Goal: Task Accomplishment & Management: Use online tool/utility

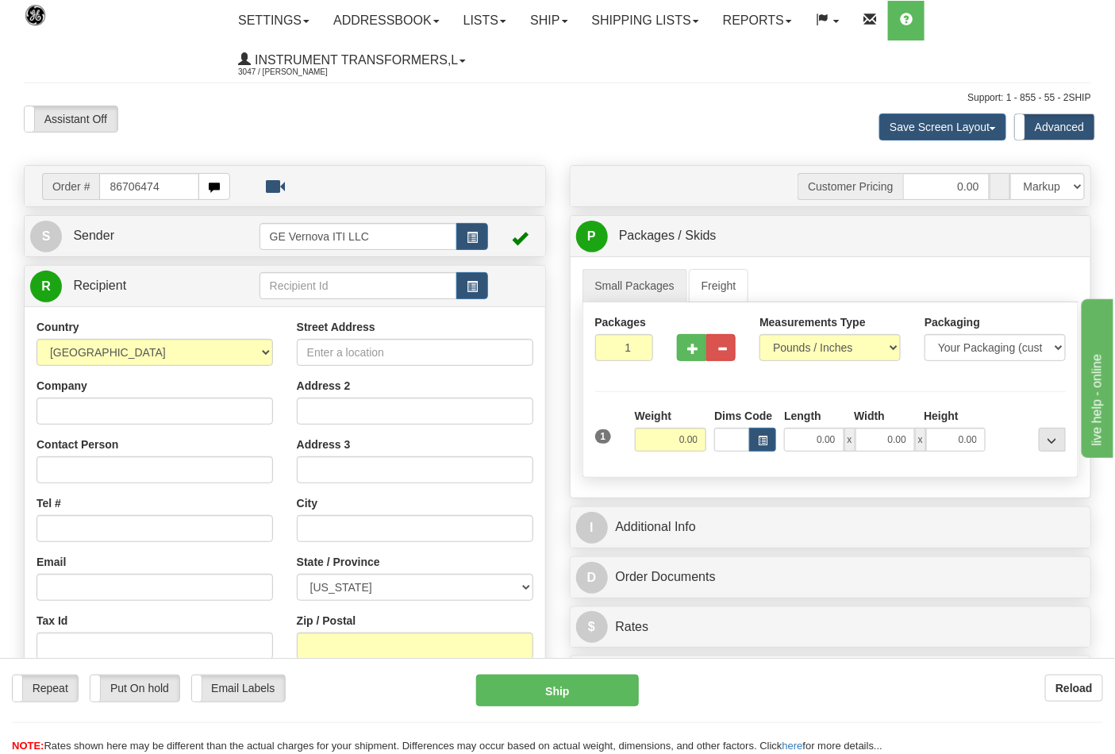
type input "86706474"
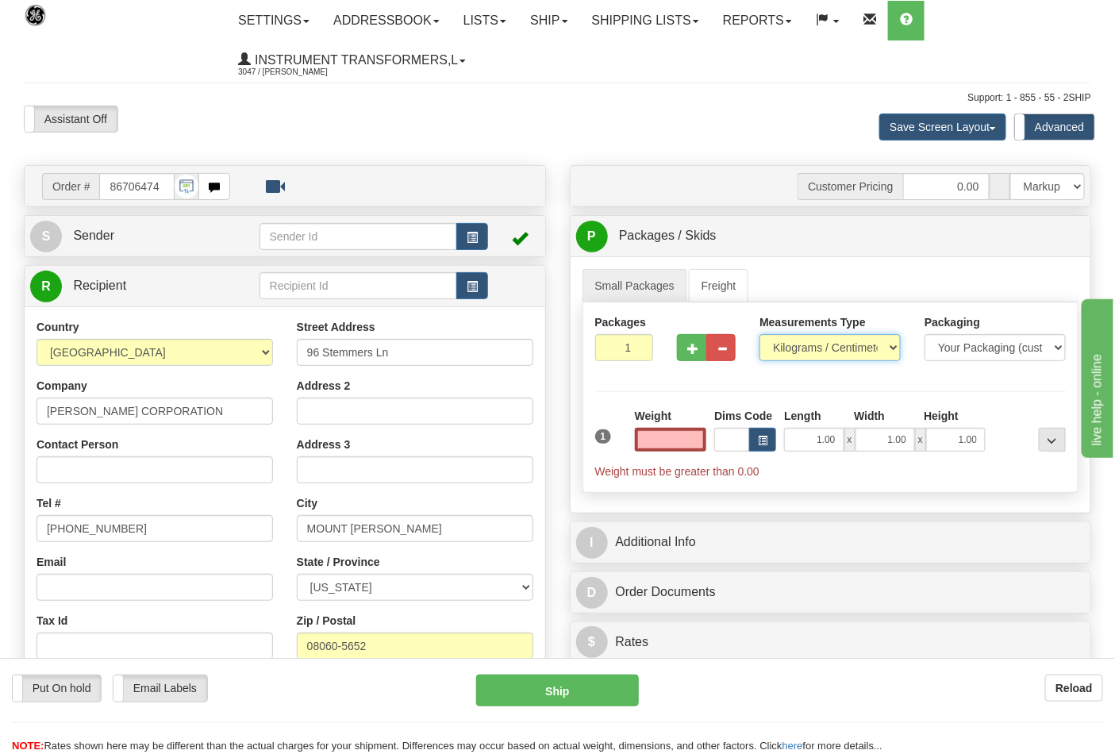
type input "0.00"
click at [818, 360] on select "Pounds / Inches Kilograms / Centimeters" at bounding box center [830, 347] width 141 height 27
select select "0"
click at [760, 335] on select "Pounds / Inches Kilograms / Centimeters" at bounding box center [830, 347] width 141 height 27
click at [657, 432] on input "0.00" at bounding box center [671, 440] width 72 height 24
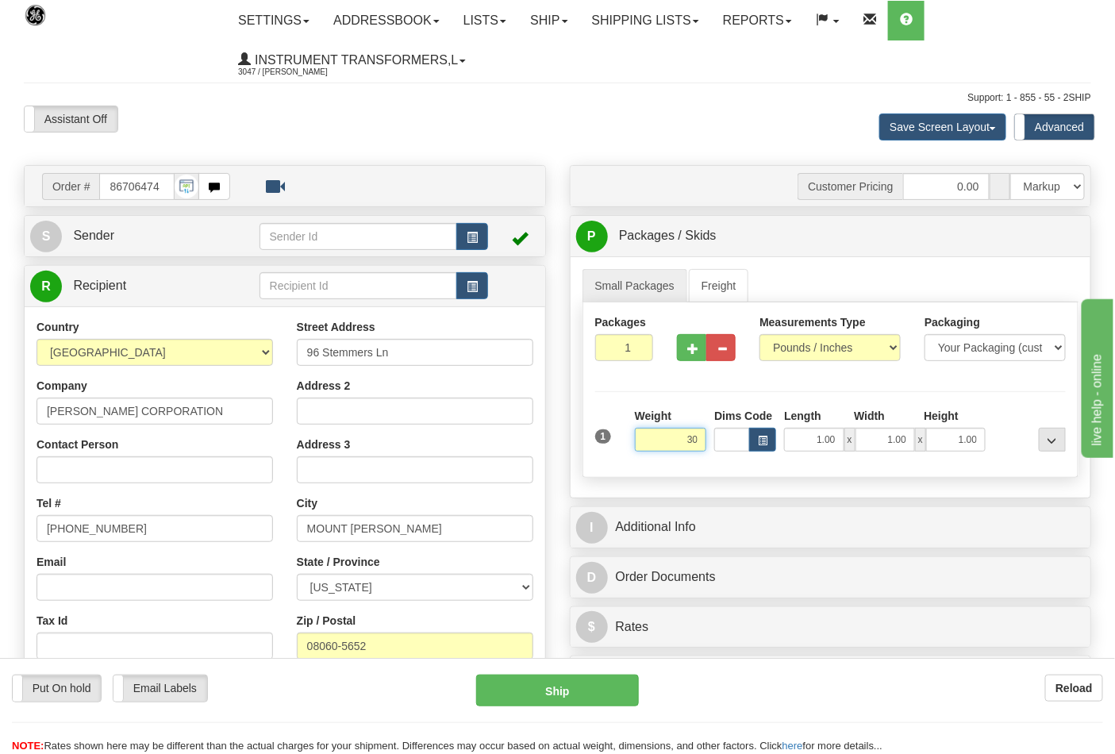
click button "Delete" at bounding box center [0, 0] width 0 height 0
type input "30.00"
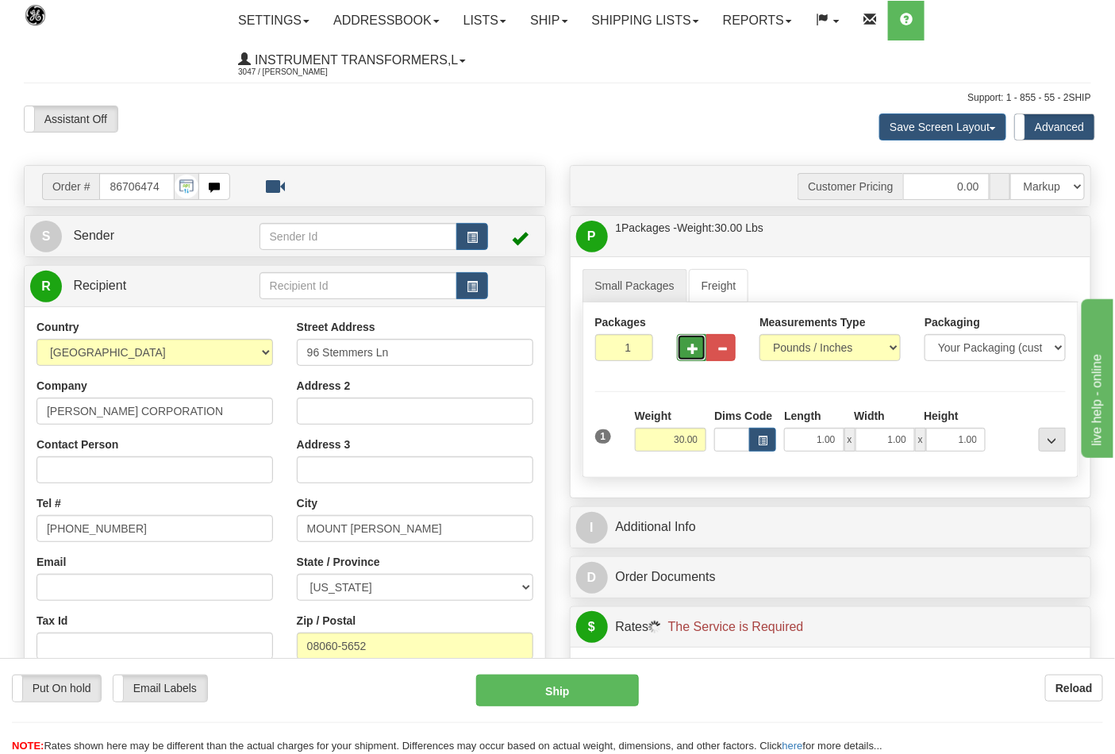
click at [692, 356] on button "button" at bounding box center [691, 347] width 29 height 27
click at [691, 356] on button "button" at bounding box center [691, 347] width 29 height 27
type input "3"
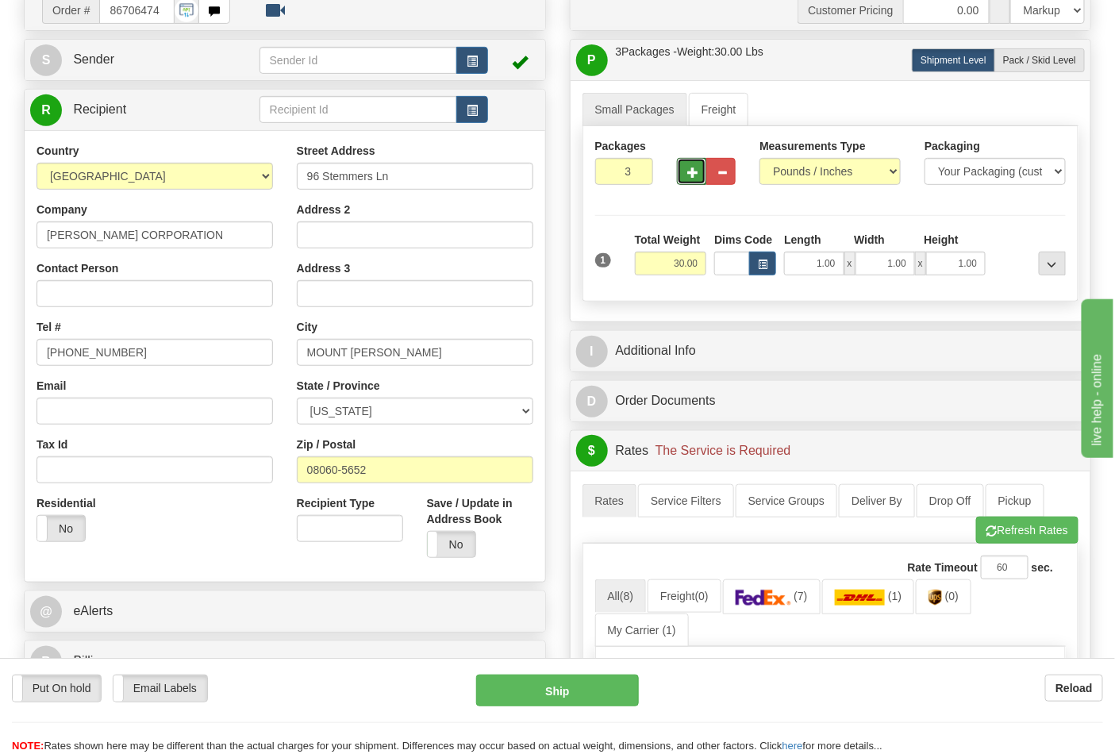
scroll to position [352, 0]
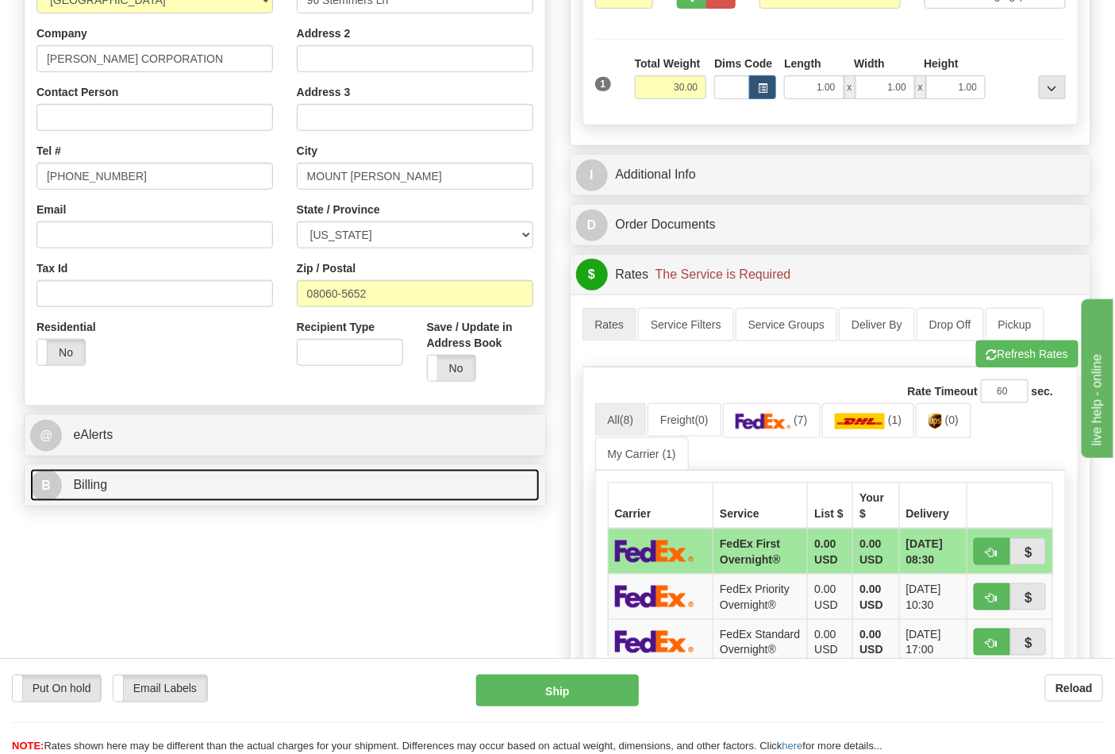
click at [162, 493] on link "B Billing" at bounding box center [285, 485] width 510 height 33
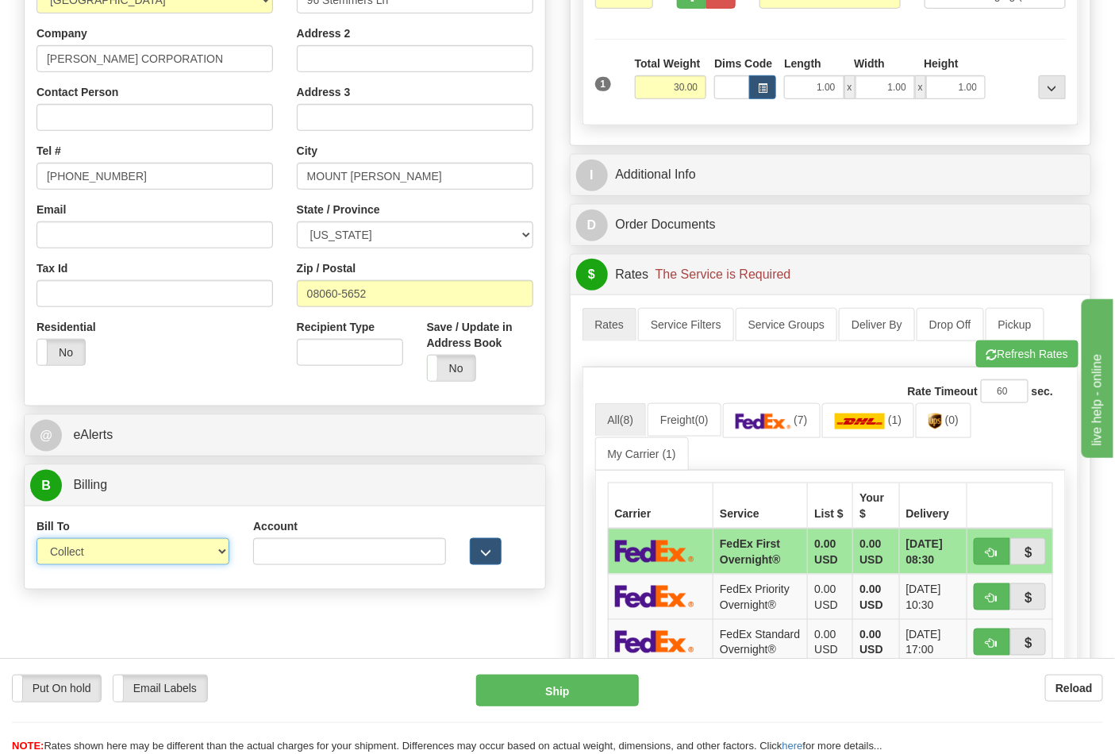
click at [175, 554] on select "Sender Recipient Third Party Collect" at bounding box center [133, 551] width 193 height 27
select select "2"
click at [37, 540] on select "Sender Recipient Third Party Collect" at bounding box center [133, 551] width 193 height 27
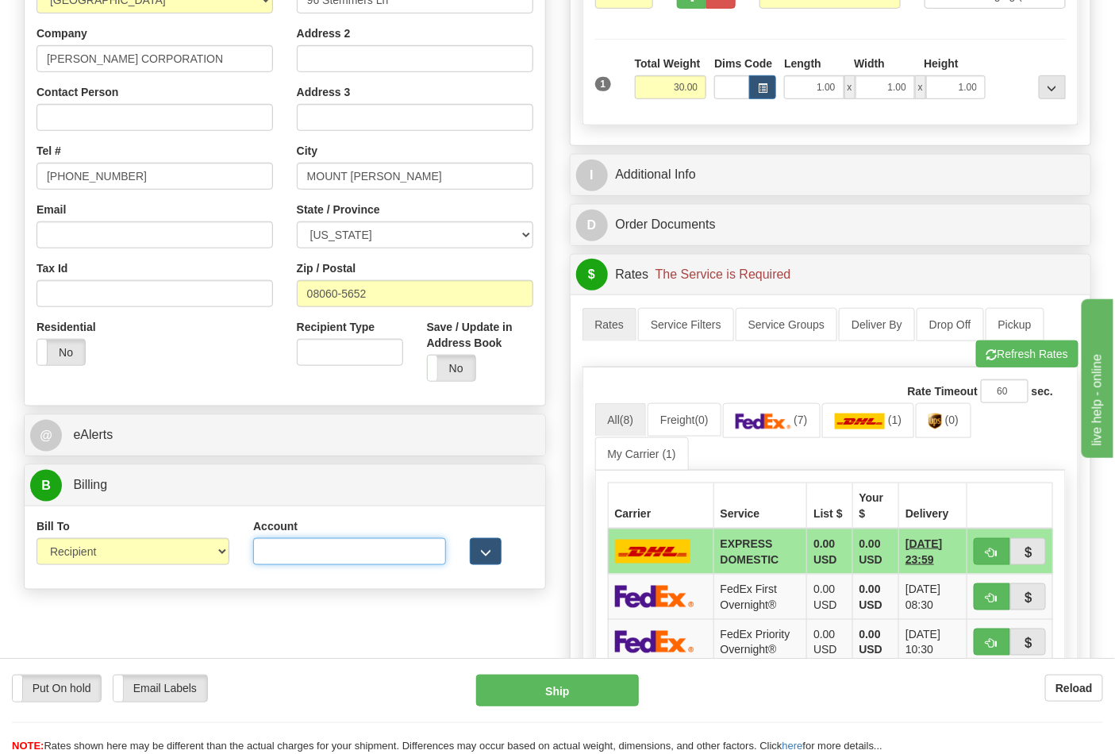
click at [287, 545] on input "Account" at bounding box center [349, 551] width 193 height 27
paste input "103538629"
type input "103538629"
click at [807, 426] on span "(7)" at bounding box center [800, 420] width 13 height 13
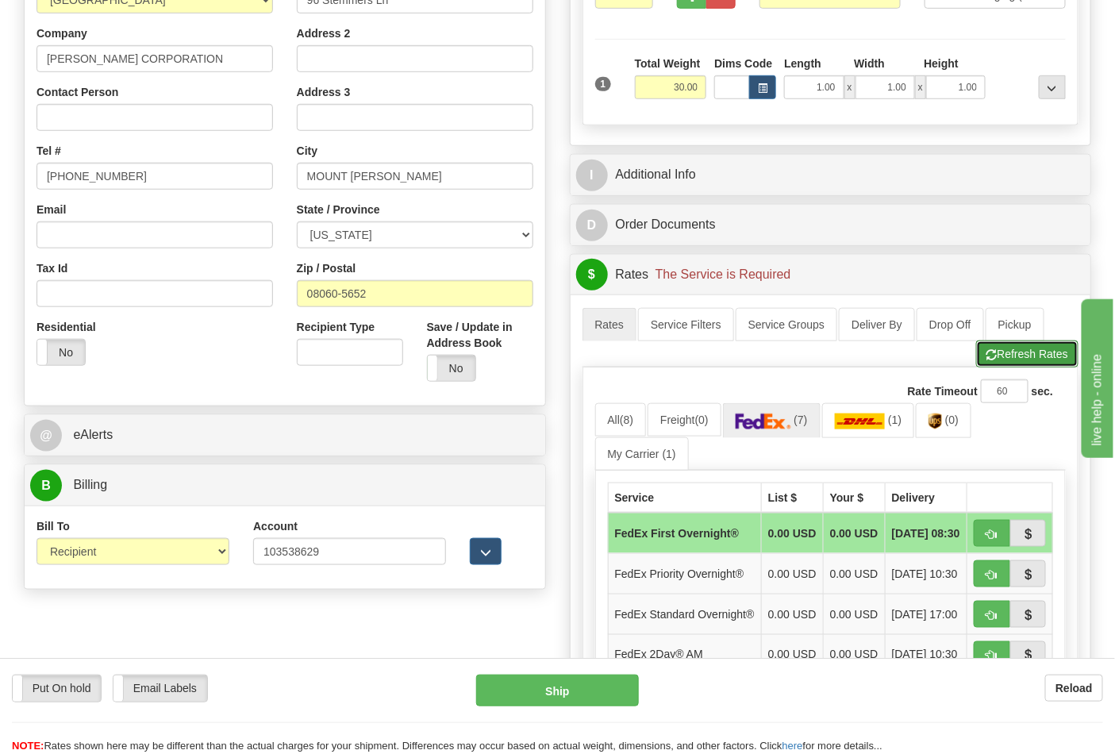
click at [1017, 362] on button "Refresh Rates" at bounding box center [1027, 354] width 102 height 27
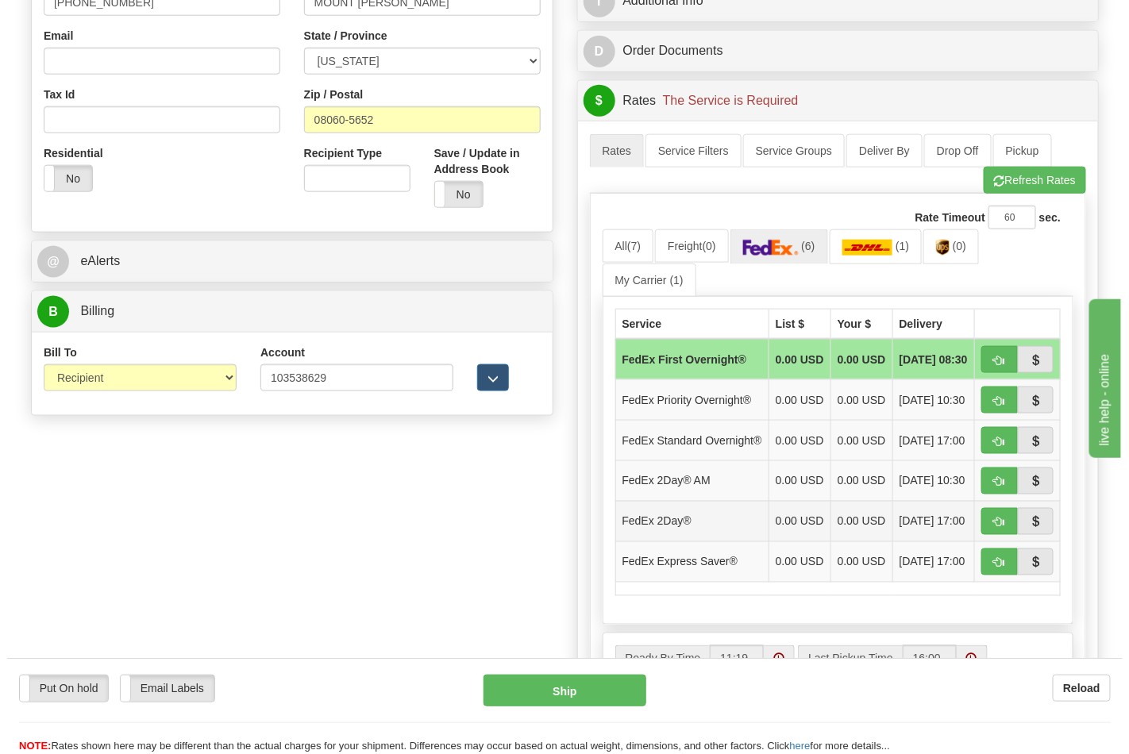
scroll to position [529, 0]
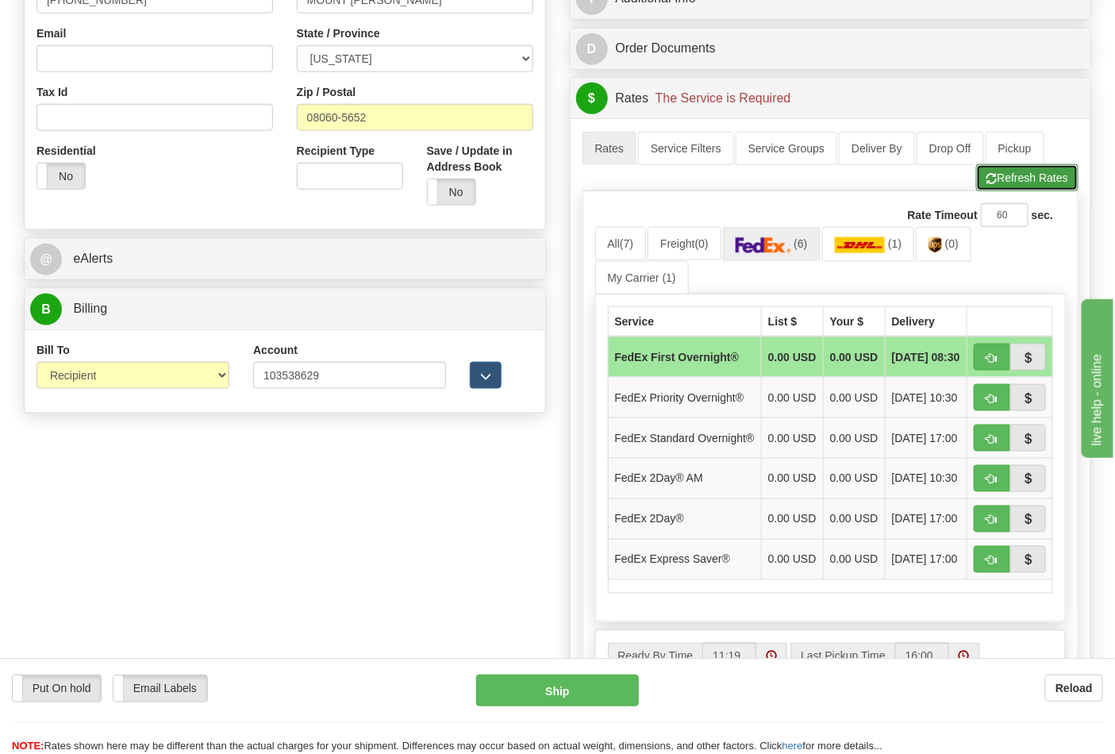
click at [1021, 191] on button "Refresh Rates" at bounding box center [1027, 177] width 102 height 27
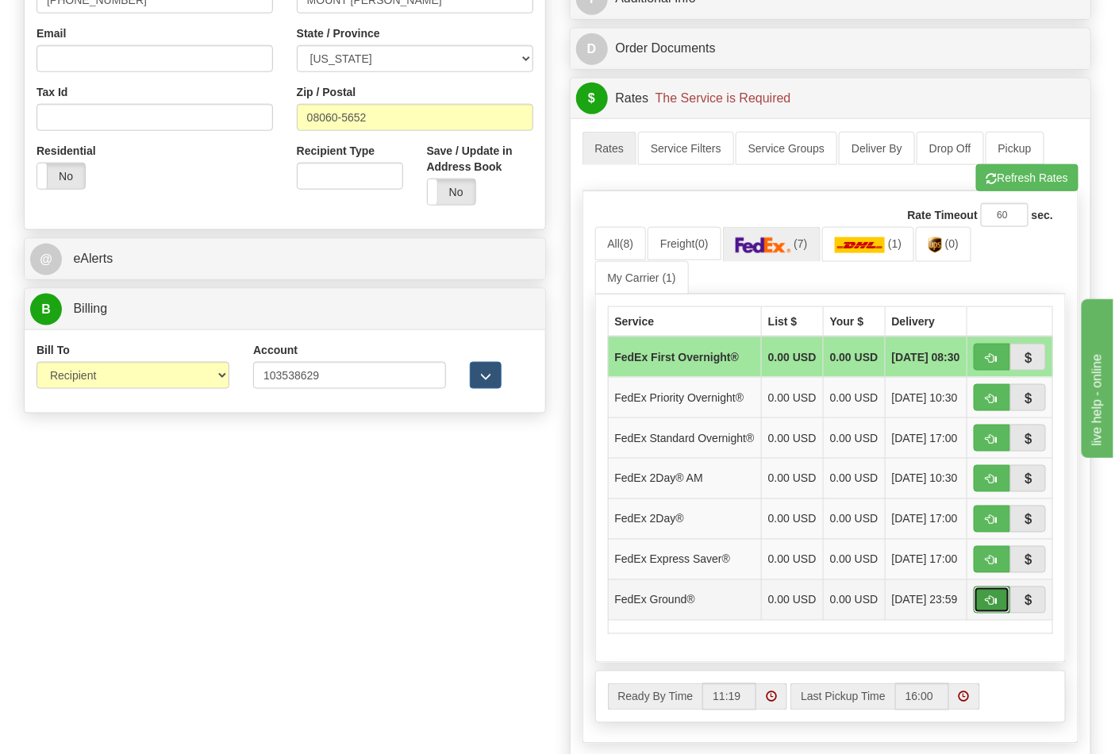
click at [987, 614] on button "button" at bounding box center [992, 600] width 37 height 27
type input "92"
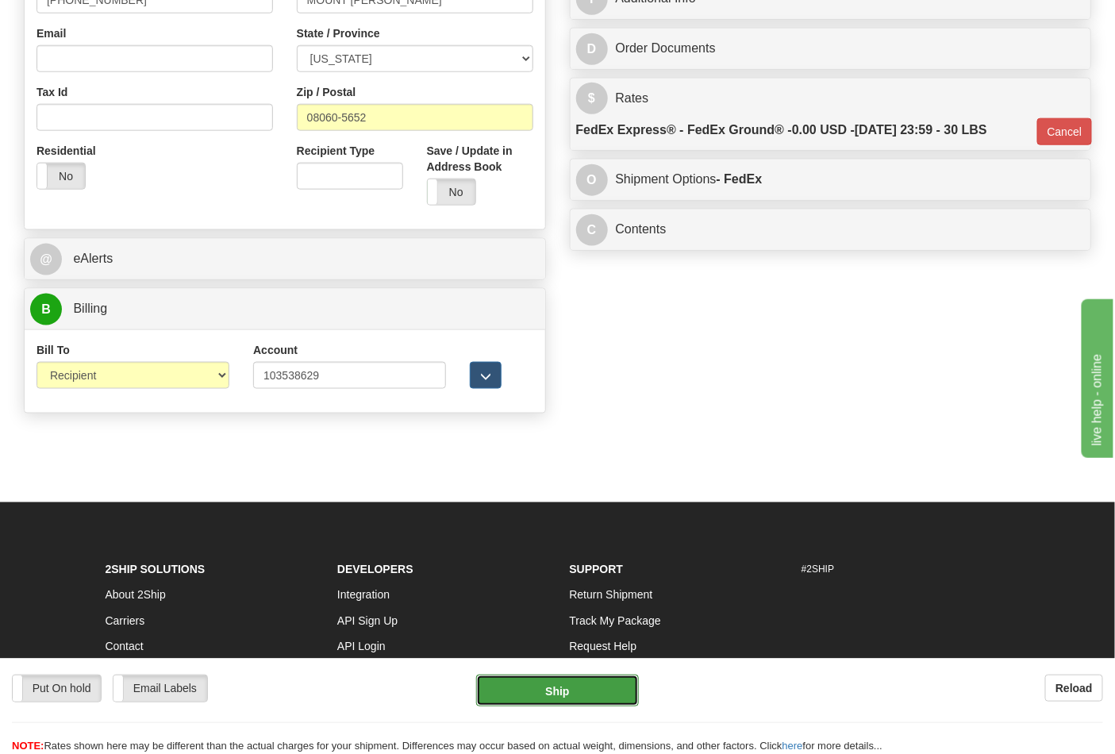
click at [625, 683] on button "Ship" at bounding box center [557, 691] width 162 height 32
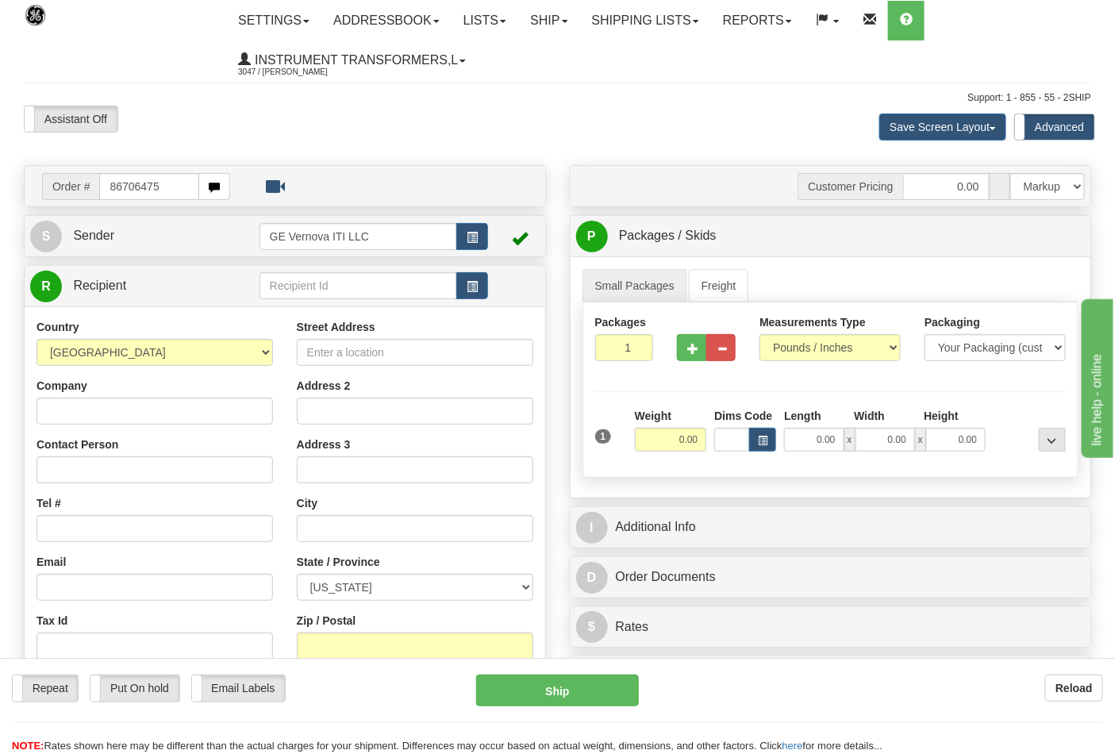
type input "86706475"
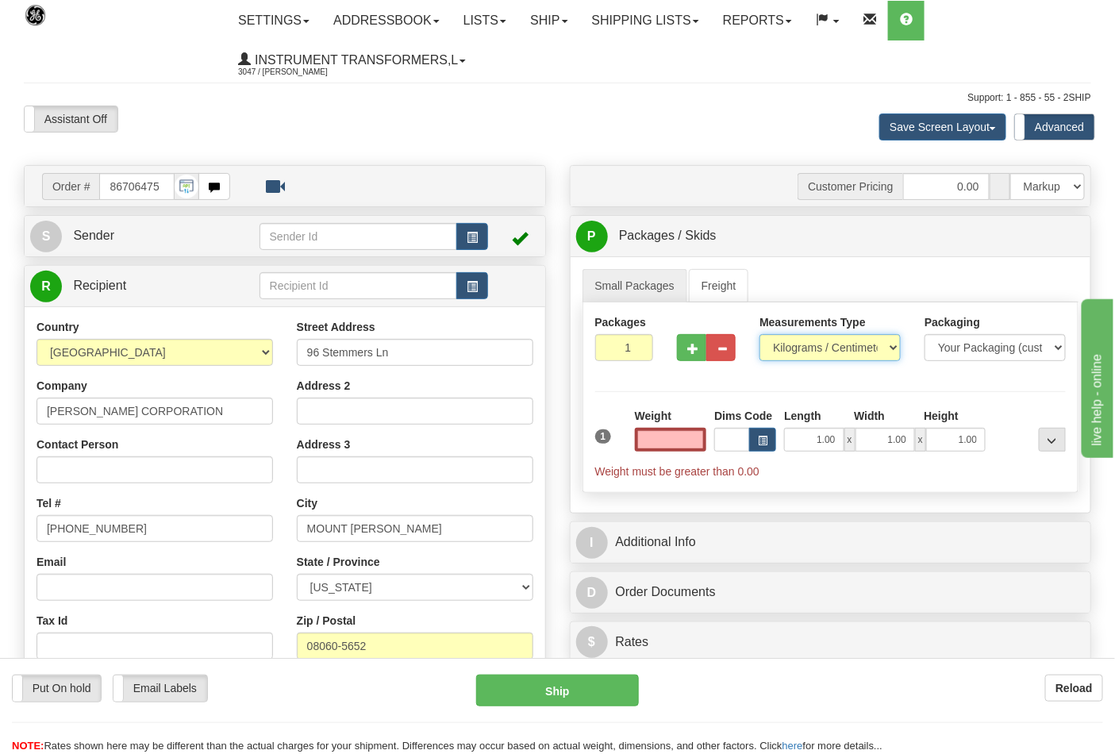
type input "0.00"
click at [861, 348] on select "Pounds / Inches Kilograms / Centimeters" at bounding box center [830, 347] width 141 height 27
select select "0"
click at [760, 335] on select "Pounds / Inches Kilograms / Centimeters" at bounding box center [830, 347] width 141 height 27
click at [664, 445] on input "0.00" at bounding box center [671, 440] width 72 height 24
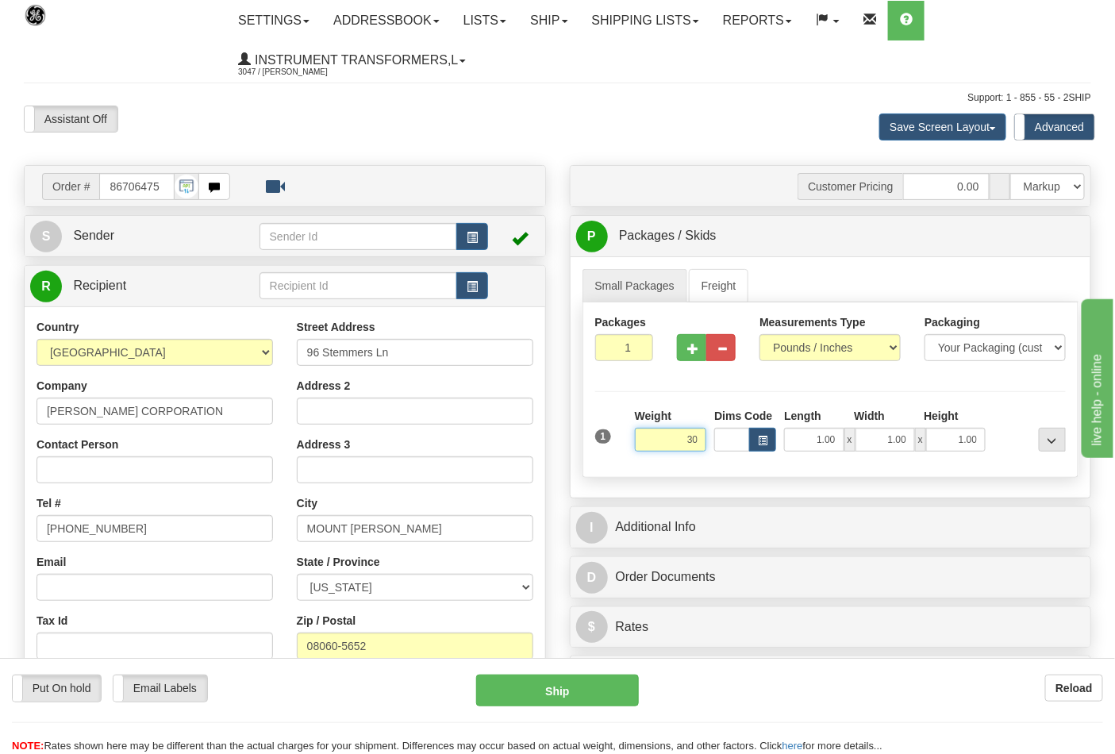
click button "Delete" at bounding box center [0, 0] width 0 height 0
type input "30.00"
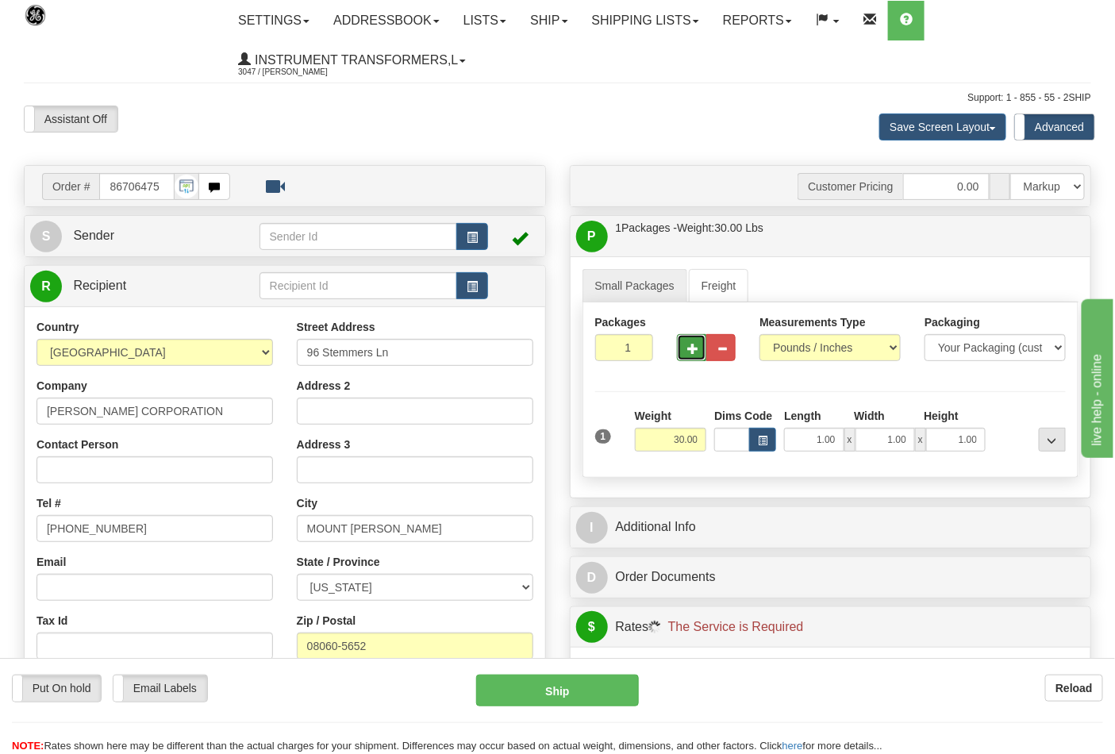
click at [699, 343] on button "button" at bounding box center [691, 347] width 29 height 27
type input "3"
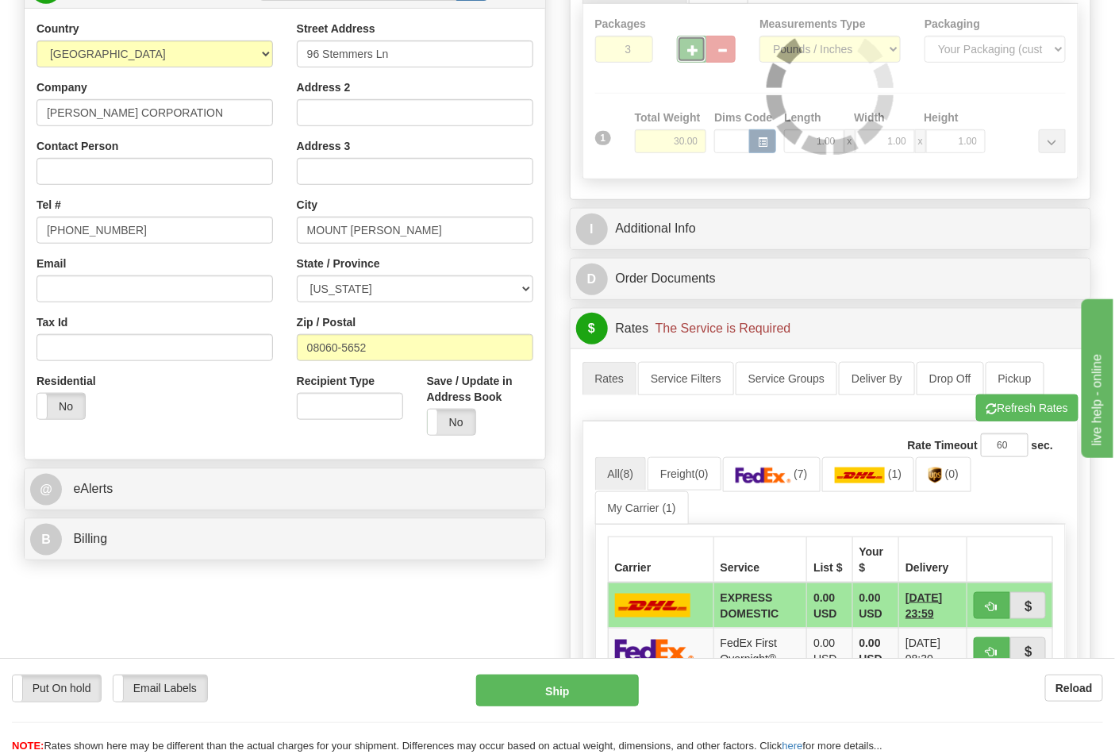
scroll to position [441, 0]
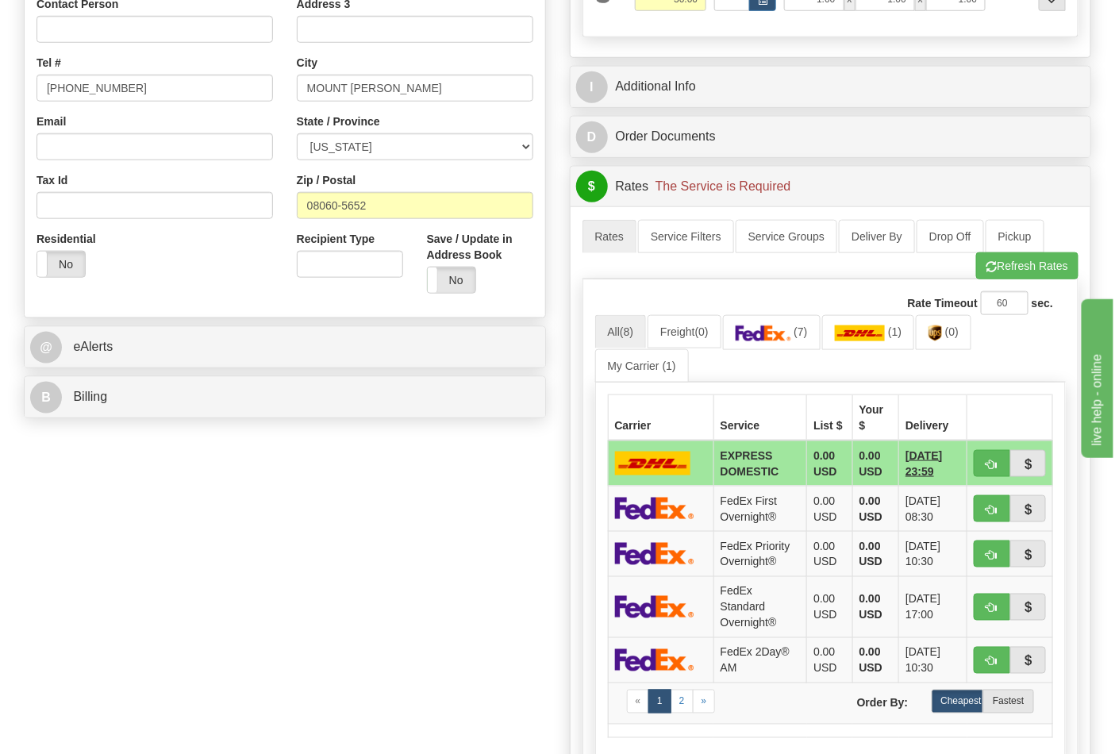
click at [328, 416] on div "B Billing" at bounding box center [285, 397] width 521 height 40
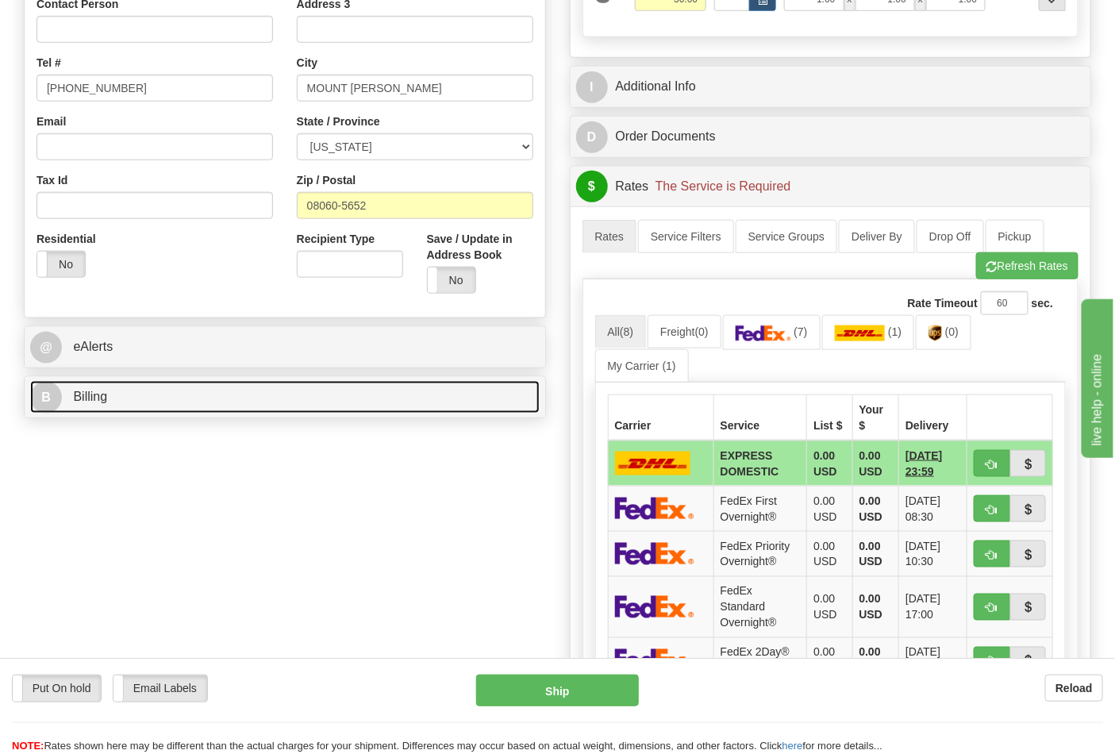
click at [218, 391] on link "B Billing" at bounding box center [285, 397] width 510 height 33
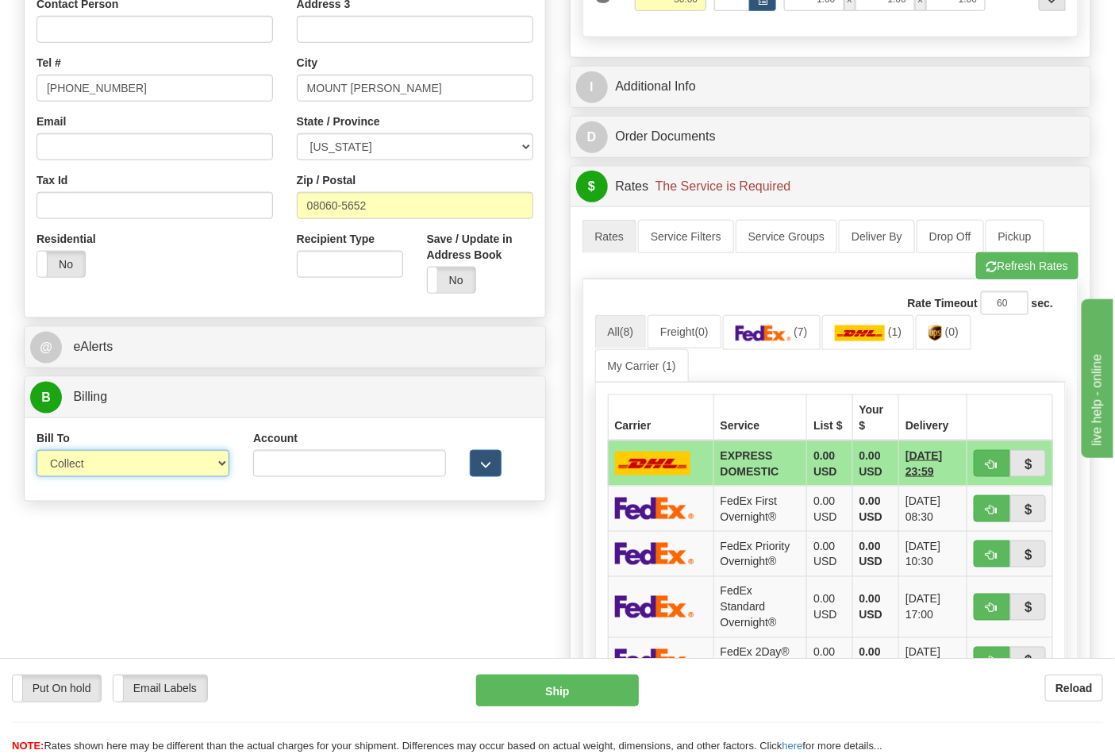
click at [175, 472] on select "Sender Recipient Third Party Collect" at bounding box center [133, 463] width 193 height 27
select select "2"
click at [37, 452] on select "Sender Recipient Third Party Collect" at bounding box center [133, 463] width 193 height 27
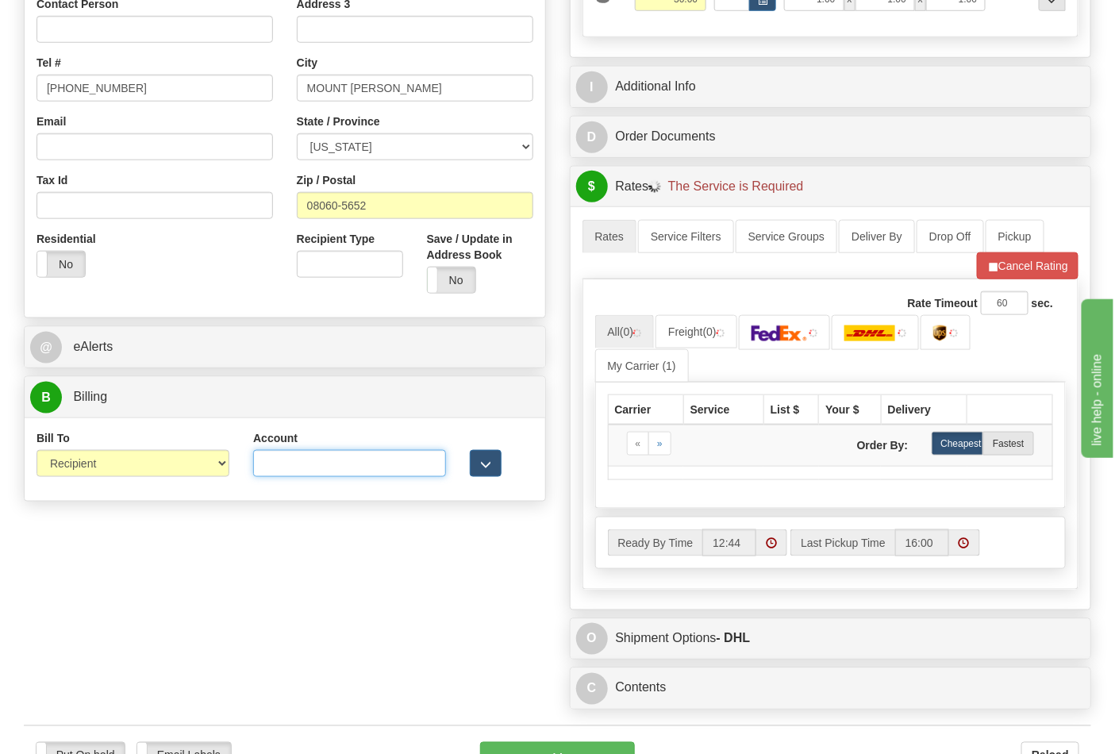
click at [345, 461] on input "Account" at bounding box center [349, 463] width 193 height 27
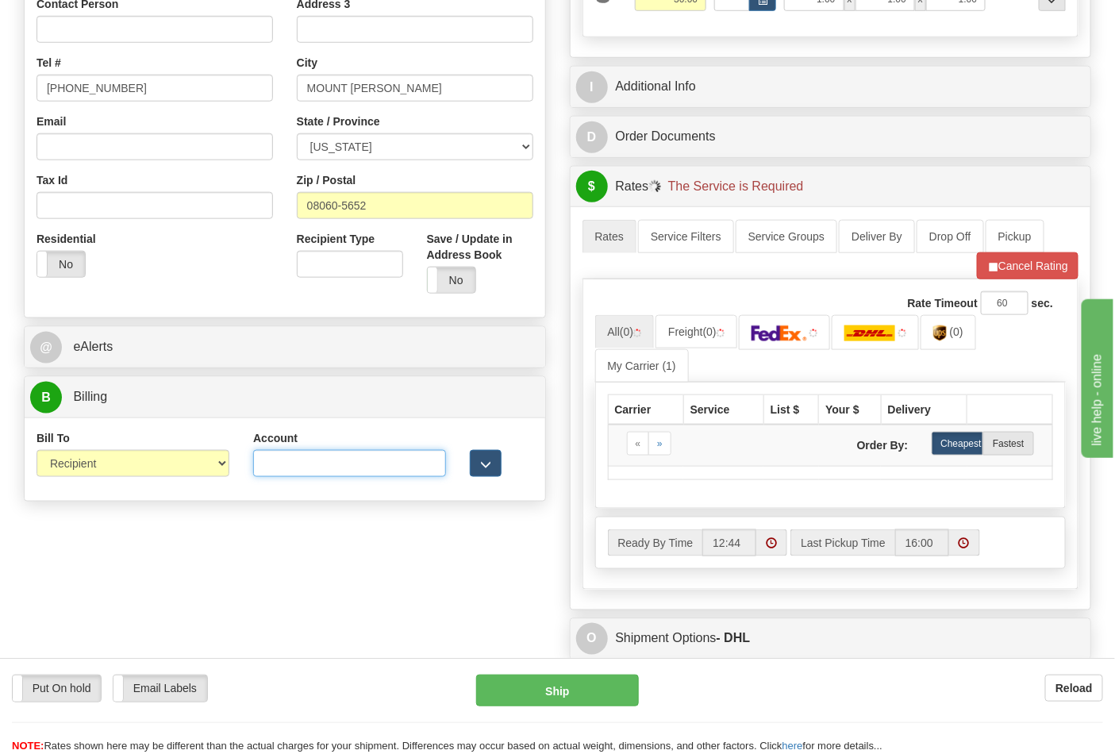
paste input "103538629"
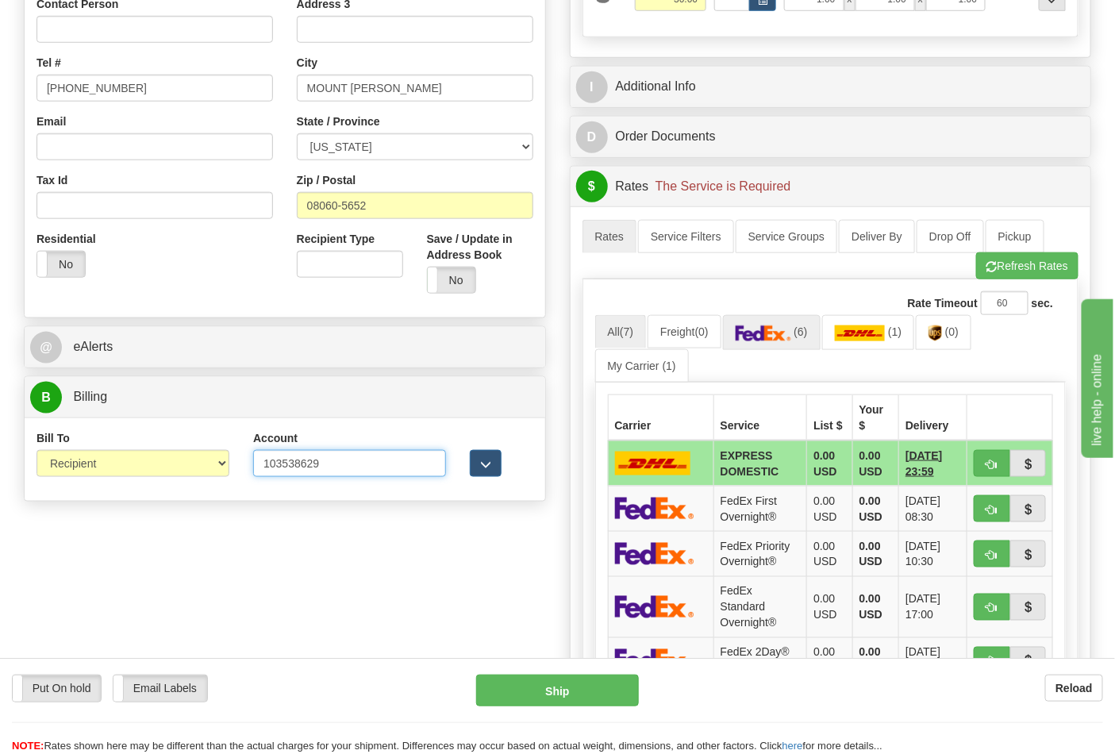
type input "103538629"
click at [791, 335] on img at bounding box center [764, 333] width 56 height 16
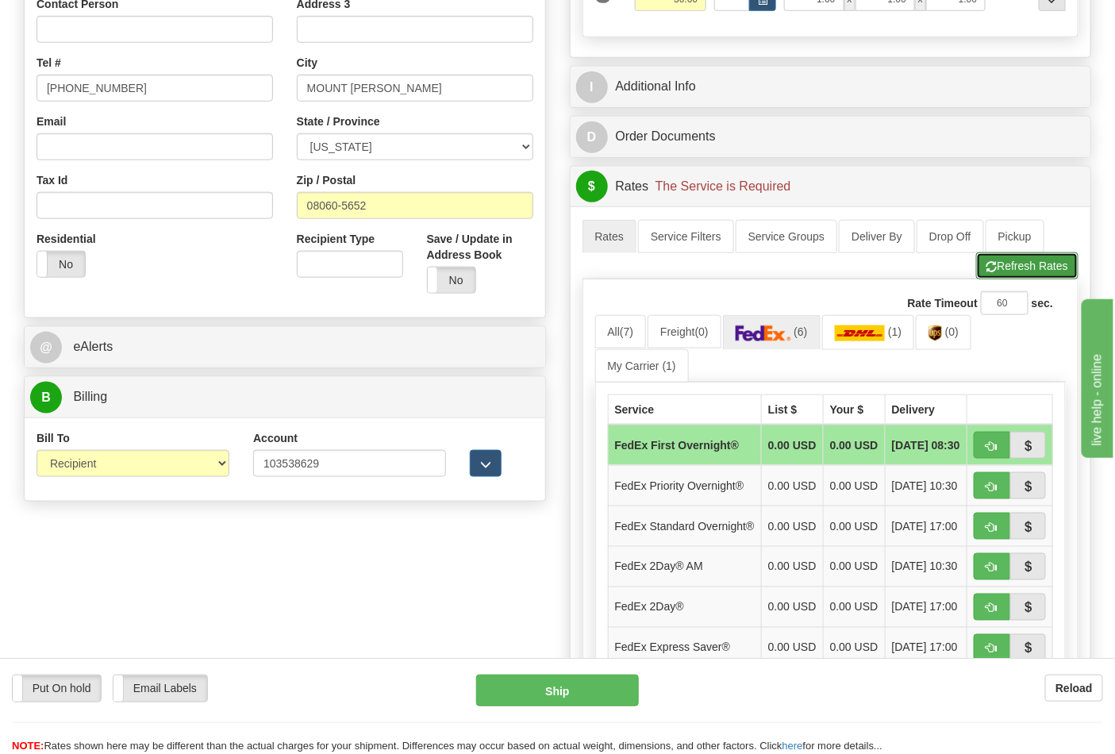
click at [996, 270] on button "Refresh Rates" at bounding box center [1027, 265] width 102 height 27
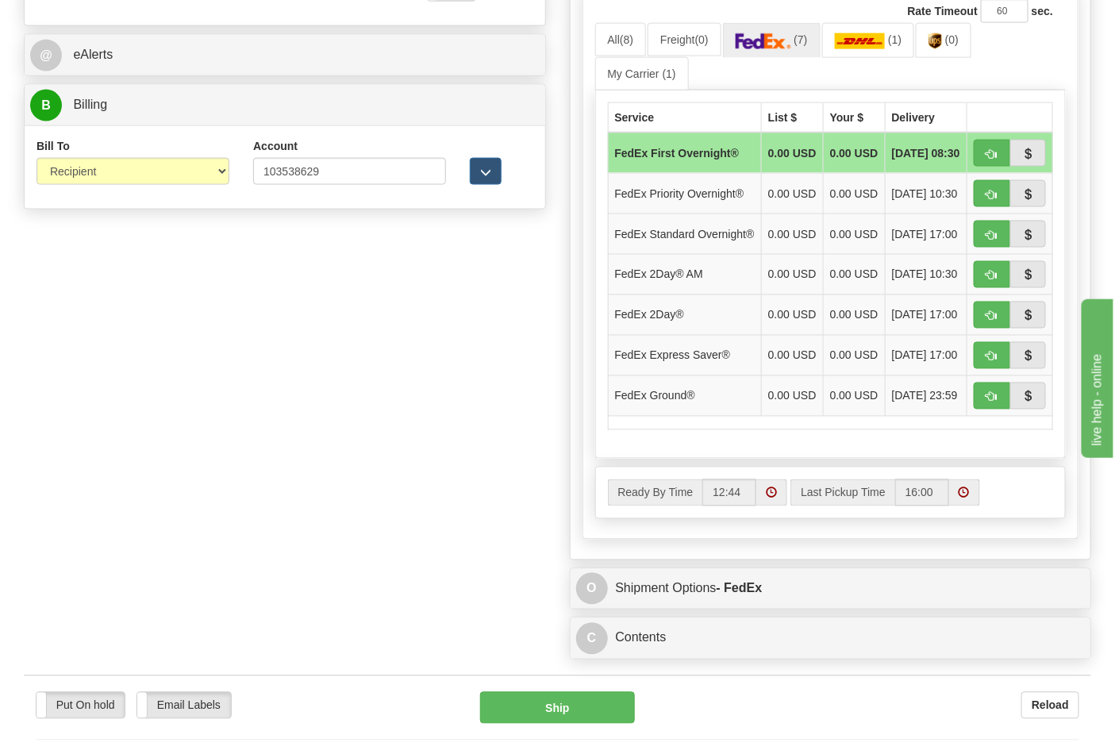
scroll to position [705, 0]
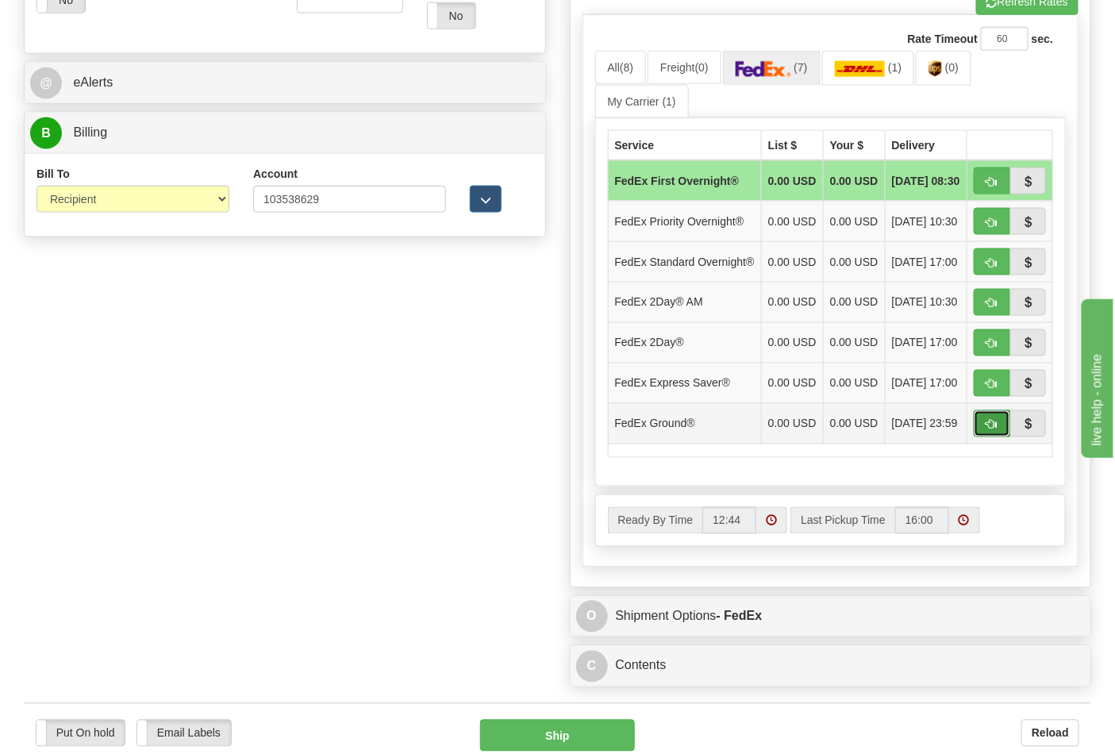
click at [986, 437] on button "button" at bounding box center [992, 423] width 37 height 27
type input "92"
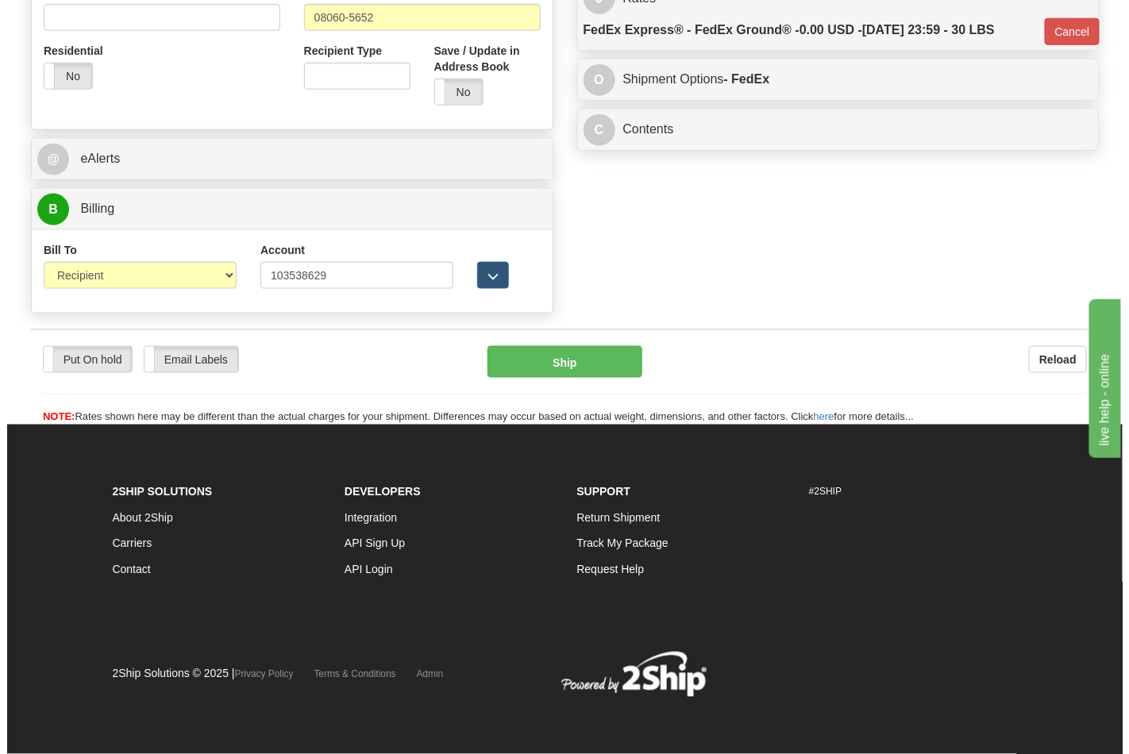
scroll to position [631, 0]
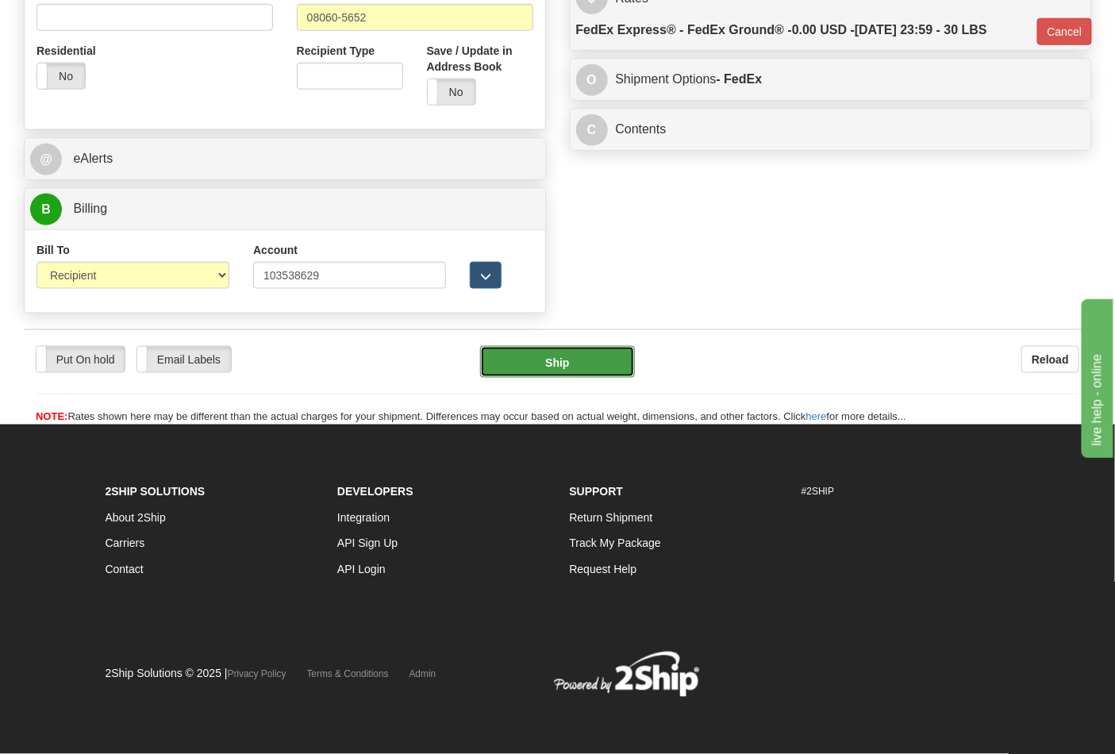
click at [558, 367] on button "Ship" at bounding box center [557, 362] width 154 height 32
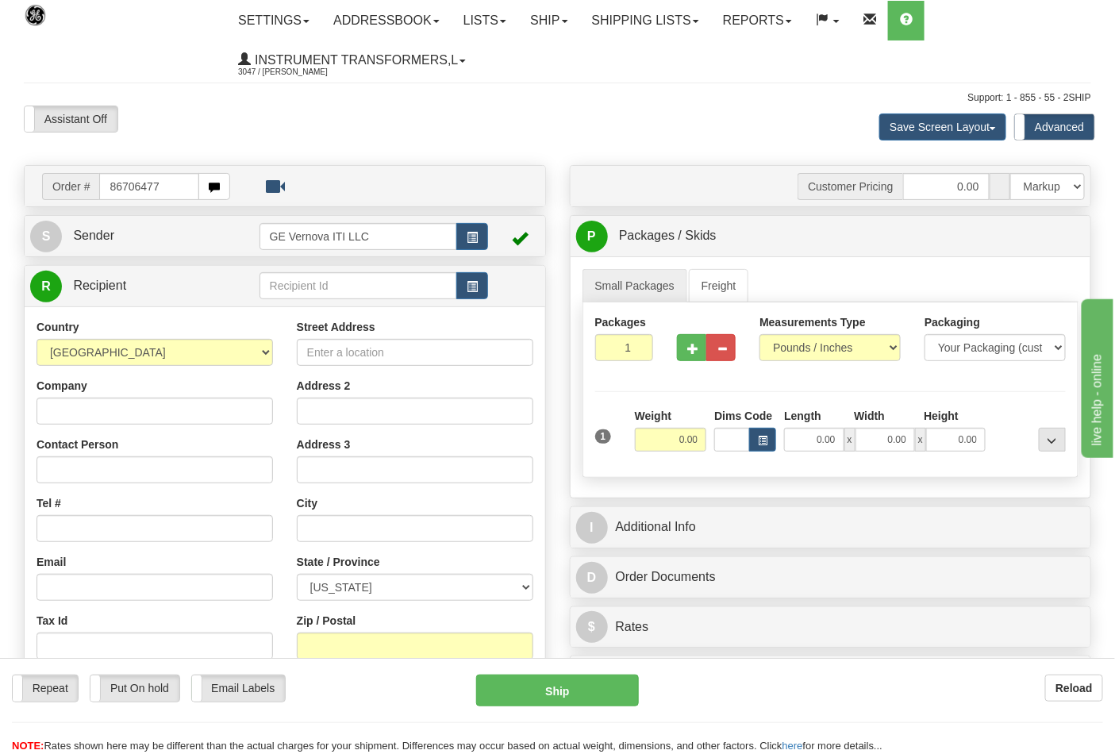
type input "86706477"
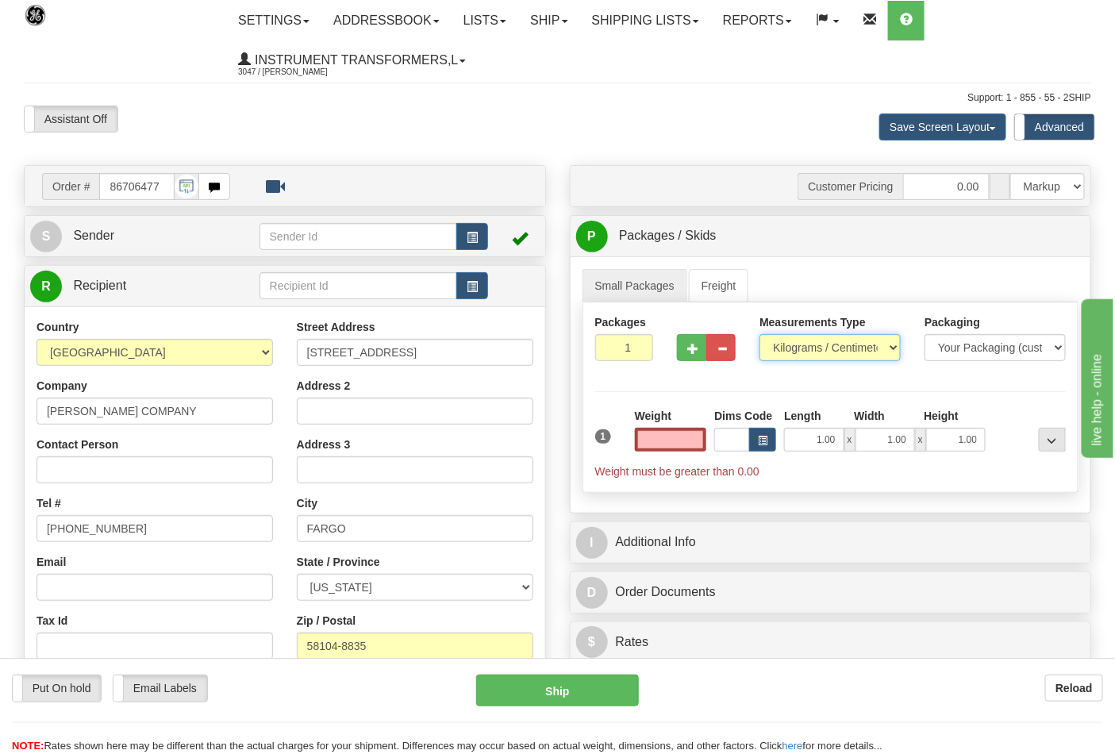
type input "0.00"
drag, startPoint x: 882, startPoint y: 344, endPoint x: 869, endPoint y: 347, distance: 13.9
click at [882, 344] on select "Pounds / Inches Kilograms / Centimeters" at bounding box center [830, 347] width 141 height 27
select select "0"
click at [760, 335] on select "Pounds / Inches Kilograms / Centimeters" at bounding box center [830, 347] width 141 height 27
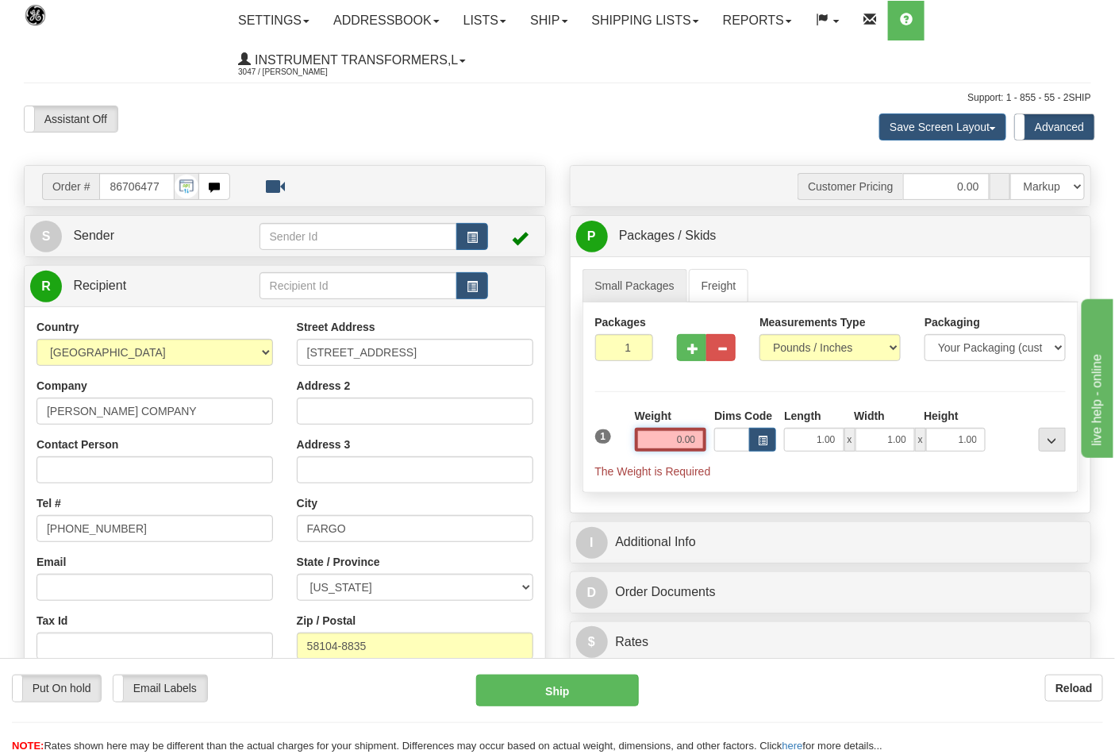
click at [688, 443] on input "0.00" at bounding box center [671, 440] width 72 height 24
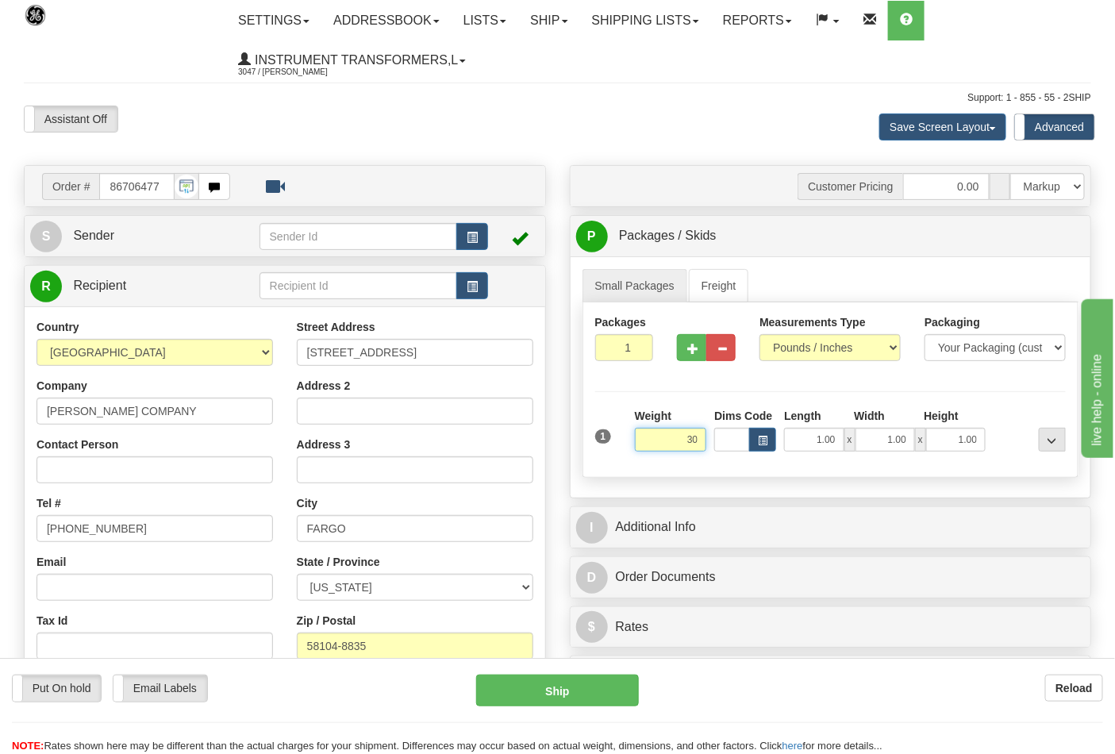
click button "Delete" at bounding box center [0, 0] width 0 height 0
type input "30.00"
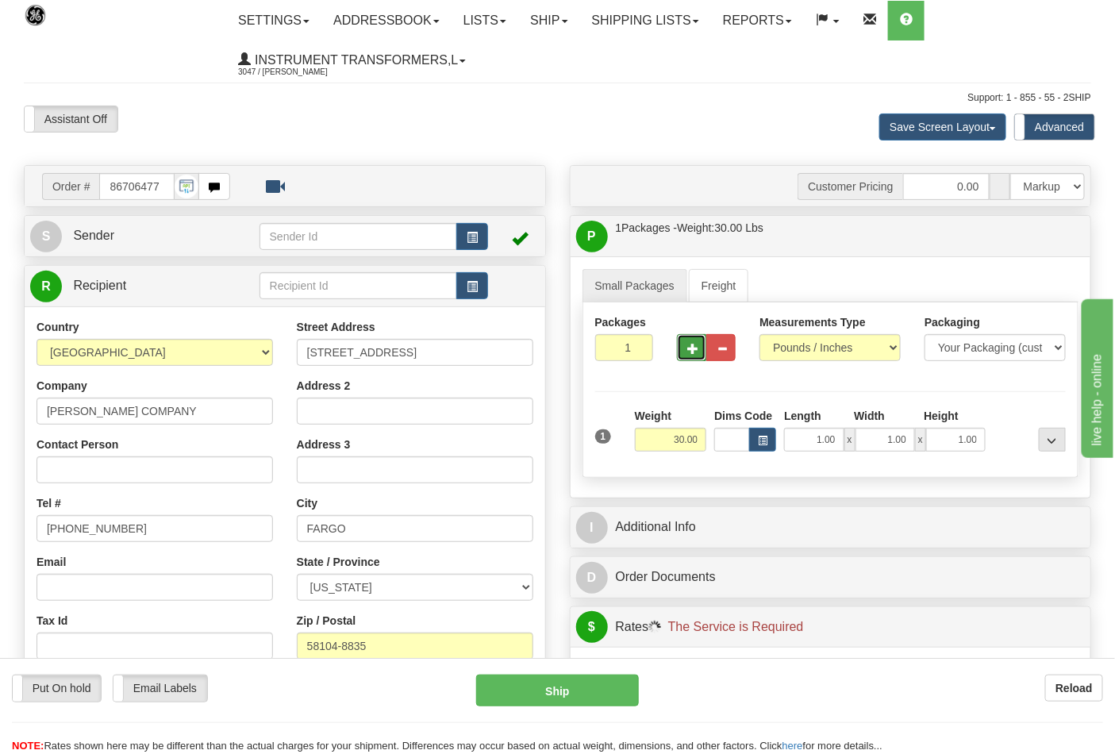
click at [692, 345] on span "button" at bounding box center [692, 349] width 11 height 10
type input "3"
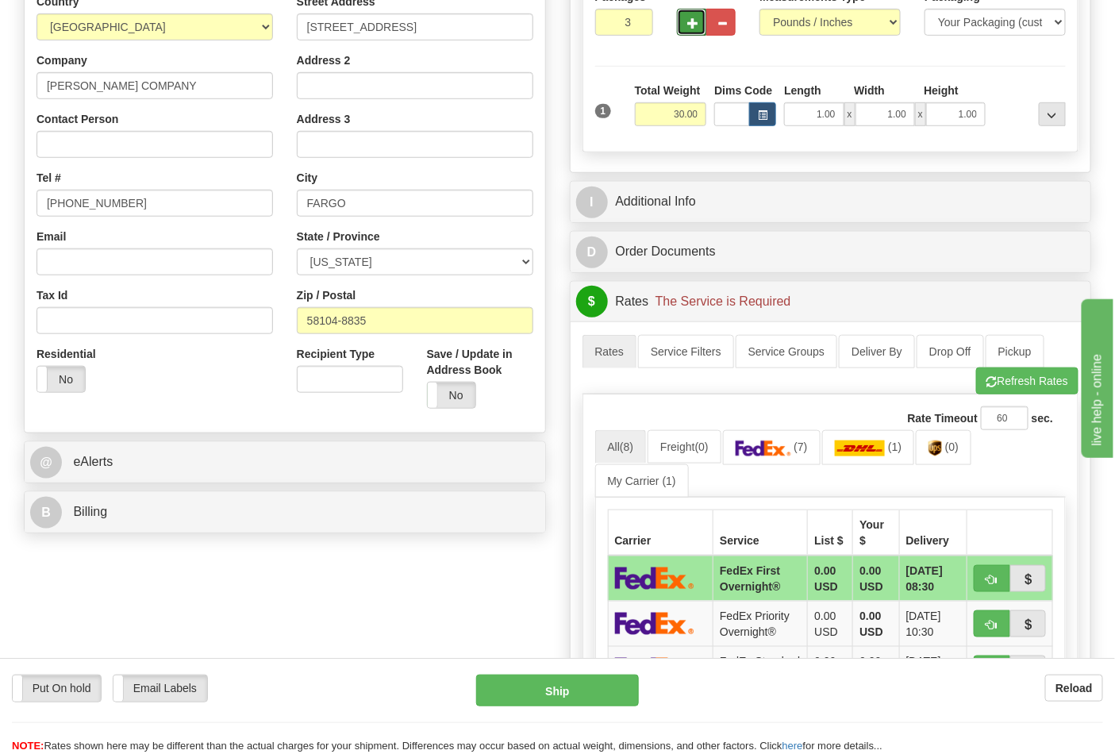
scroll to position [352, 0]
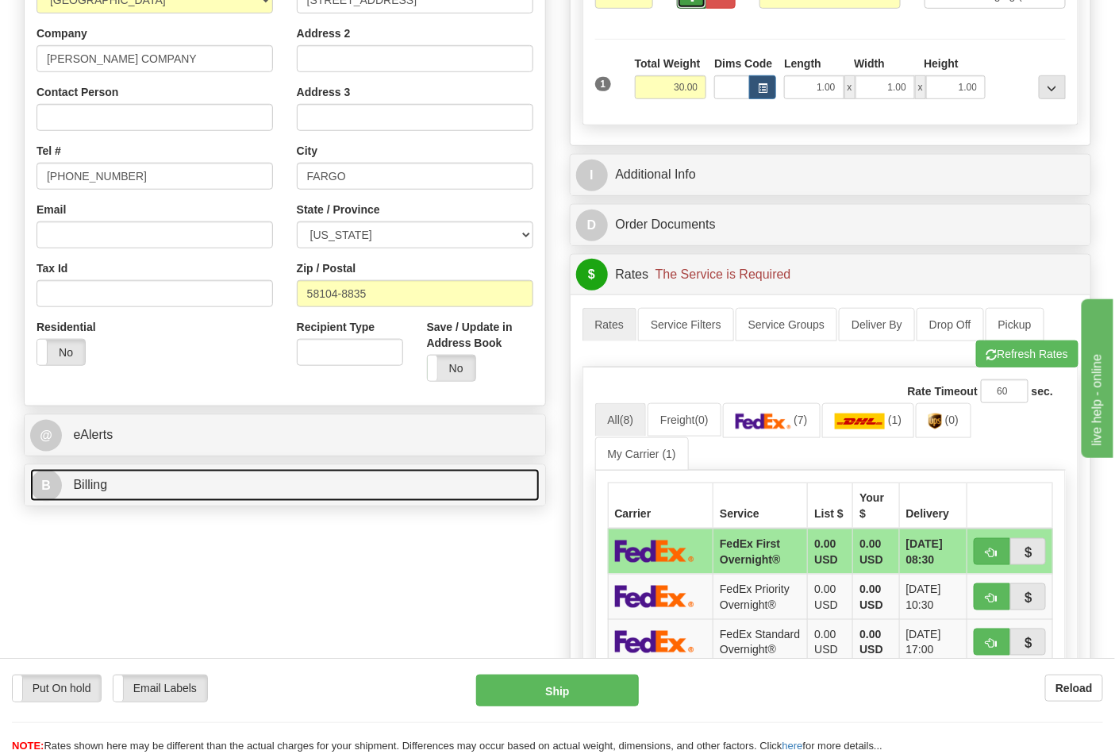
click at [415, 488] on link "B Billing" at bounding box center [285, 485] width 510 height 33
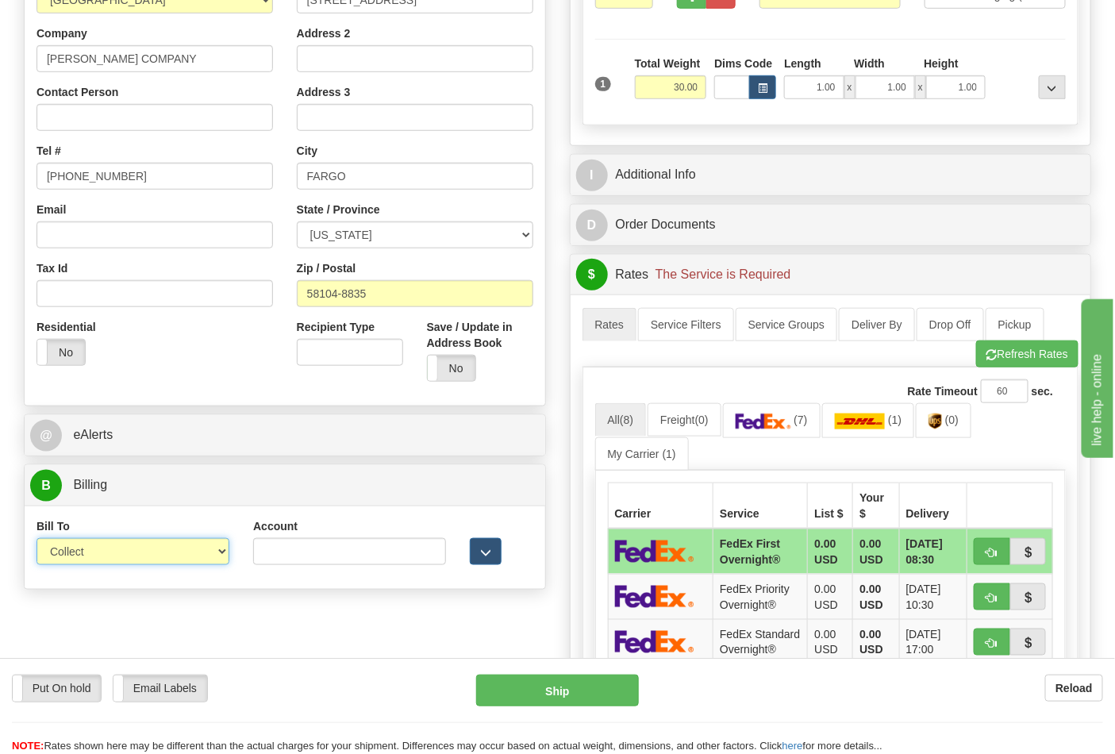
drag, startPoint x: 145, startPoint y: 557, endPoint x: 144, endPoint y: 566, distance: 8.8
click at [146, 558] on select "Sender Recipient Third Party Collect" at bounding box center [133, 551] width 193 height 27
select select "2"
click at [37, 540] on select "Sender Recipient Third Party Collect" at bounding box center [133, 551] width 193 height 27
click at [348, 551] on input "Account" at bounding box center [349, 551] width 193 height 27
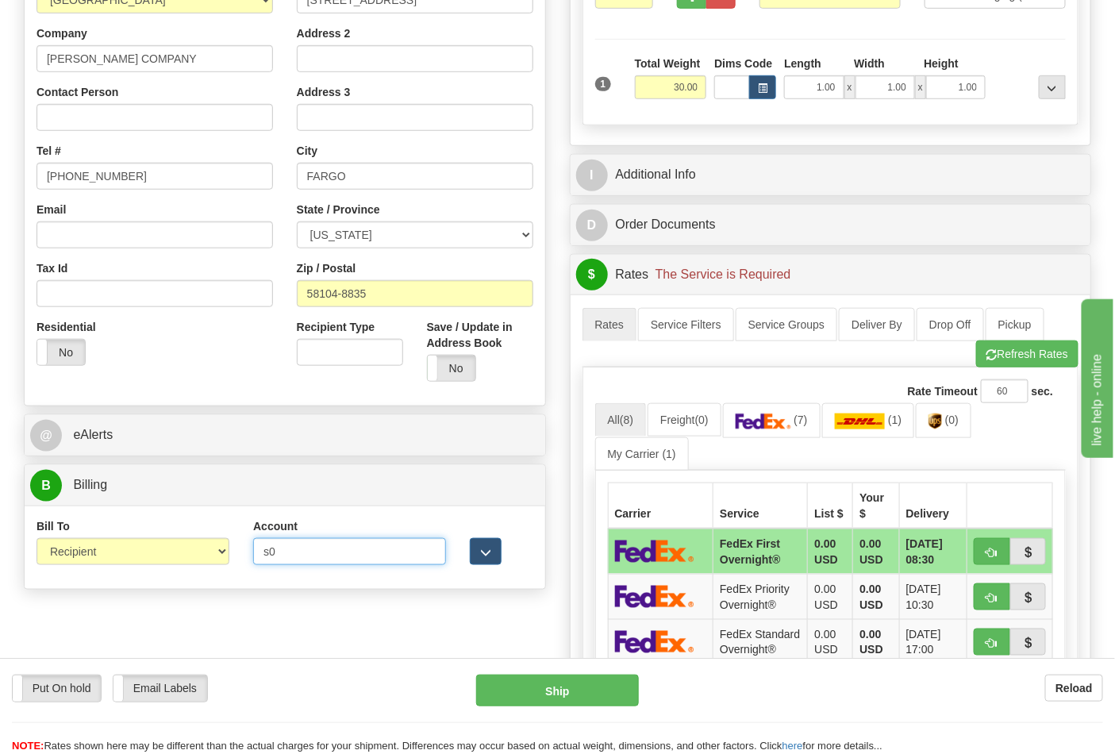
type input "s"
click at [959, 426] on span "(0)" at bounding box center [952, 420] width 13 height 13
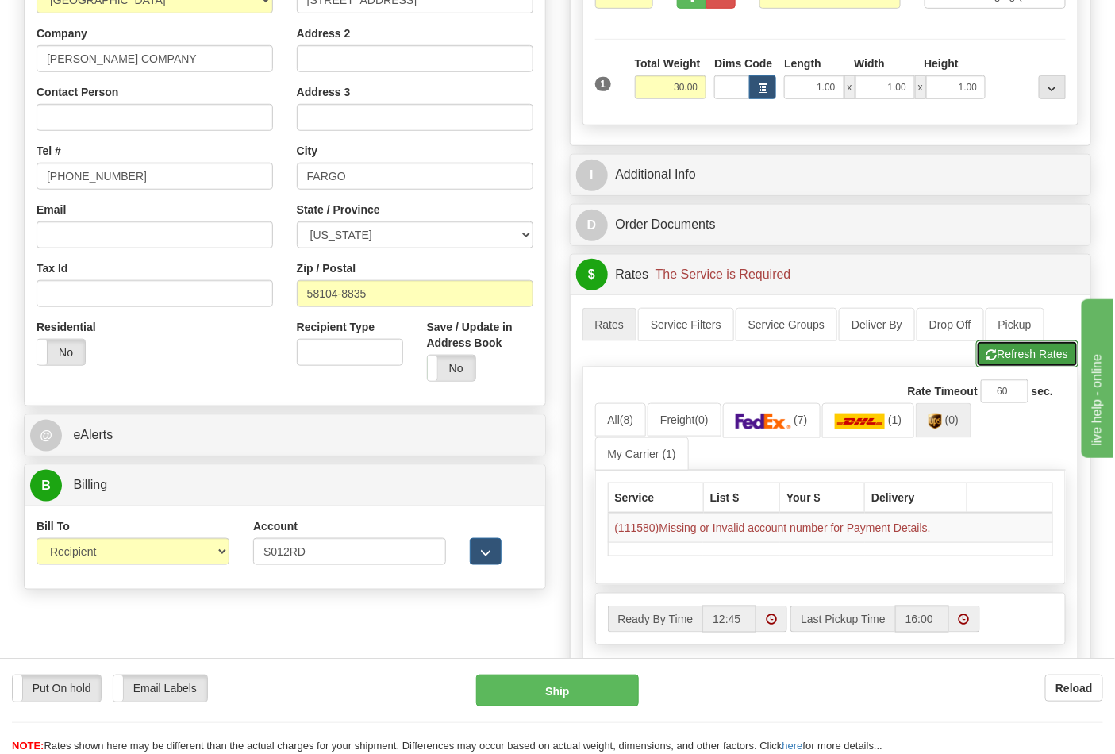
click at [1035, 352] on button "Refresh Rates" at bounding box center [1027, 354] width 102 height 27
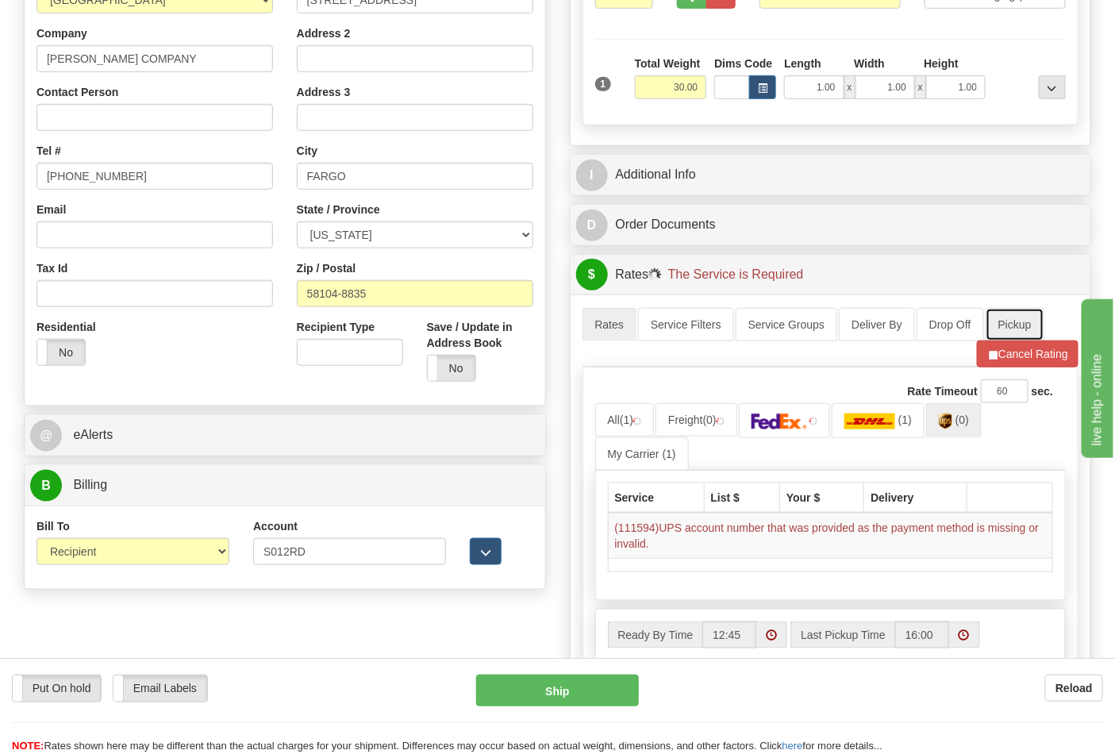
click at [1025, 339] on link "Pickup" at bounding box center [1015, 324] width 59 height 33
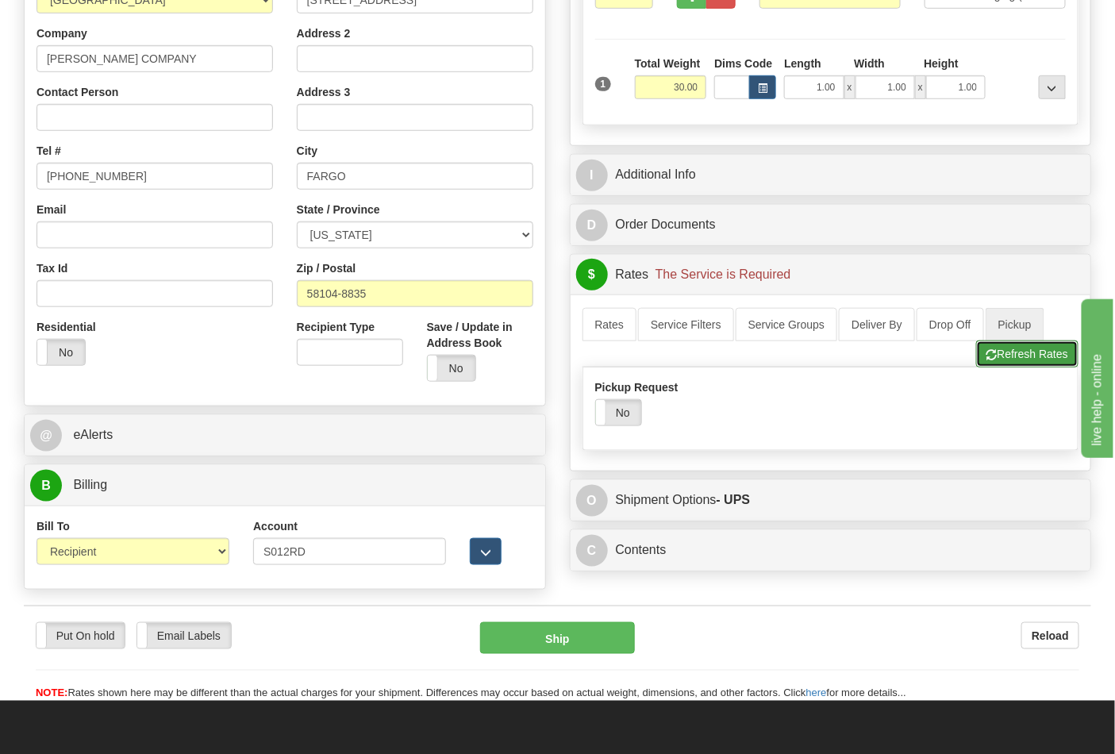
click at [1033, 353] on button "Refresh Rates" at bounding box center [1027, 354] width 102 height 27
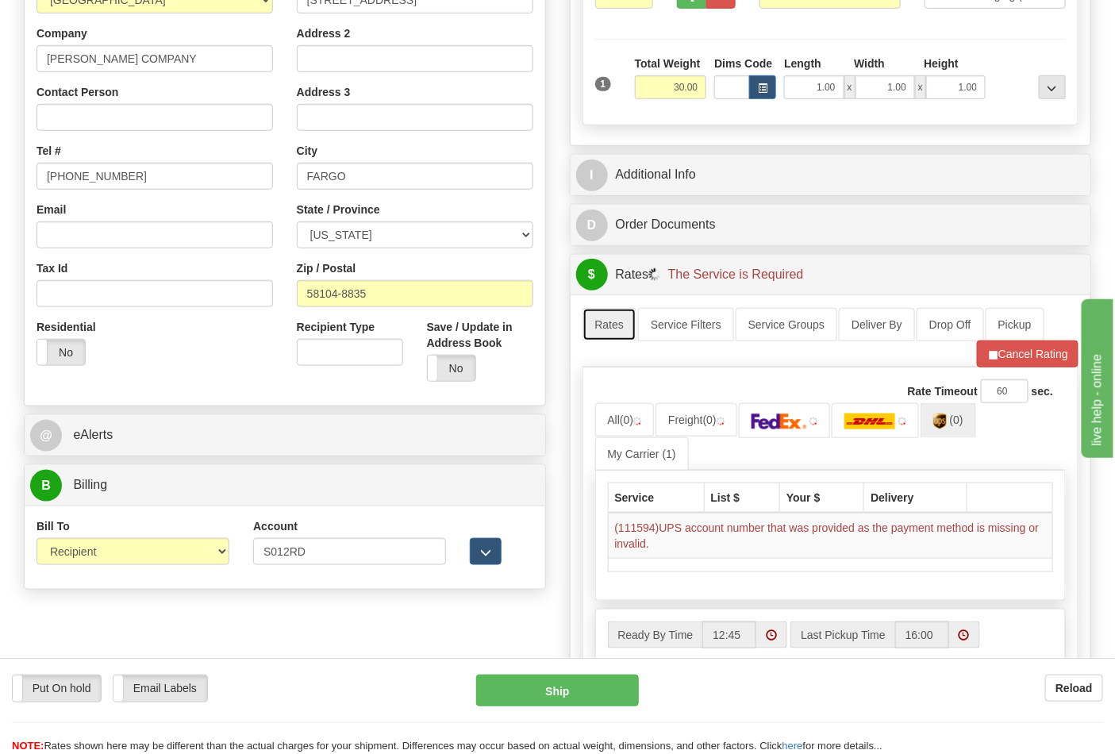
click at [615, 336] on link "Rates" at bounding box center [610, 324] width 55 height 33
drag, startPoint x: 996, startPoint y: 345, endPoint x: 1005, endPoint y: 361, distance: 18.1
click at [999, 350] on button "Refresh Rates" at bounding box center [1027, 354] width 102 height 27
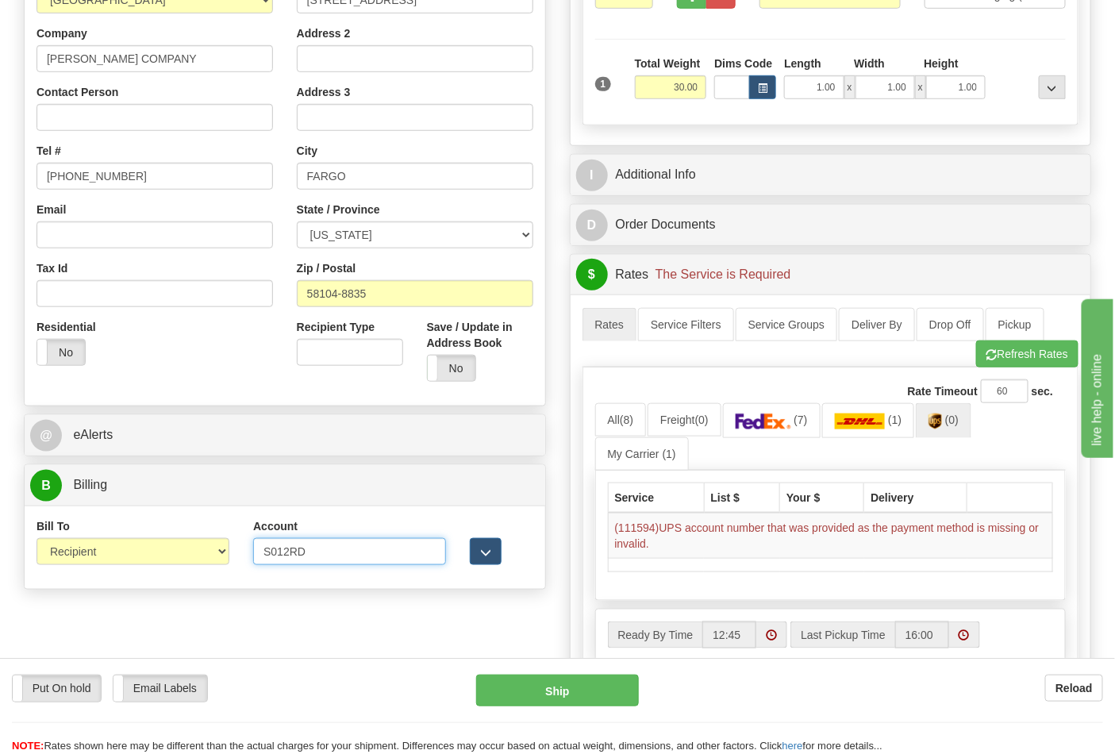
click at [279, 553] on input "S012RD" at bounding box center [349, 551] width 193 height 27
click at [1012, 360] on button "Refresh Rates" at bounding box center [1027, 354] width 102 height 27
click at [951, 433] on link "(0)" at bounding box center [944, 420] width 56 height 34
click at [1000, 366] on button "Refresh Rates" at bounding box center [1027, 354] width 102 height 27
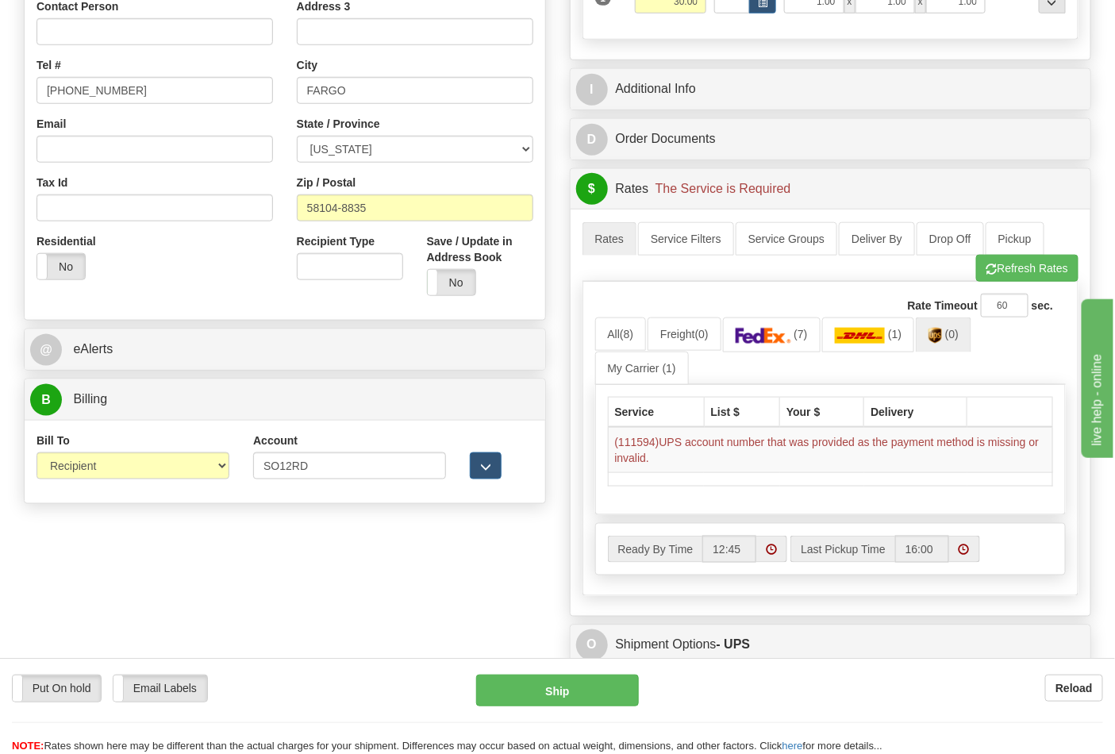
scroll to position [441, 0]
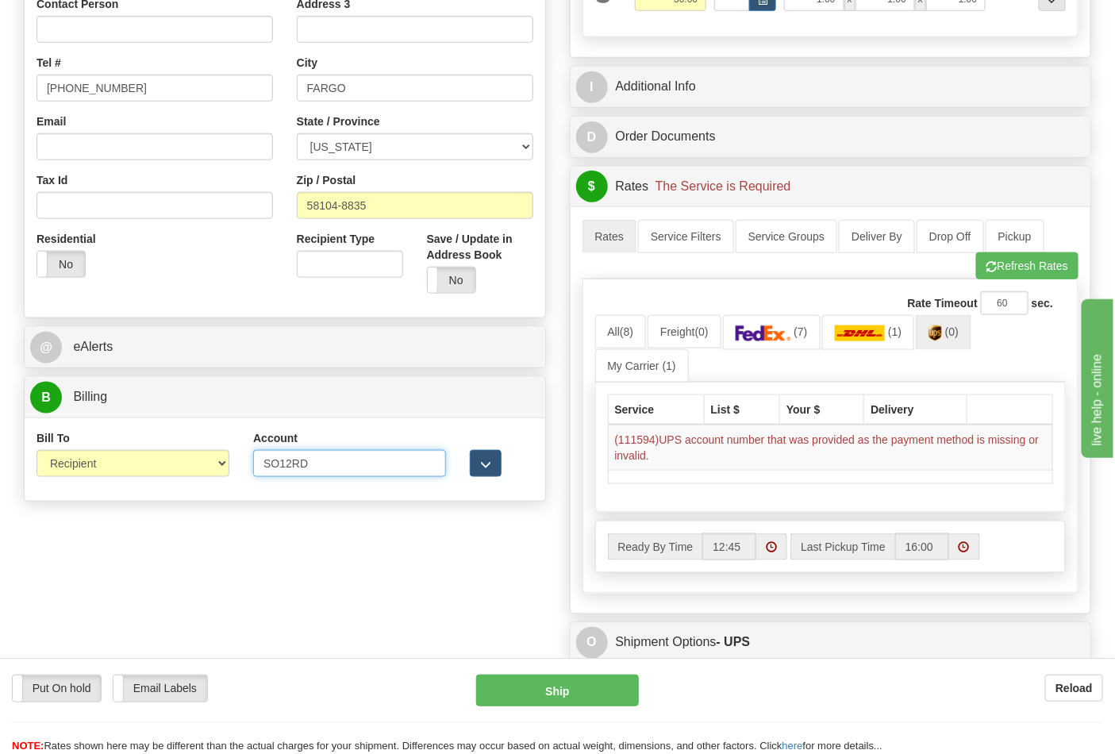
click at [278, 462] on input "SO12RD" at bounding box center [349, 463] width 193 height 27
type input "S012RD"
click at [1056, 274] on button "Refresh Rates" at bounding box center [1027, 265] width 102 height 27
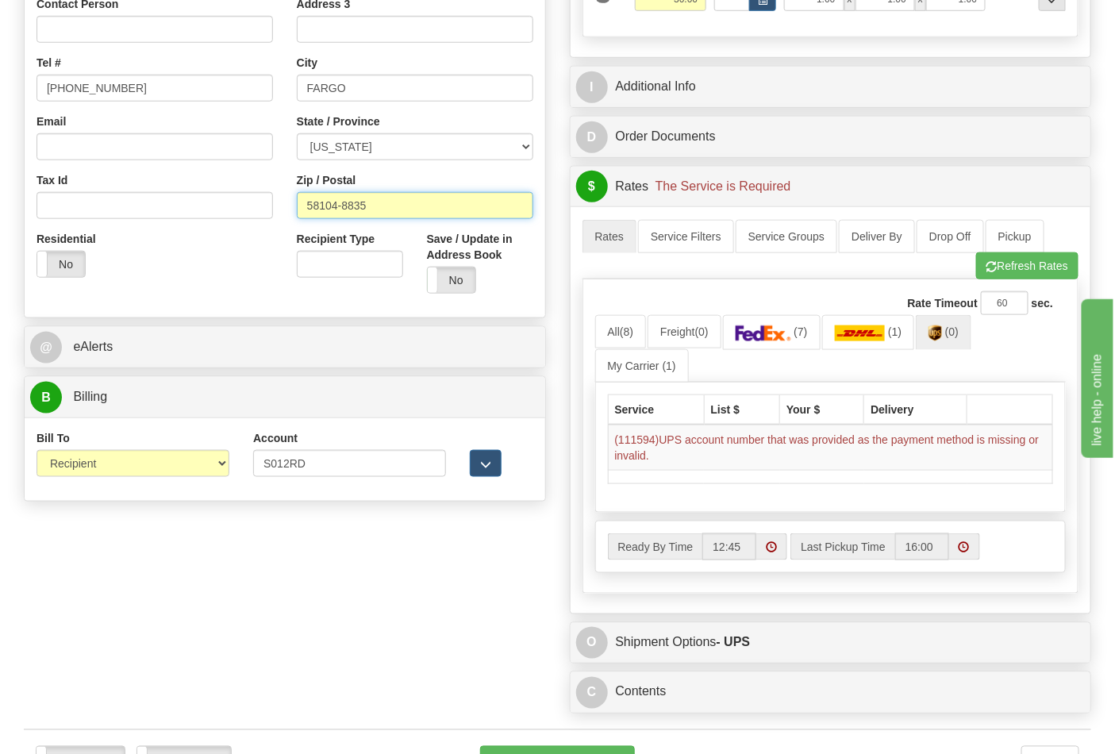
click at [381, 208] on input "58104-8835" at bounding box center [415, 205] width 237 height 27
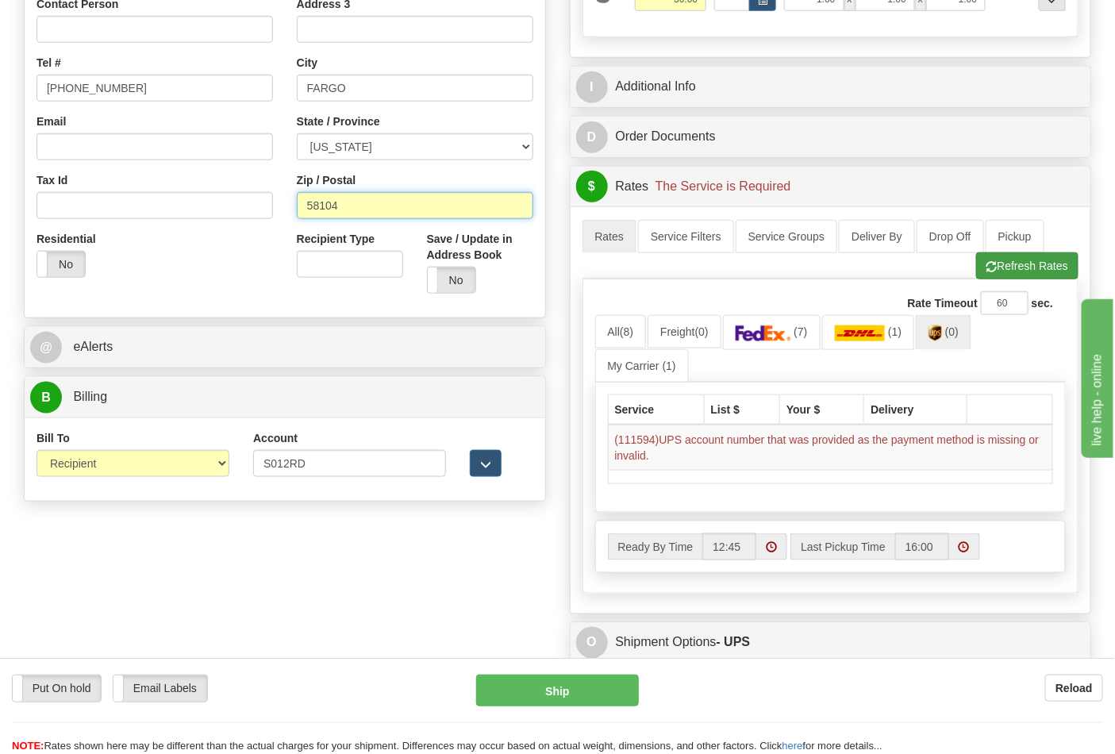
type input "58104"
click at [1012, 272] on button "Refresh Rates" at bounding box center [1027, 265] width 102 height 27
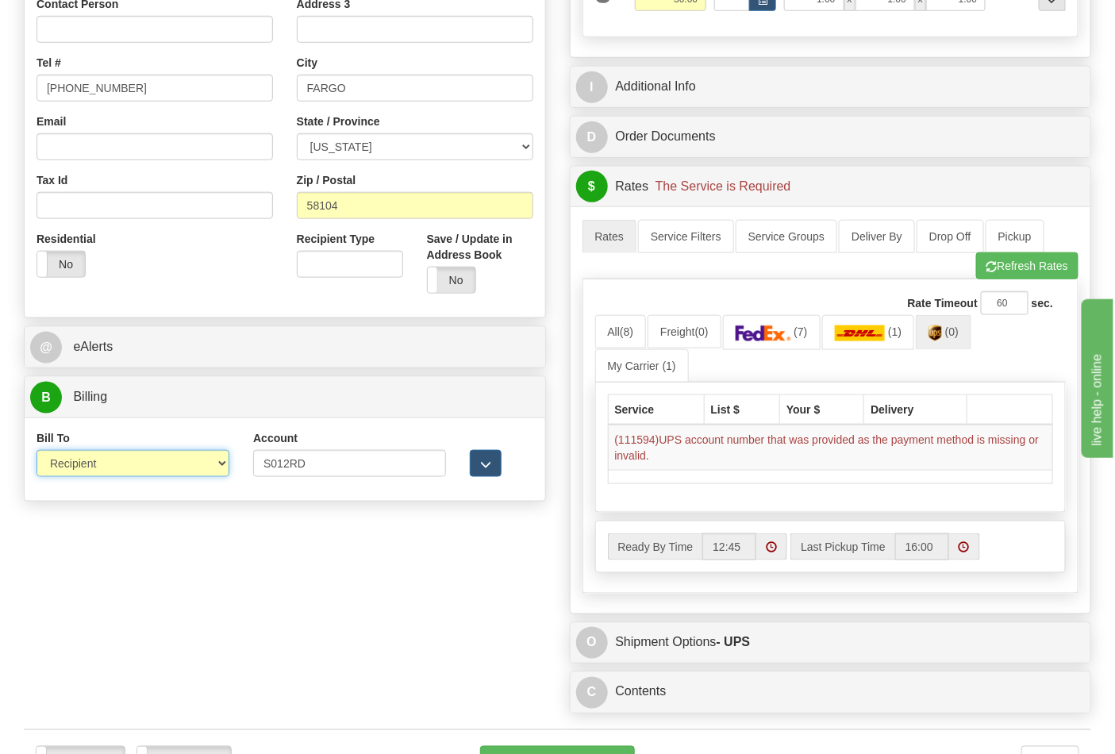
click at [200, 453] on select "Sender Recipient Third Party Collect" at bounding box center [133, 463] width 193 height 27
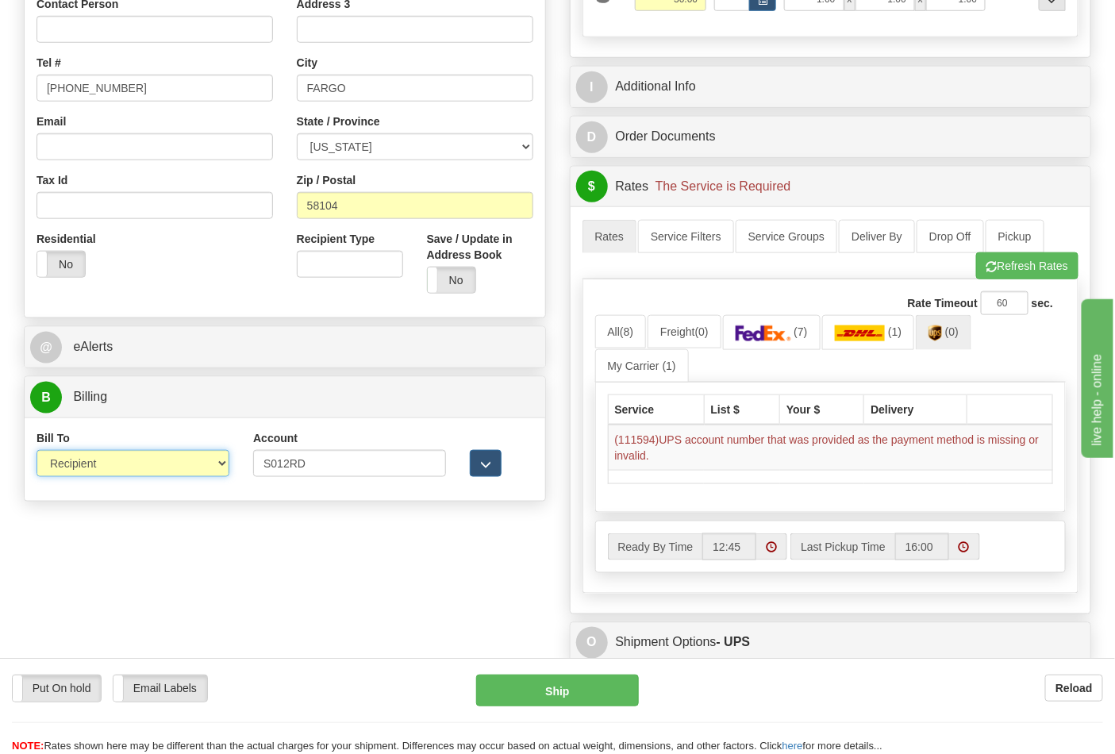
select select "4"
click at [37, 452] on select "Sender Recipient Third Party Collect" at bounding box center [133, 463] width 193 height 27
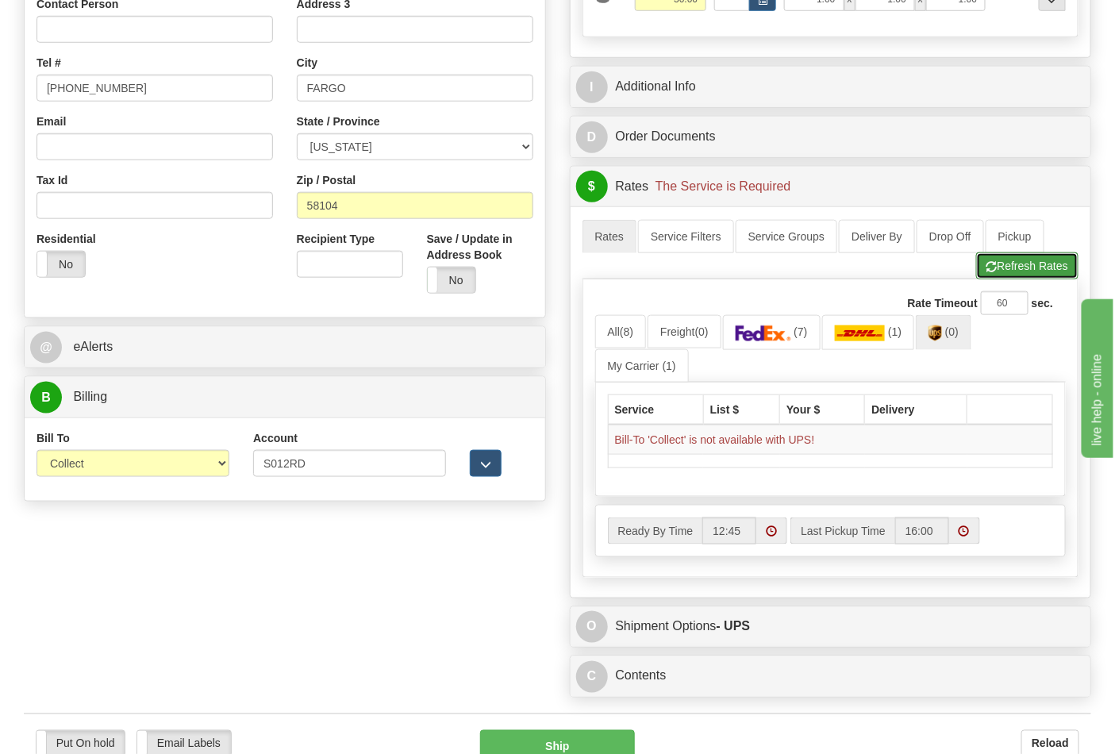
click at [1018, 275] on button "Refresh Rates" at bounding box center [1027, 265] width 102 height 27
drag, startPoint x: 326, startPoint y: 477, endPoint x: 289, endPoint y: 479, distance: 37.3
click at [287, 477] on input "S012RD" at bounding box center [349, 463] width 193 height 27
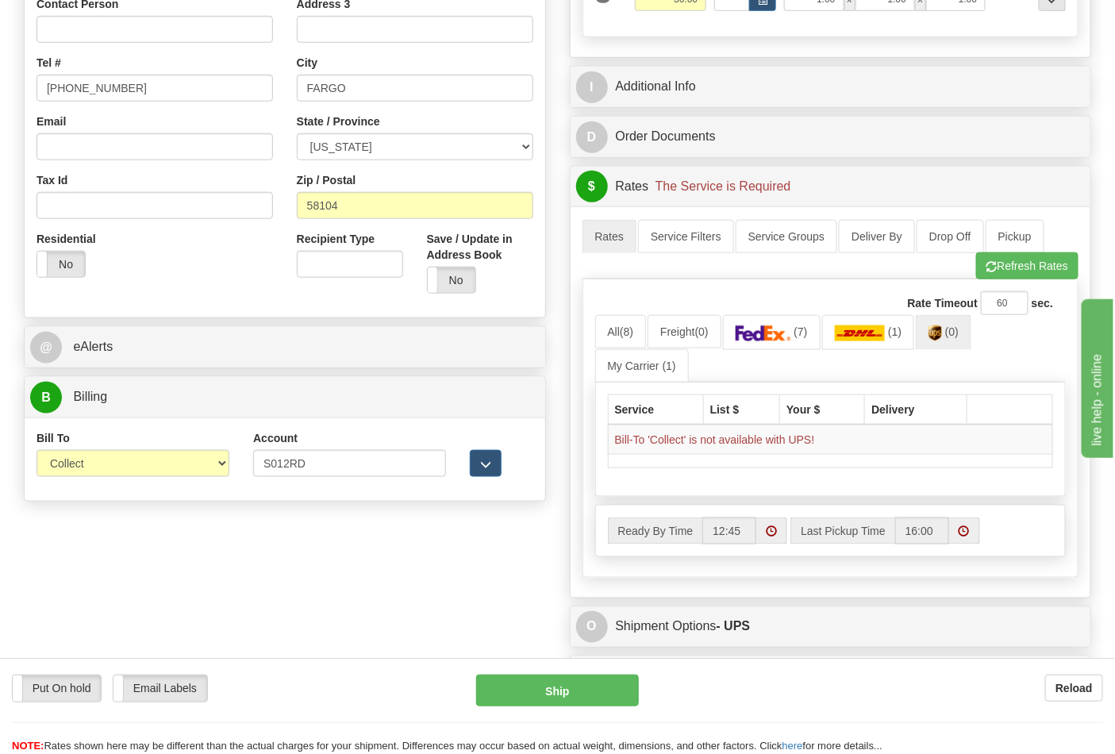
click at [310, 486] on div "Account S012RD 3rd Party Account List Please select" at bounding box center [349, 459] width 217 height 59
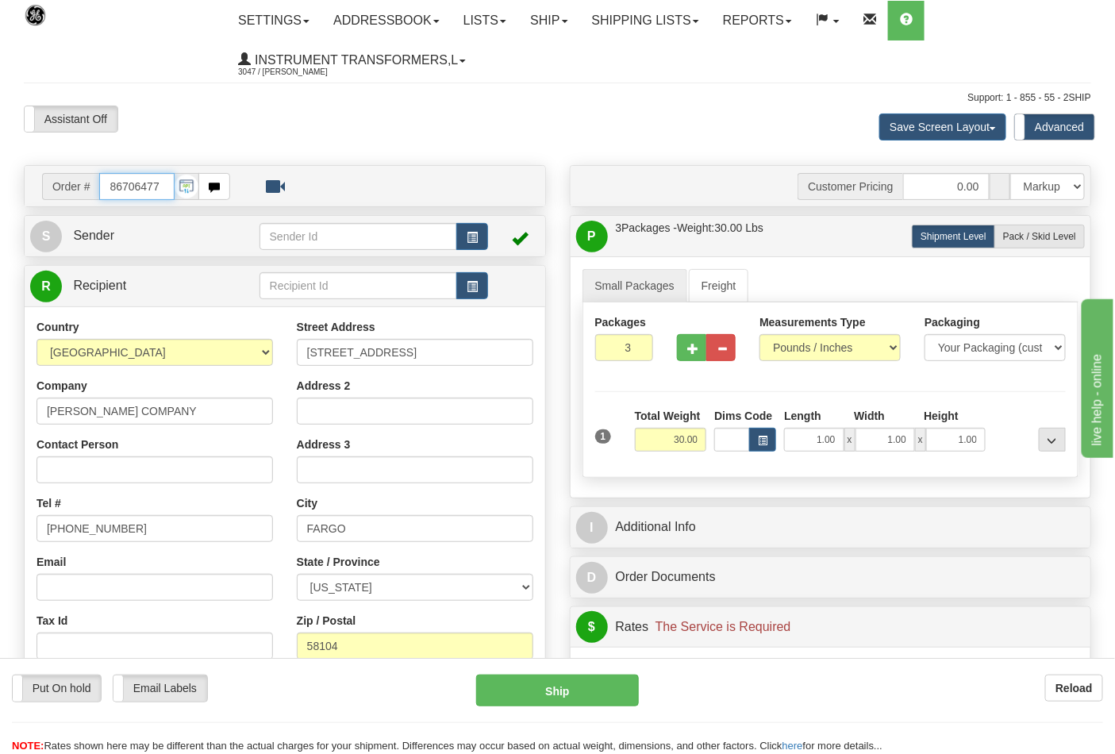
scroll to position [0, 0]
drag, startPoint x: 160, startPoint y: 179, endPoint x: 77, endPoint y: 196, distance: 85.0
click at [77, 196] on div "Order # 86706477" at bounding box center [136, 186] width 188 height 27
type input "86706467"
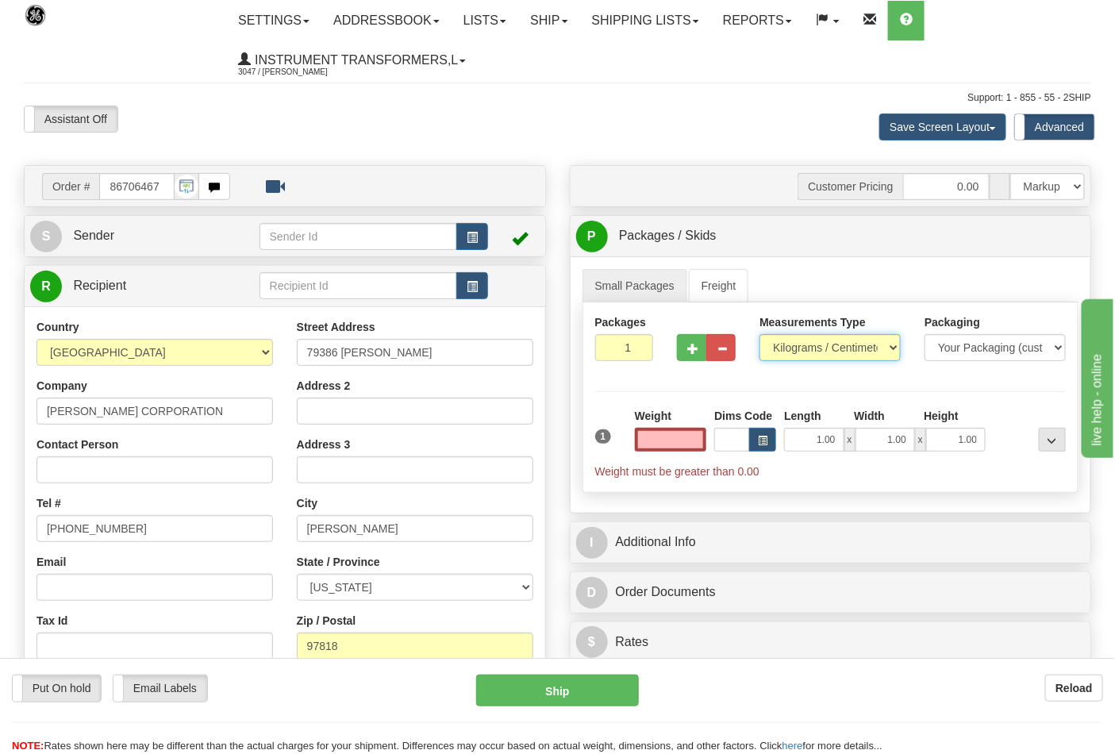
type input "0.00"
click at [869, 351] on select "Pounds / Inches Kilograms / Centimeters" at bounding box center [830, 347] width 141 height 27
select select "0"
click at [760, 335] on select "Pounds / Inches Kilograms / Centimeters" at bounding box center [830, 347] width 141 height 27
click at [668, 449] on input "0.00" at bounding box center [671, 440] width 72 height 24
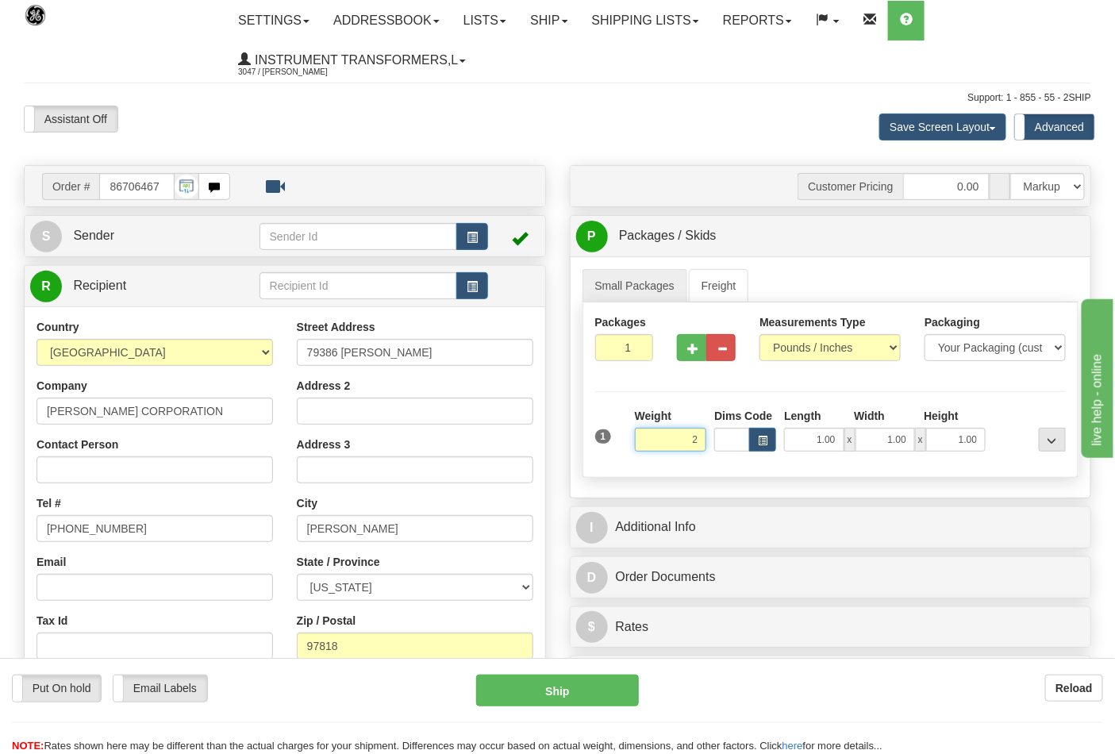
click button "Delete" at bounding box center [0, 0] width 0 height 0
type input "2.00"
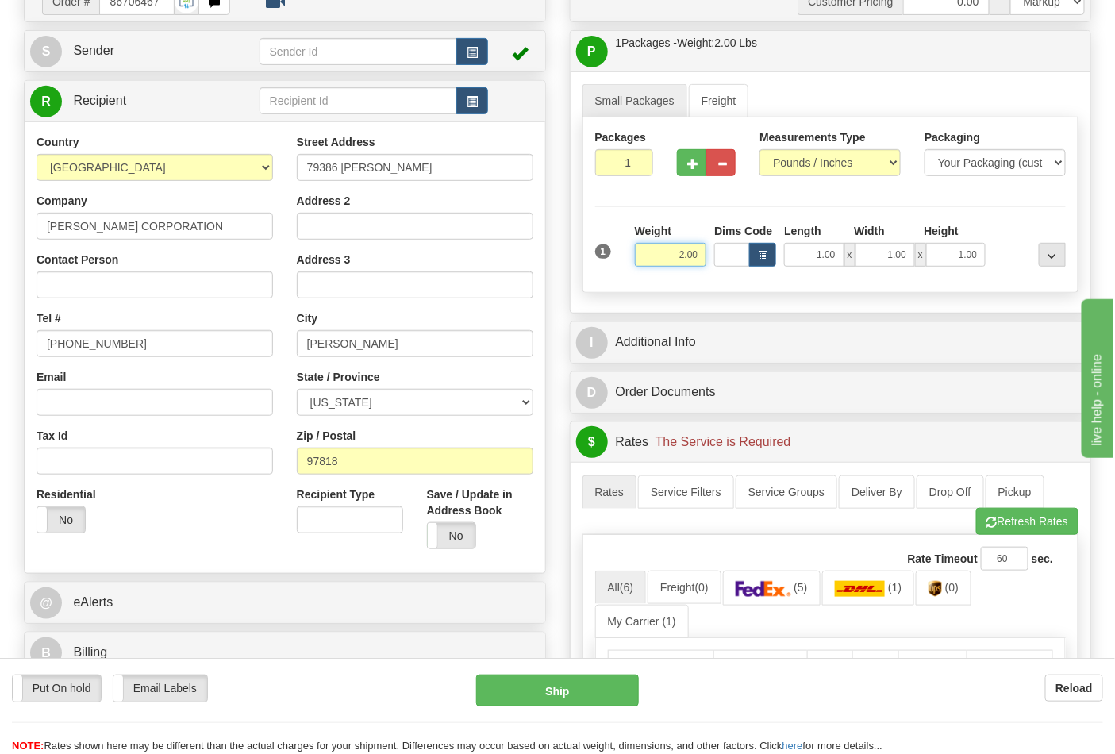
scroll to position [264, 0]
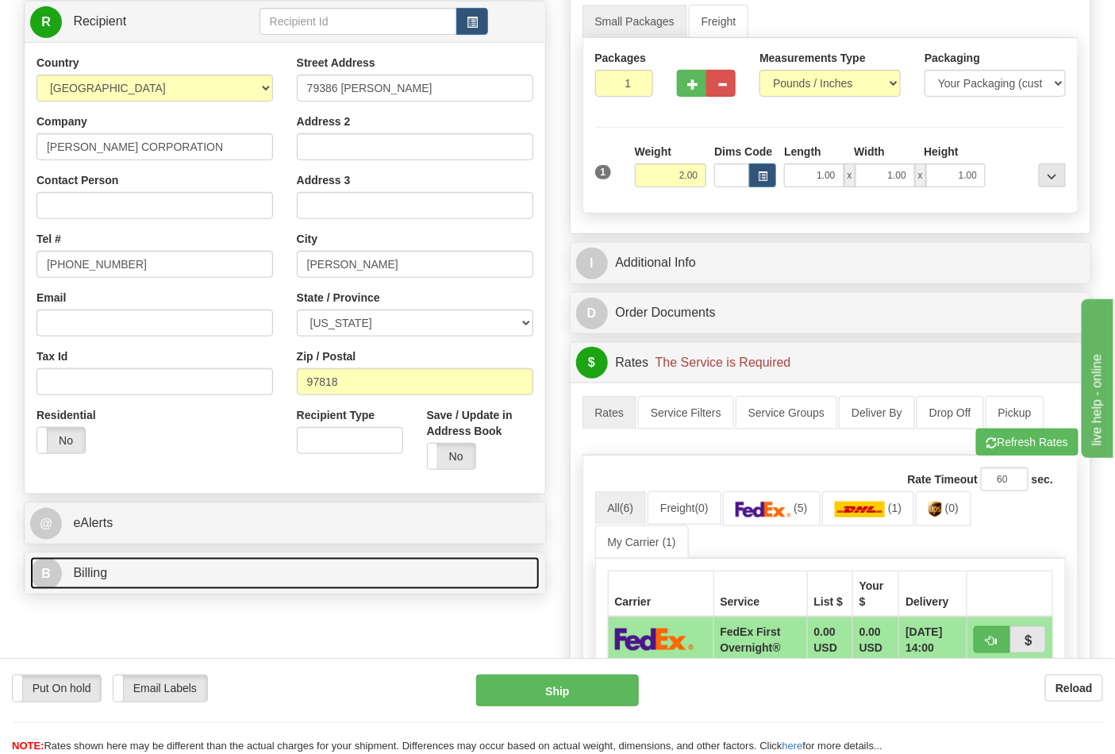
click at [290, 575] on link "B Billing" at bounding box center [285, 573] width 510 height 33
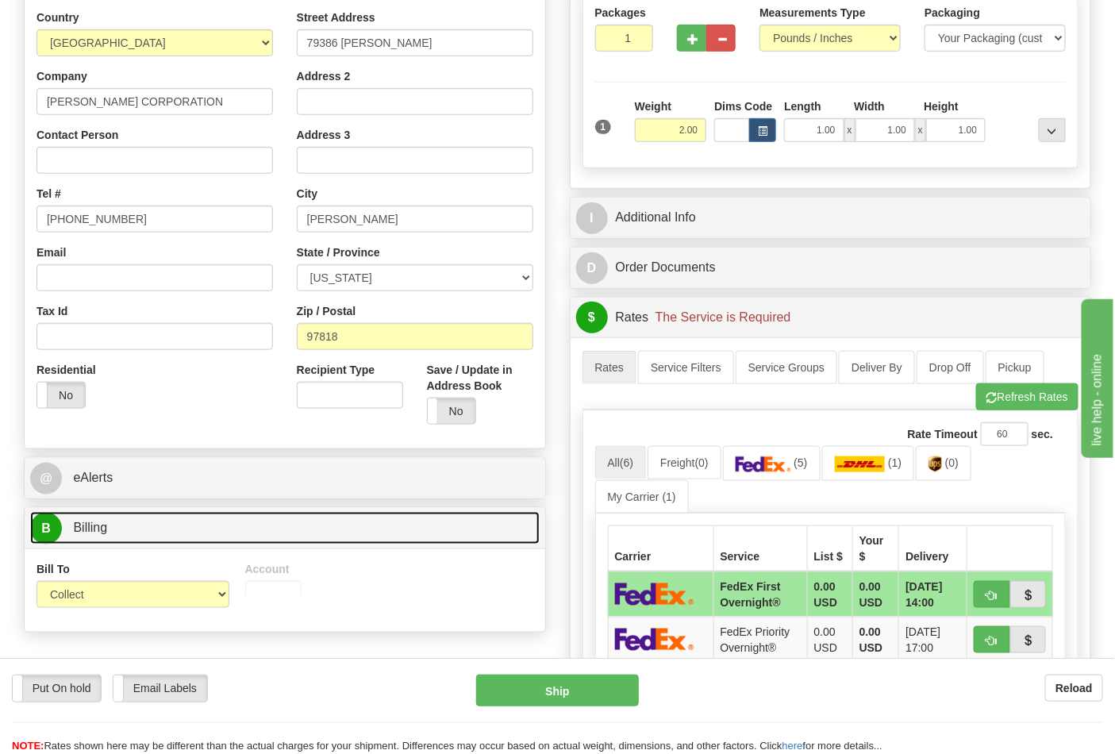
scroll to position [352, 0]
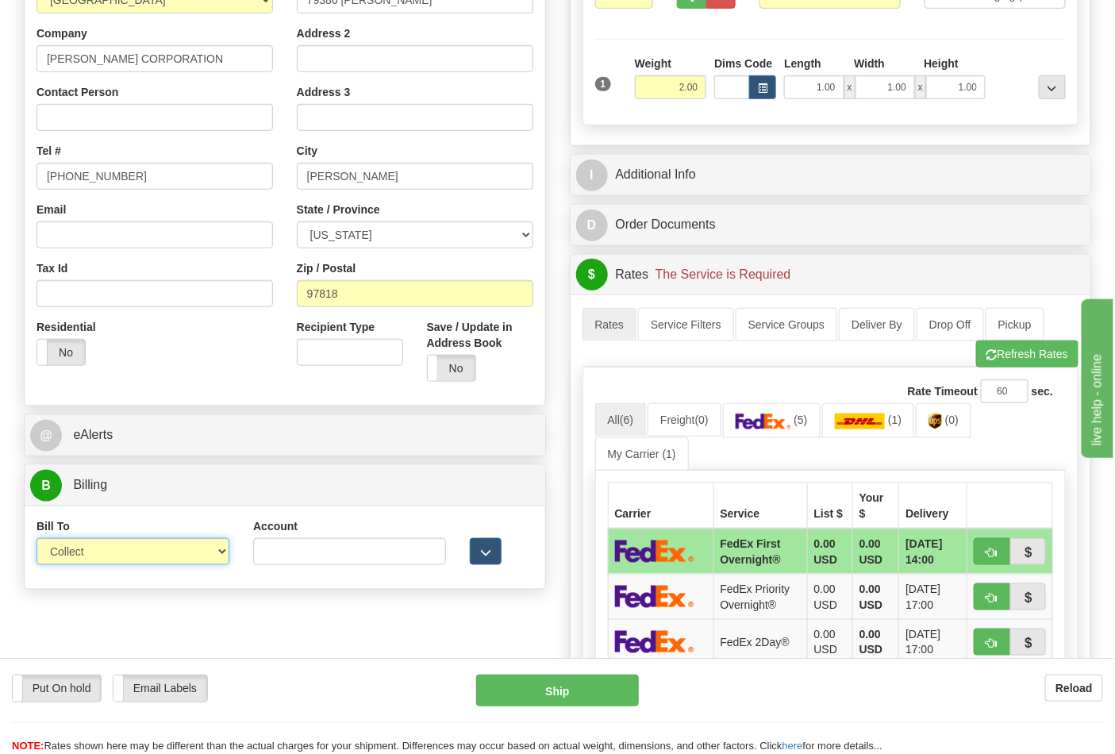
click at [216, 557] on select "Sender Recipient Third Party Collect" at bounding box center [133, 551] width 193 height 27
select select "2"
click at [37, 540] on select "Sender Recipient Third Party Collect" at bounding box center [133, 551] width 193 height 27
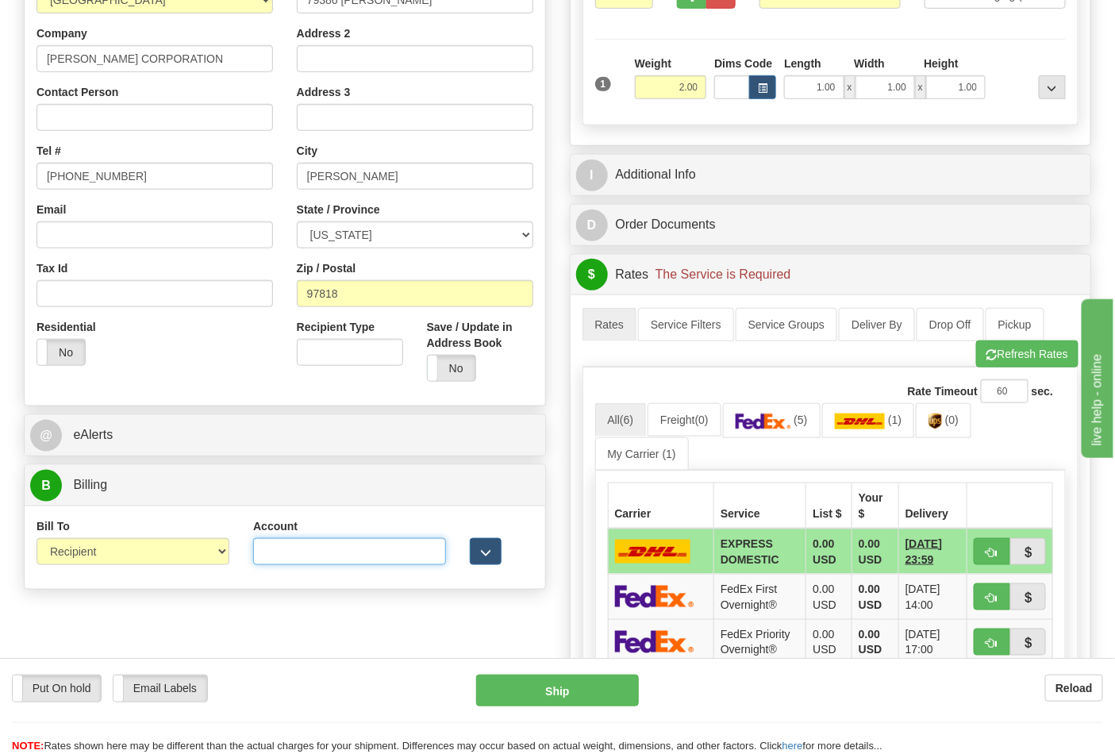
click at [328, 553] on input "Account" at bounding box center [349, 551] width 193 height 27
paste input "103538629"
type input "103538629"
click at [798, 419] on link "(5)" at bounding box center [772, 420] width 98 height 34
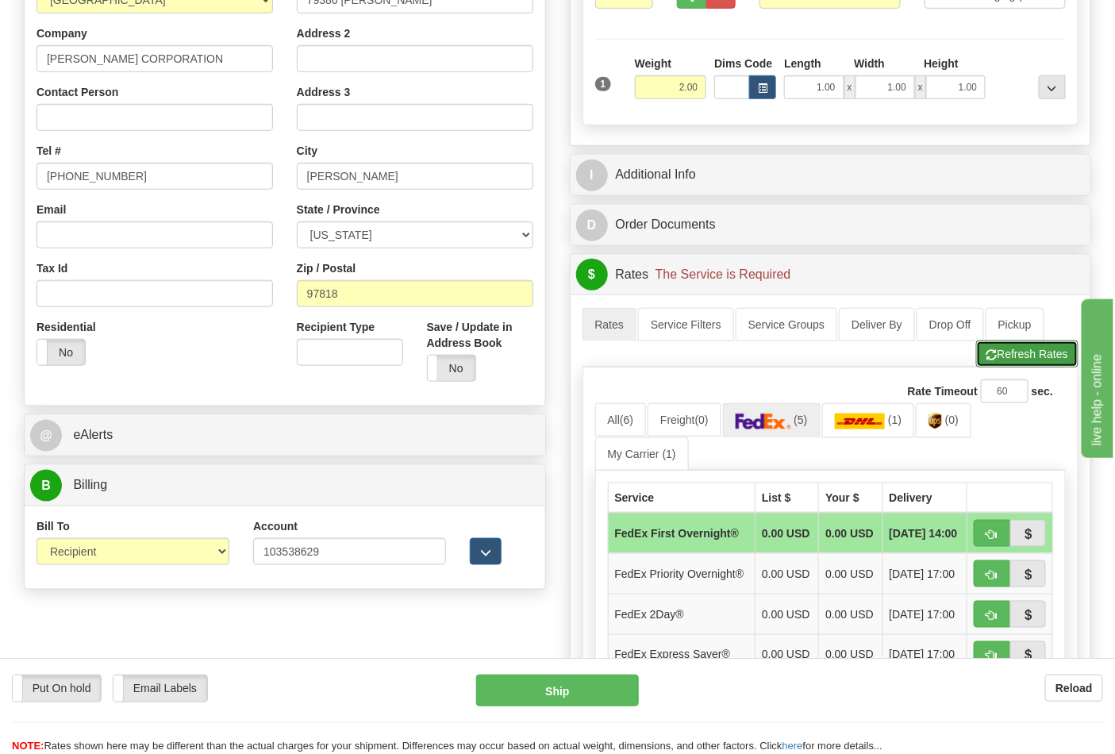
click at [1025, 352] on button "Refresh Rates" at bounding box center [1027, 354] width 102 height 27
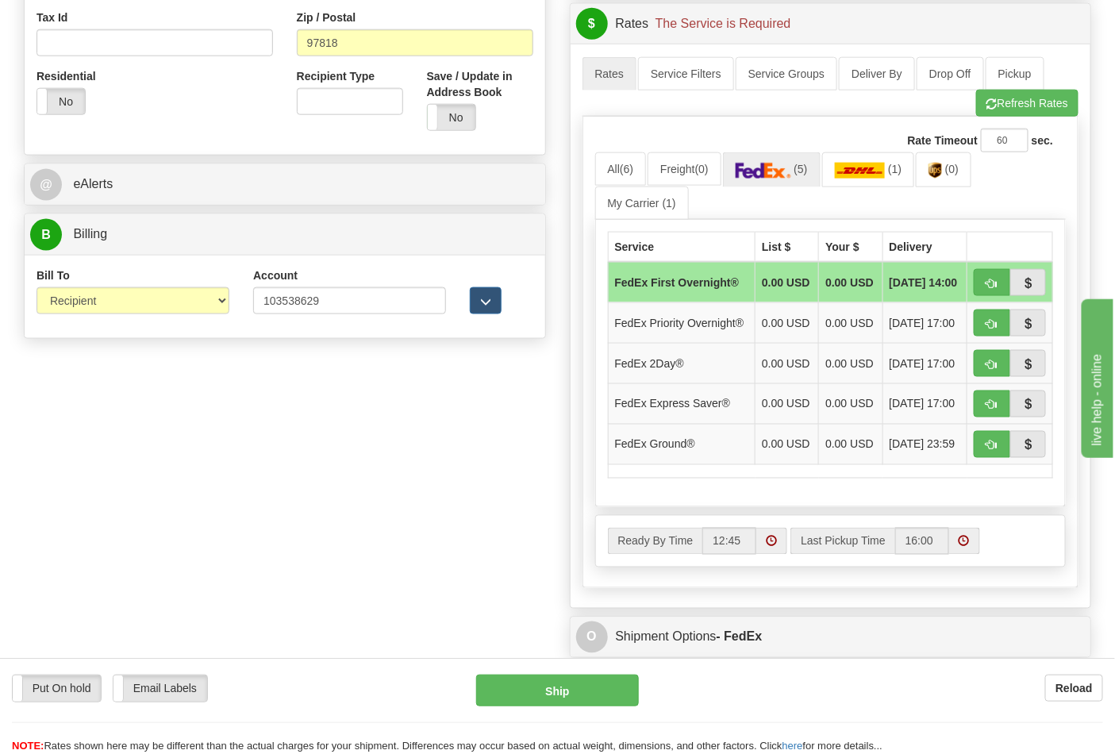
scroll to position [617, 0]
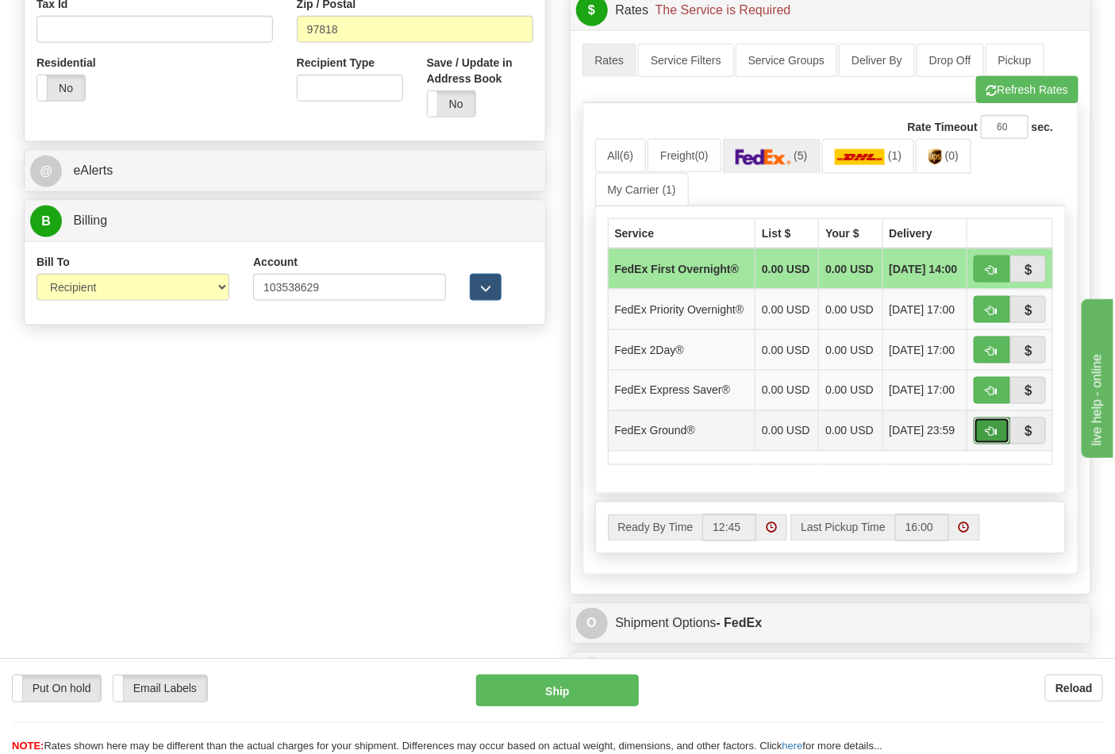
click at [998, 445] on button "button" at bounding box center [992, 431] width 37 height 27
type input "92"
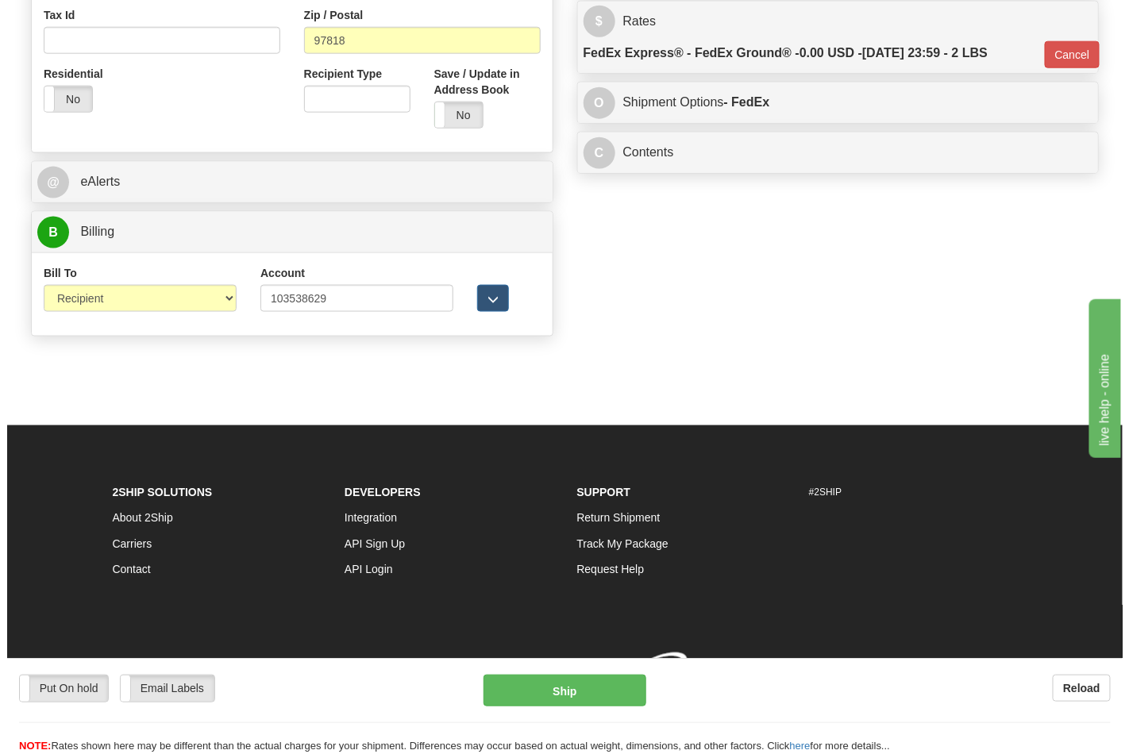
scroll to position [612, 0]
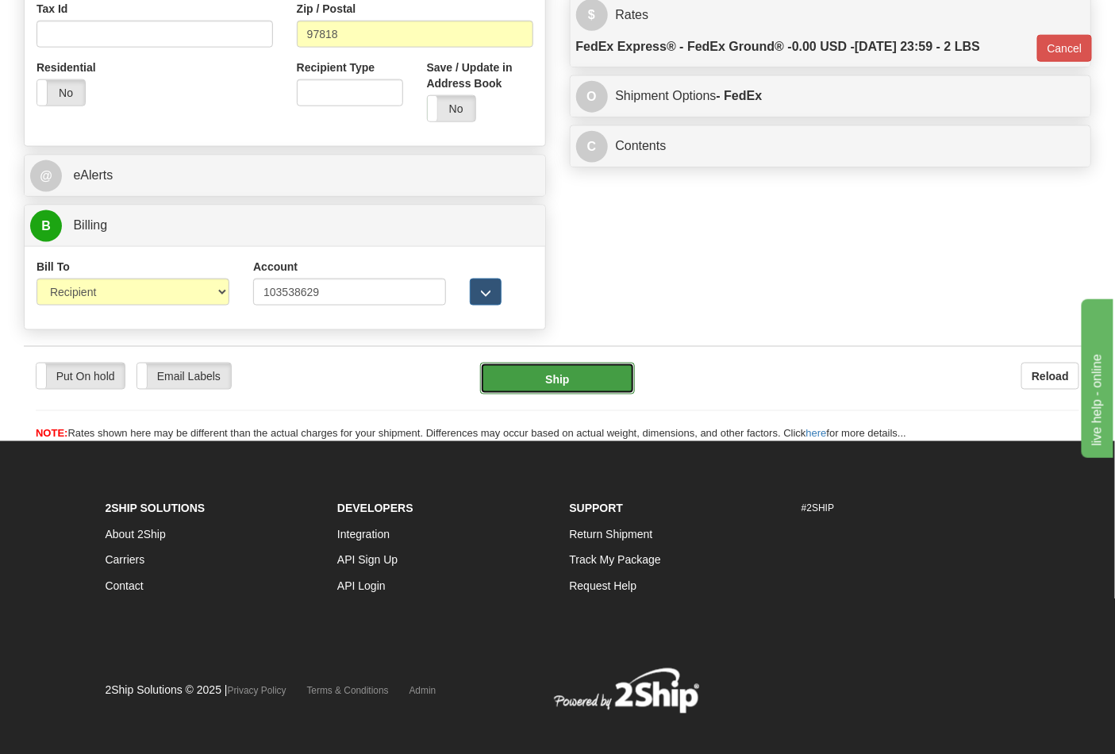
click at [597, 381] on button "Ship" at bounding box center [557, 379] width 154 height 32
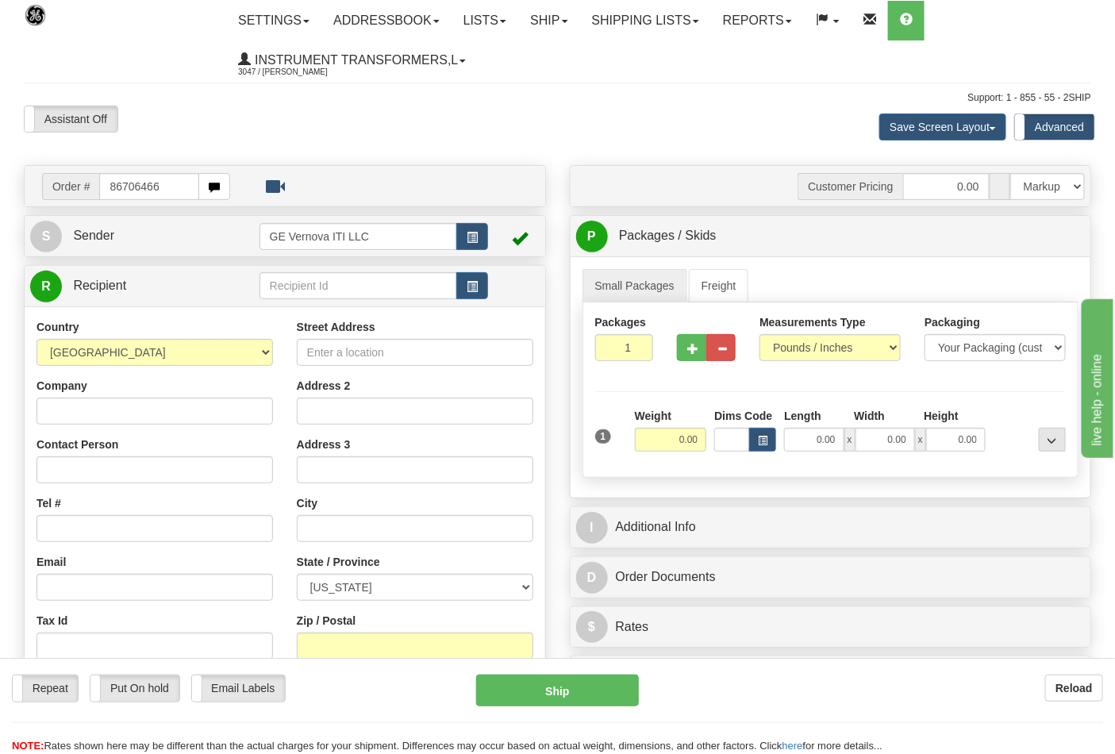
type input "86706466"
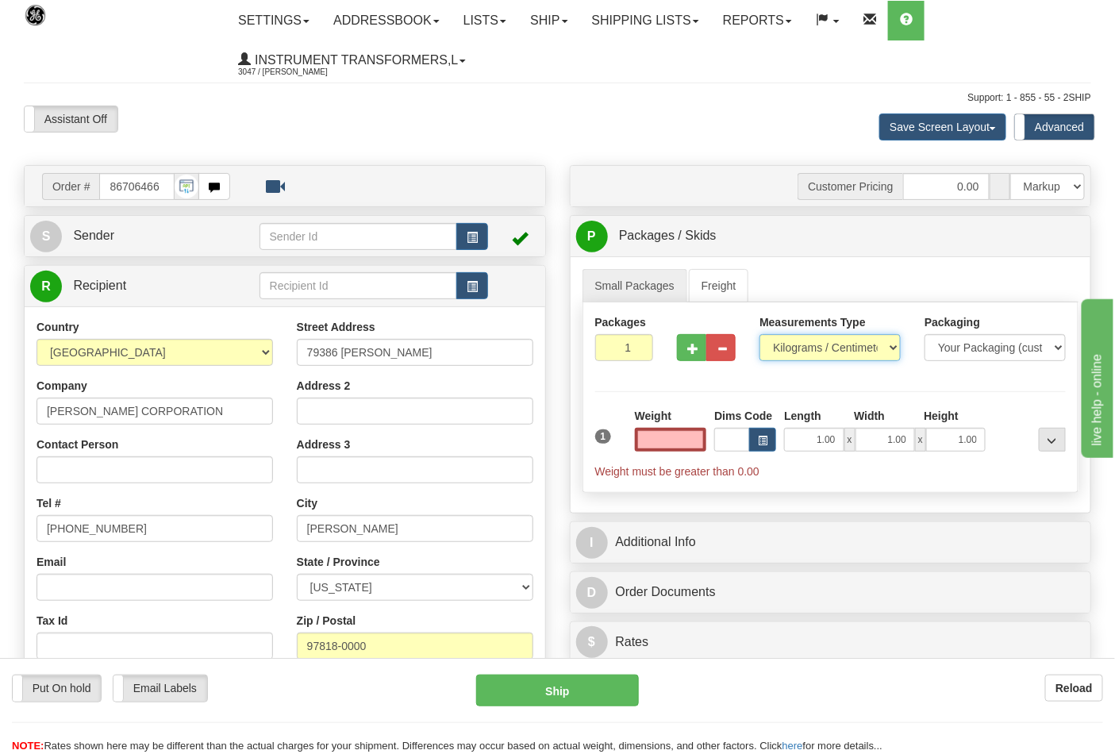
type input "0.00"
click at [815, 346] on select "Pounds / Inches Kilograms / Centimeters" at bounding box center [830, 347] width 141 height 27
select select "0"
click at [760, 335] on select "Pounds / Inches Kilograms / Centimeters" at bounding box center [830, 347] width 141 height 27
click at [669, 442] on input "0.00" at bounding box center [671, 440] width 72 height 24
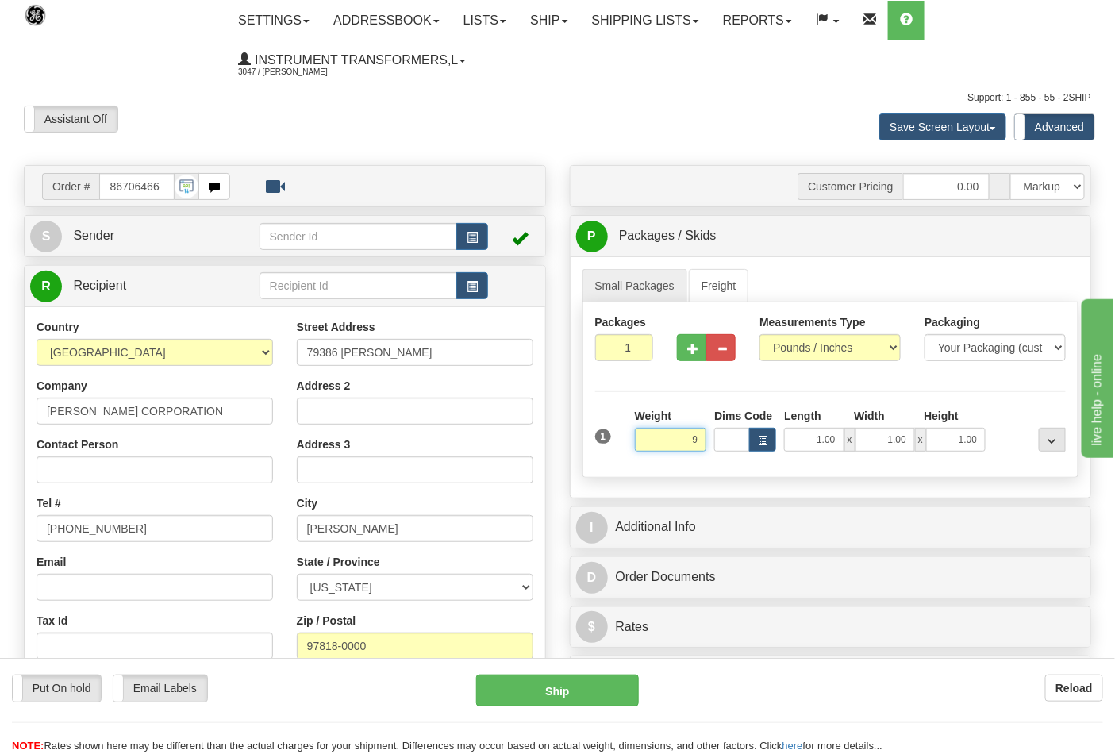
click button "Delete" at bounding box center [0, 0] width 0 height 0
type input "9.00"
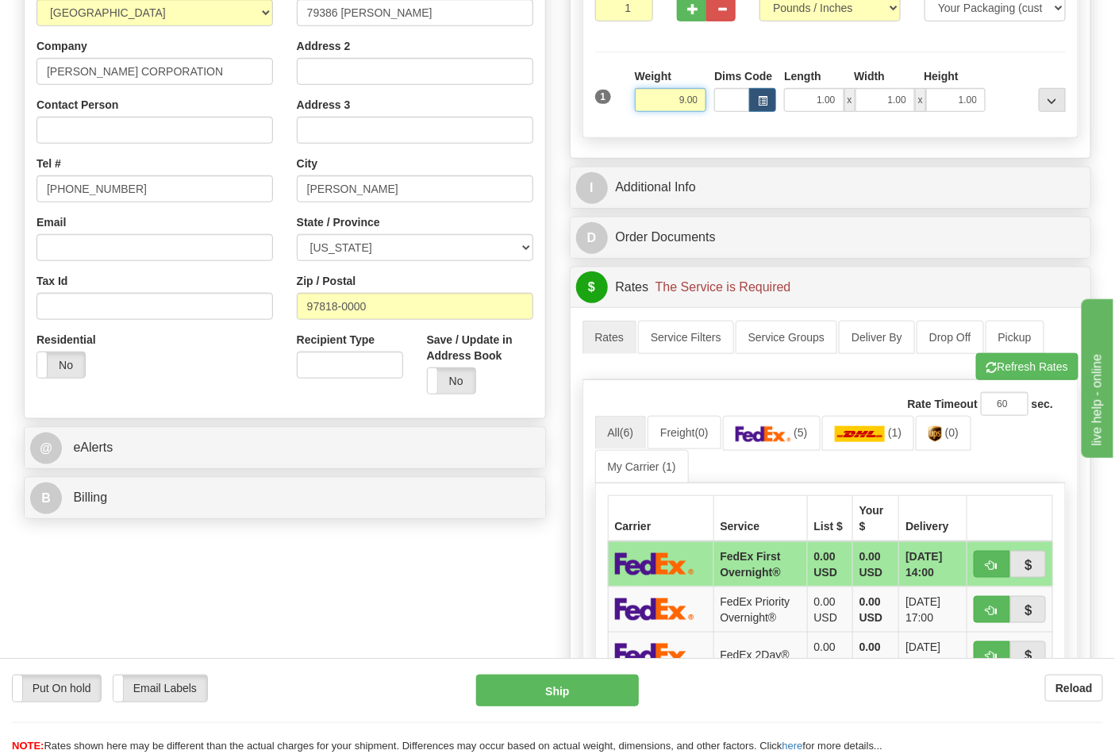
scroll to position [352, 0]
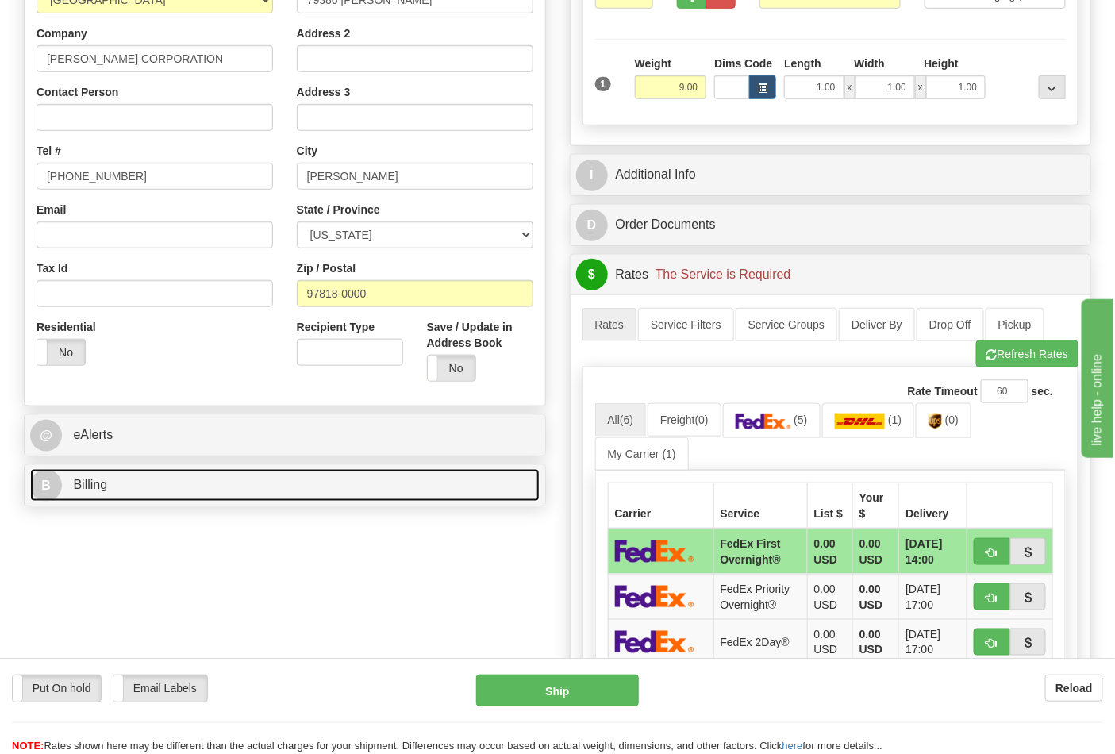
click at [145, 502] on link "B Billing" at bounding box center [285, 485] width 510 height 33
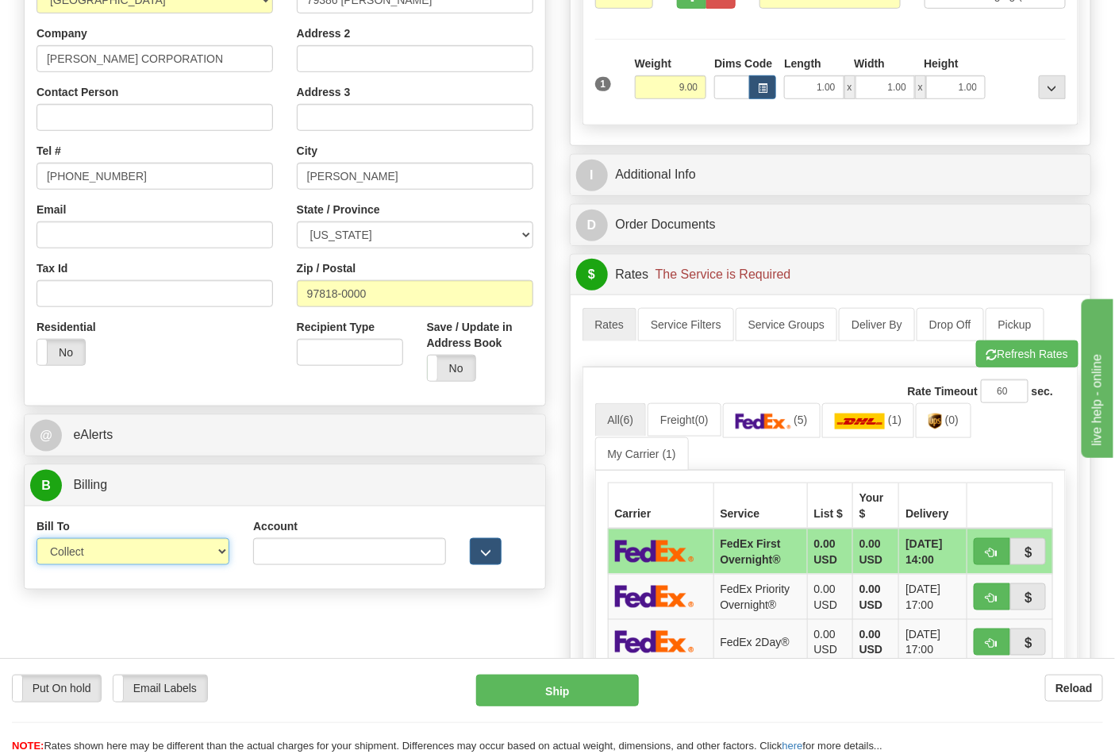
click at [109, 559] on select "Sender Recipient Third Party Collect" at bounding box center [133, 551] width 193 height 27
select select "2"
click at [37, 540] on select "Sender Recipient Third Party Collect" at bounding box center [133, 551] width 193 height 27
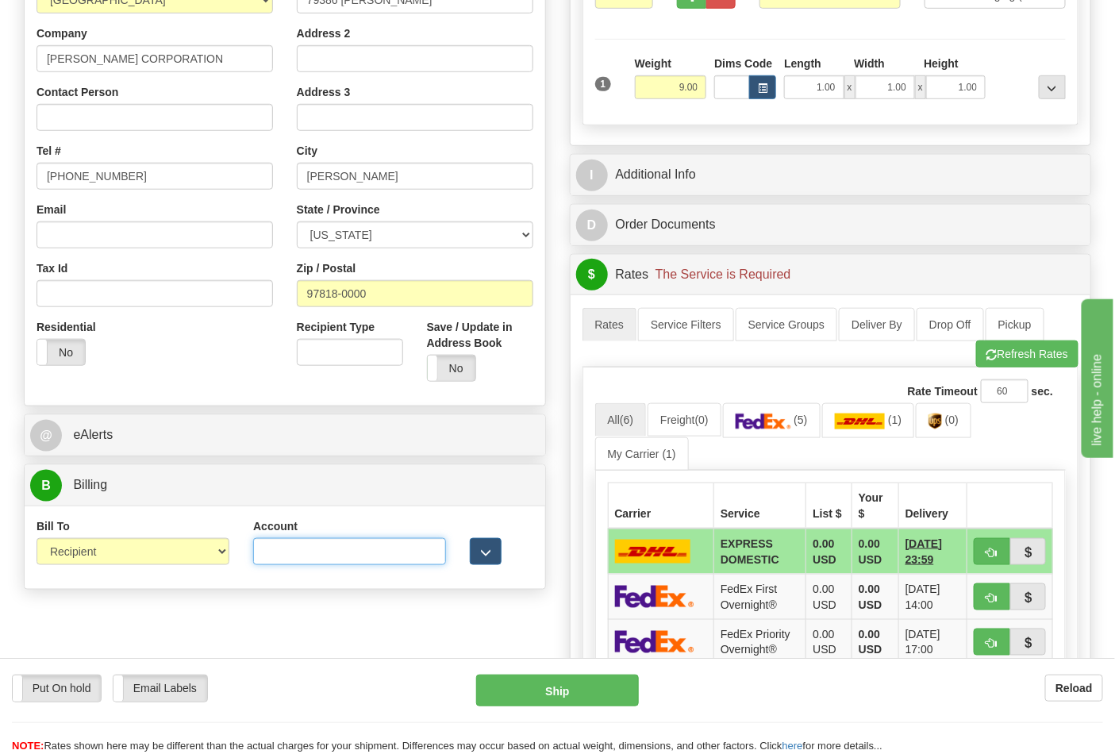
click at [299, 542] on input "Account" at bounding box center [349, 551] width 193 height 27
paste input "103538629"
type input "103538629"
click at [755, 423] on img at bounding box center [764, 422] width 56 height 16
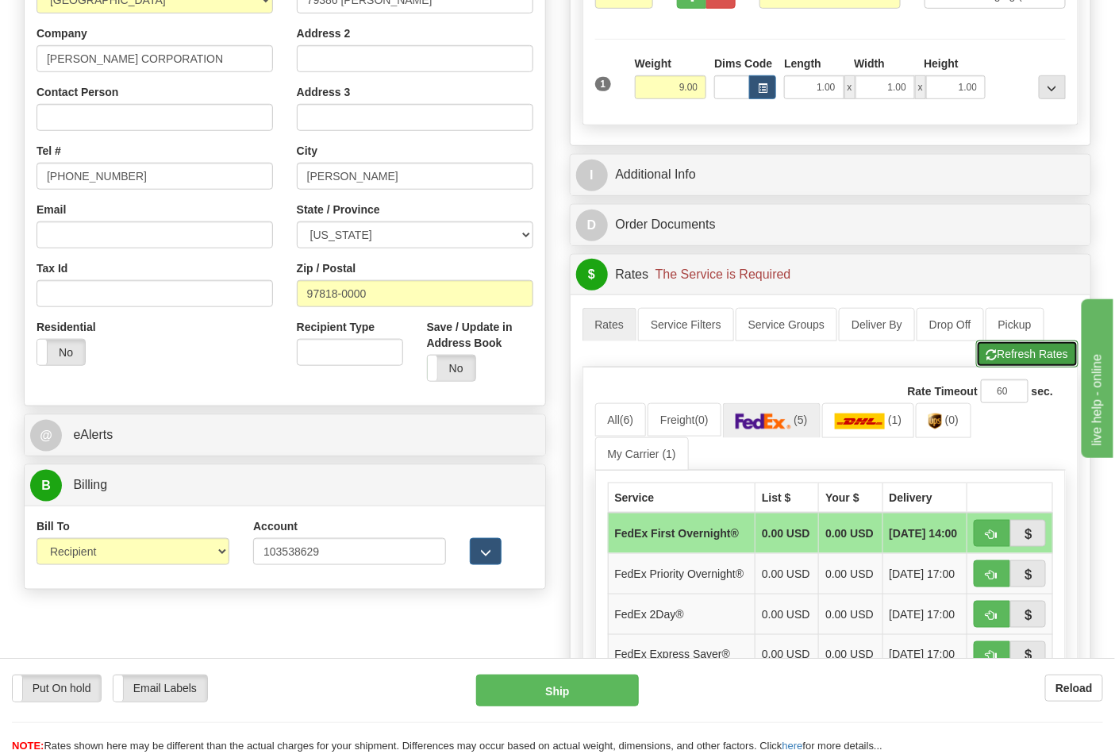
drag, startPoint x: 1045, startPoint y: 355, endPoint x: 1036, endPoint y: 363, distance: 11.8
click at [1044, 356] on button "Refresh Rates" at bounding box center [1027, 354] width 102 height 27
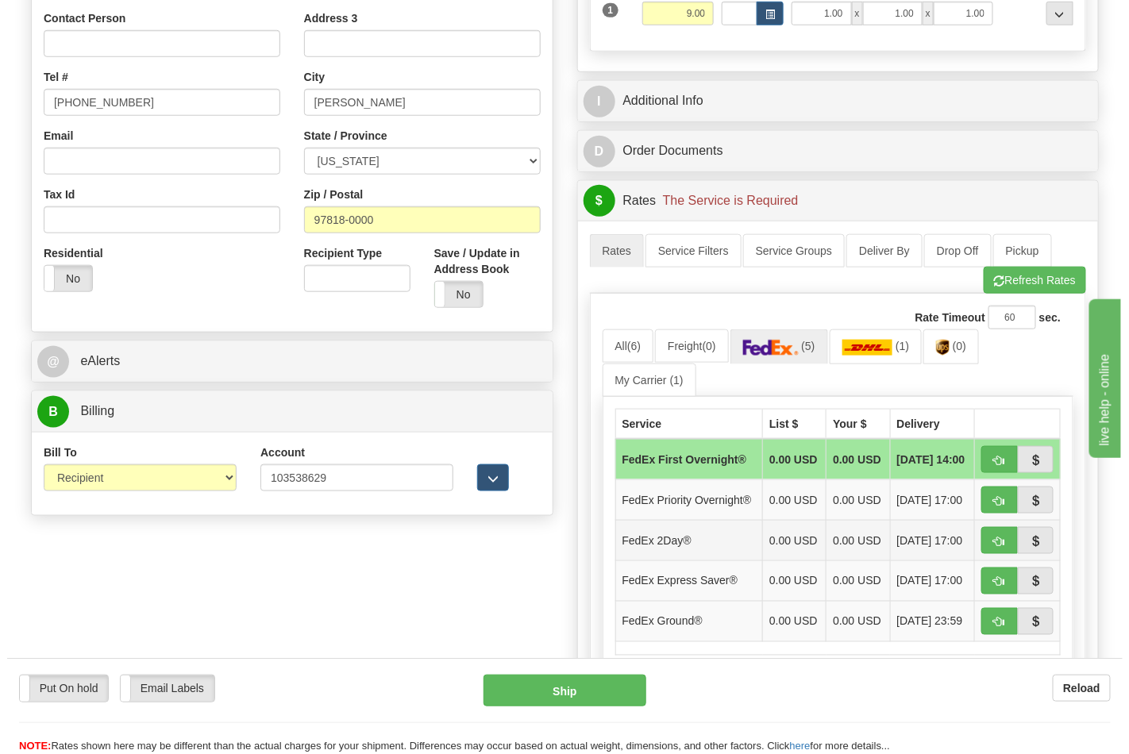
scroll to position [529, 0]
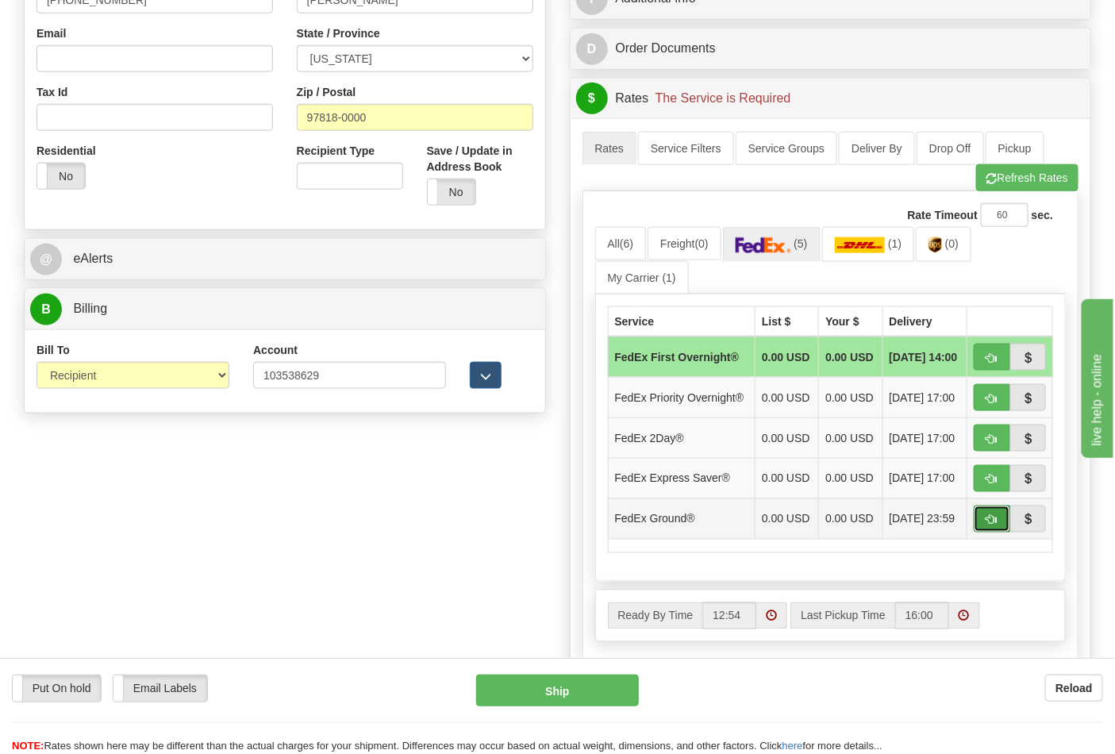
click at [978, 533] on button "button" at bounding box center [992, 519] width 37 height 27
type input "92"
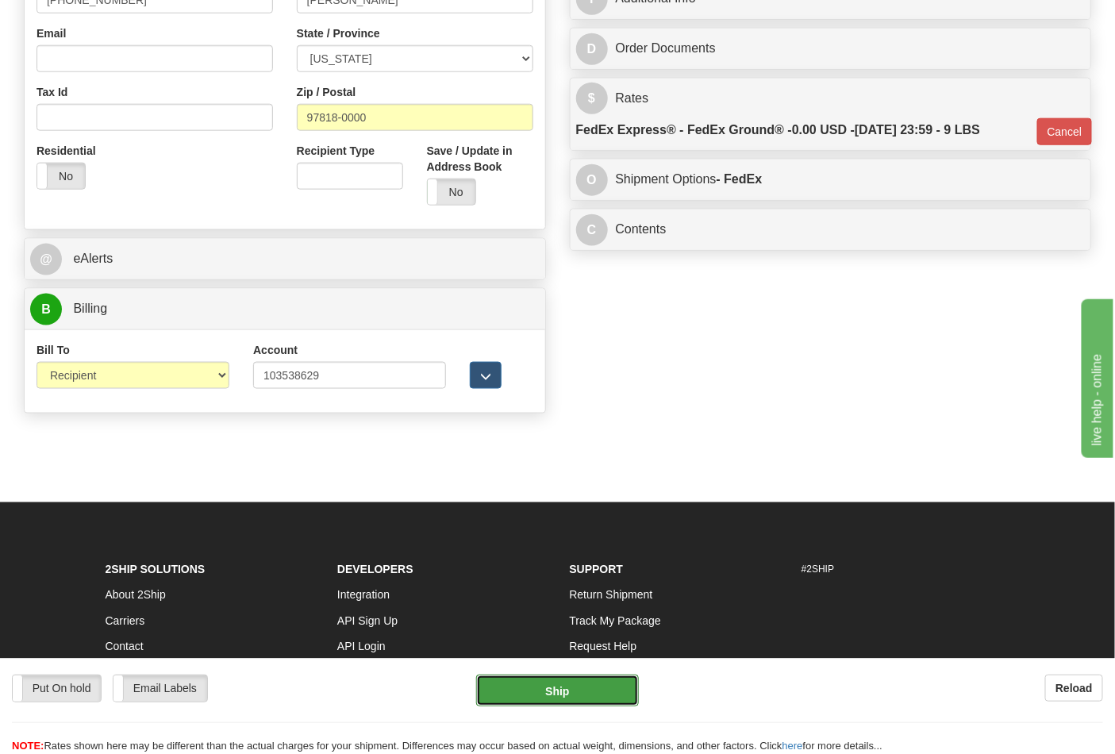
click at [591, 695] on button "Ship" at bounding box center [557, 691] width 162 height 32
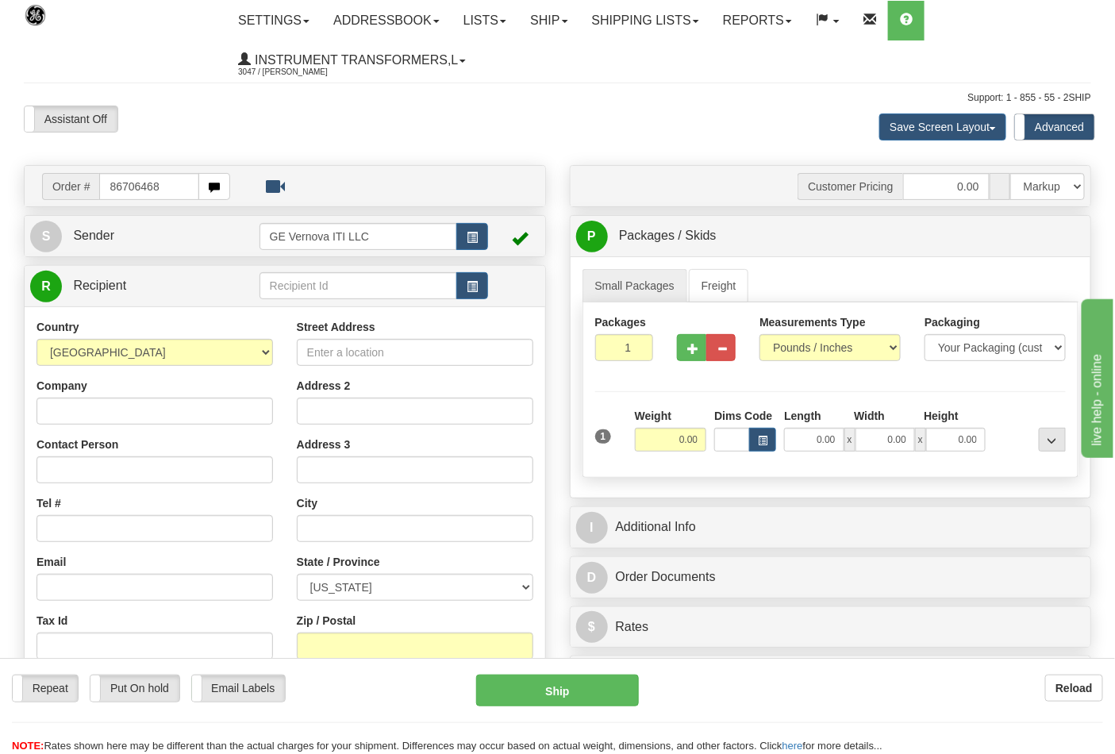
type input "86706468"
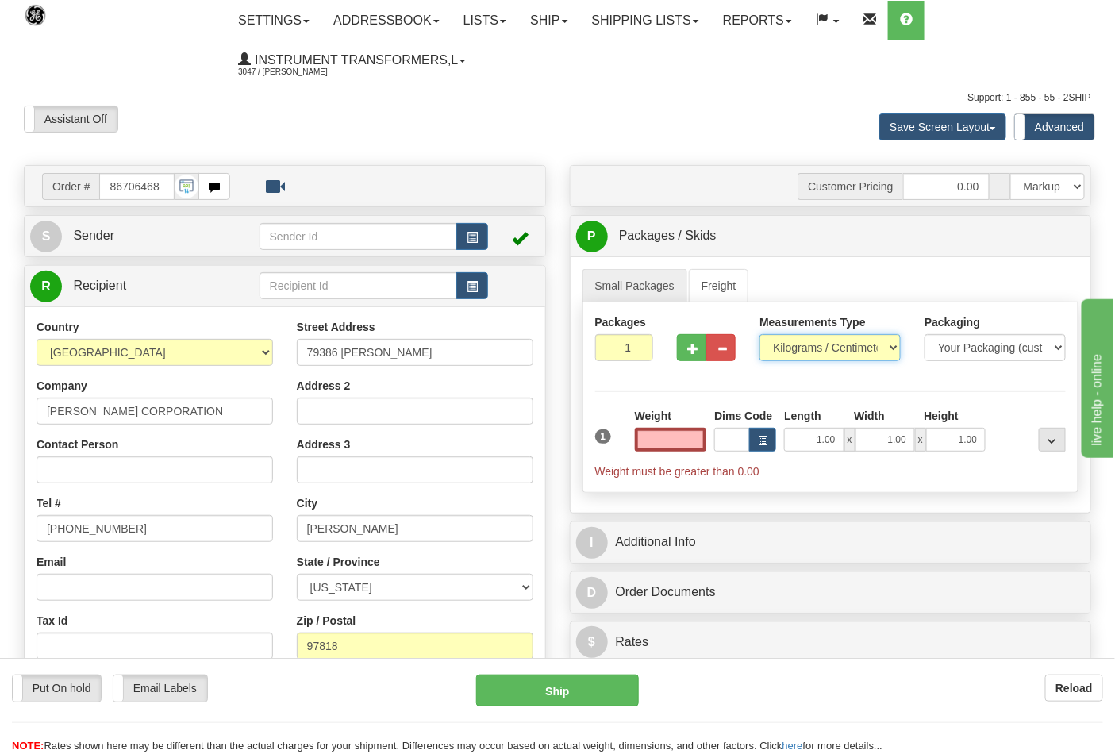
type input "0.00"
click at [820, 361] on select "Pounds / Inches Kilograms / Centimeters" at bounding box center [830, 347] width 141 height 27
select select "0"
click at [760, 335] on select "Pounds / Inches Kilograms / Centimeters" at bounding box center [830, 347] width 141 height 27
click at [639, 440] on input "0.00" at bounding box center [671, 440] width 72 height 24
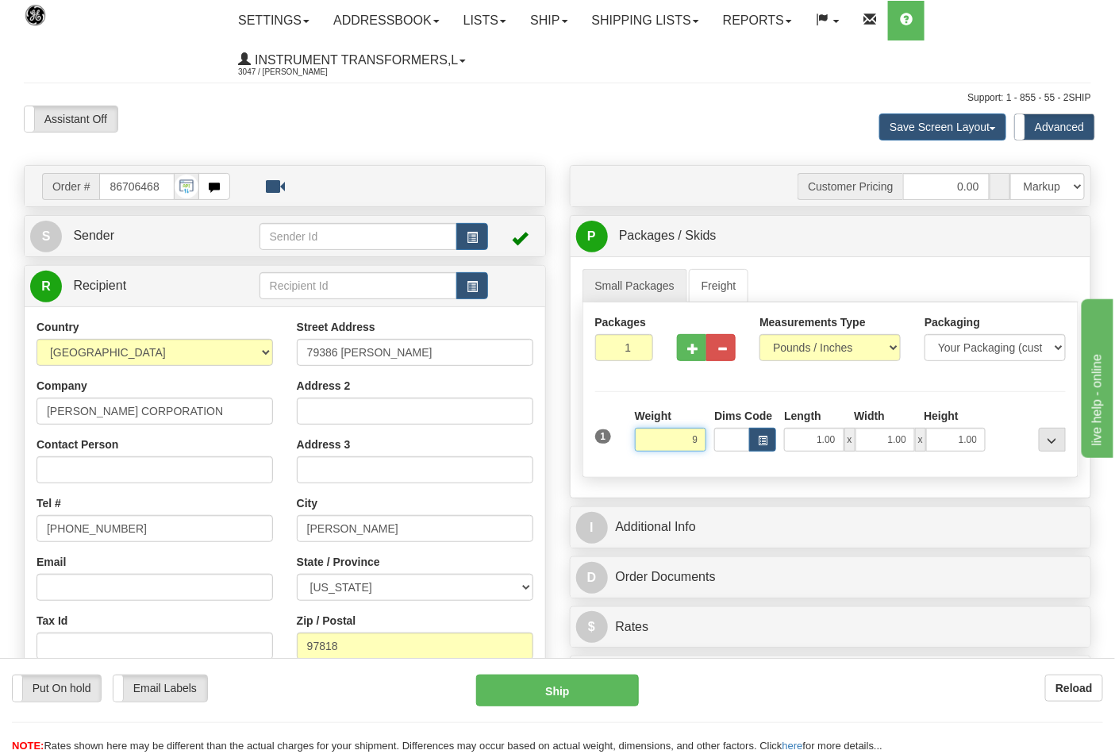
click button "Delete" at bounding box center [0, 0] width 0 height 0
type input "9.00"
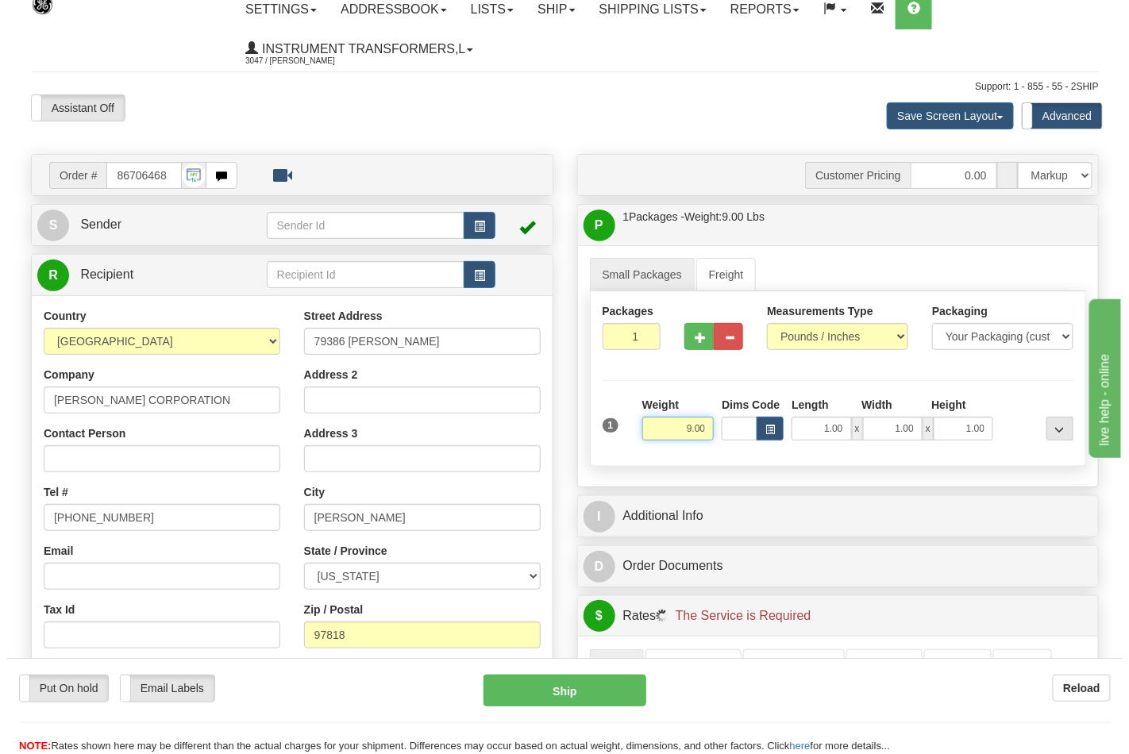
scroll to position [441, 0]
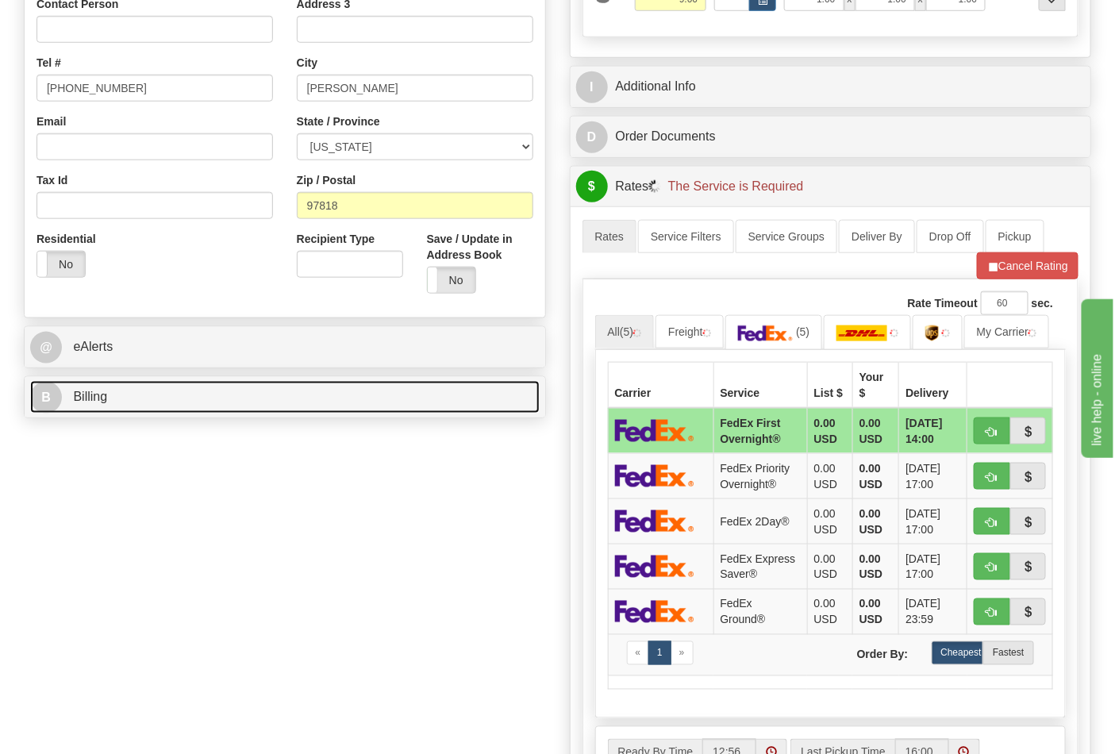
click at [435, 402] on link "B Billing" at bounding box center [285, 397] width 510 height 33
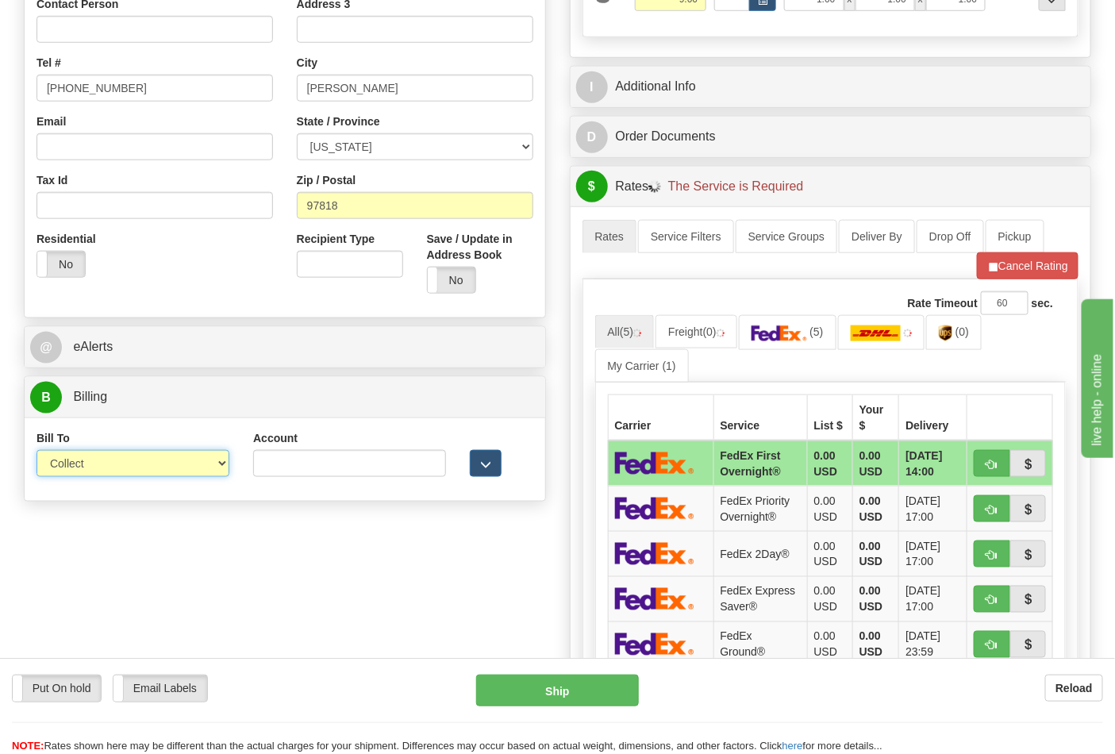
click at [129, 463] on select "Sender Recipient Third Party Collect" at bounding box center [133, 463] width 193 height 27
select select "2"
click at [37, 452] on select "Sender Recipient Third Party Collect" at bounding box center [133, 463] width 193 height 27
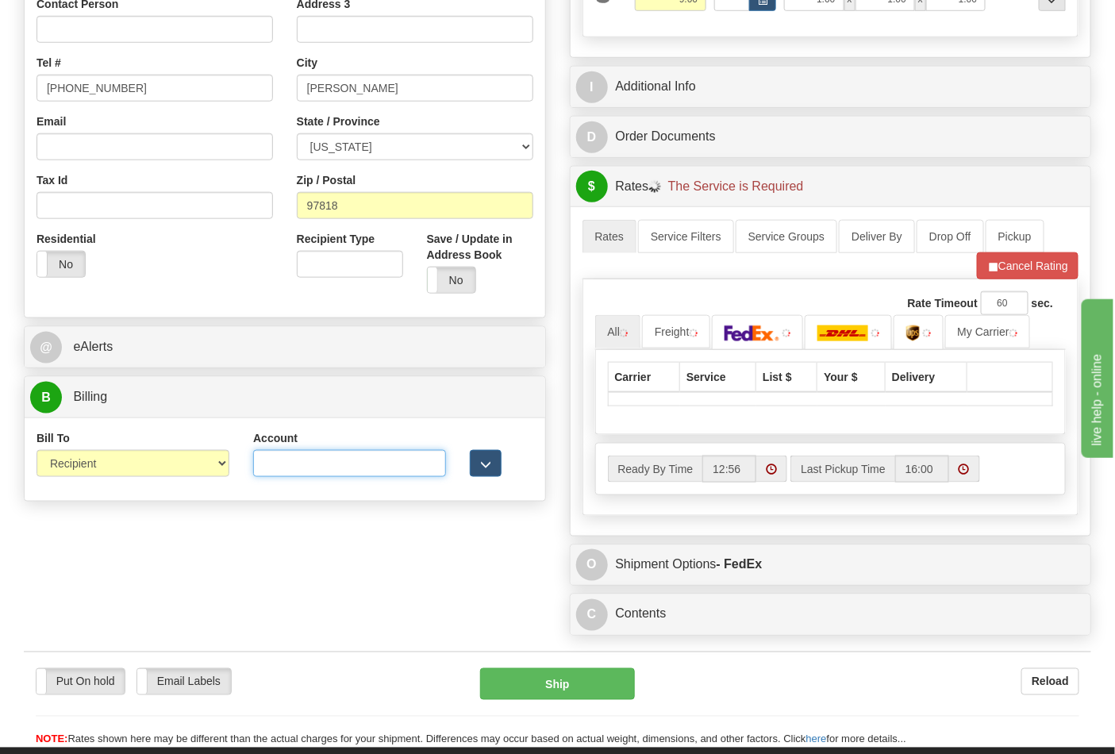
click at [287, 469] on input "Account" at bounding box center [349, 463] width 193 height 27
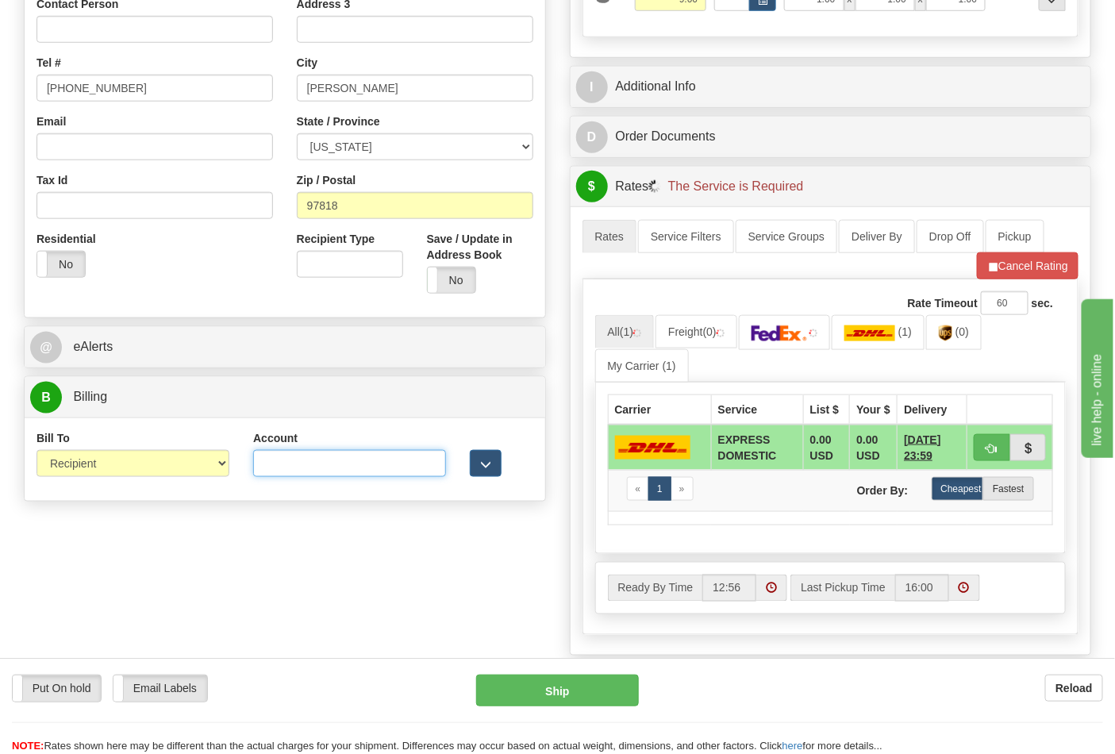
paste input "103538629"
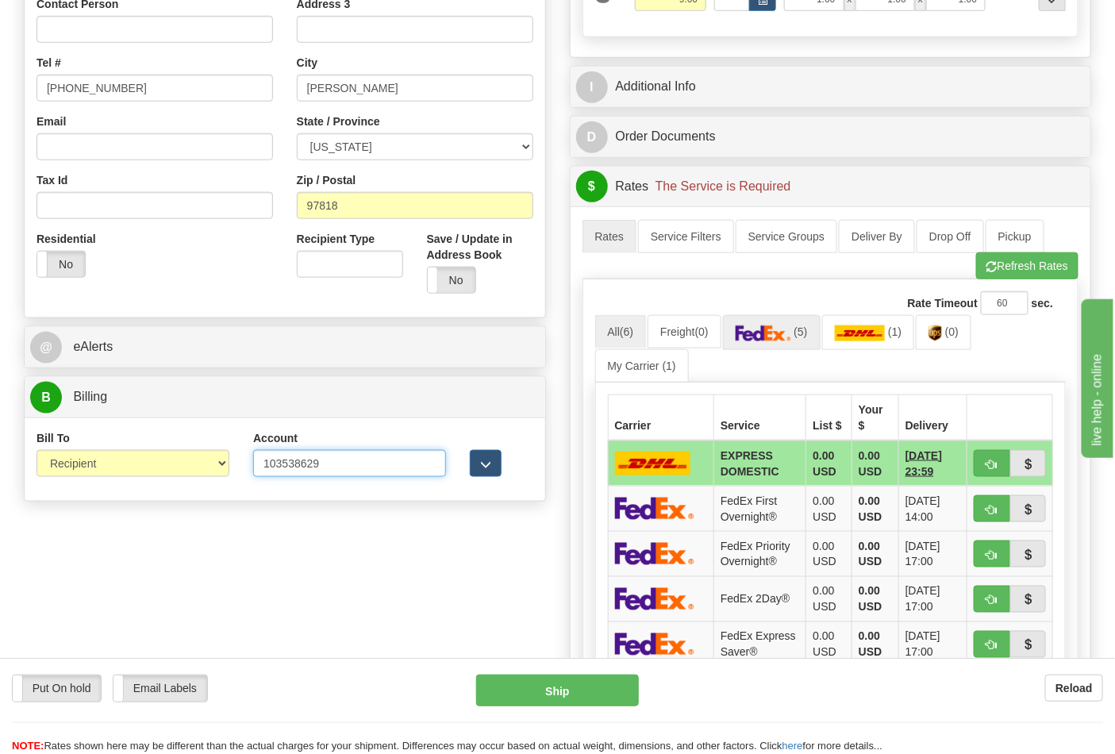
type input "103538629"
click at [795, 346] on link "(5)" at bounding box center [772, 332] width 98 height 34
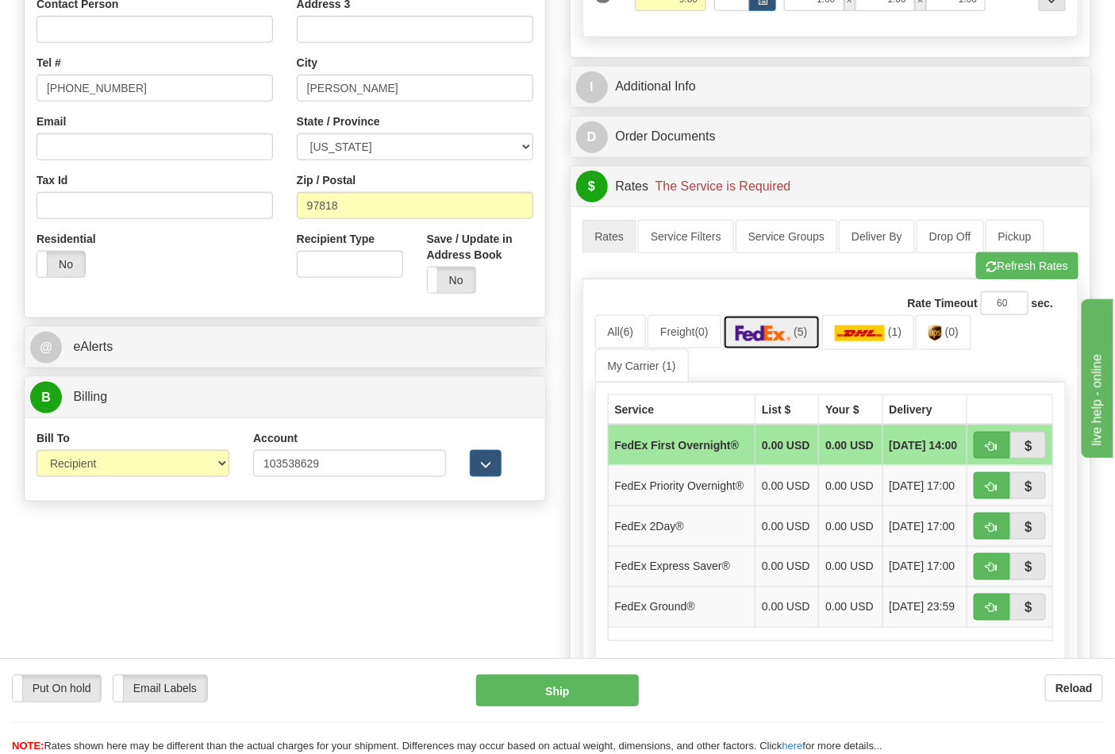
click at [802, 326] on link "(5)" at bounding box center [772, 332] width 98 height 34
click at [1068, 263] on button "Refresh Rates" at bounding box center [1027, 265] width 102 height 27
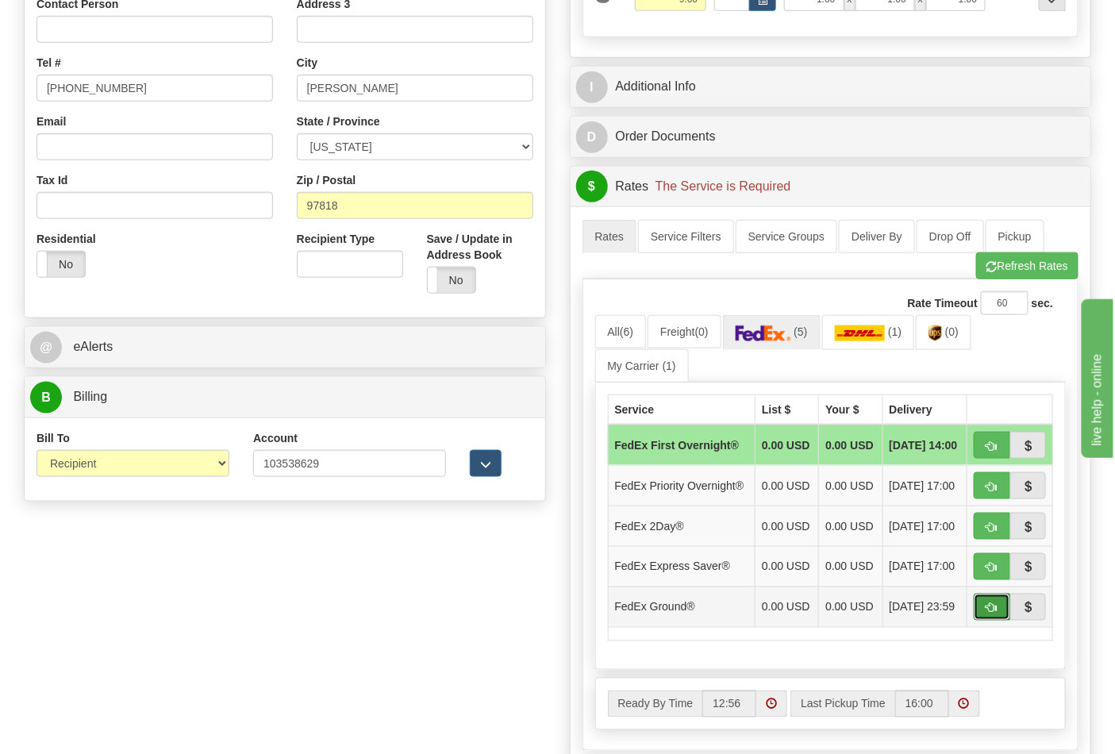
click at [988, 614] on span "button" at bounding box center [992, 608] width 11 height 10
type input "92"
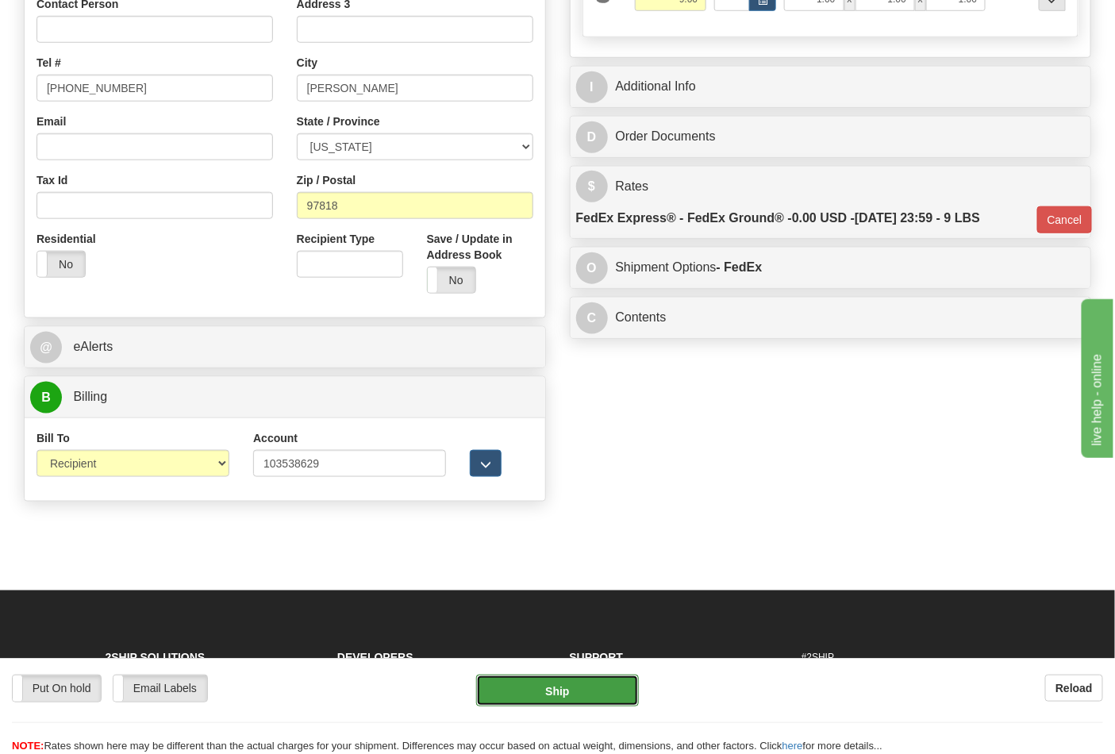
click at [589, 692] on button "Ship" at bounding box center [557, 691] width 162 height 32
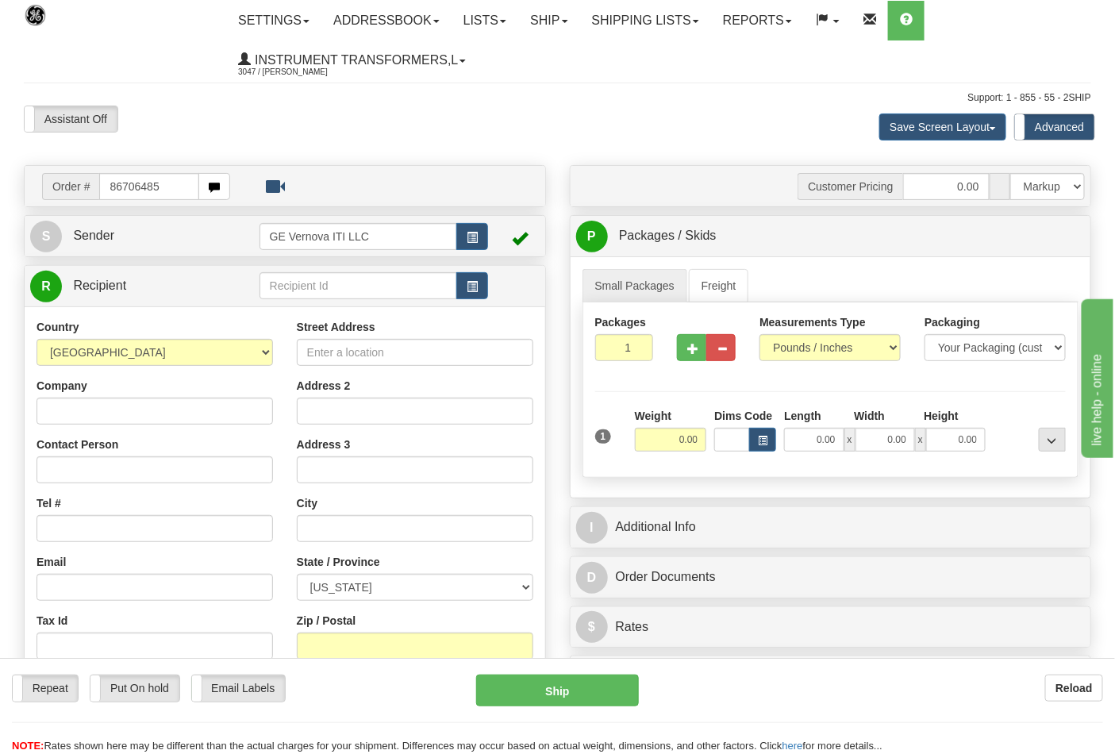
type input "86706485"
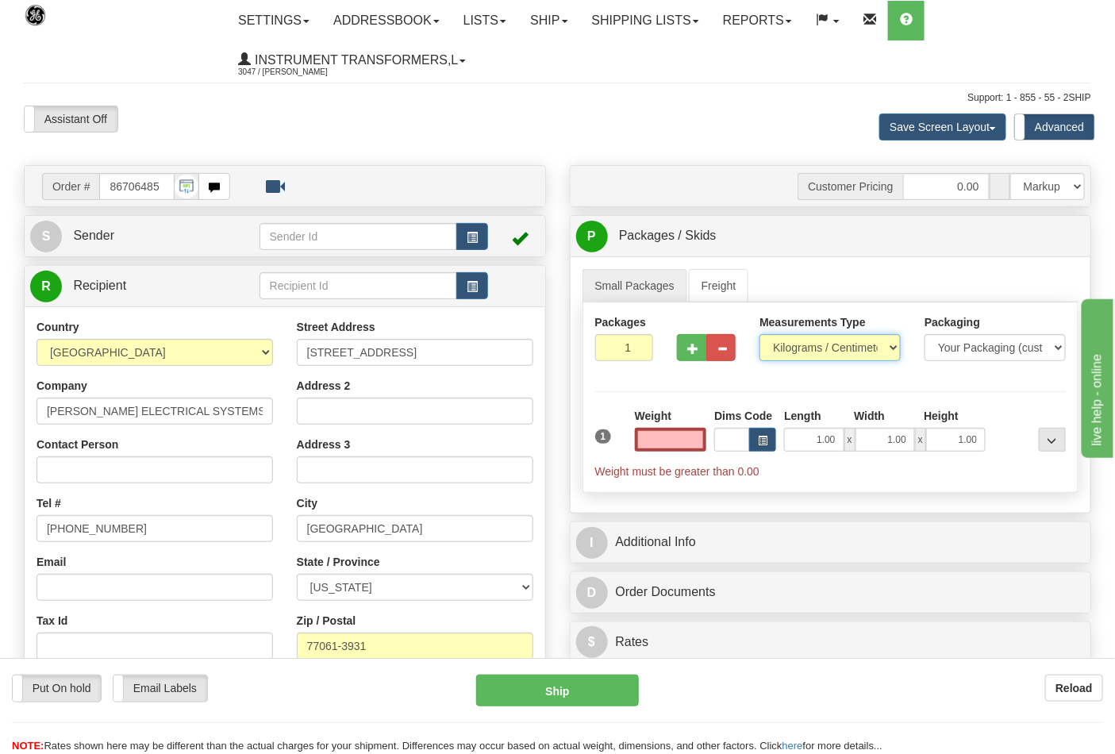
type input "0.00"
click at [876, 358] on select "Pounds / Inches Kilograms / Centimeters" at bounding box center [830, 347] width 141 height 27
select select "0"
click at [760, 335] on select "Pounds / Inches Kilograms / Centimeters" at bounding box center [830, 347] width 141 height 27
click at [683, 437] on input "0.00" at bounding box center [671, 440] width 72 height 24
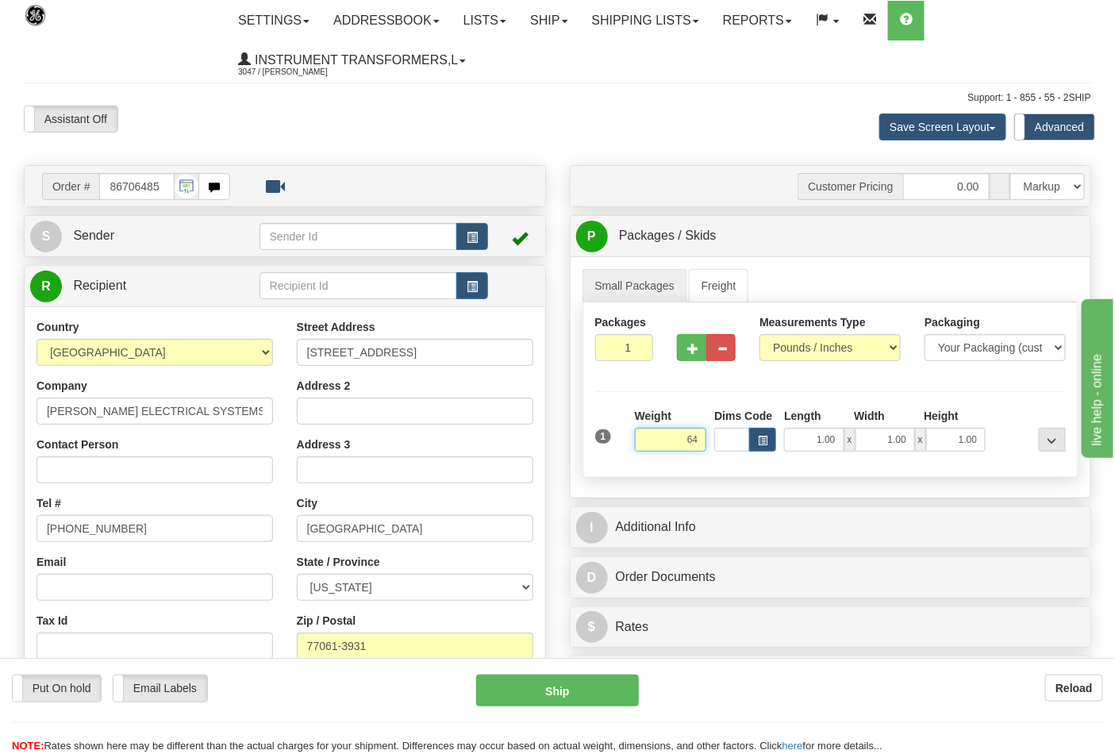
click button "Delete" at bounding box center [0, 0] width 0 height 0
type input "64.00"
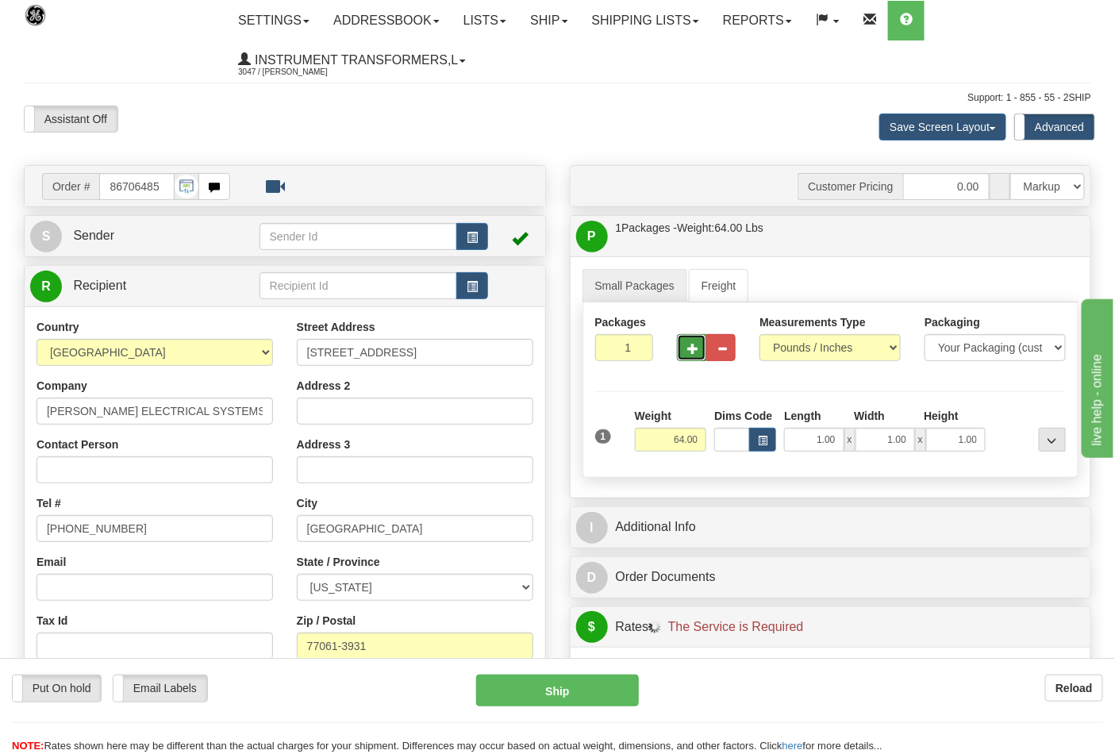
click at [680, 343] on button "button" at bounding box center [691, 347] width 29 height 27
type input "2"
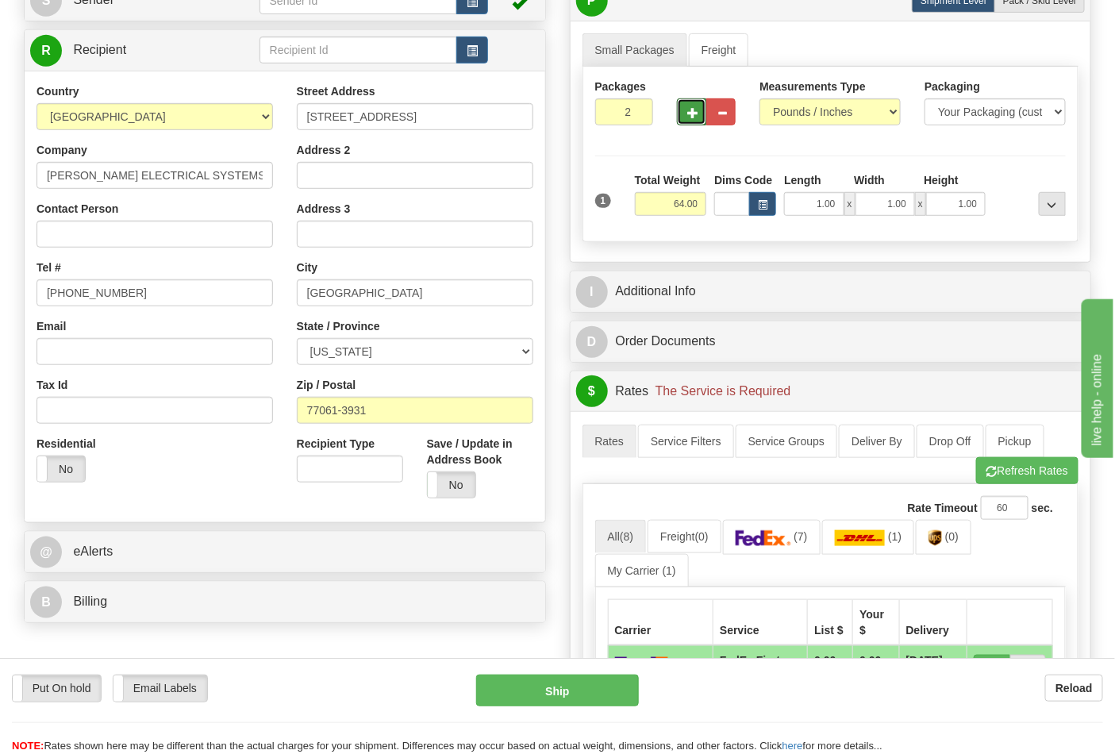
scroll to position [264, 0]
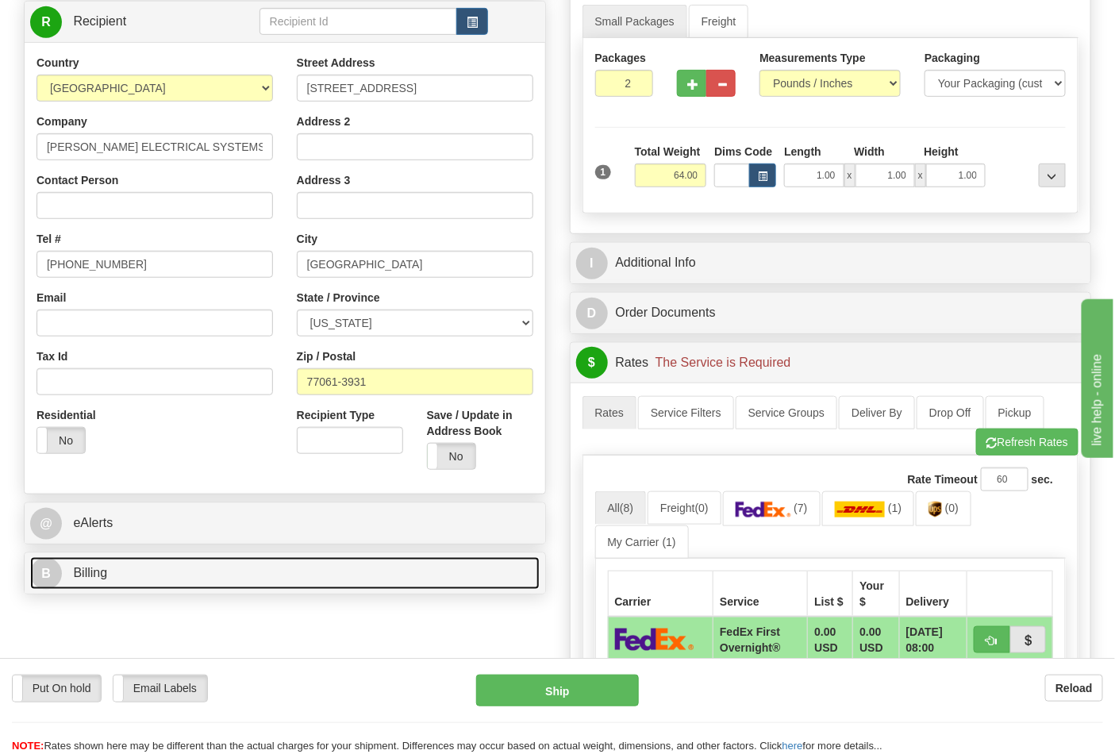
click at [228, 568] on link "B Billing" at bounding box center [285, 573] width 510 height 33
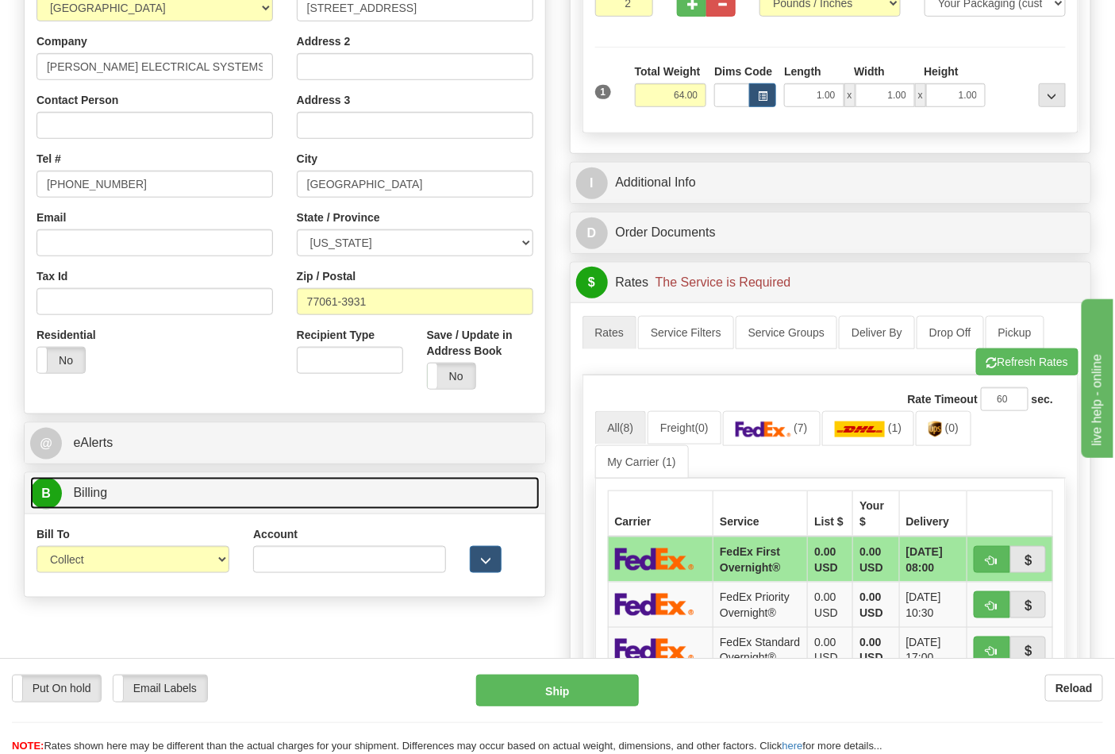
scroll to position [441, 0]
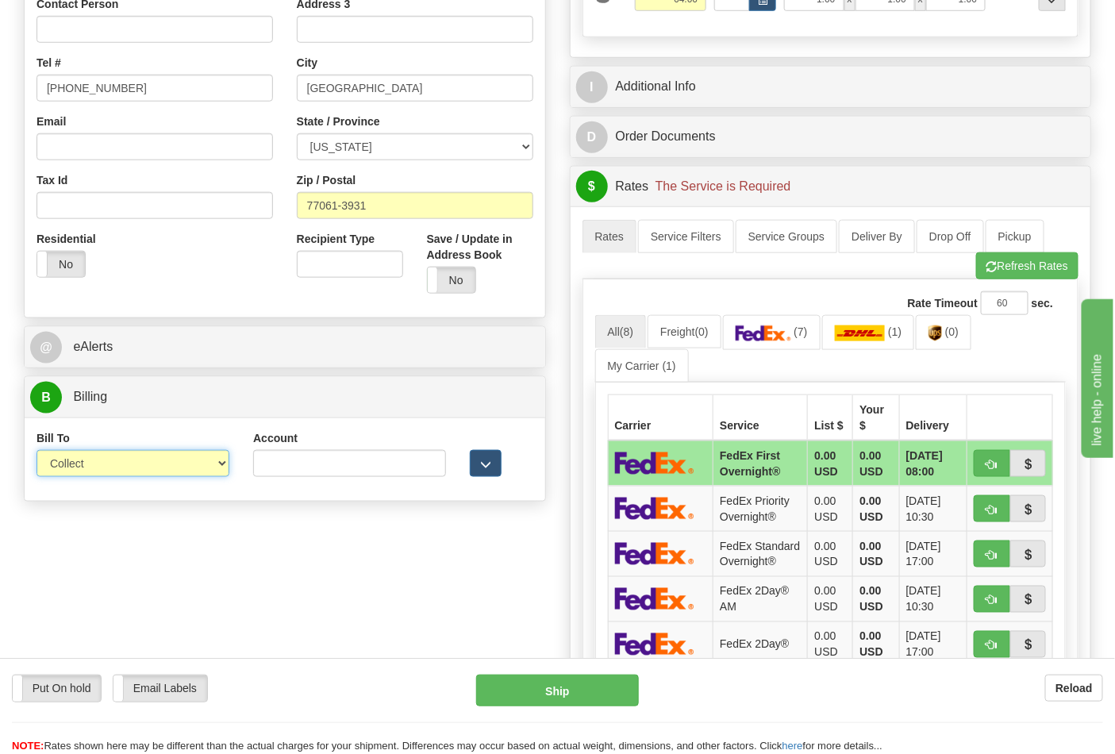
click at [221, 475] on select "Sender Recipient Third Party Collect" at bounding box center [133, 463] width 193 height 27
select select "2"
click at [37, 452] on select "Sender Recipient Third Party Collect" at bounding box center [133, 463] width 193 height 27
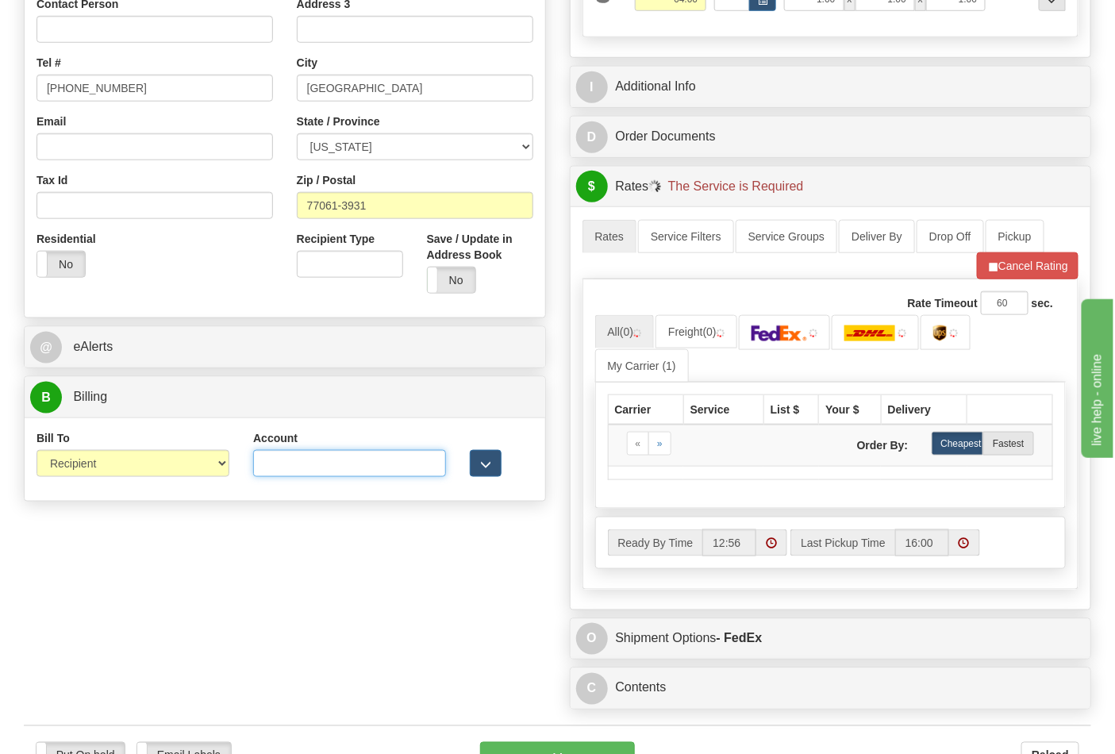
click at [279, 467] on input "Account" at bounding box center [349, 463] width 193 height 27
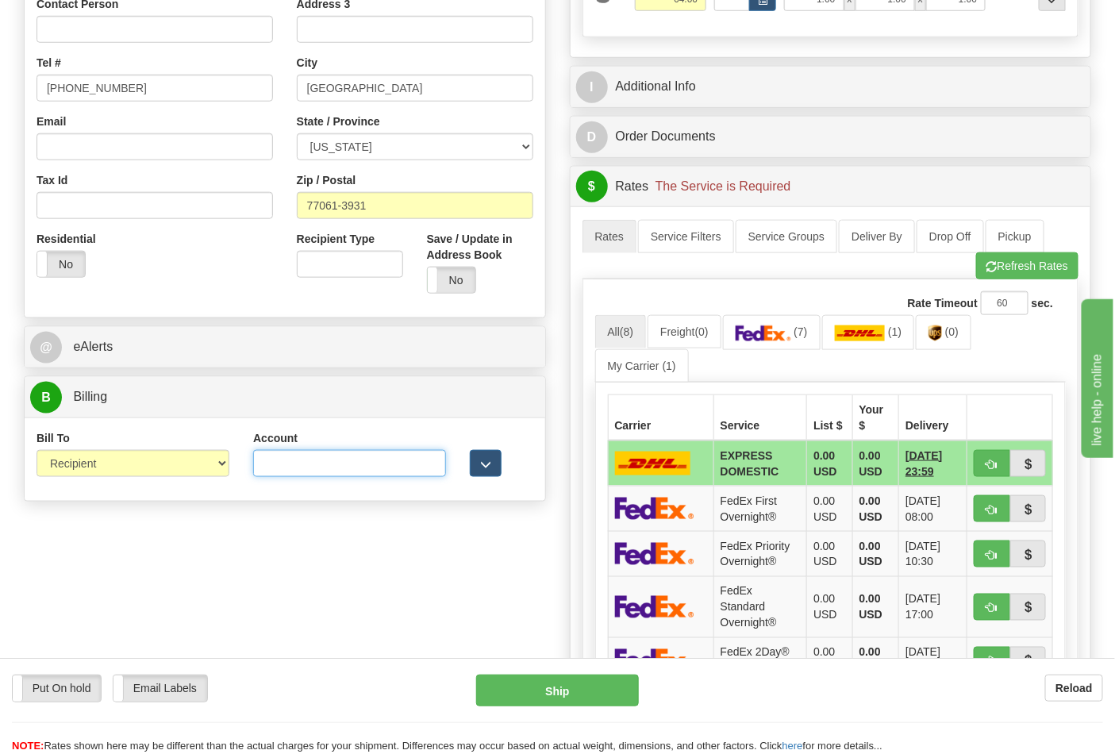
paste input "661159723"
type input "661159723"
click at [789, 334] on img at bounding box center [764, 333] width 56 height 16
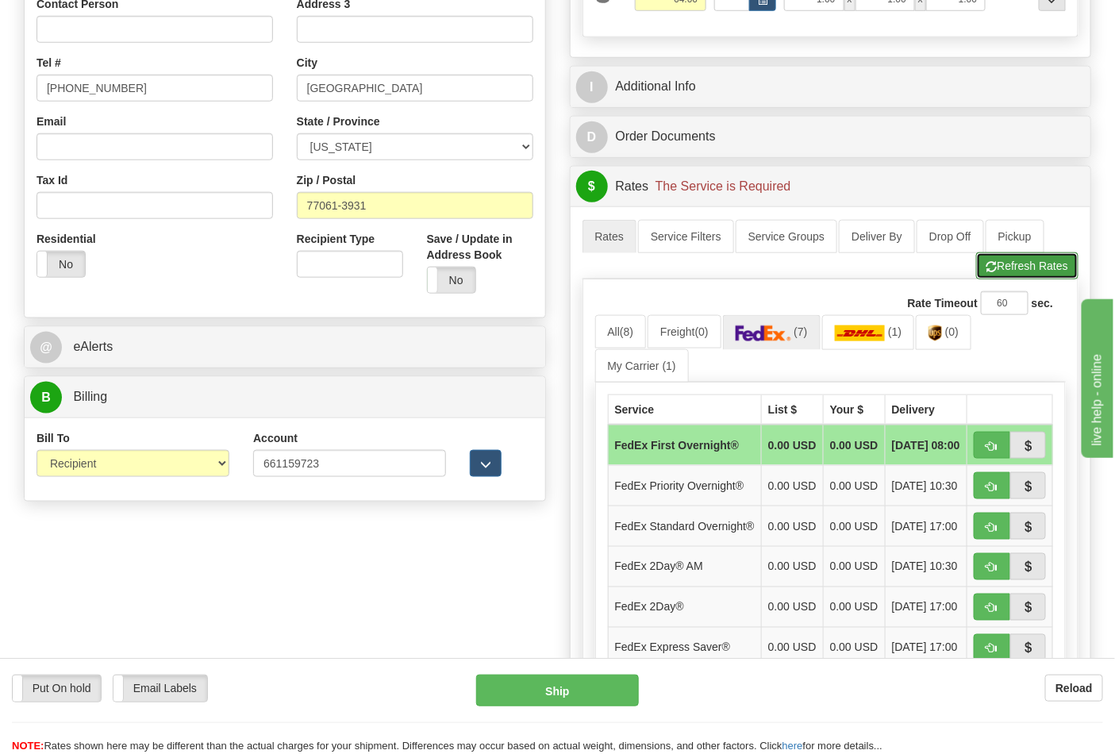
click at [1057, 266] on button "Refresh Rates" at bounding box center [1027, 265] width 102 height 27
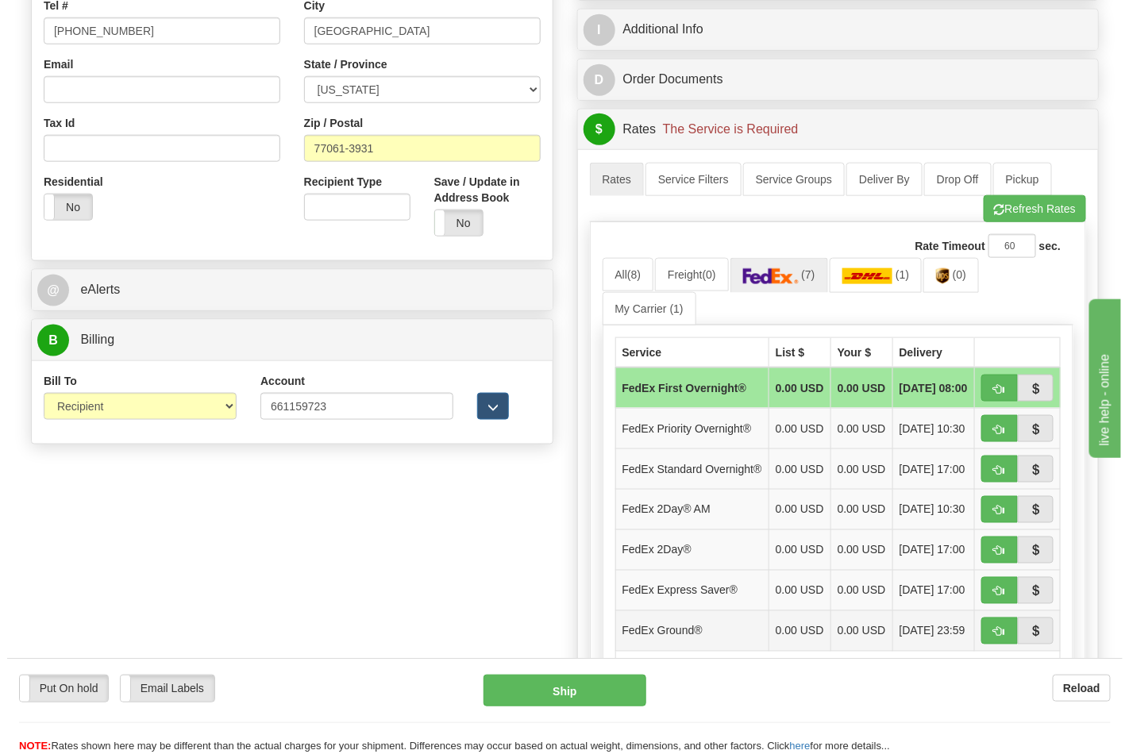
scroll to position [529, 0]
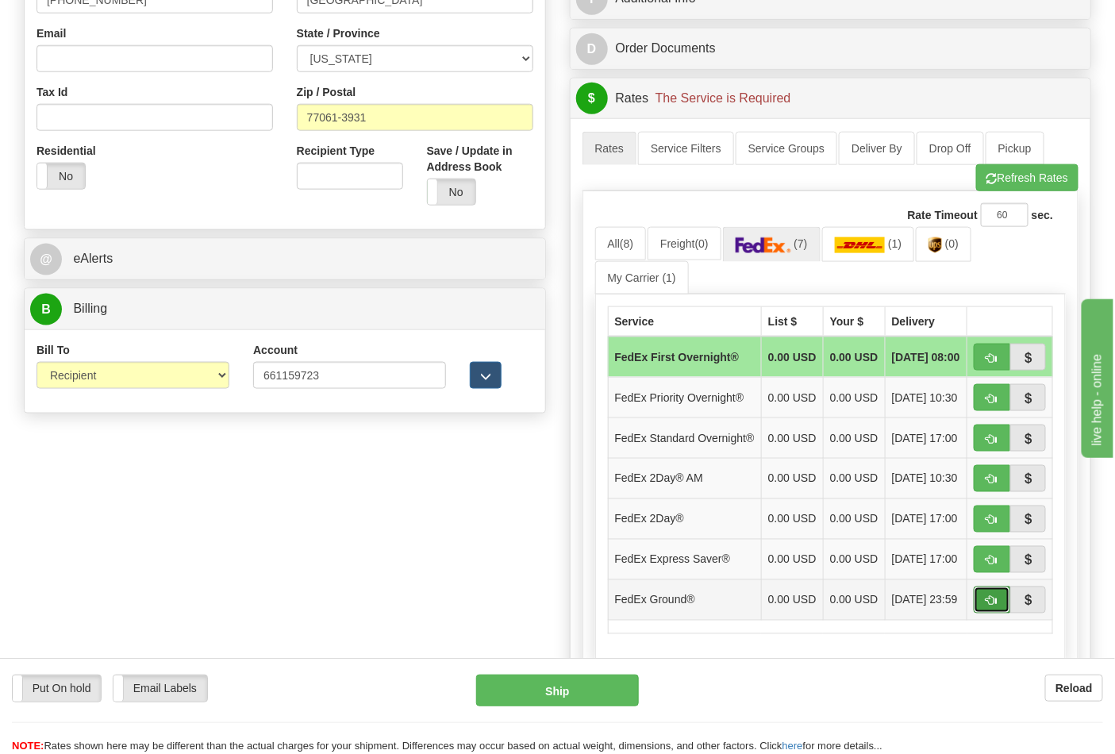
click at [989, 607] on span "button" at bounding box center [992, 601] width 11 height 10
type input "92"
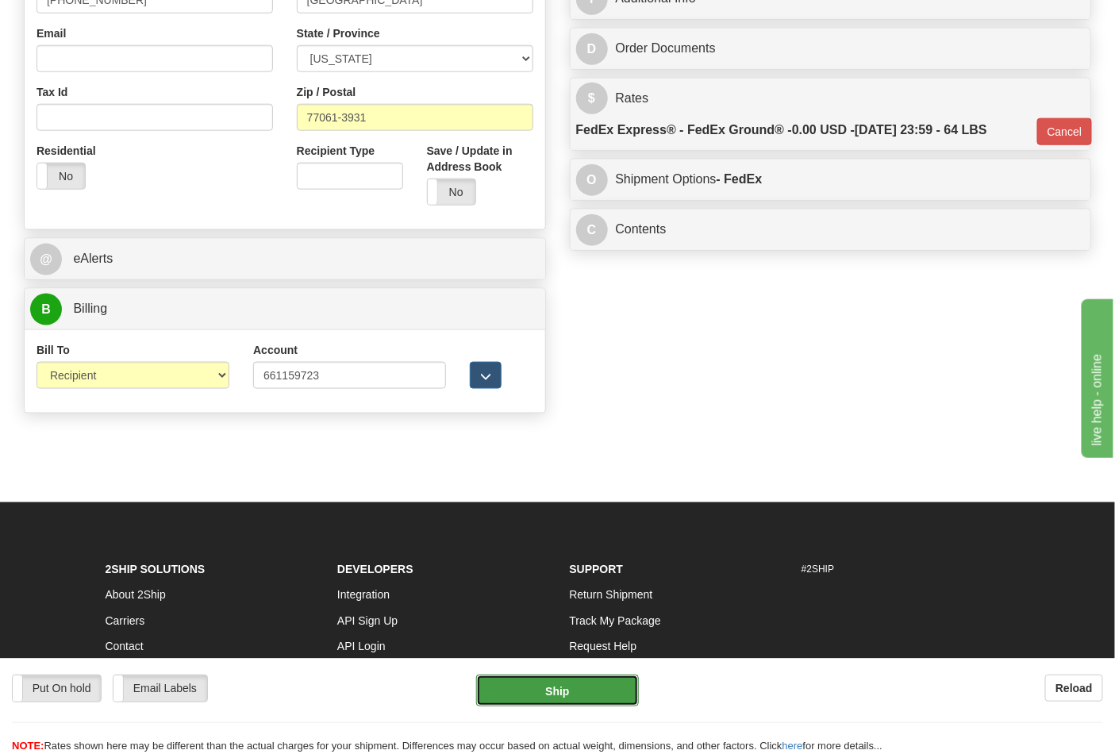
click at [560, 705] on button "Ship" at bounding box center [557, 691] width 162 height 32
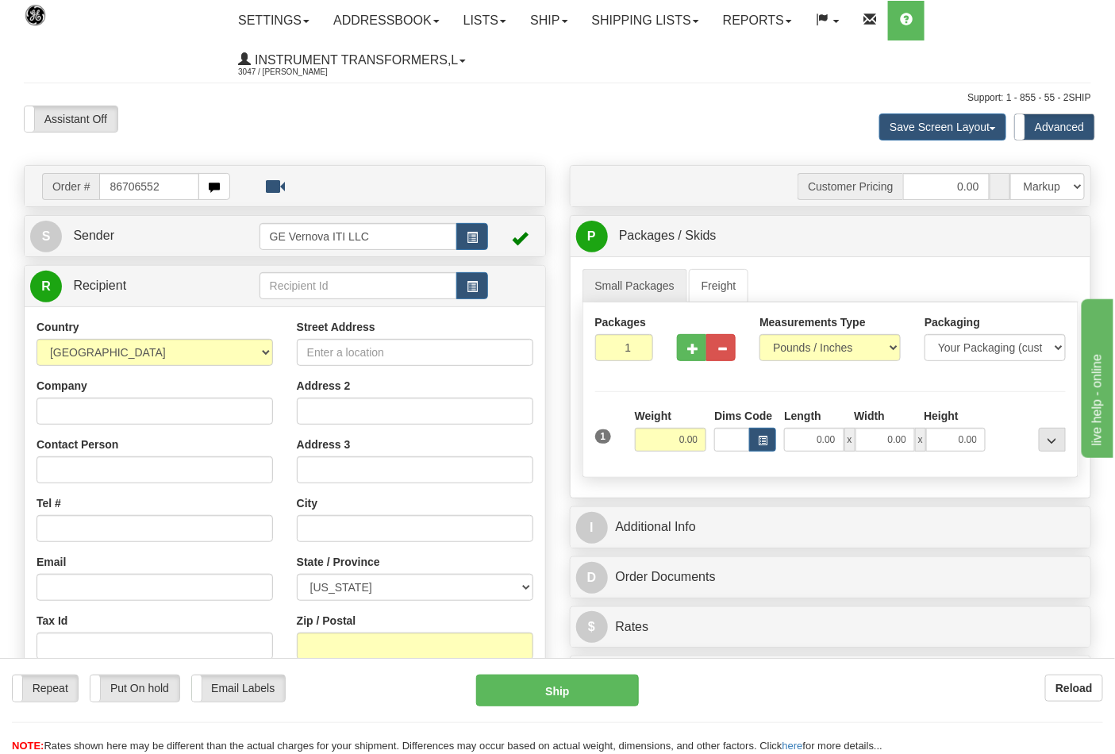
type input "86706552"
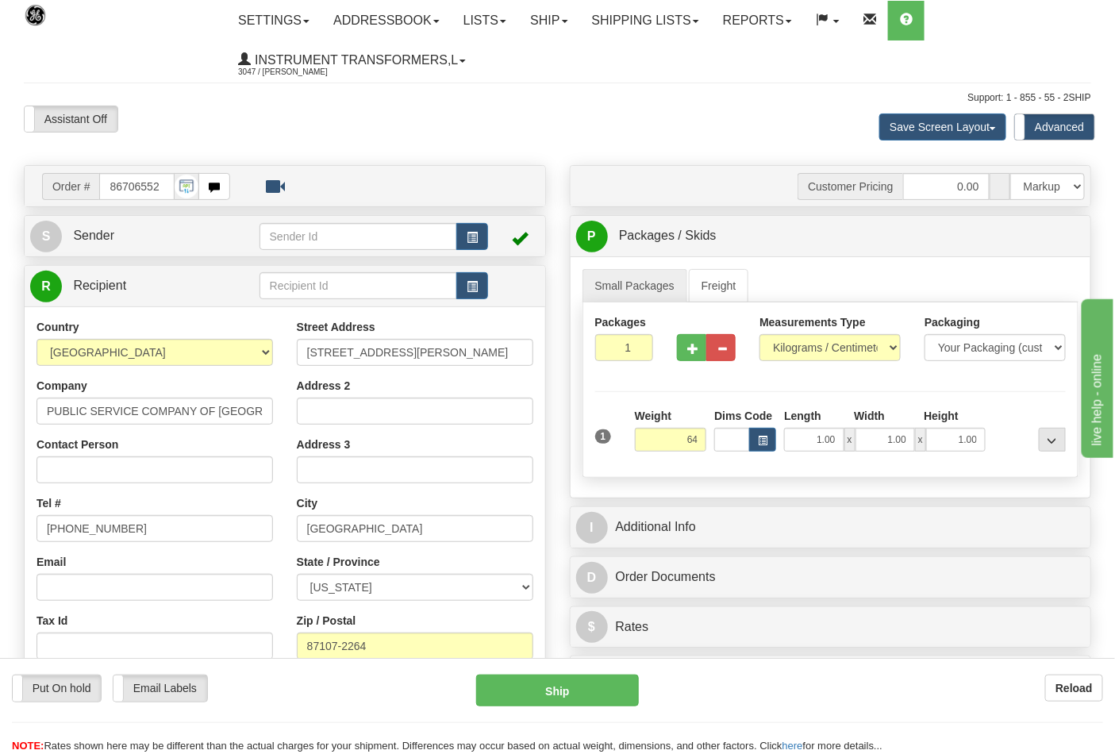
click button "Delete" at bounding box center [0, 0] width 0 height 0
type input "64.00"
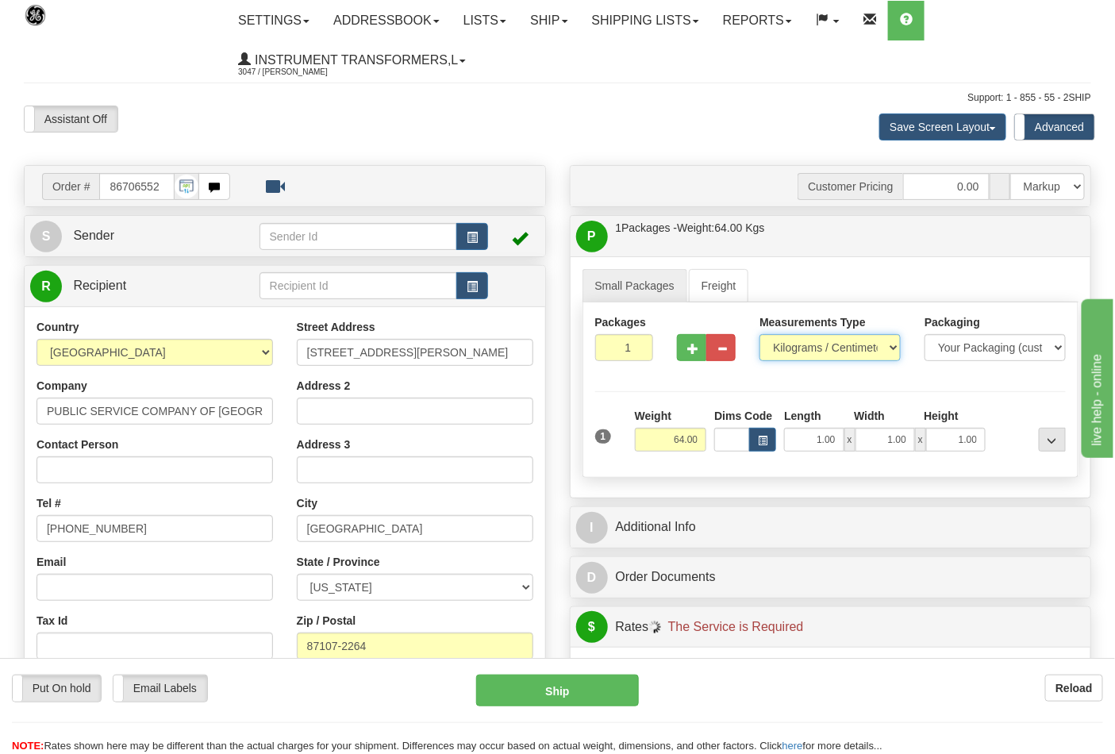
click at [895, 344] on select "Pounds / Inches Kilograms / Centimeters" at bounding box center [830, 347] width 141 height 27
select select "0"
click at [760, 335] on select "Pounds / Inches Kilograms / Centimeters" at bounding box center [830, 347] width 141 height 27
click at [696, 338] on button "button" at bounding box center [691, 347] width 29 height 27
type input "2"
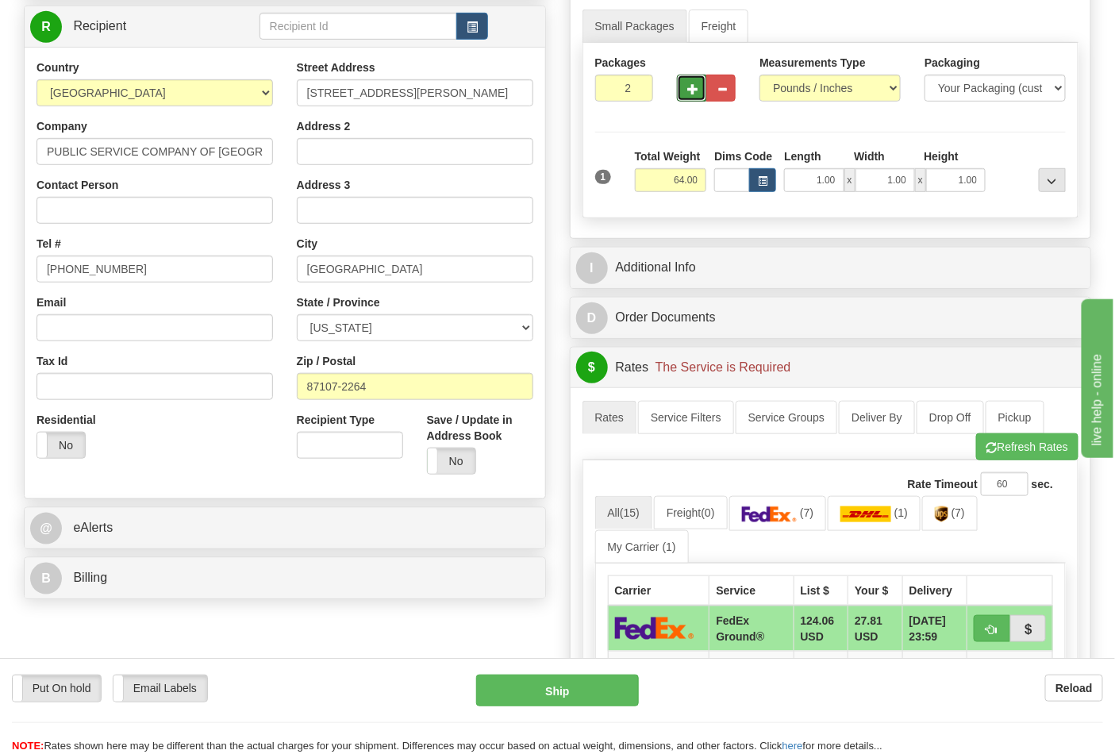
scroll to position [264, 0]
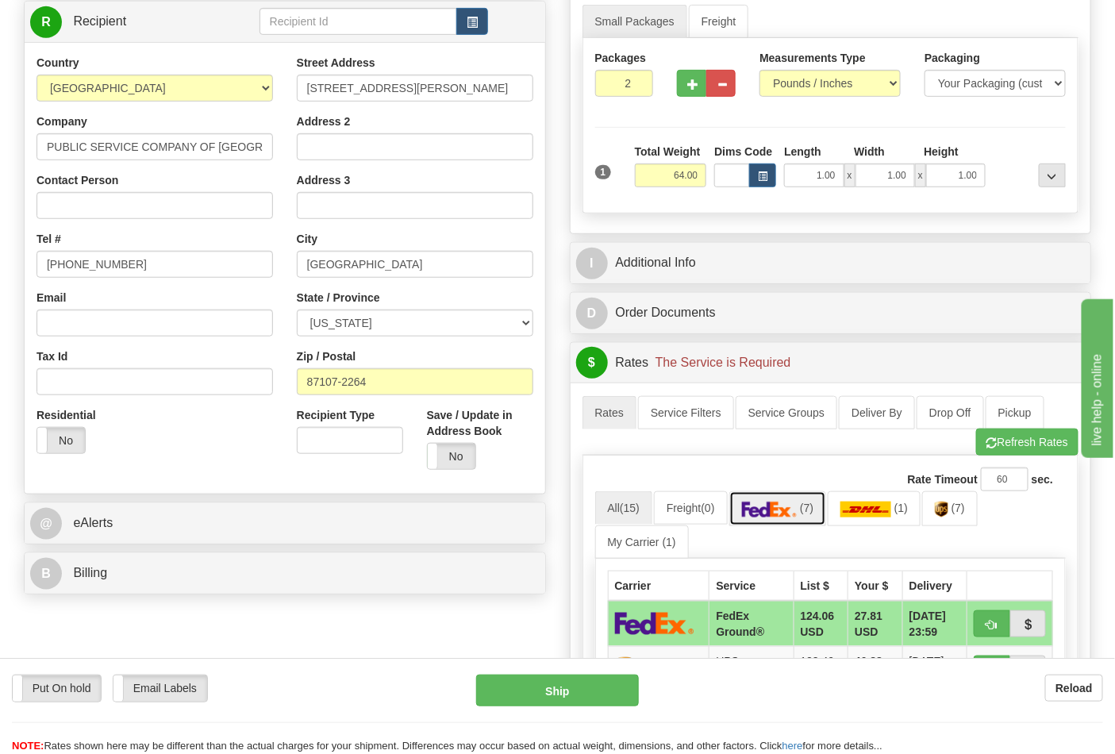
click at [765, 514] on img at bounding box center [770, 510] width 56 height 16
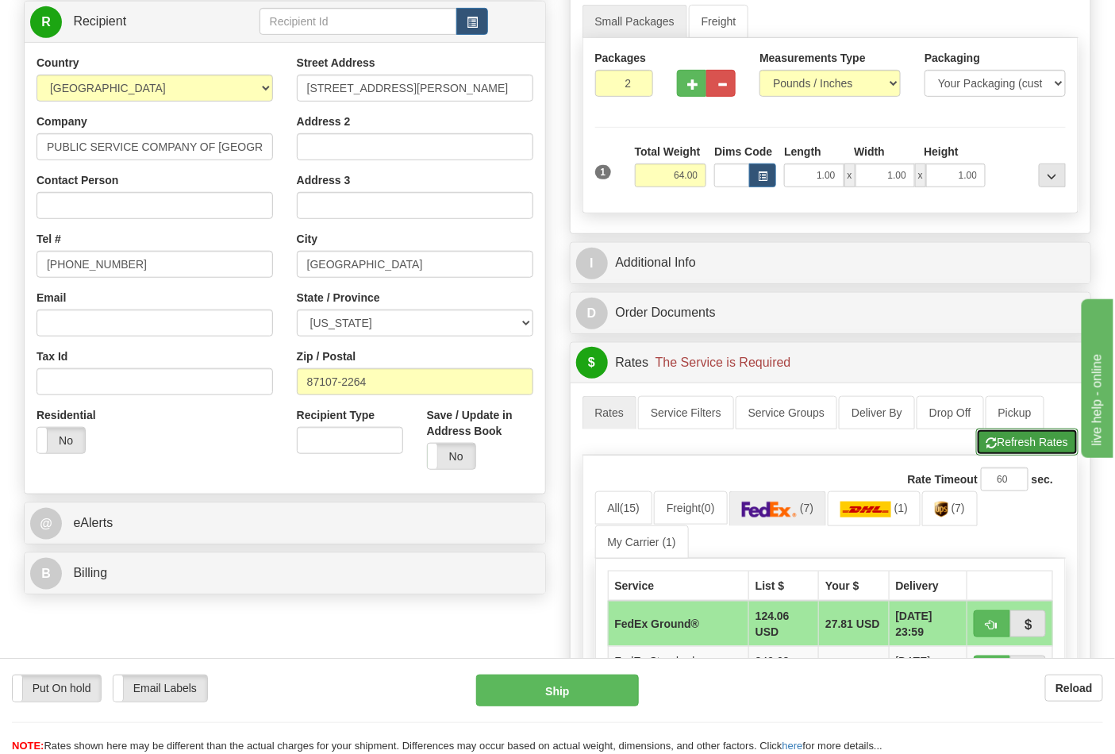
click at [989, 443] on span "button" at bounding box center [992, 443] width 11 height 10
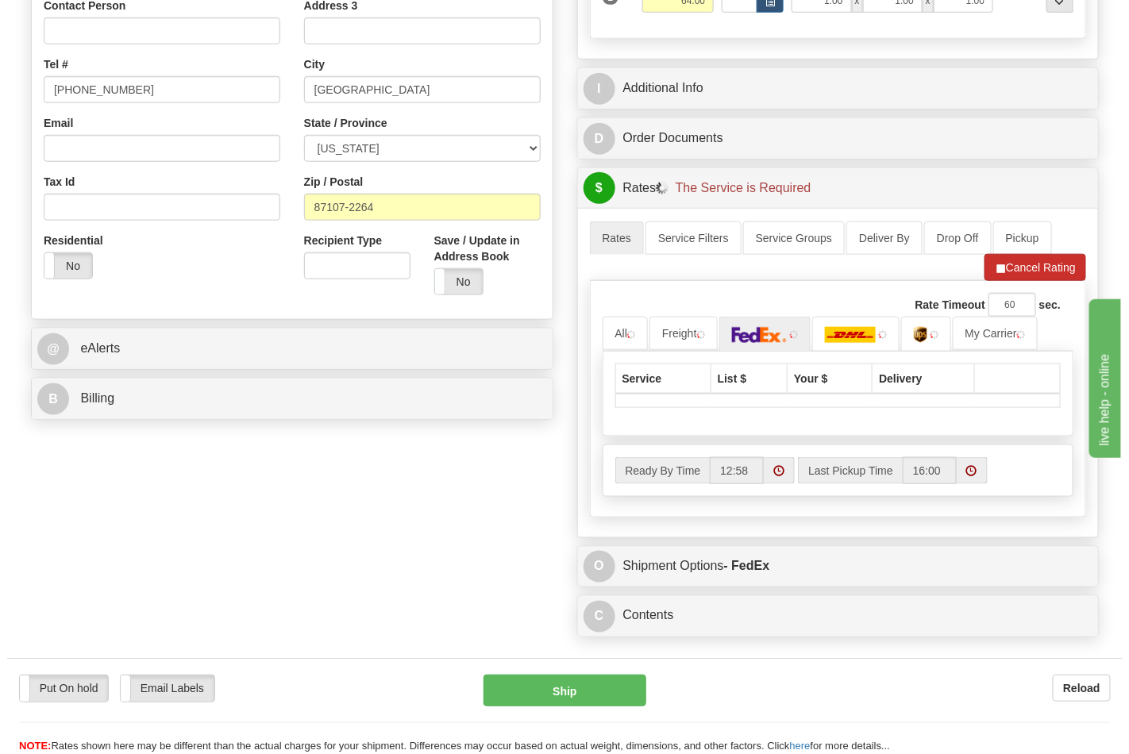
scroll to position [441, 0]
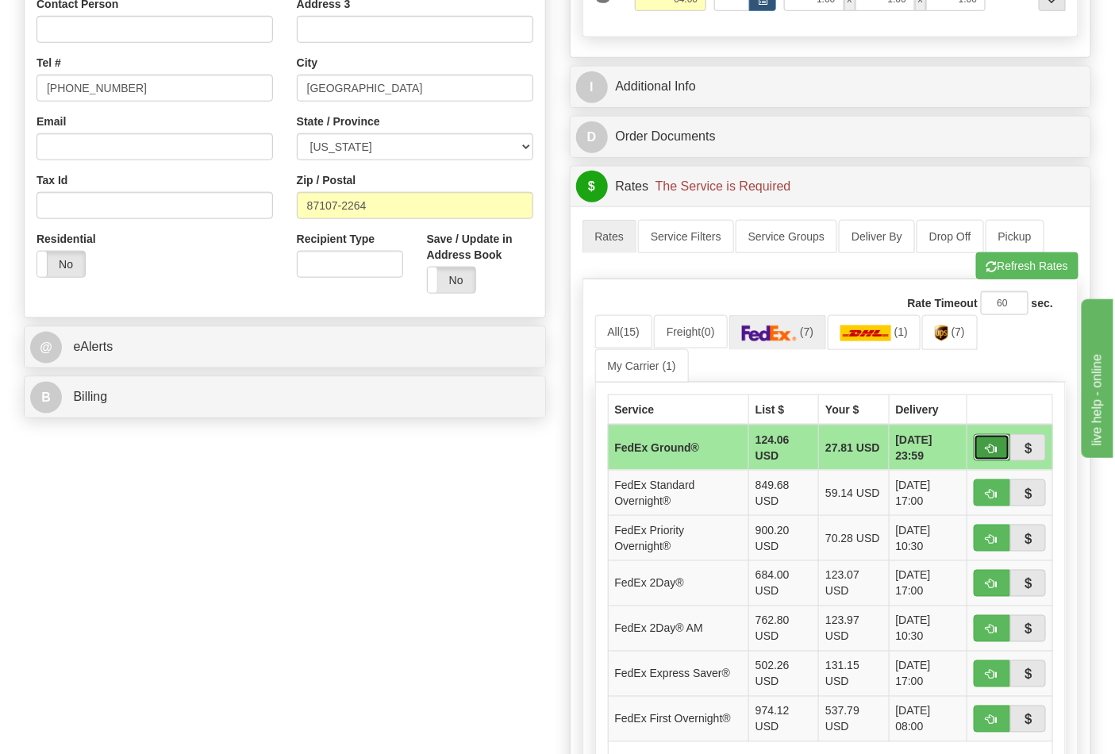
click at [998, 447] on button "button" at bounding box center [992, 447] width 37 height 27
type input "92"
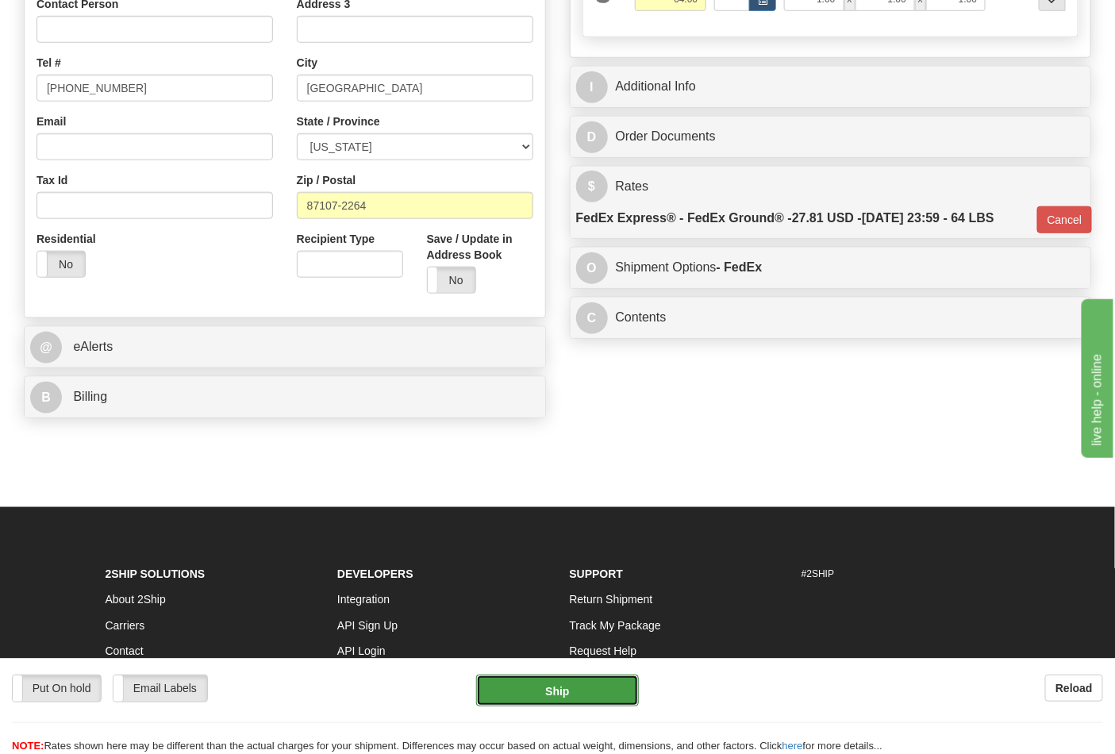
click at [584, 675] on button "Ship" at bounding box center [557, 691] width 162 height 32
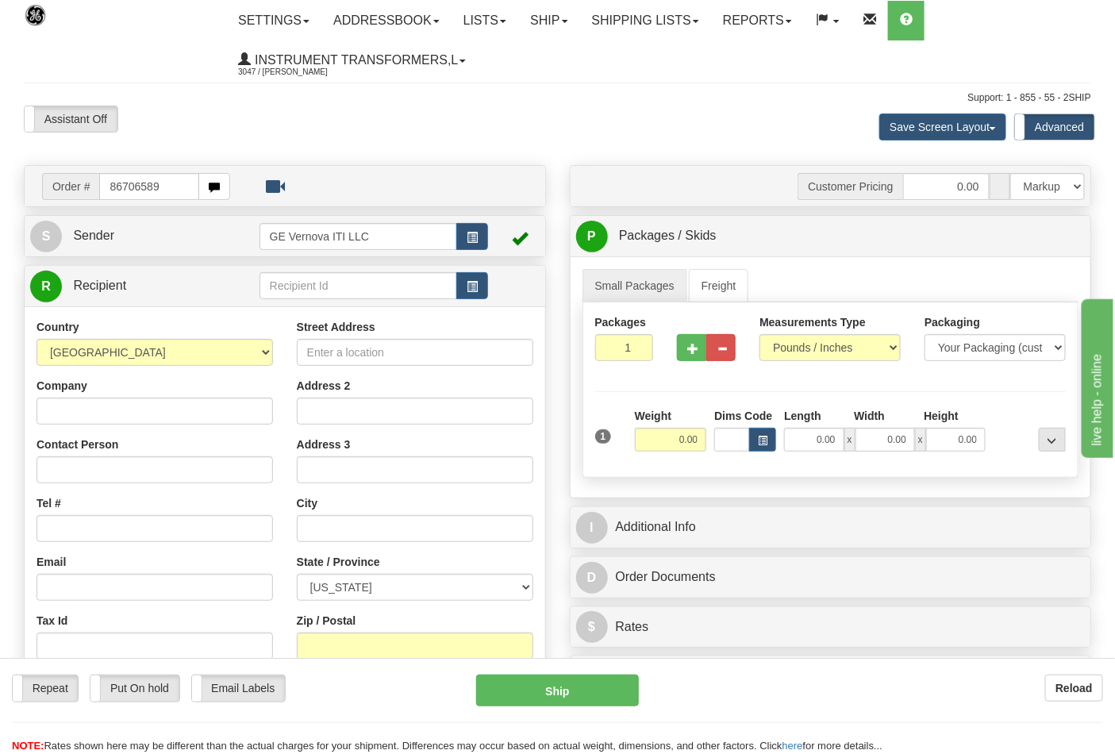
type input "86706589"
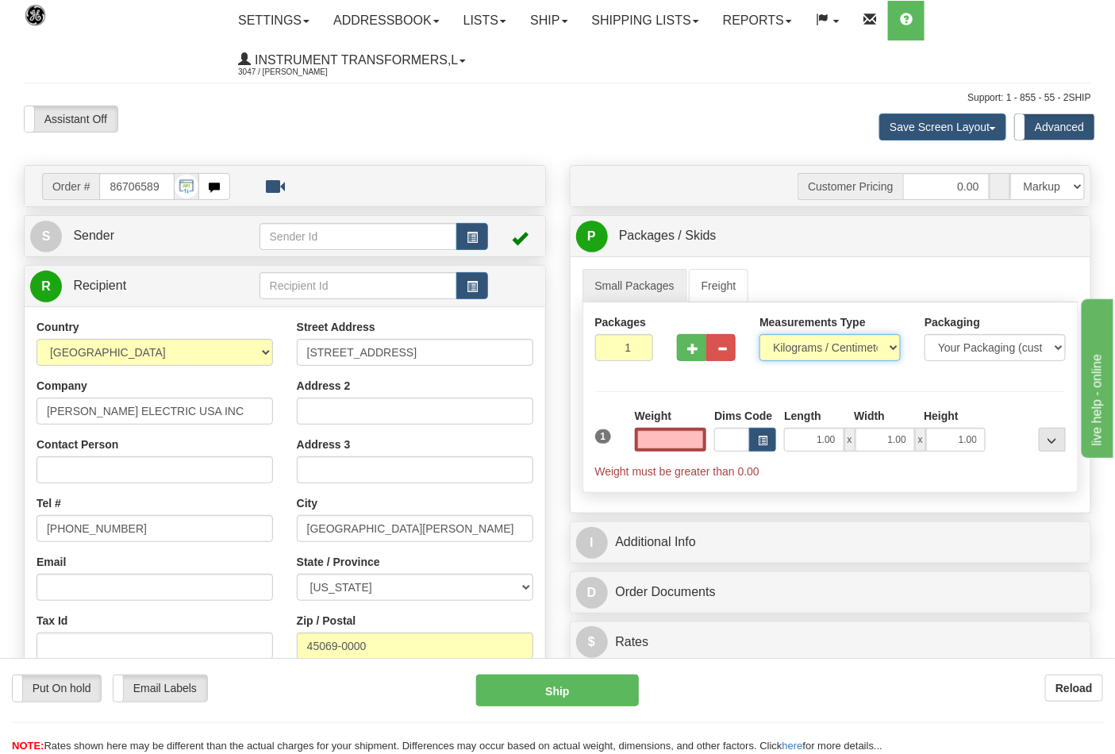
type input "0.00"
click at [834, 349] on select "Pounds / Inches Kilograms / Centimeters" at bounding box center [830, 347] width 141 height 27
select select "0"
click at [760, 335] on select "Pounds / Inches Kilograms / Centimeters" at bounding box center [830, 347] width 141 height 27
click at [673, 445] on input "0.00" at bounding box center [671, 440] width 72 height 24
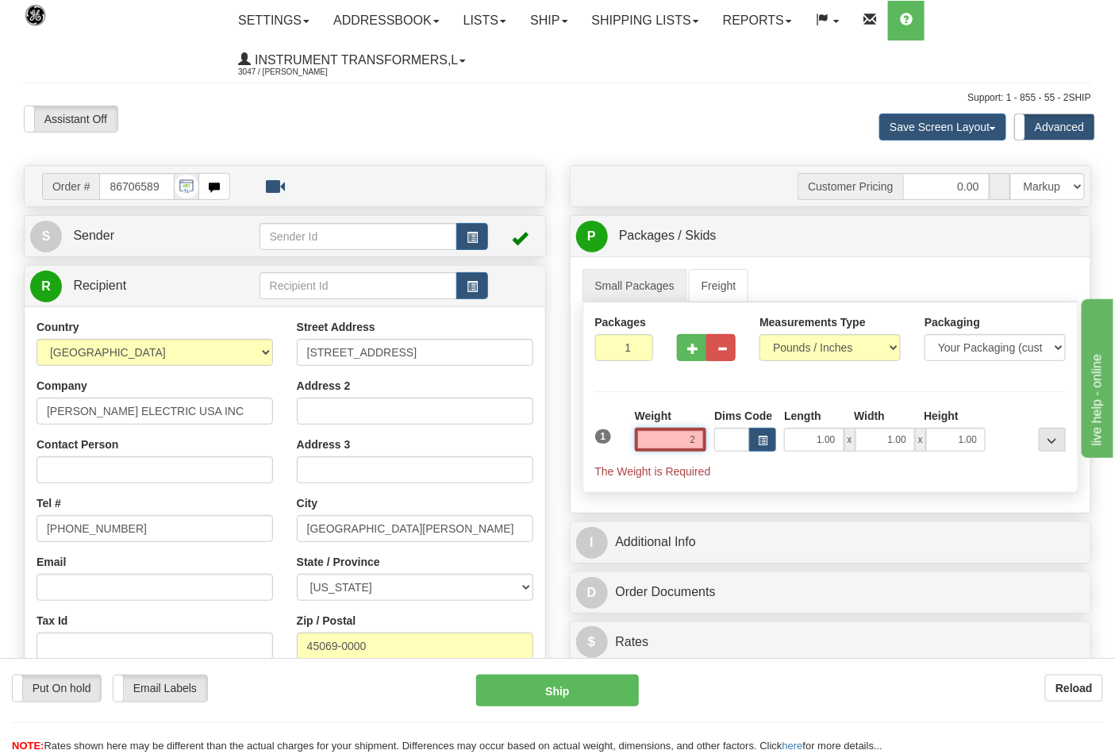
click button "Delete" at bounding box center [0, 0] width 0 height 0
type input "2.00"
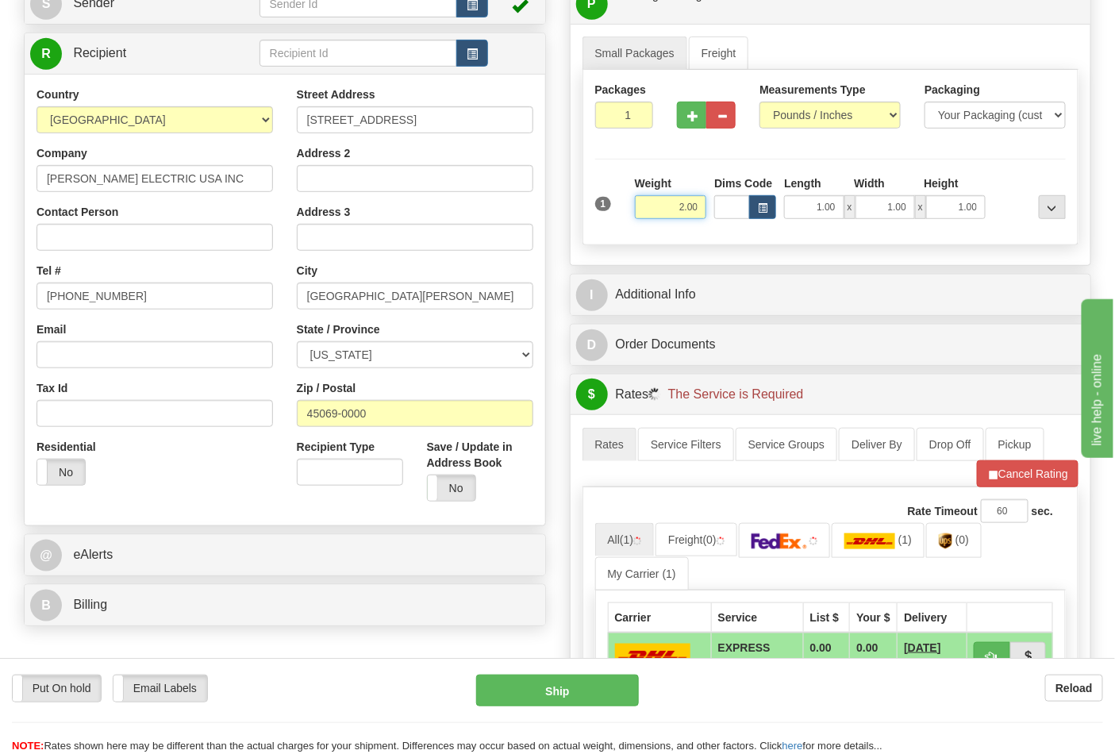
scroll to position [264, 0]
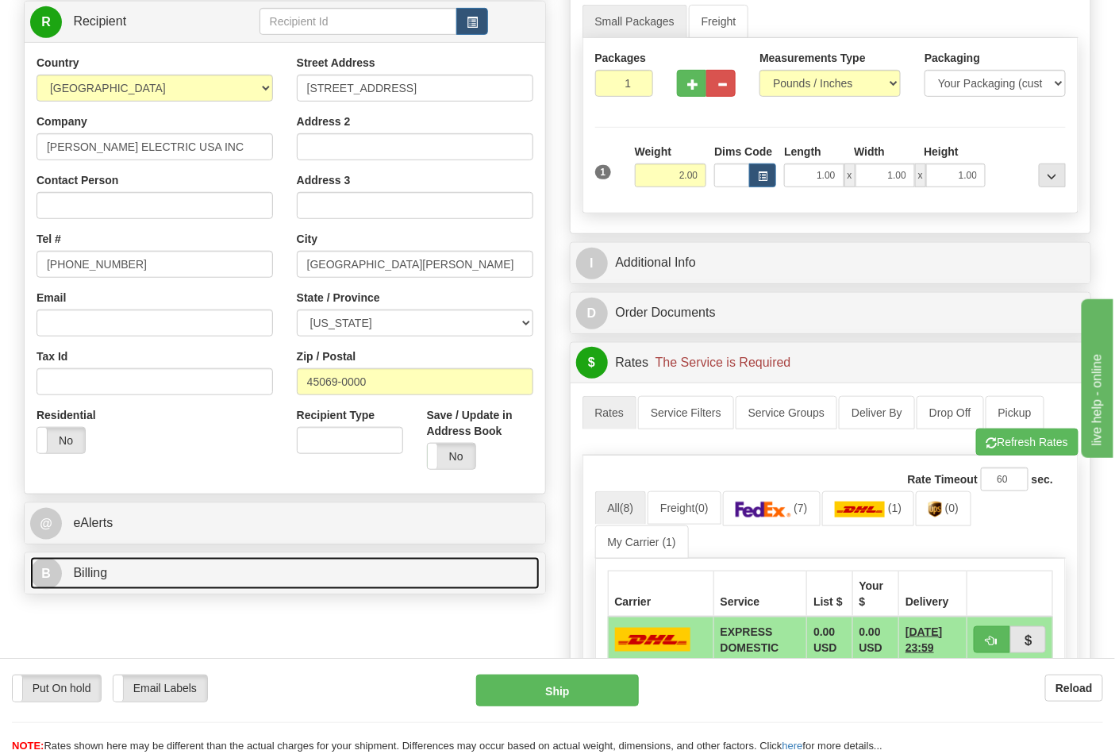
click at [352, 585] on link "B Billing" at bounding box center [285, 573] width 510 height 33
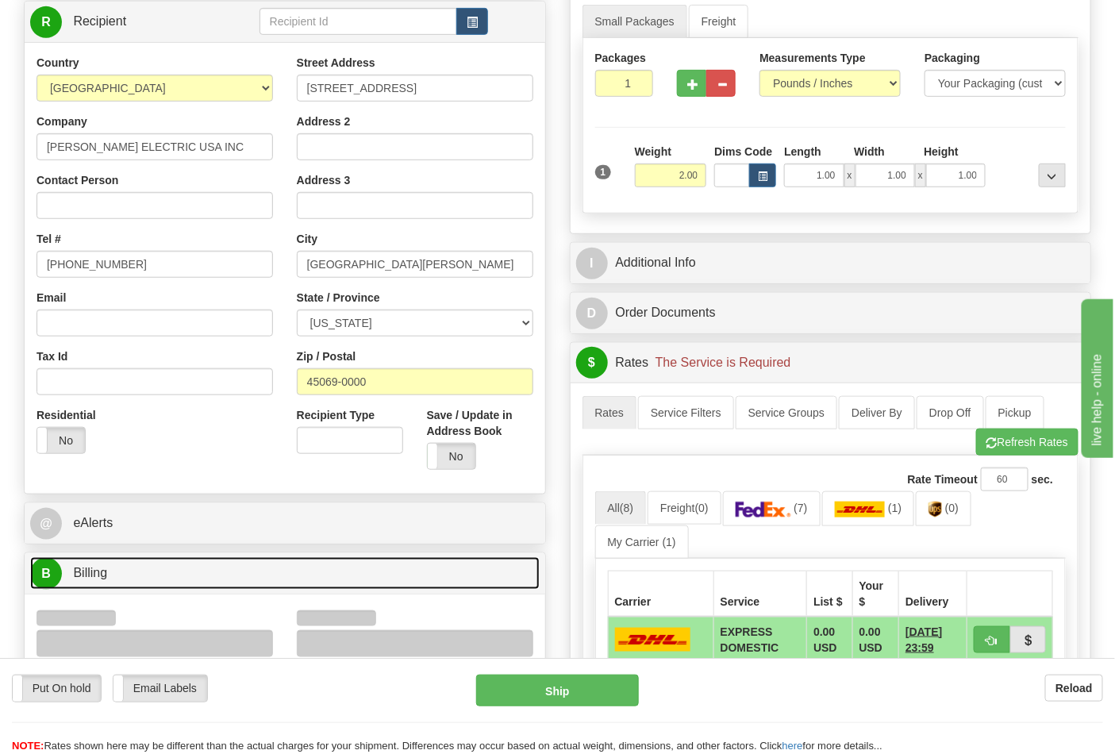
scroll to position [441, 0]
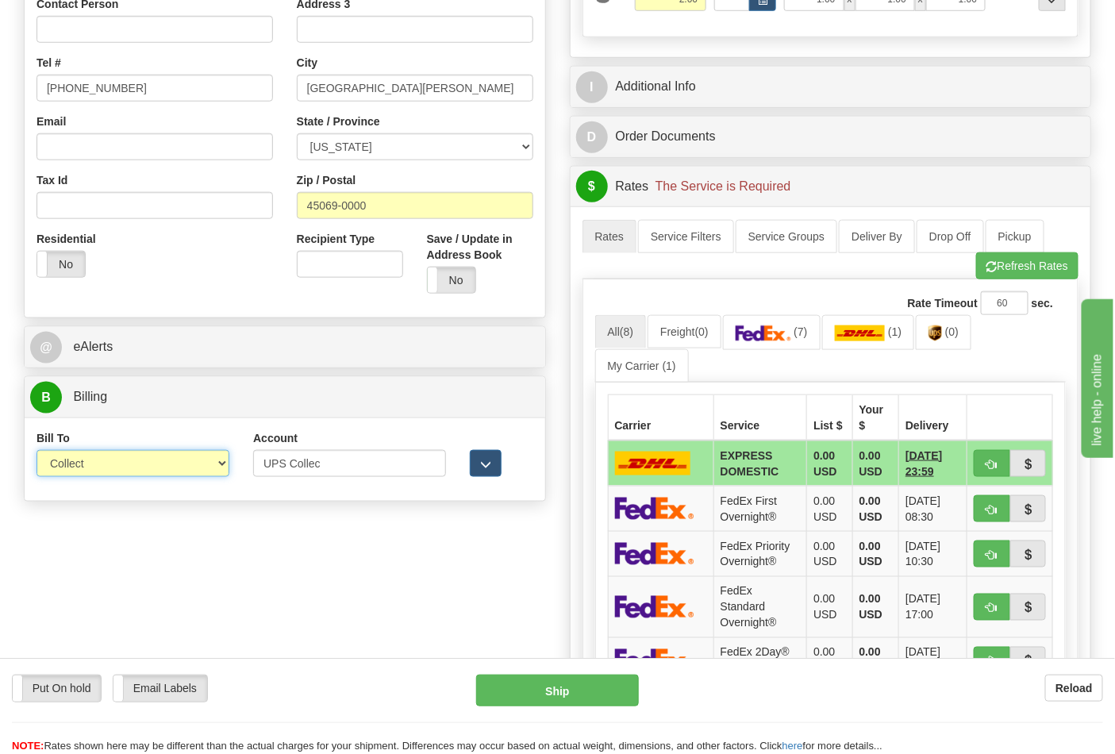
click at [217, 460] on select "Sender Recipient Third Party Collect" at bounding box center [133, 463] width 193 height 27
select select "2"
click at [37, 452] on select "Sender Recipient Third Party Collect" at bounding box center [133, 463] width 193 height 27
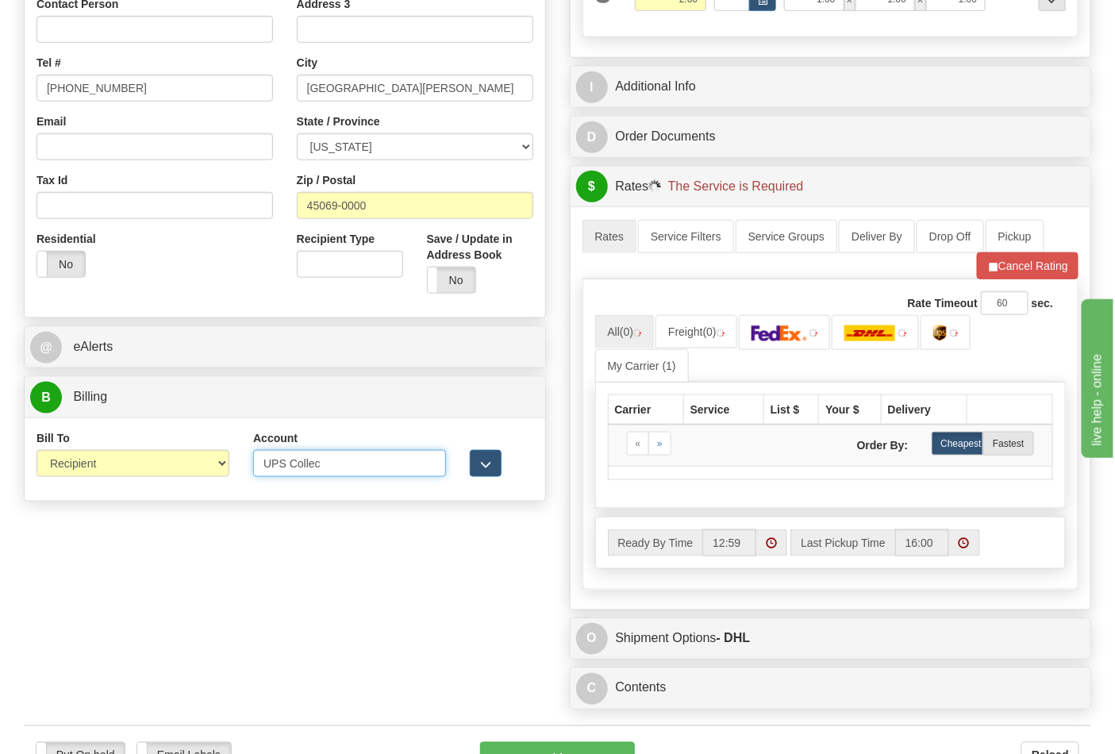
drag, startPoint x: 334, startPoint y: 468, endPoint x: 241, endPoint y: 478, distance: 93.4
click at [241, 478] on div "Account UPS Collec 3rd Party Account List Please select" at bounding box center [349, 459] width 217 height 59
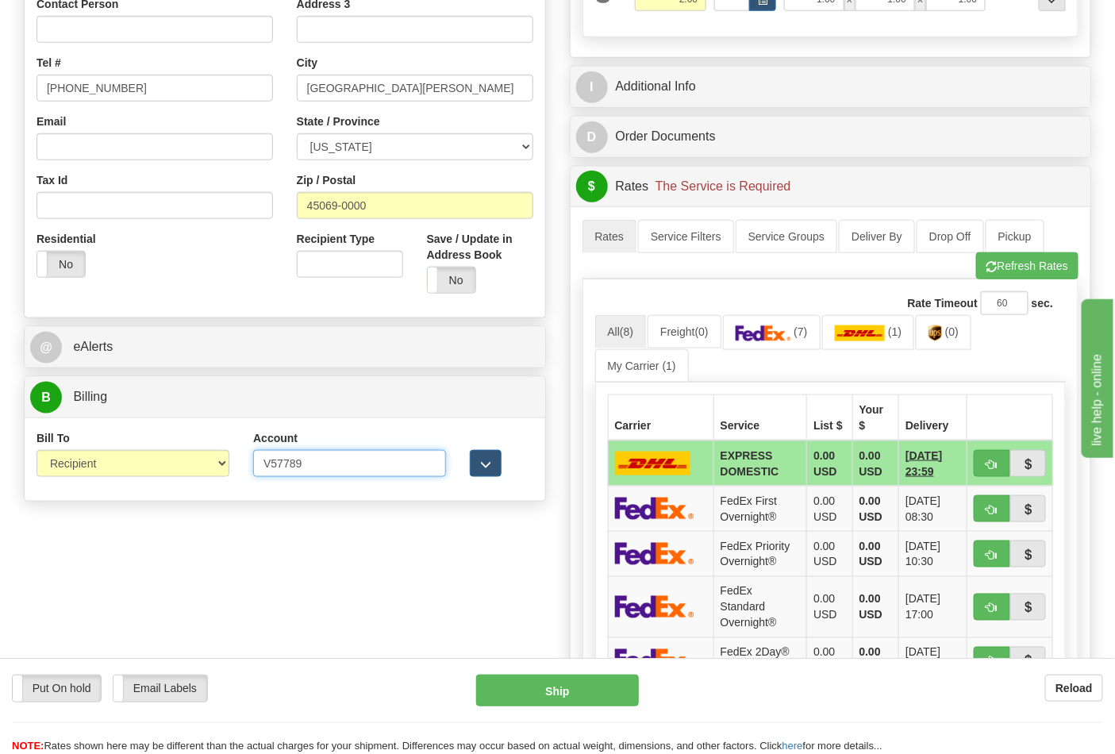
type input "V57789"
click button "Delete" at bounding box center [0, 0] width 0 height 0
click at [942, 328] on img at bounding box center [935, 333] width 13 height 16
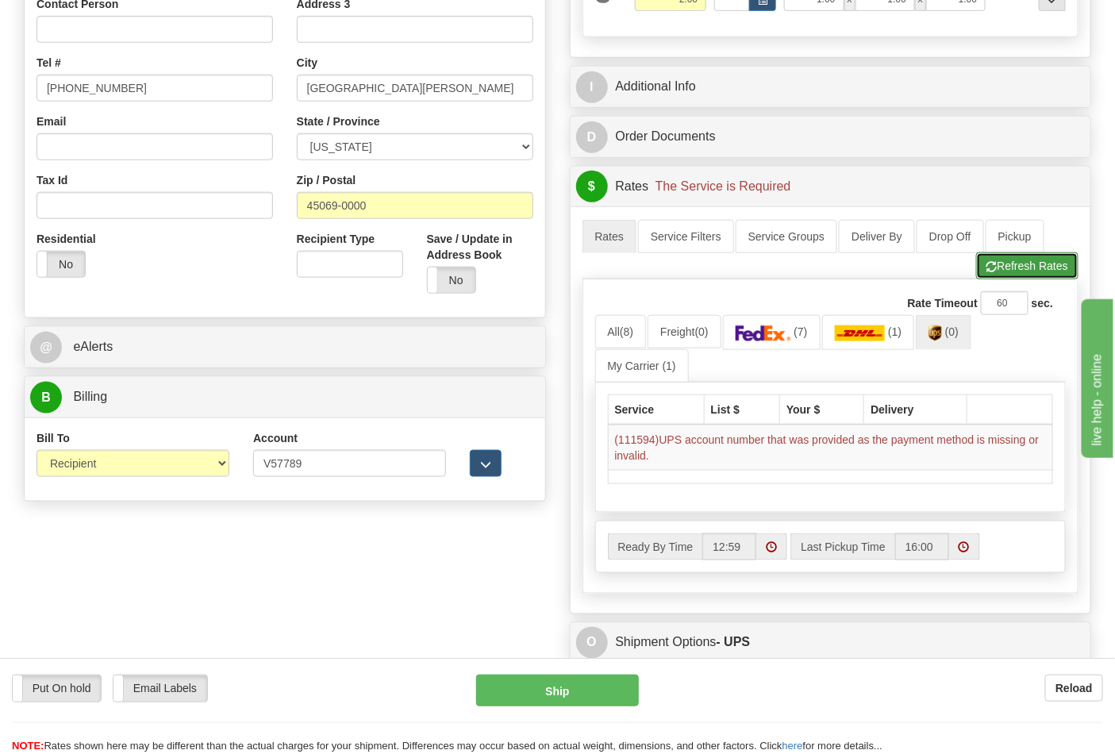
click at [1038, 273] on button "Refresh Rates" at bounding box center [1027, 265] width 102 height 27
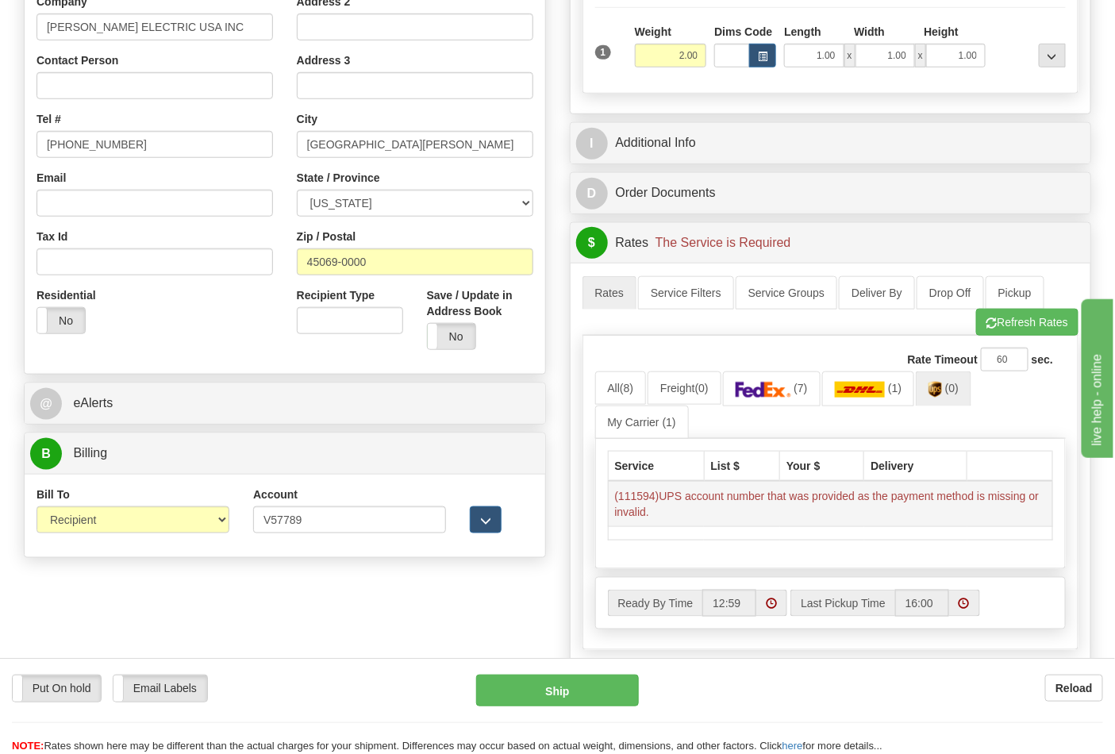
scroll to position [352, 0]
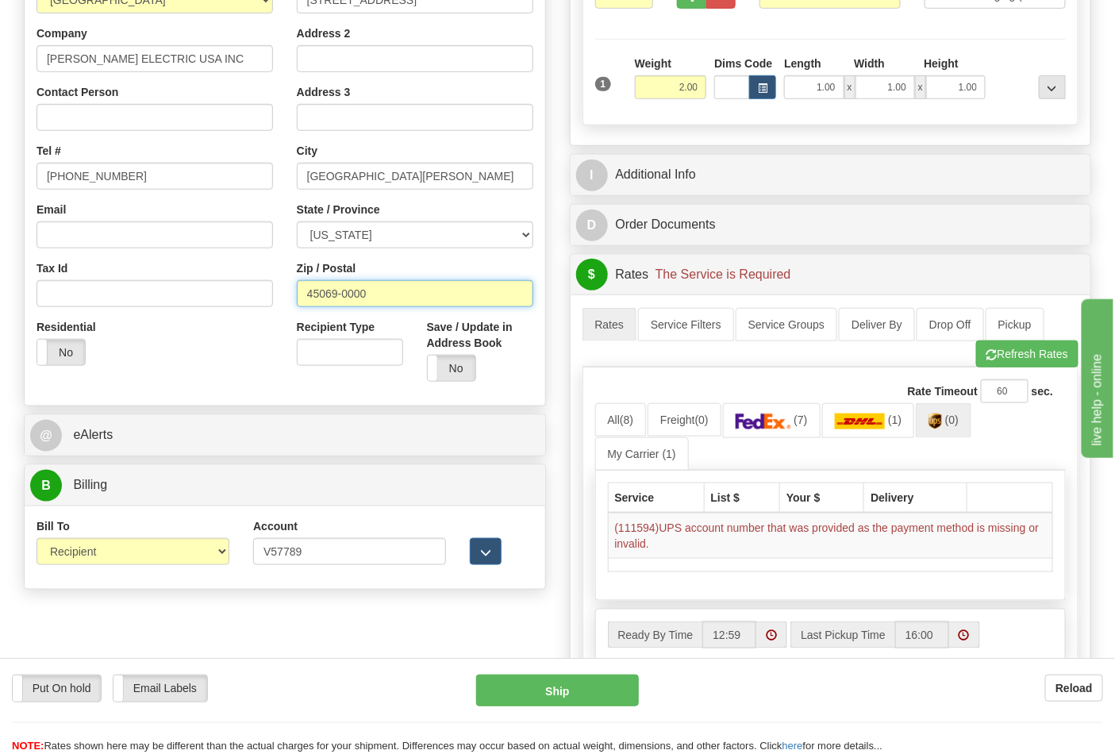
click at [368, 289] on input "45069-0000" at bounding box center [415, 293] width 237 height 27
type input "45069"
click at [1048, 348] on button "Refresh Rates" at bounding box center [1027, 354] width 102 height 27
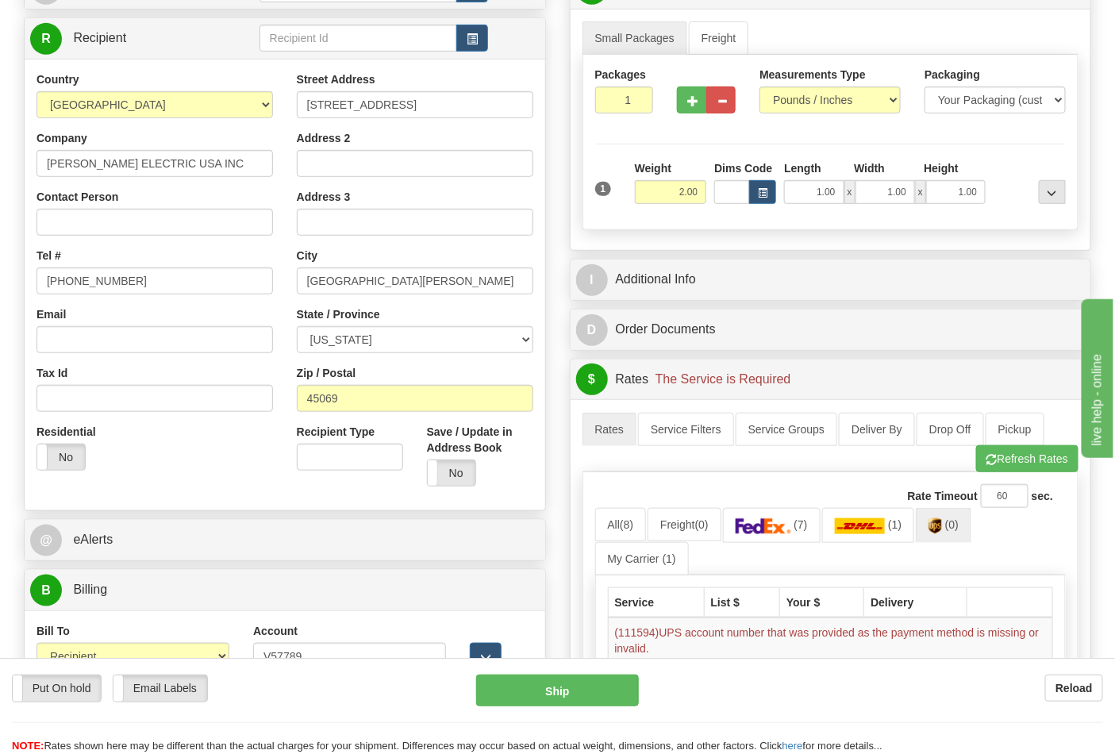
scroll to position [441, 0]
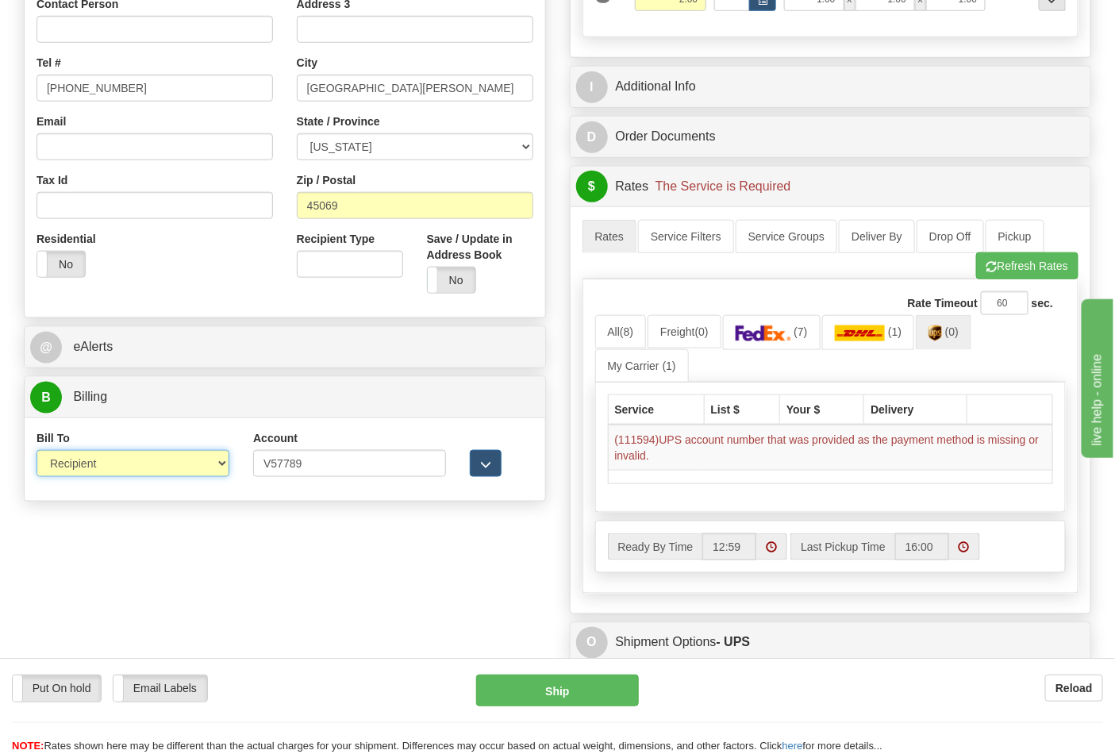
click at [204, 471] on select "Sender Recipient Third Party Collect" at bounding box center [133, 463] width 193 height 27
click at [37, 452] on select "Sender Recipient Third Party Collect" at bounding box center [133, 463] width 193 height 27
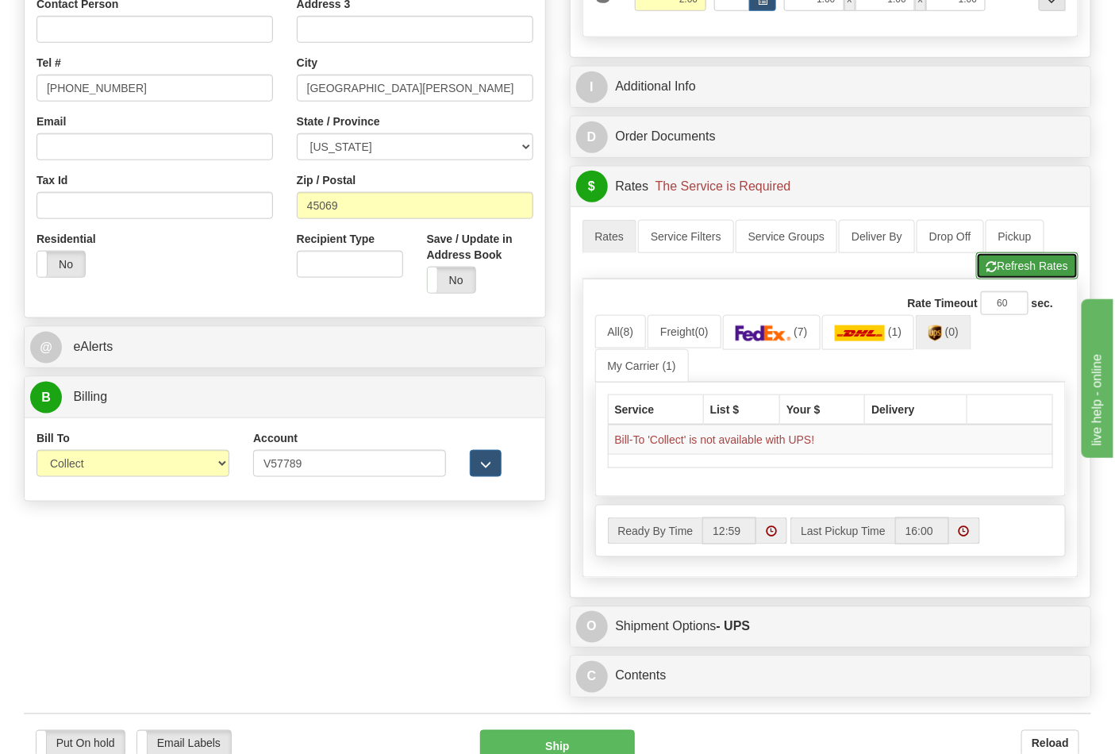
click at [1001, 276] on button "Refresh Rates" at bounding box center [1027, 265] width 102 height 27
click at [997, 271] on button "Refresh Rates" at bounding box center [1027, 265] width 102 height 27
click at [216, 469] on select "Sender Recipient Third Party Collect" at bounding box center [133, 463] width 193 height 27
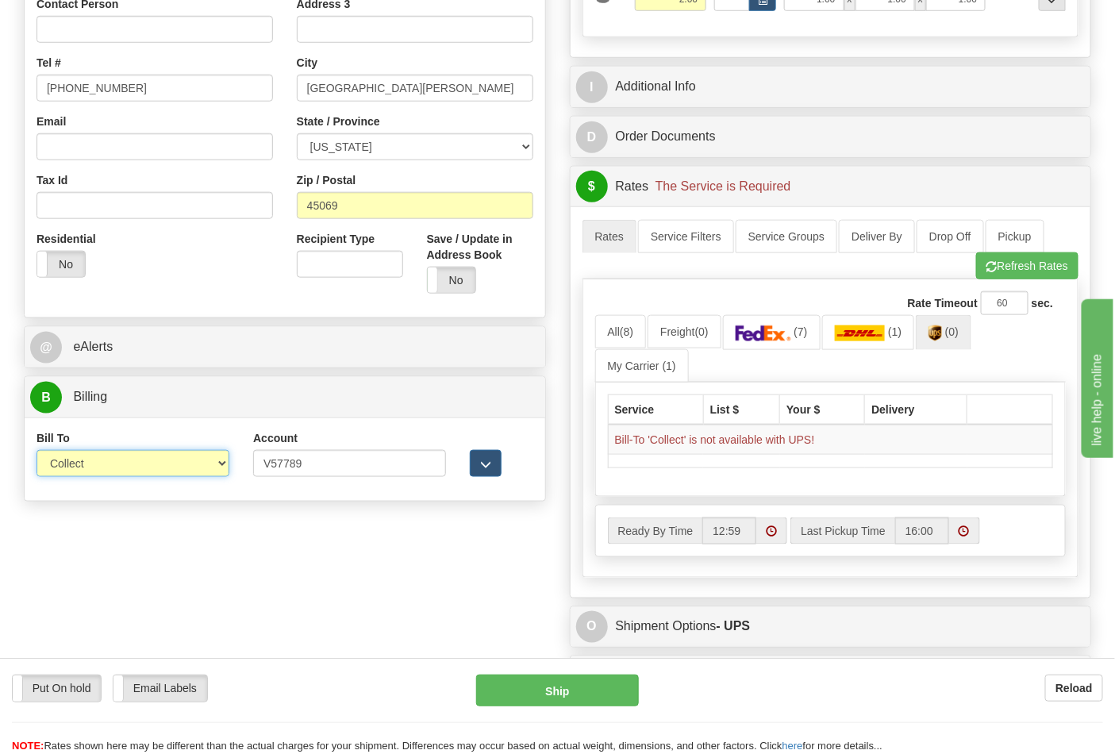
select select "2"
click at [37, 452] on select "Sender Recipient Third Party Collect" at bounding box center [133, 463] width 193 height 27
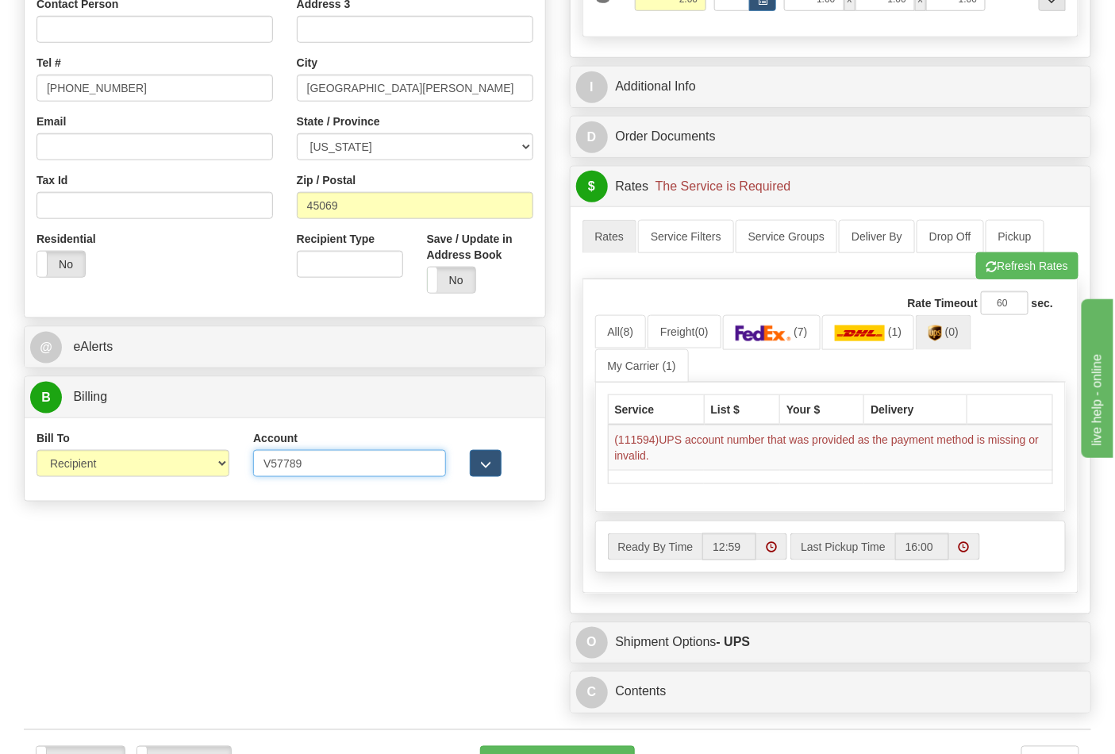
click at [303, 465] on input "V57789" at bounding box center [349, 463] width 193 height 27
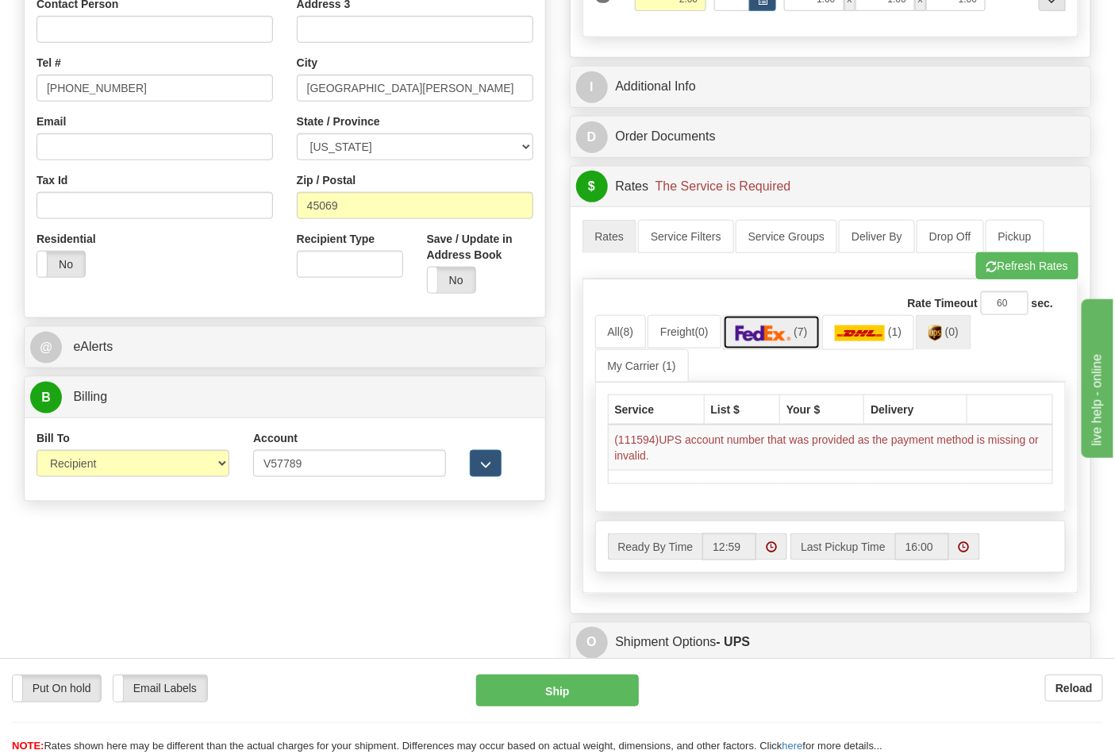
click at [753, 334] on img at bounding box center [764, 333] width 56 height 16
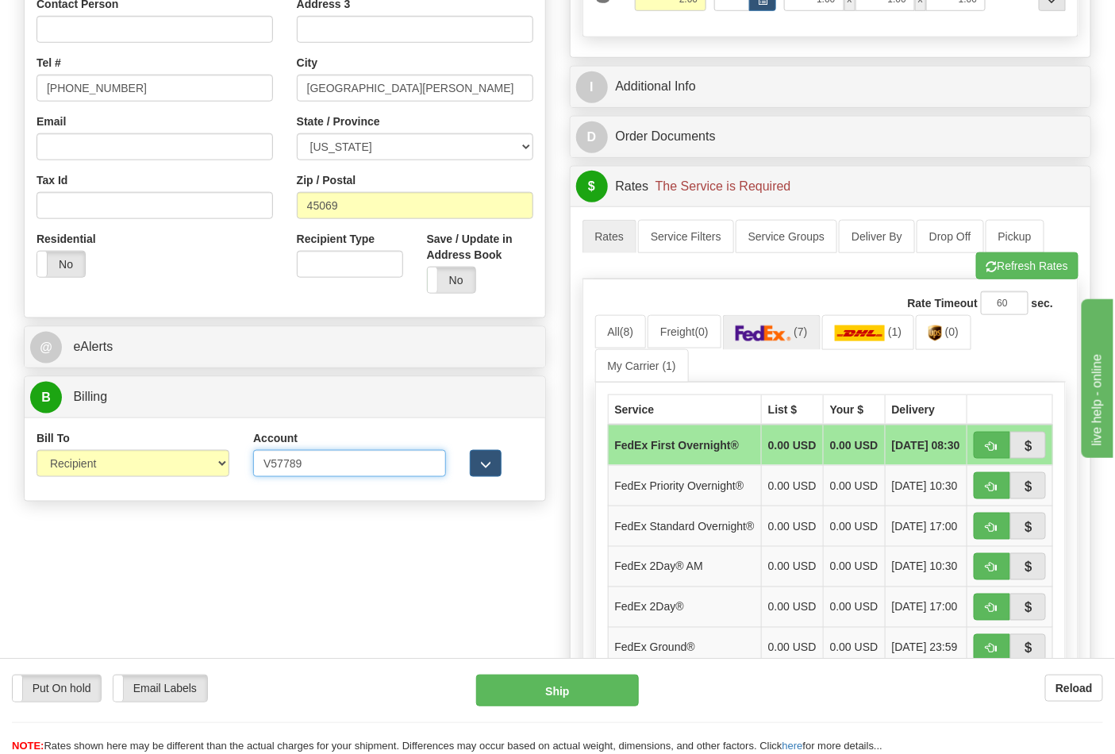
drag, startPoint x: 306, startPoint y: 464, endPoint x: 250, endPoint y: 464, distance: 56.4
click at [253, 464] on input "V57789" at bounding box center [349, 463] width 193 height 27
paste input "106052662"
type input "106052662"
click at [1062, 271] on button "Refresh Rates" at bounding box center [1027, 265] width 102 height 27
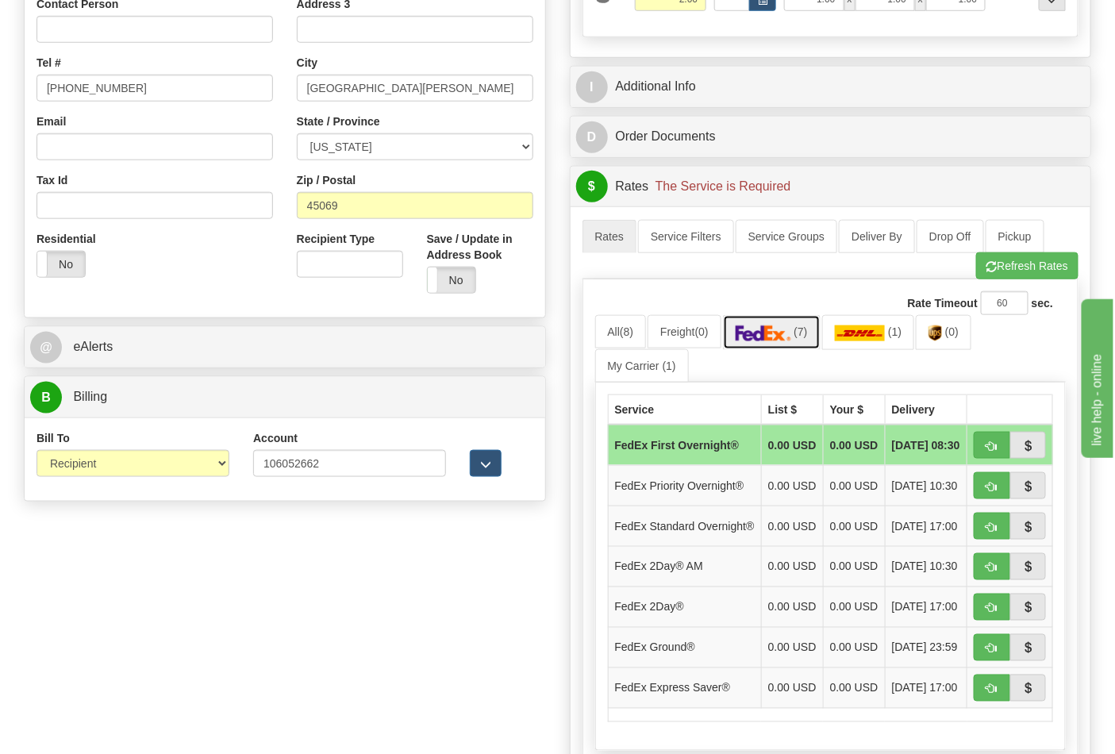
click at [771, 340] on img at bounding box center [764, 333] width 56 height 16
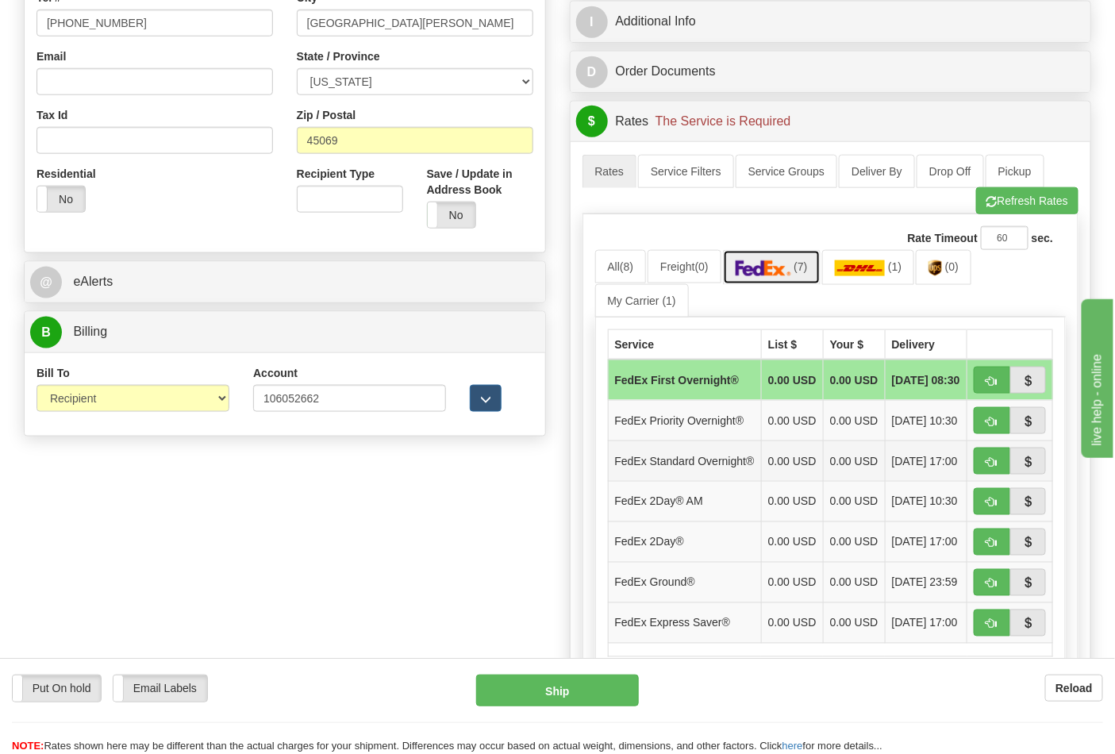
scroll to position [617, 0]
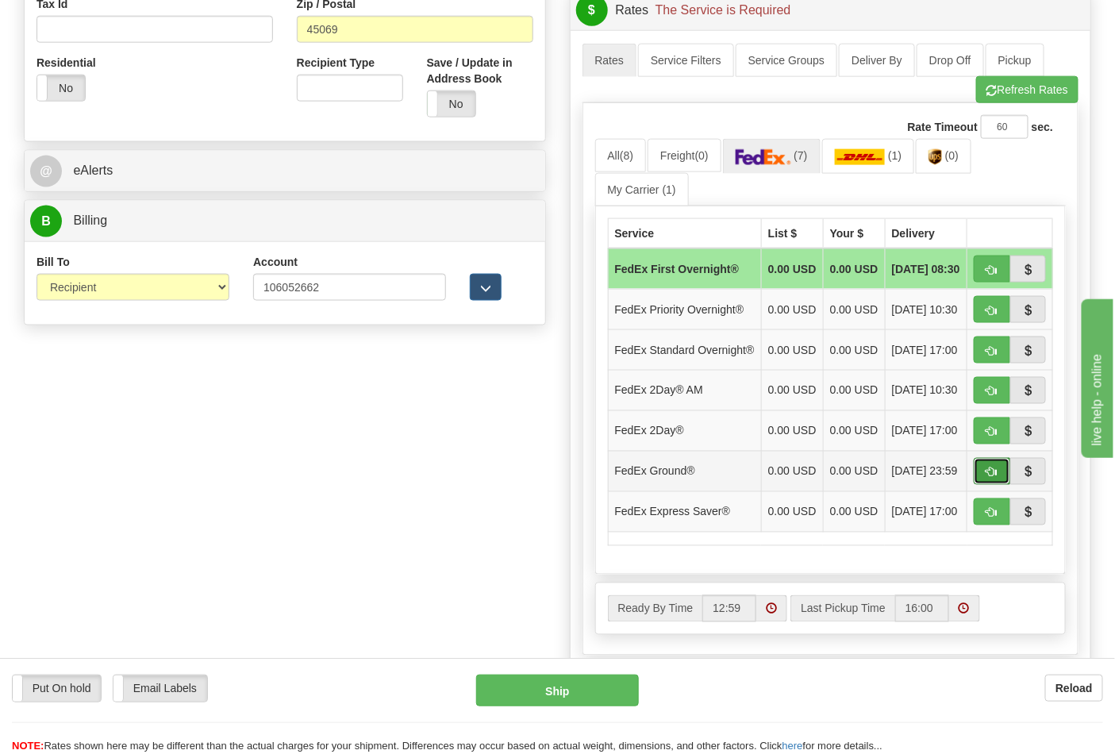
click at [1001, 485] on button "button" at bounding box center [992, 471] width 37 height 27
type input "92"
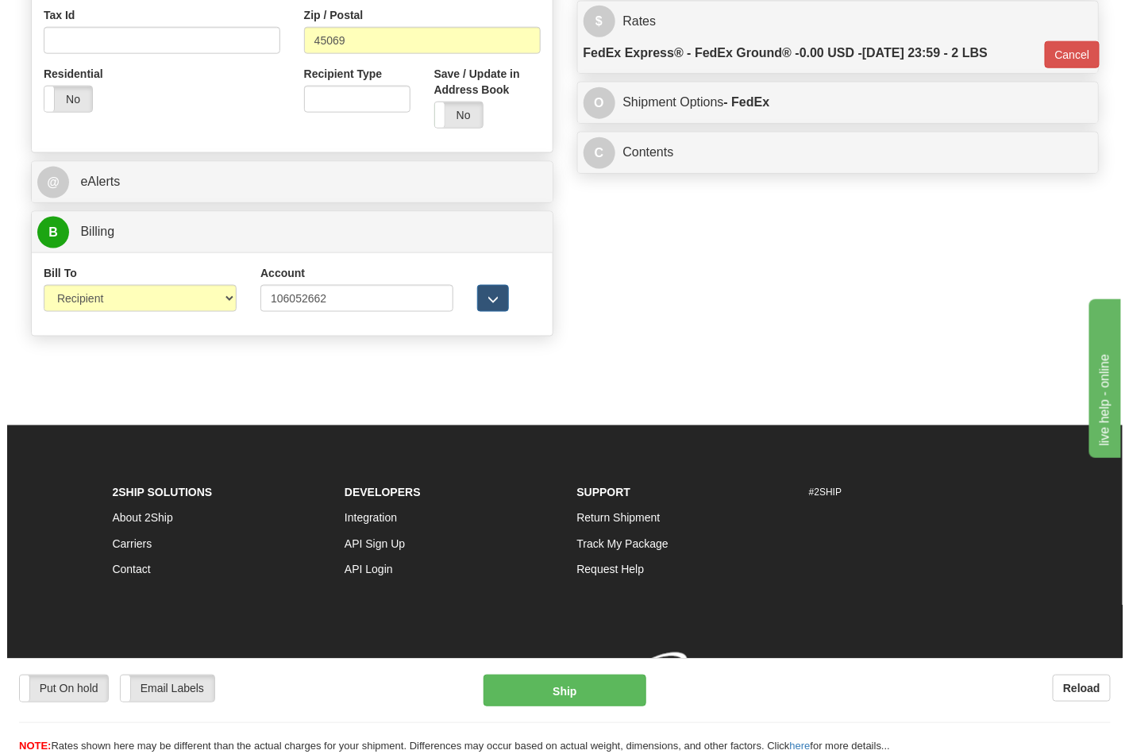
scroll to position [608, 0]
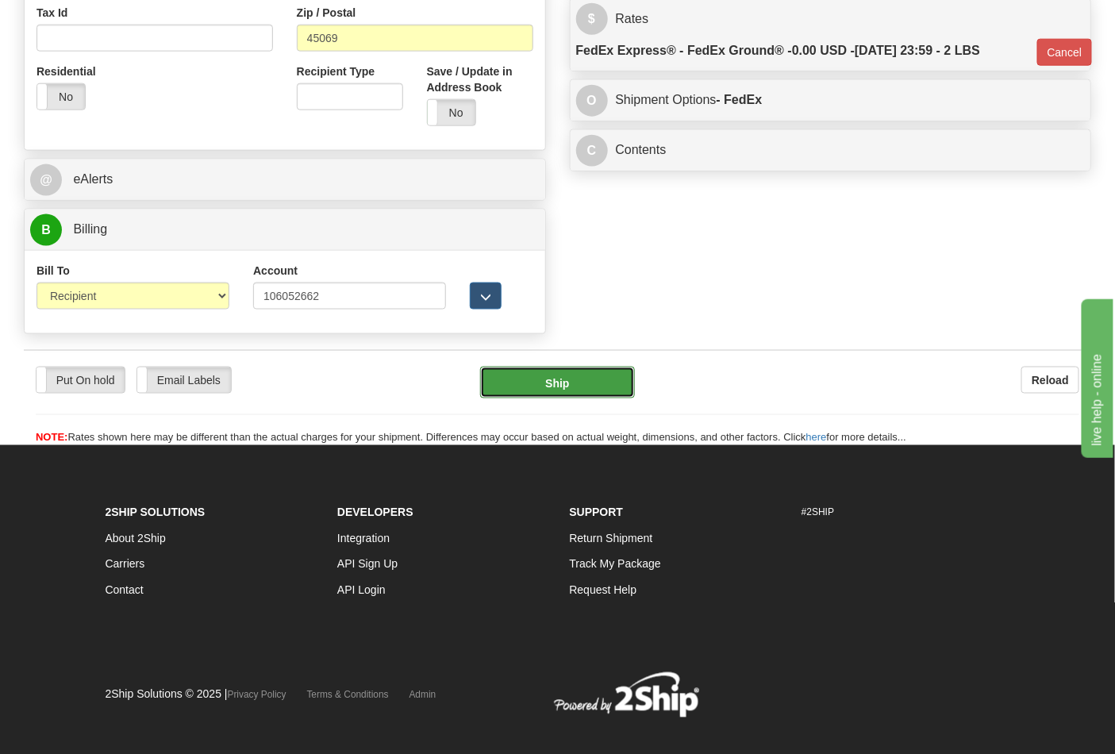
click at [564, 387] on button "Ship" at bounding box center [557, 383] width 154 height 32
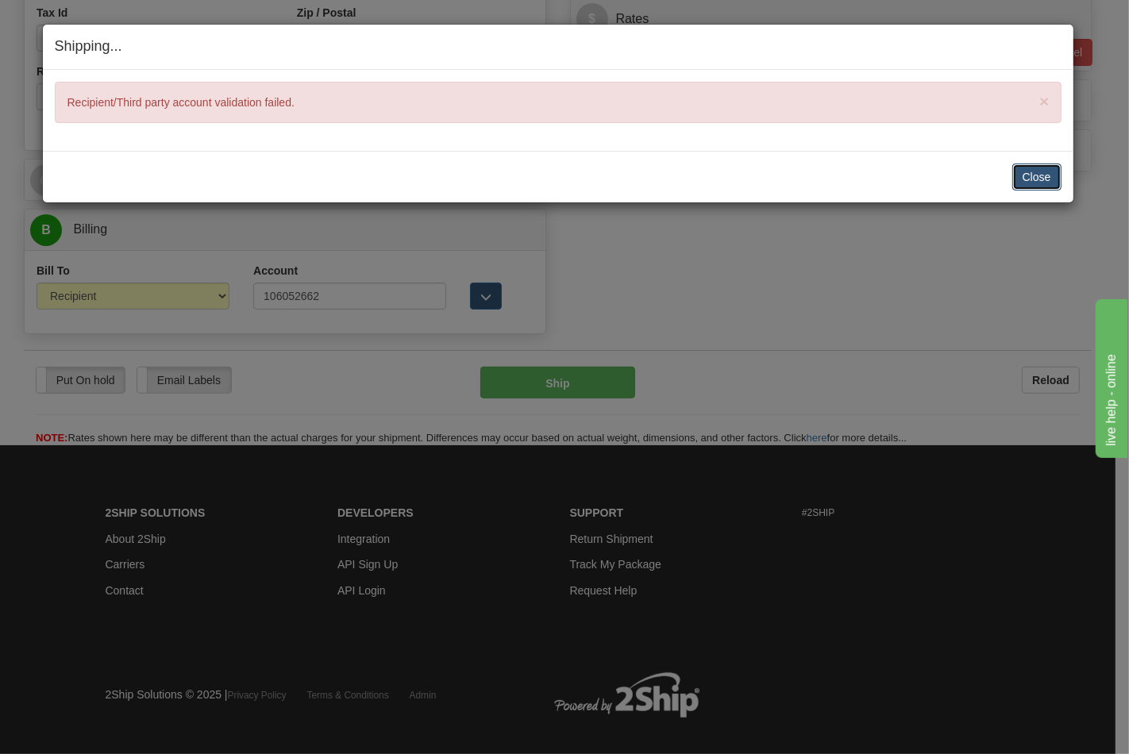
click at [1042, 180] on button "Close" at bounding box center [1036, 177] width 49 height 27
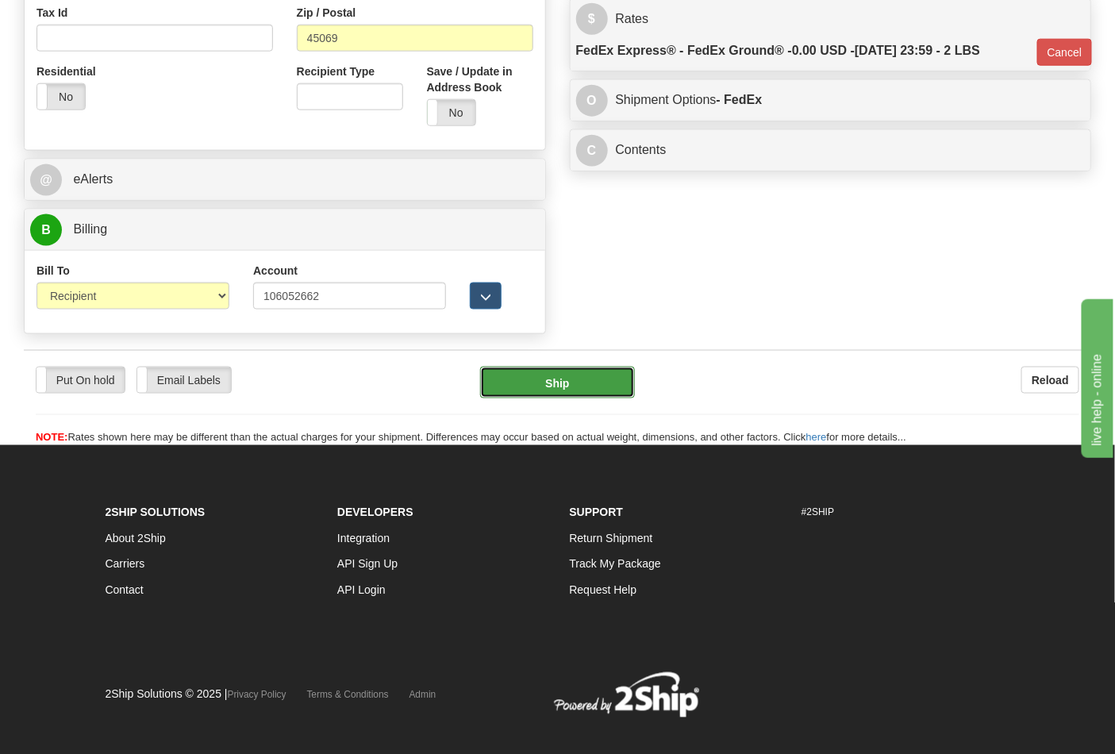
click at [606, 377] on button "Ship" at bounding box center [557, 383] width 154 height 32
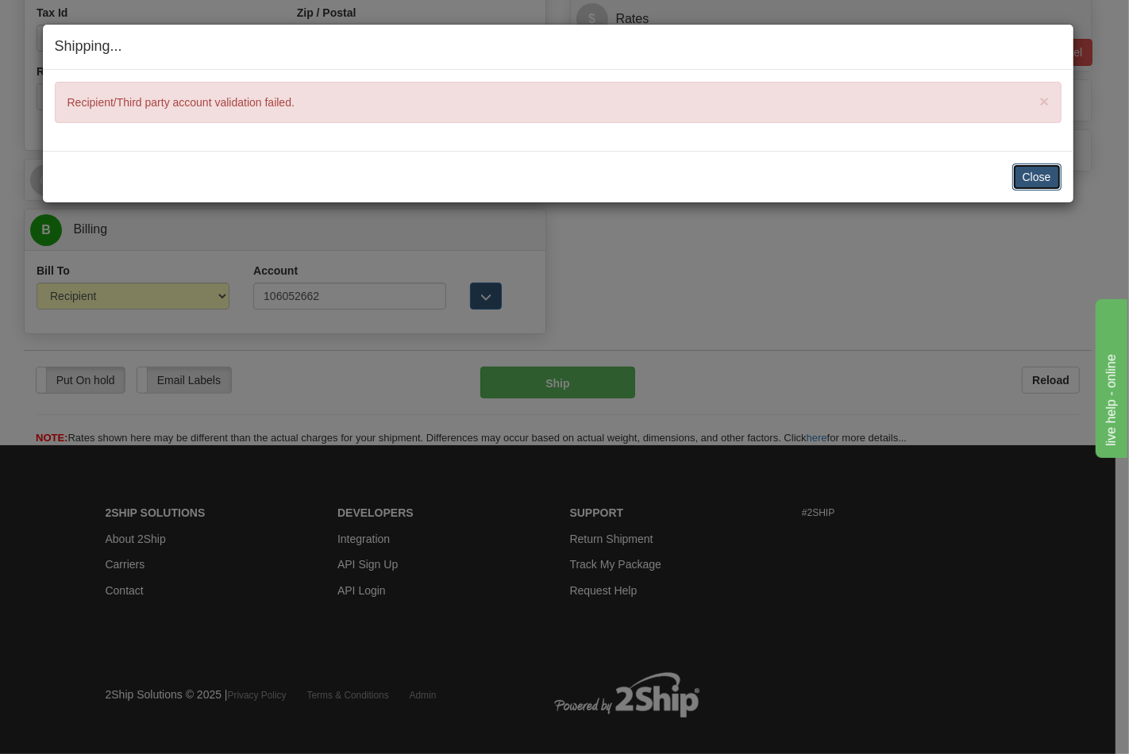
click at [1042, 188] on button "Close" at bounding box center [1036, 177] width 49 height 27
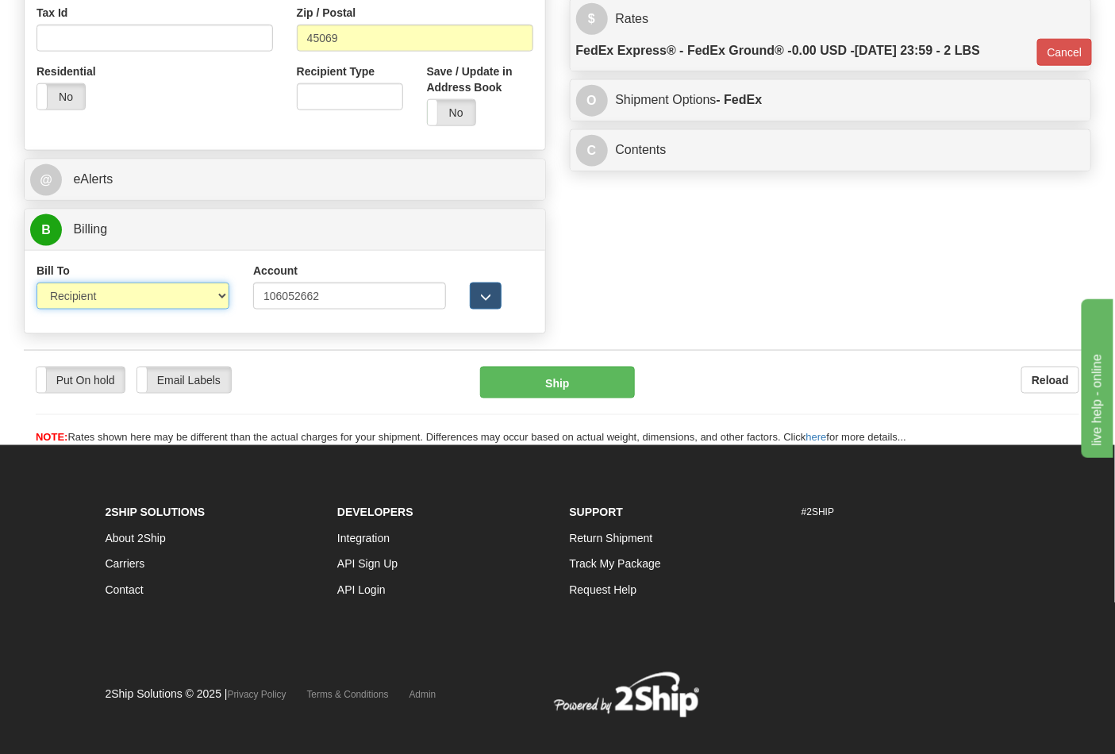
click at [215, 295] on select "Sender Recipient Third Party Collect" at bounding box center [133, 296] width 193 height 27
select select "4"
click at [37, 284] on select "Sender Recipient Third Party Collect" at bounding box center [133, 296] width 193 height 27
type input "92"
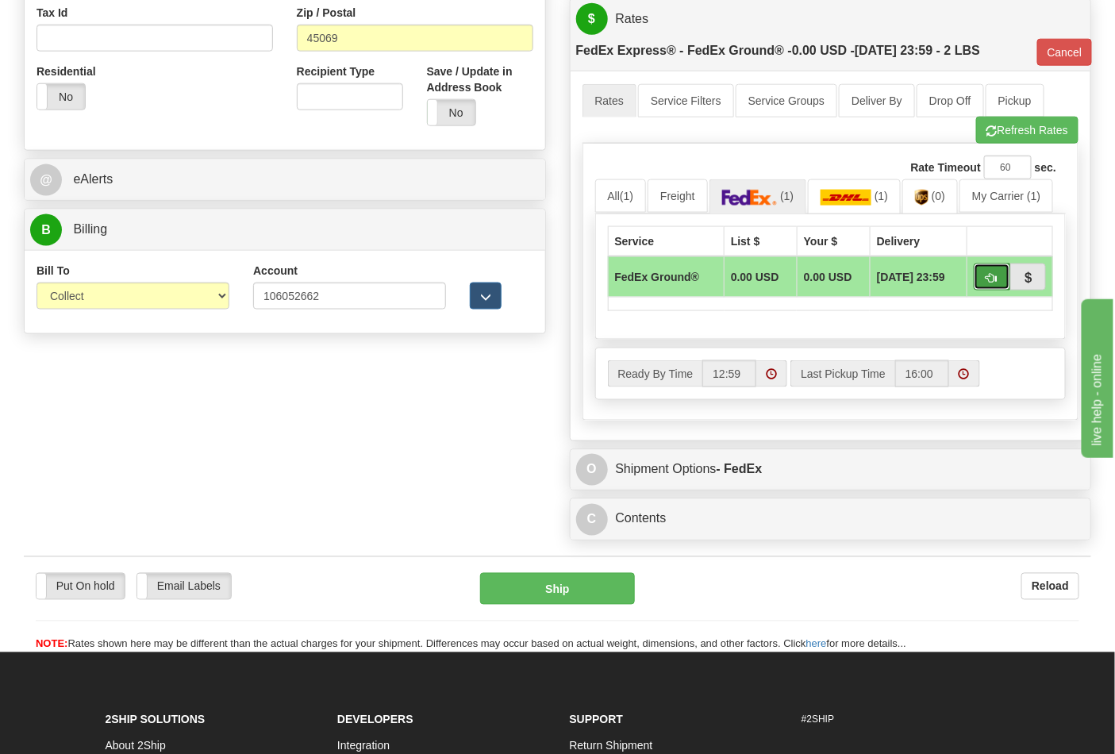
click at [1003, 281] on button "button" at bounding box center [992, 277] width 37 height 27
click at [581, 588] on button "Ship" at bounding box center [557, 589] width 154 height 32
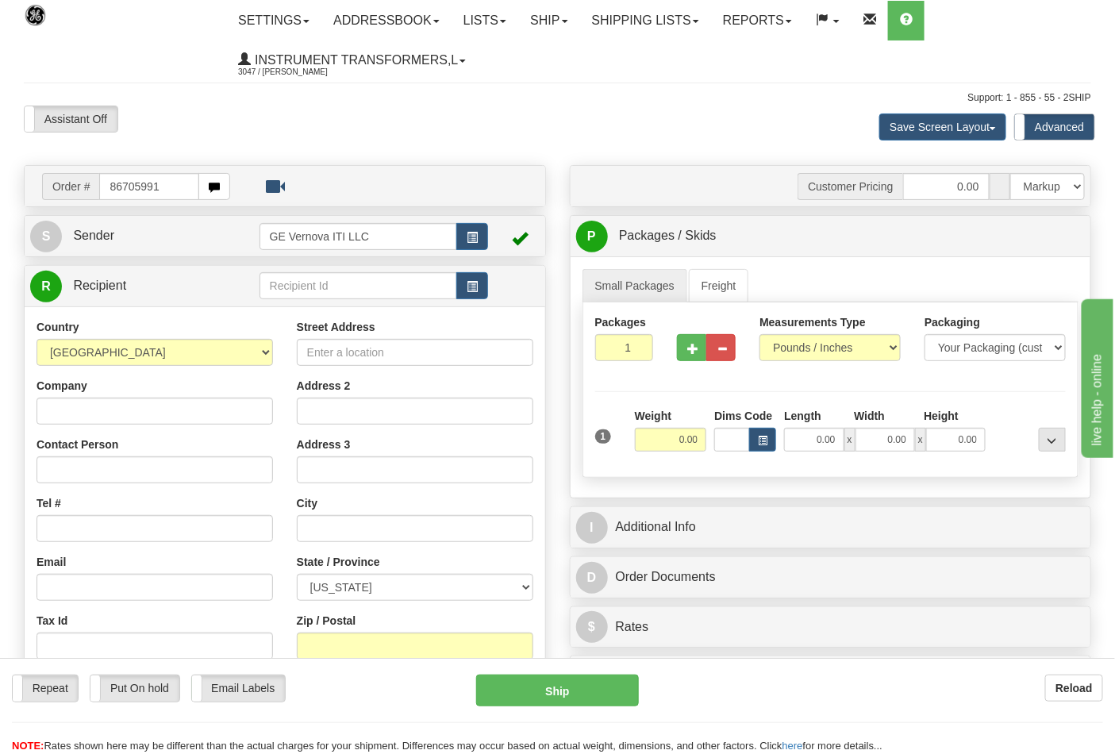
type input "867059913"
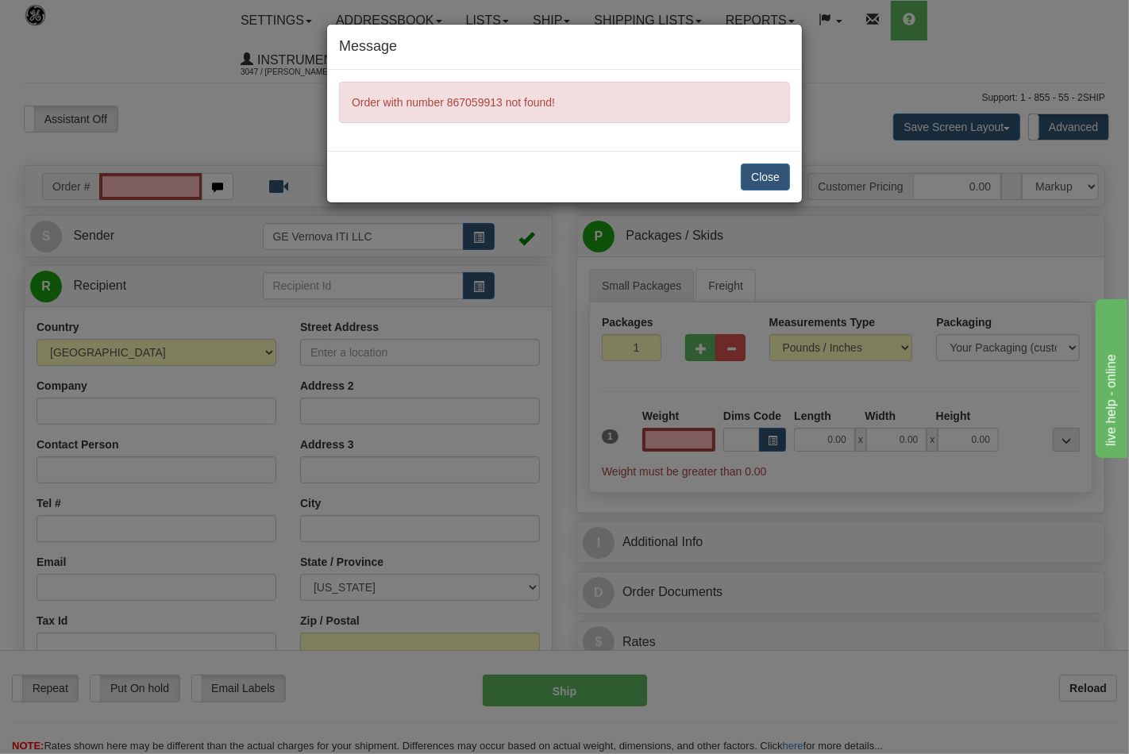
type input "0.00"
click at [759, 179] on button "Close" at bounding box center [765, 177] width 49 height 27
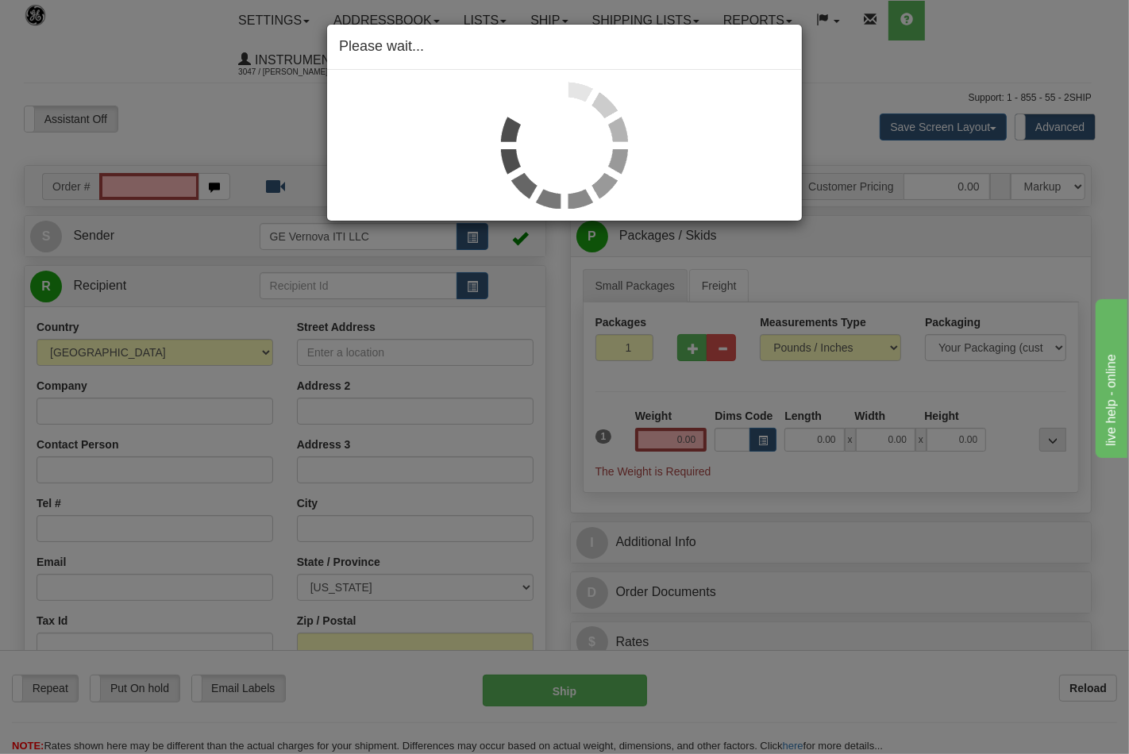
click at [255, 113] on div "Please wait..." at bounding box center [564, 377] width 1129 height 754
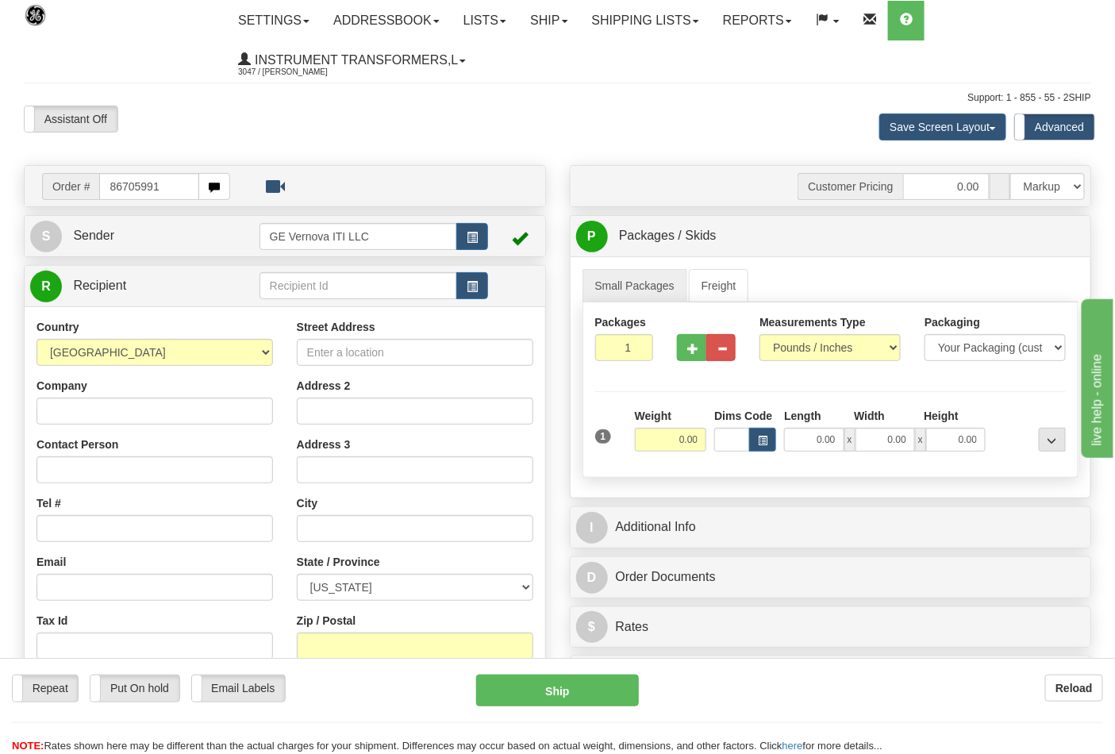
type input "86705991"
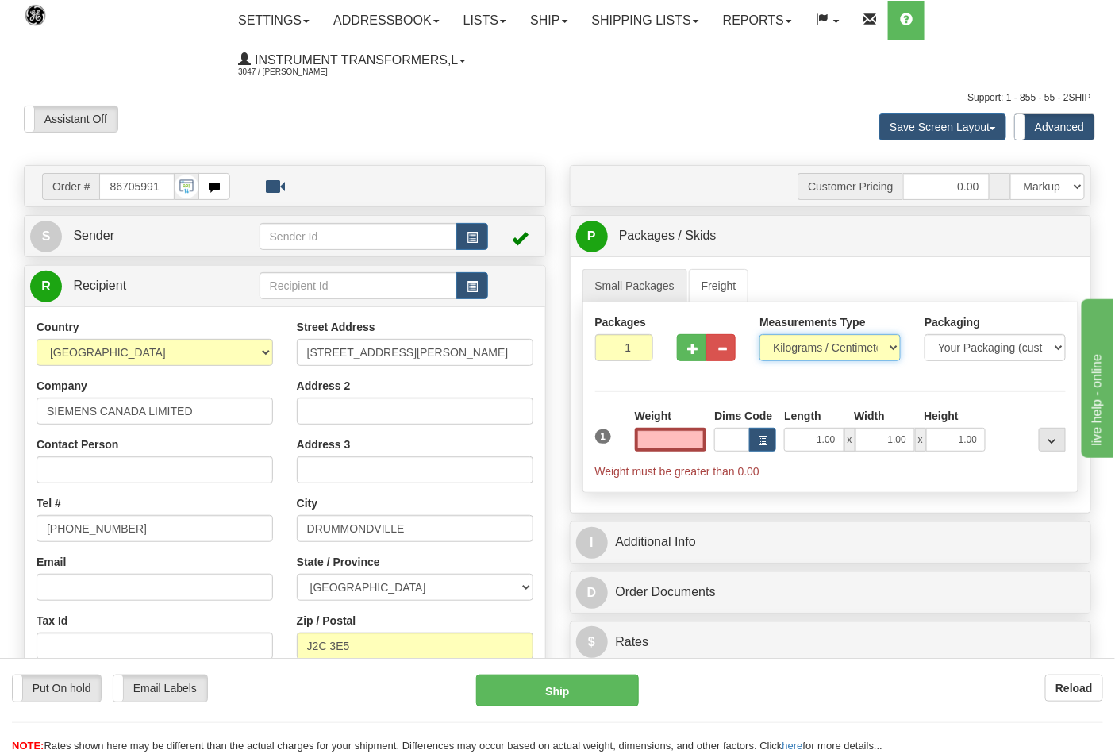
type input "0.00"
click at [834, 352] on select "Pounds / Inches Kilograms / Centimeters" at bounding box center [830, 347] width 141 height 27
select select "0"
click at [760, 335] on select "Pounds / Inches Kilograms / Centimeters" at bounding box center [830, 347] width 141 height 27
click at [694, 349] on span "button" at bounding box center [692, 349] width 11 height 10
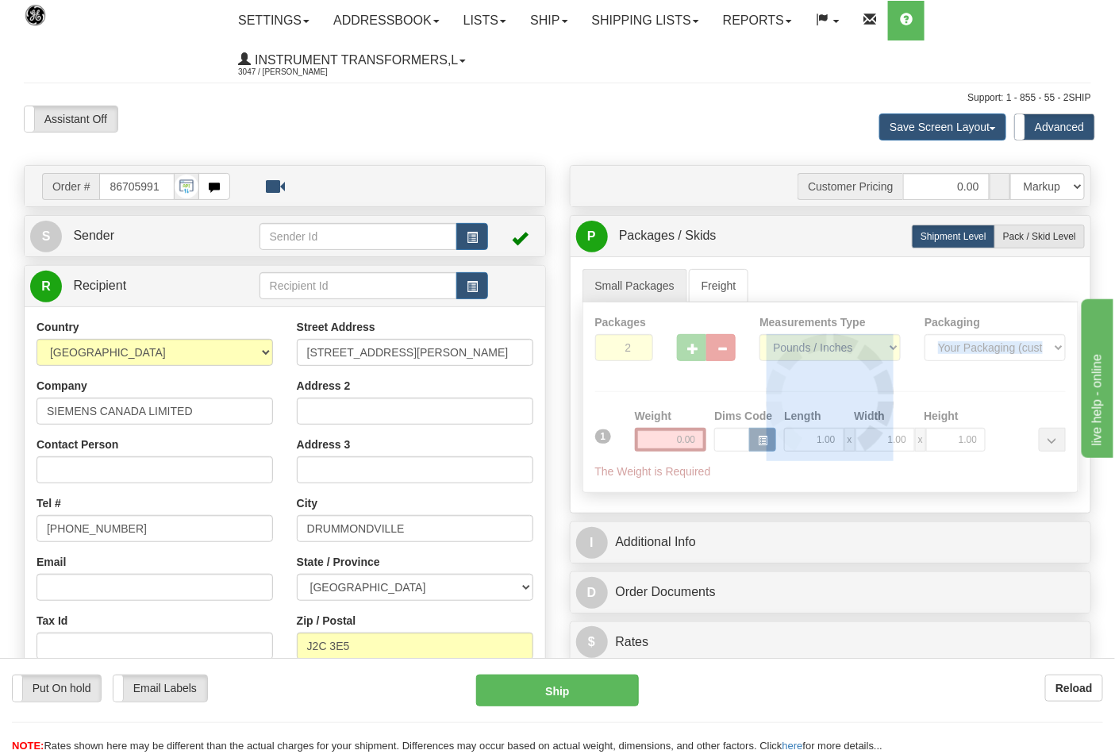
click at [693, 348] on div at bounding box center [831, 397] width 495 height 190
click at [693, 348] on div "Packages 2 1 Measurements Type" at bounding box center [831, 397] width 497 height 191
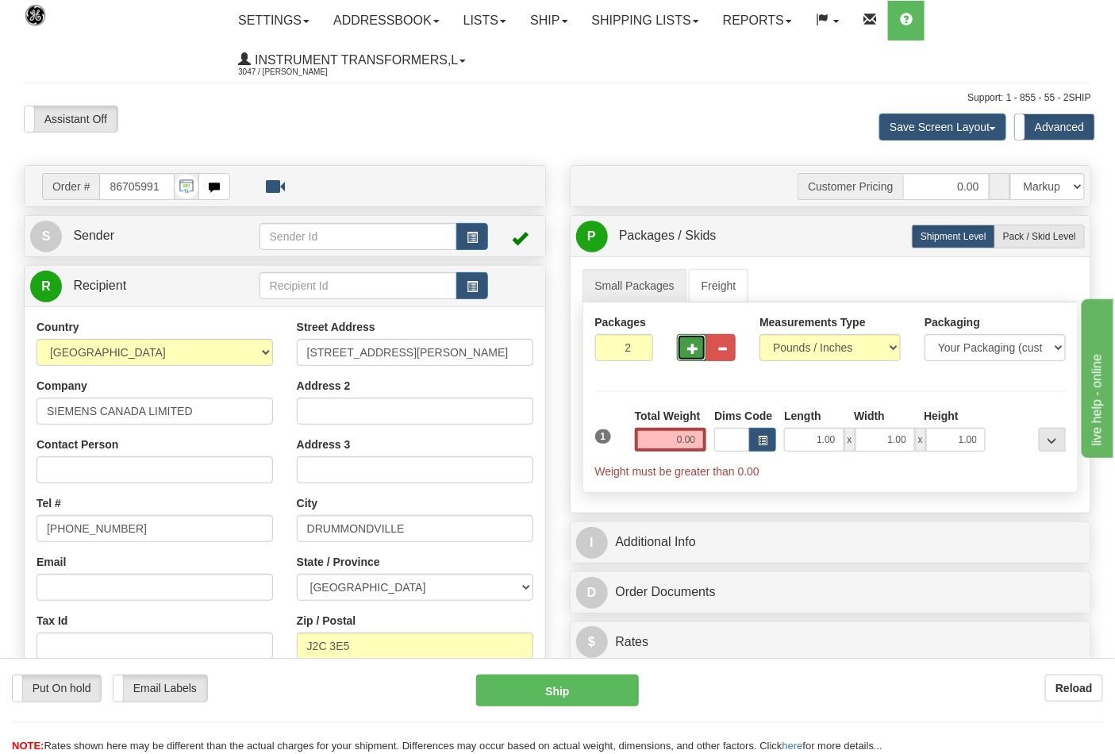
click at [693, 348] on span "button" at bounding box center [692, 349] width 11 height 10
click at [700, 339] on button "button" at bounding box center [691, 347] width 29 height 27
click at [725, 351] on span "button" at bounding box center [722, 349] width 11 height 10
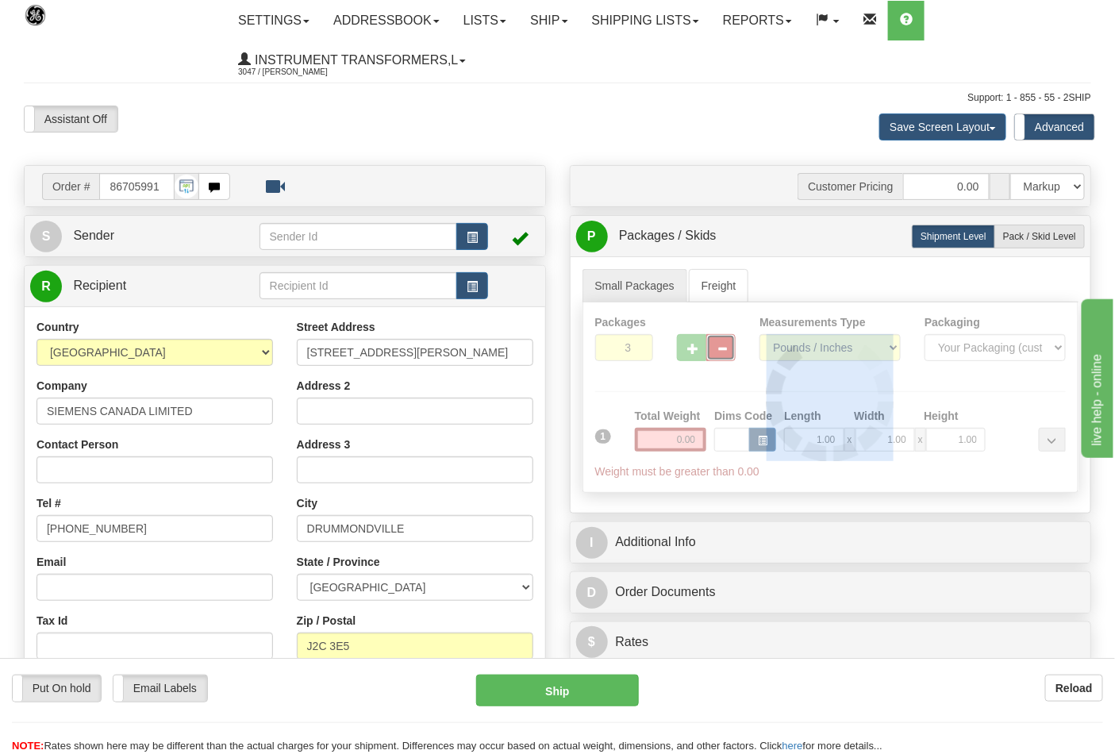
click at [725, 351] on div at bounding box center [831, 397] width 495 height 190
click at [725, 351] on div "Packages 3 1 Measurements Type" at bounding box center [831, 397] width 497 height 191
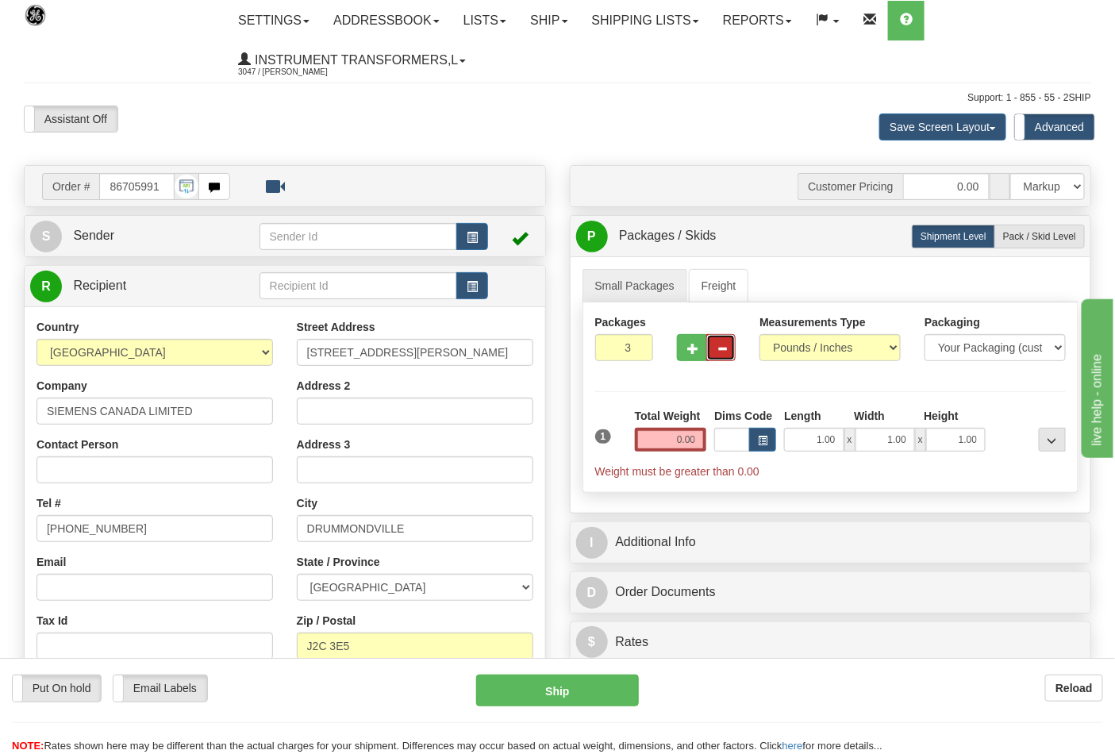
click at [725, 351] on span "button" at bounding box center [722, 349] width 11 height 10
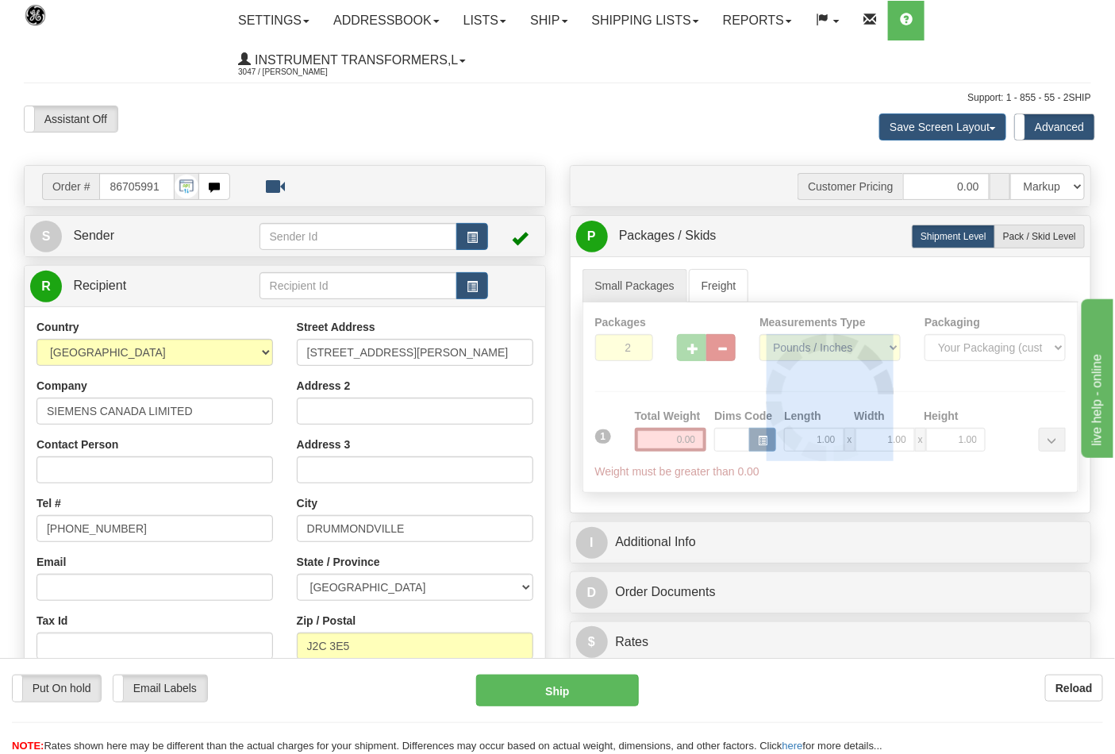
click at [725, 351] on div at bounding box center [831, 397] width 495 height 190
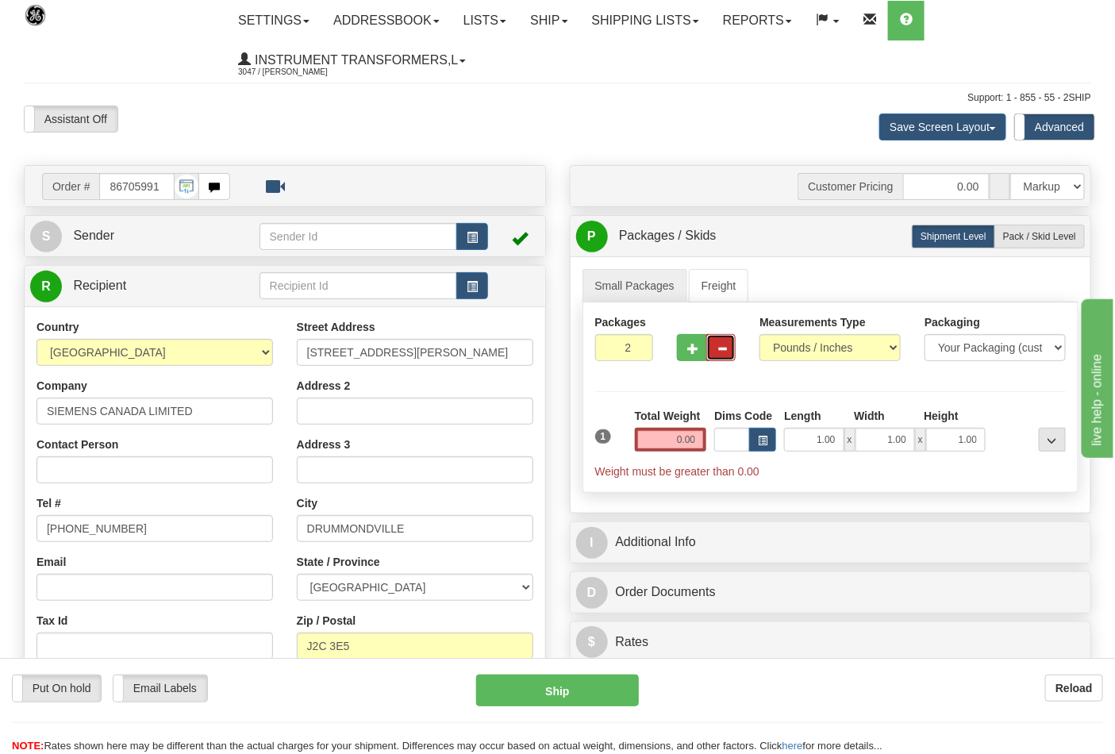
click at [725, 351] on span "button" at bounding box center [722, 349] width 11 height 10
type input "1"
click at [647, 446] on input "0.00" at bounding box center [671, 440] width 72 height 24
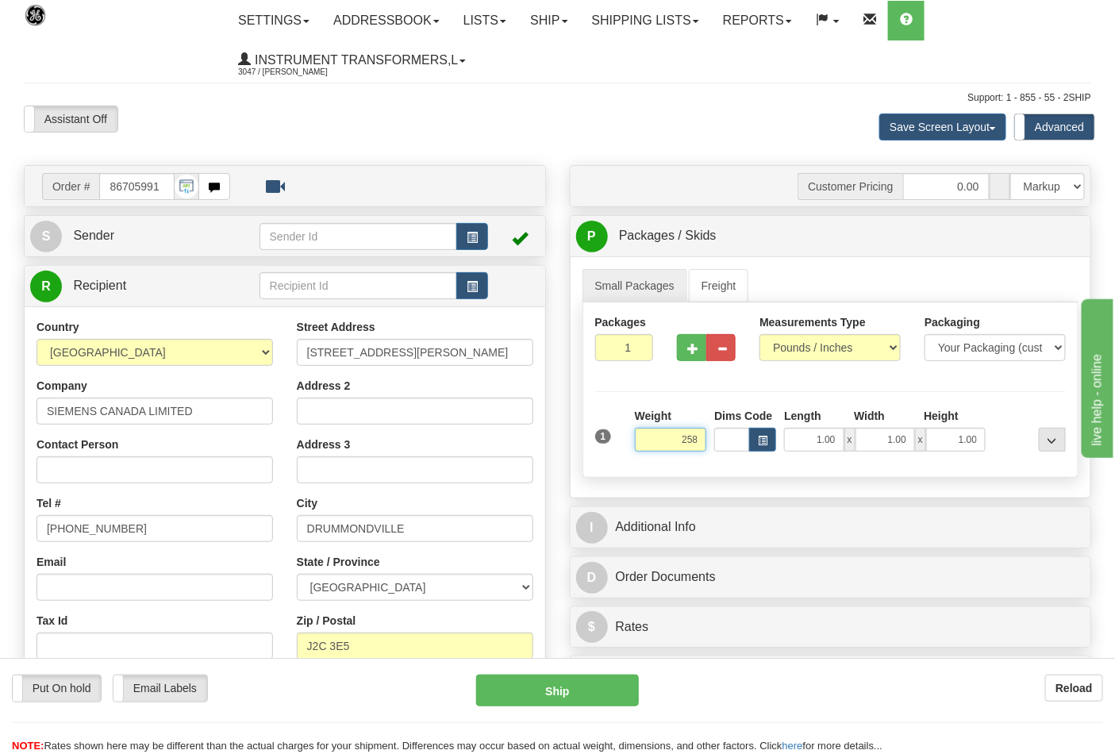
click button "Delete" at bounding box center [0, 0] width 0 height 0
type input "258.00"
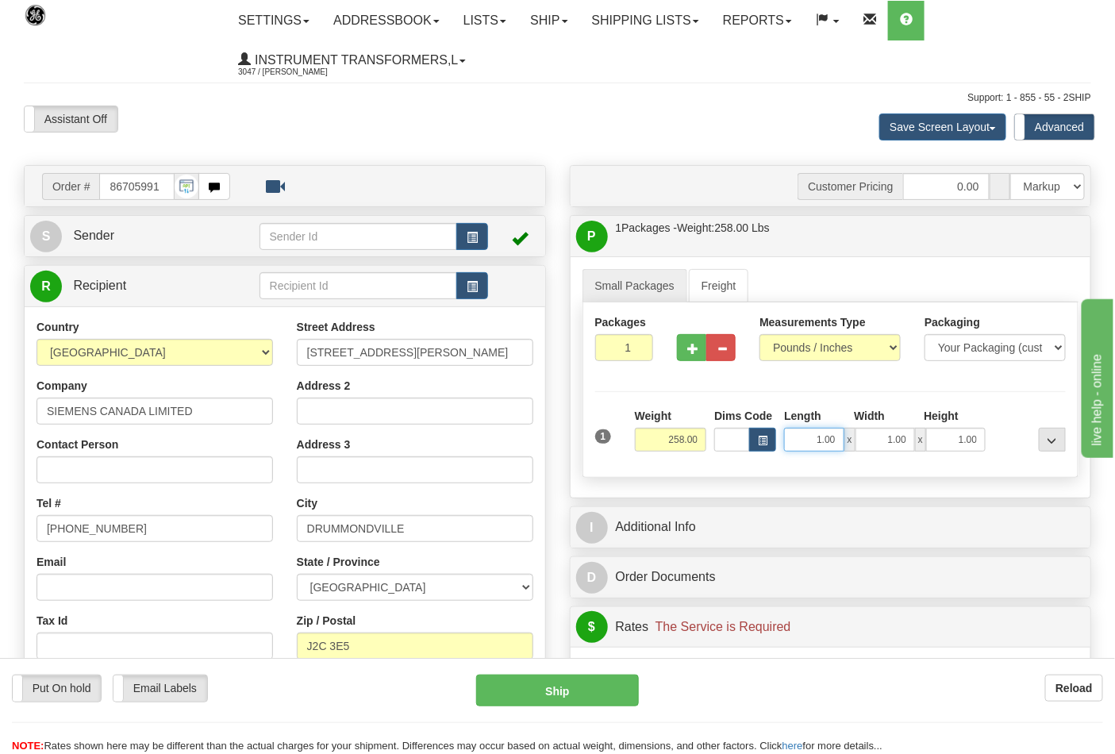
click at [818, 443] on input "1.00" at bounding box center [814, 440] width 60 height 24
type input "40.00"
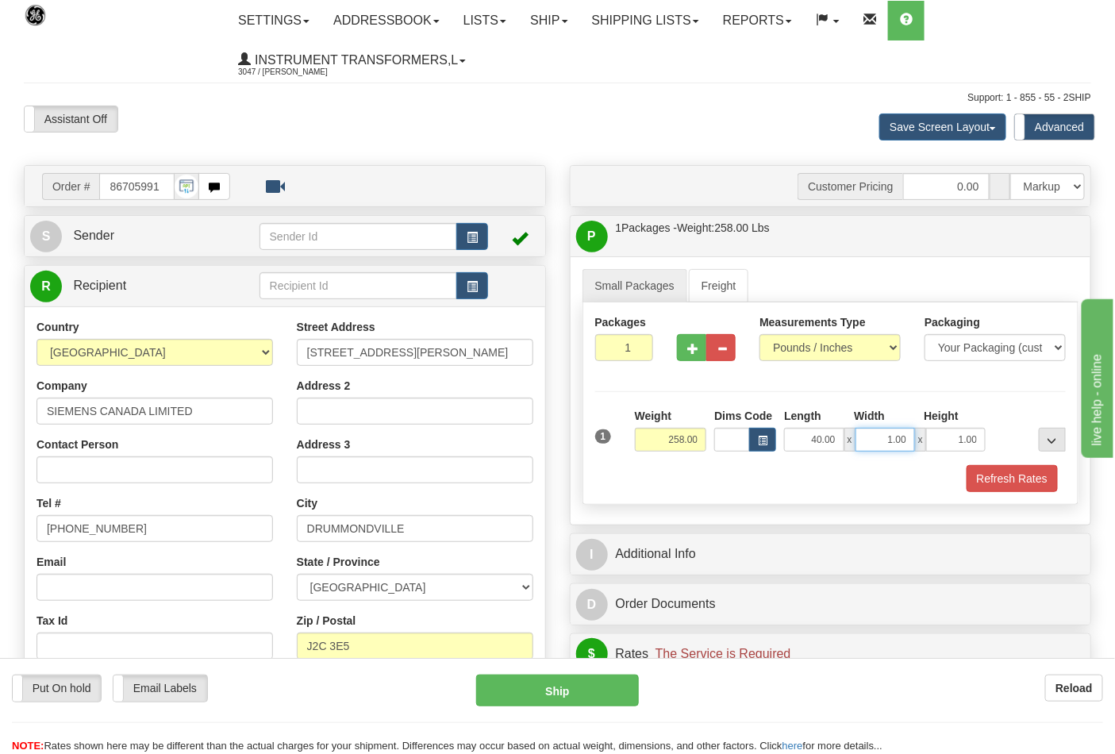
drag, startPoint x: 876, startPoint y: 438, endPoint x: 913, endPoint y: 440, distance: 36.6
click at [913, 440] on input "1.00" at bounding box center [886, 440] width 60 height 24
type input "24.00"
drag, startPoint x: 942, startPoint y: 442, endPoint x: 980, endPoint y: 439, distance: 37.4
click at [980, 439] on input "1.00" at bounding box center [956, 440] width 60 height 24
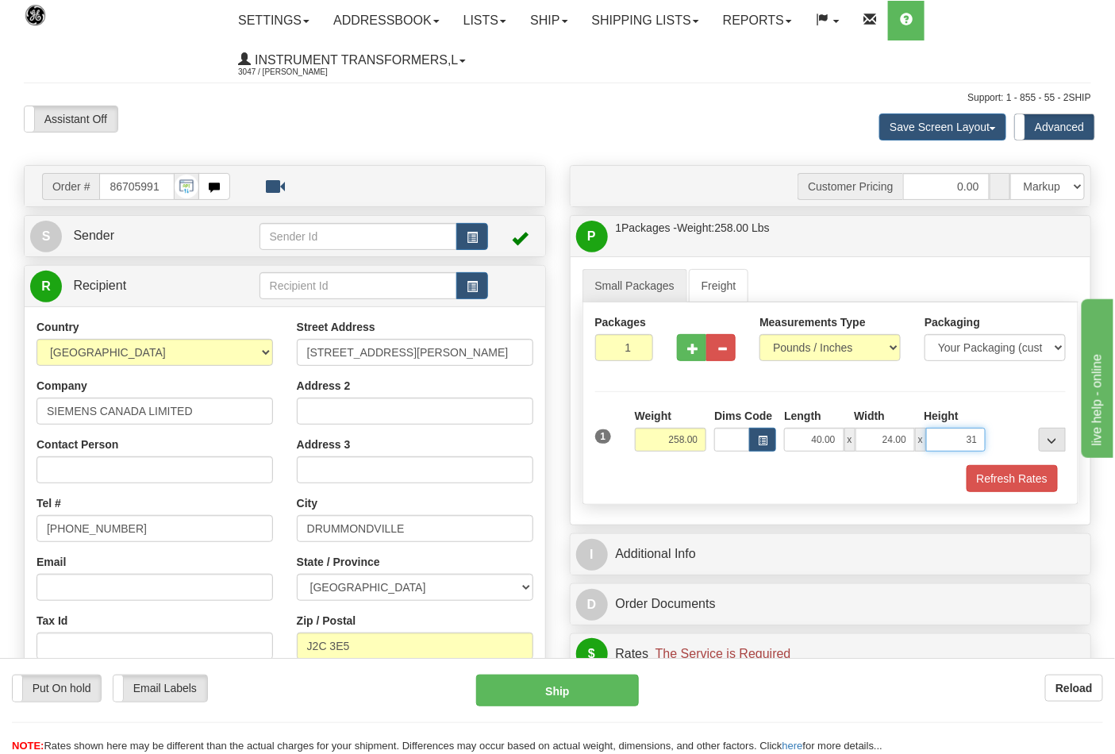
click button "Delete" at bounding box center [0, 0] width 0 height 0
type input "31.00"
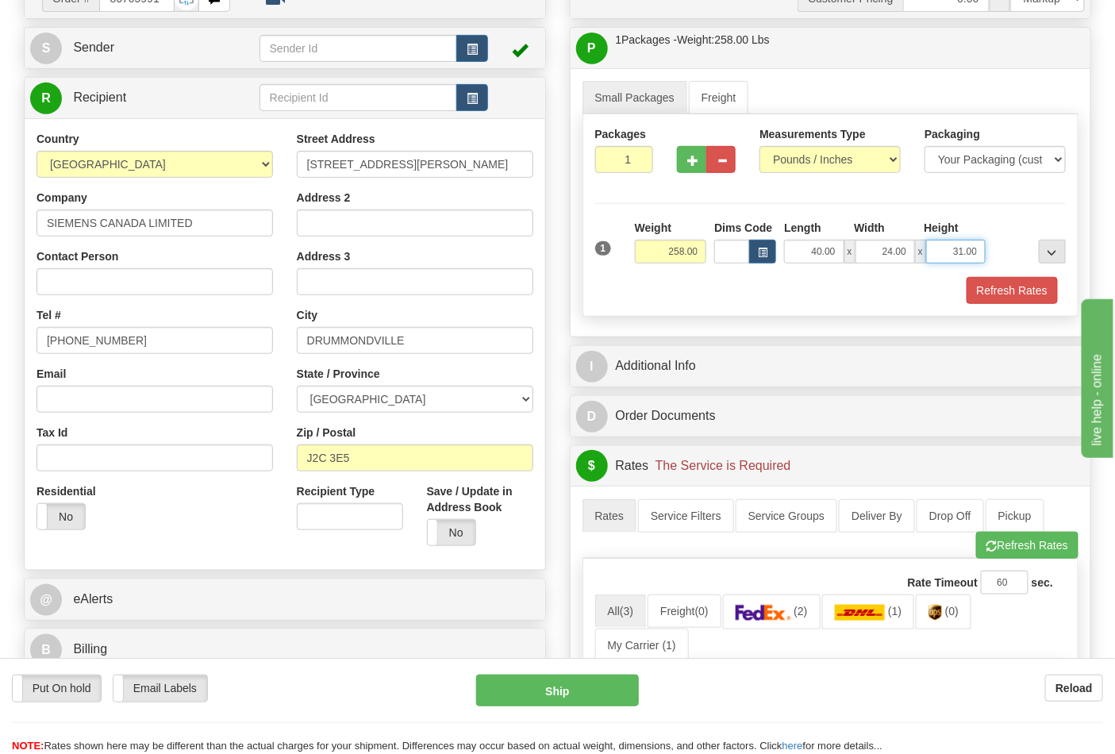
scroll to position [264, 0]
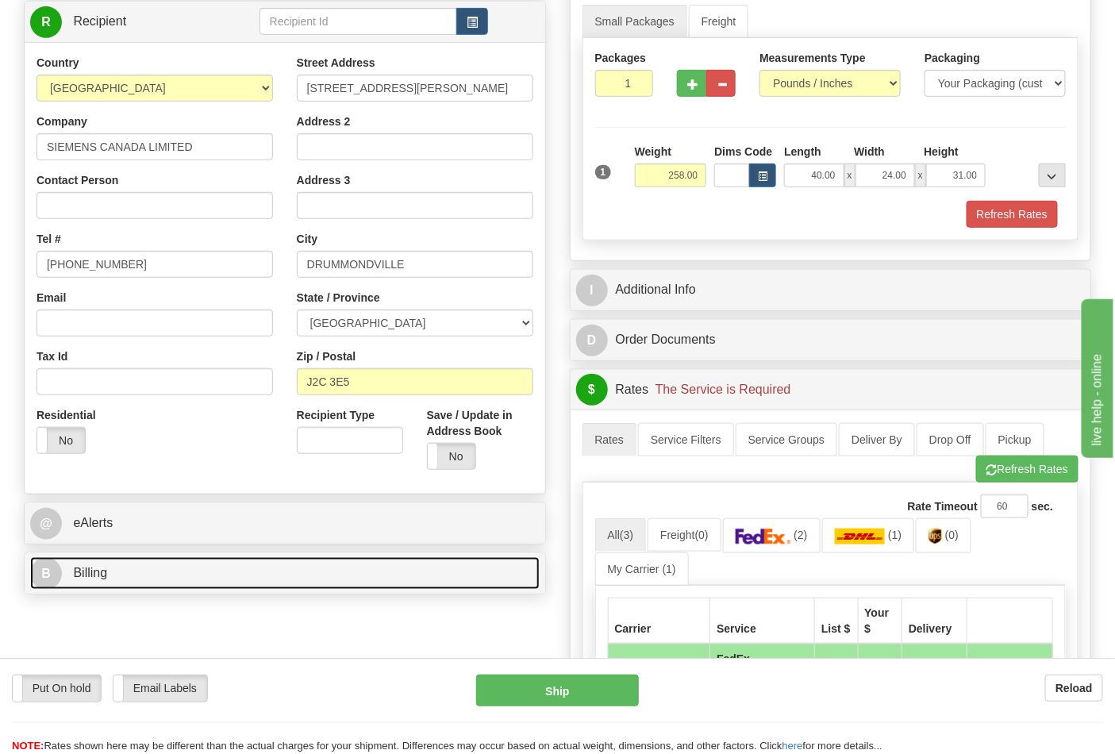
click at [289, 576] on link "B Billing" at bounding box center [285, 573] width 510 height 33
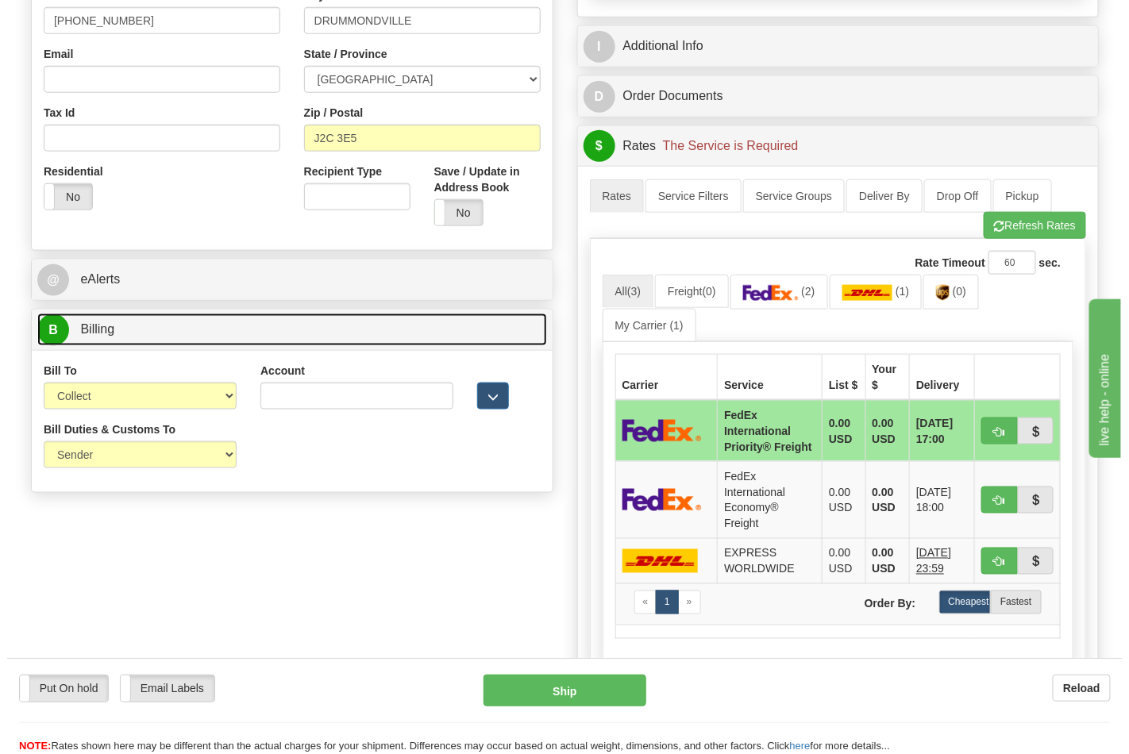
scroll to position [529, 0]
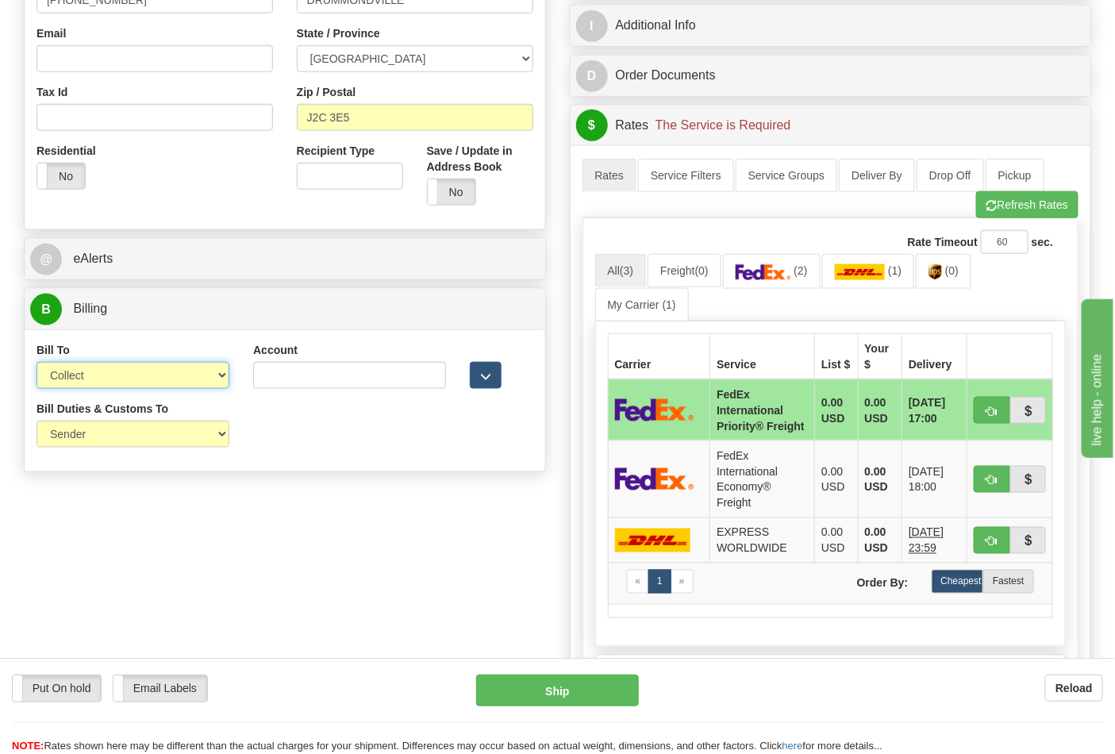
drag, startPoint x: 212, startPoint y: 373, endPoint x: 204, endPoint y: 378, distance: 9.3
click at [212, 373] on select "Sender Recipient Third Party Collect" at bounding box center [133, 375] width 193 height 27
select select "2"
click at [37, 364] on select "Sender Recipient Third Party Collect" at bounding box center [133, 375] width 193 height 27
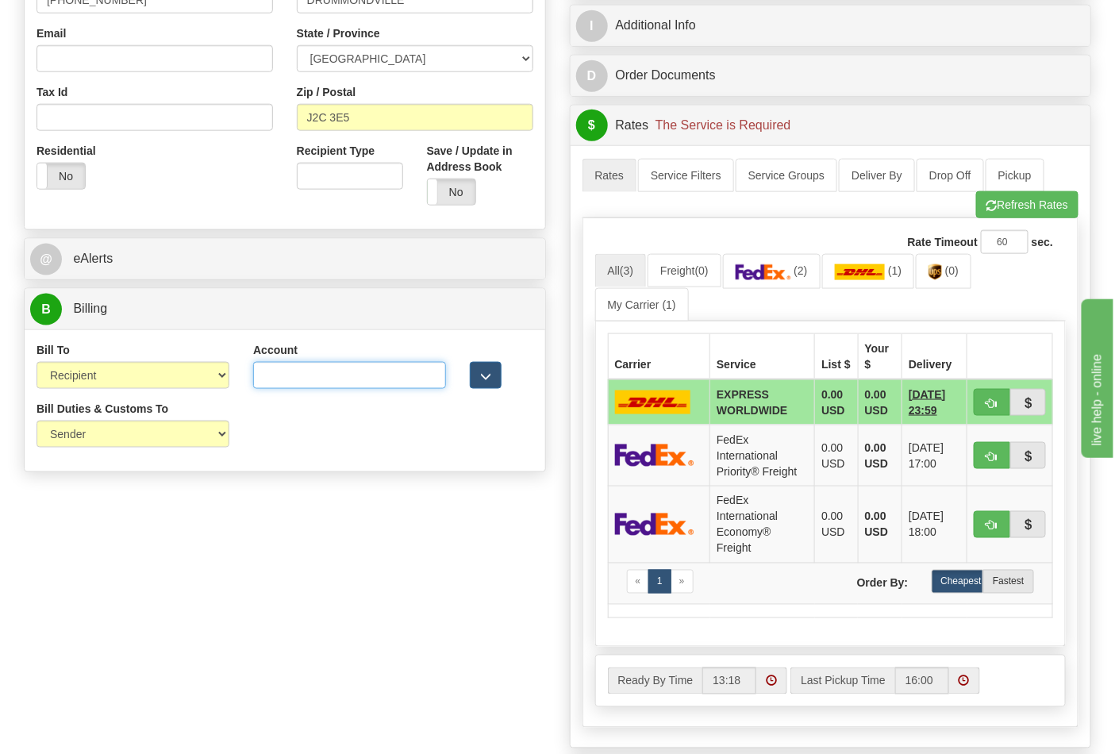
click at [411, 369] on input "Account" at bounding box center [349, 375] width 193 height 27
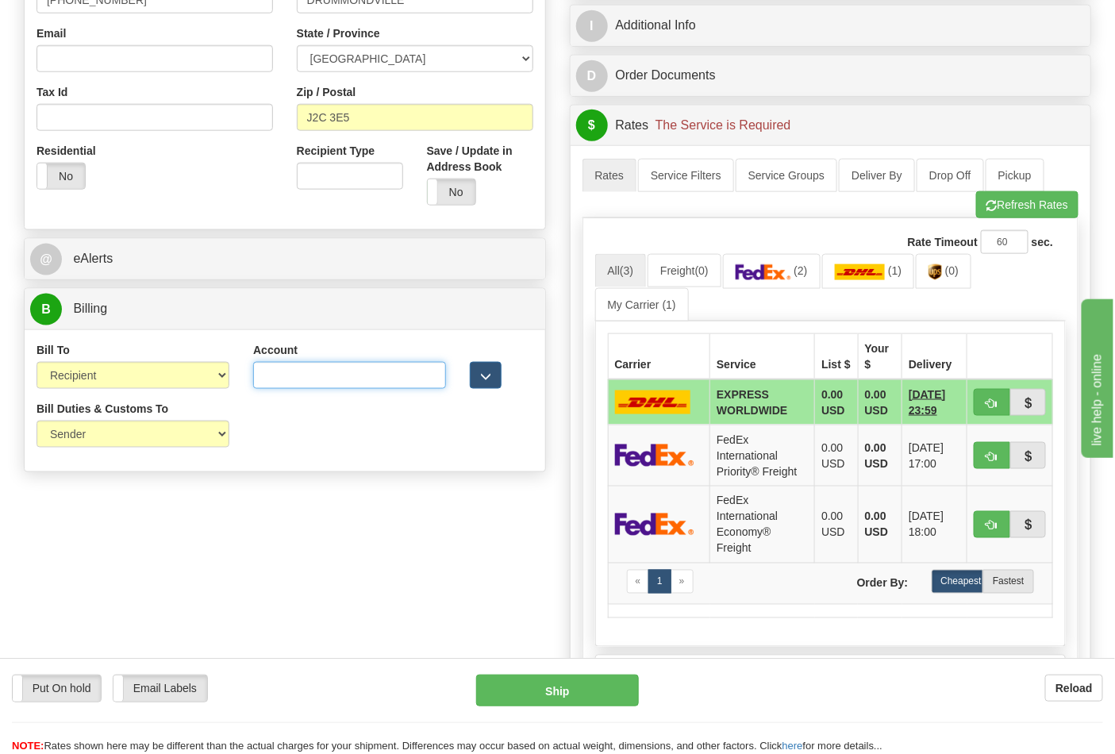
paste input "275388521"
type input "275388521"
click at [784, 280] on img at bounding box center [764, 272] width 56 height 16
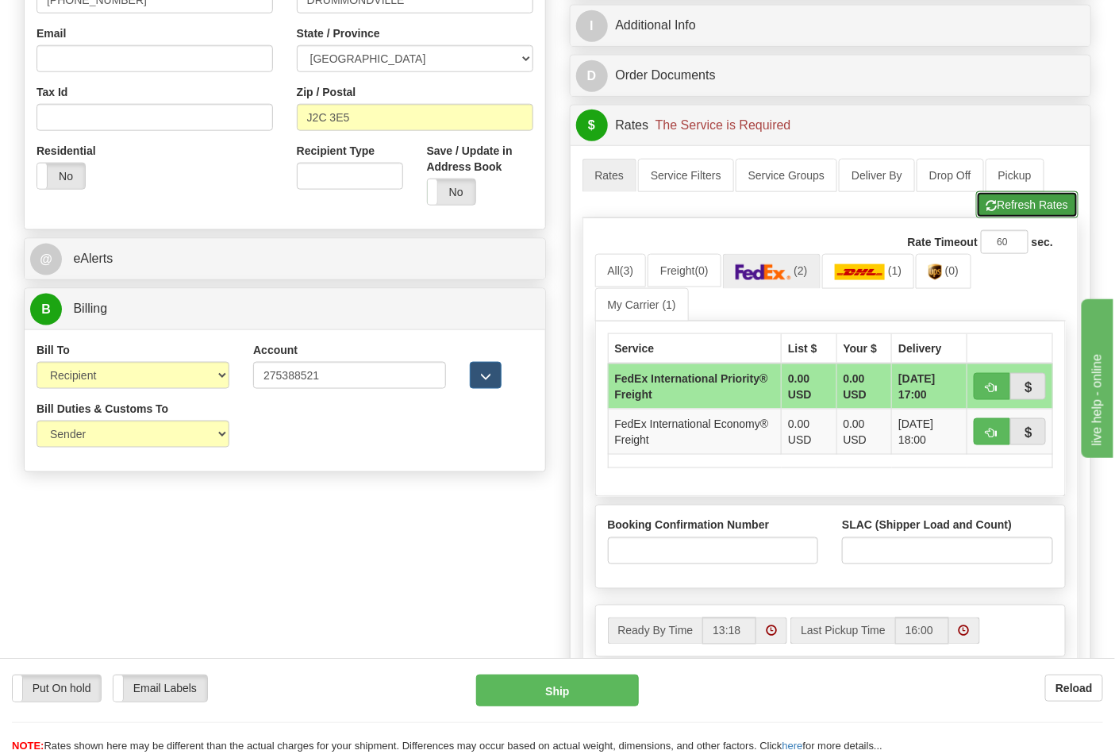
click at [1004, 217] on button "Refresh Rates" at bounding box center [1027, 204] width 102 height 27
click at [986, 382] on button "button" at bounding box center [992, 386] width 37 height 27
type input "70"
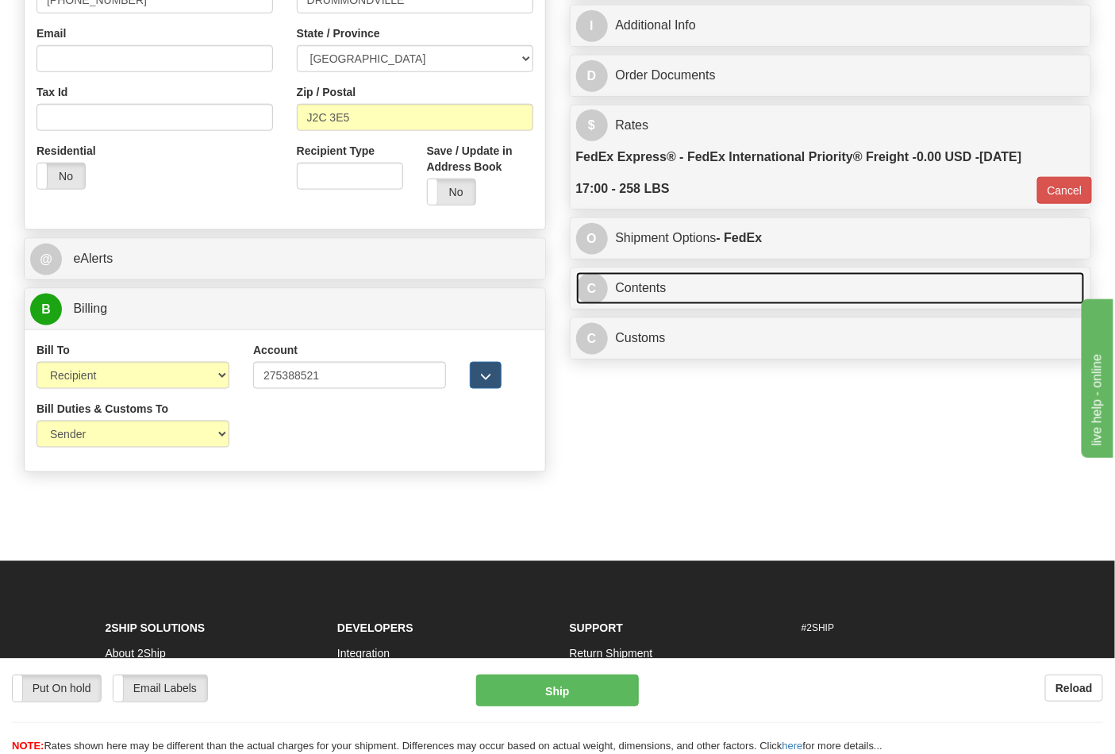
click at [717, 294] on link "C Contents" at bounding box center [831, 288] width 510 height 33
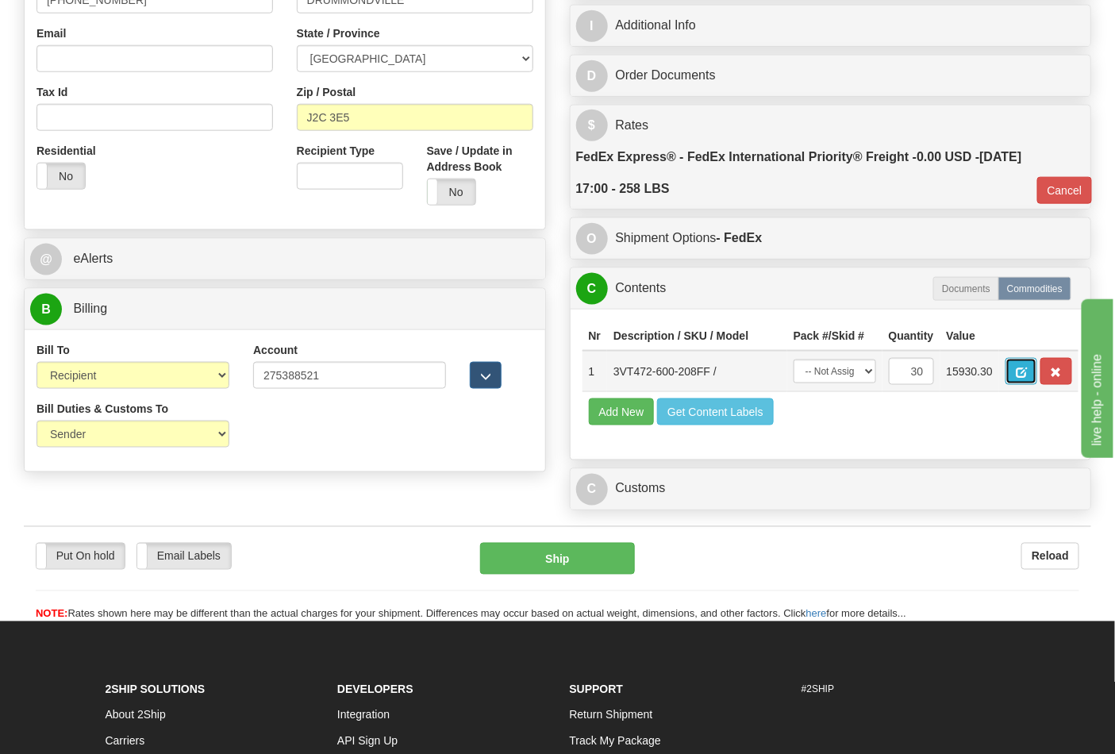
click at [1038, 365] on button "button" at bounding box center [1022, 371] width 32 height 27
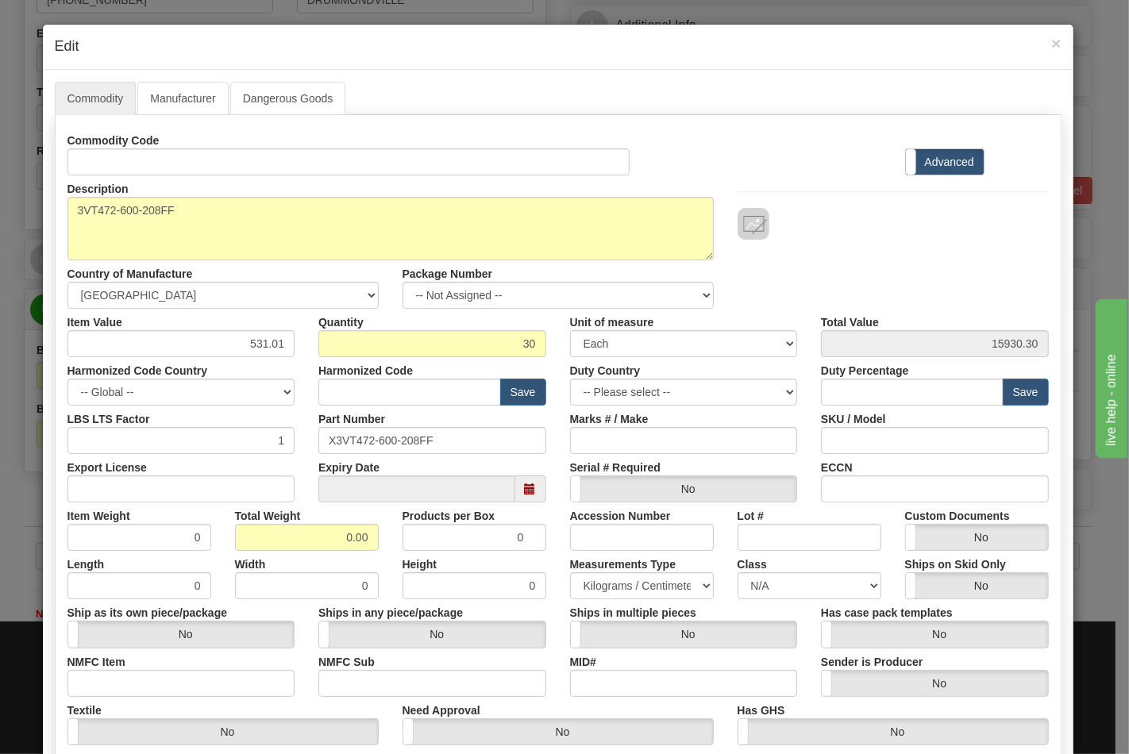
type input "8504.31.4065"
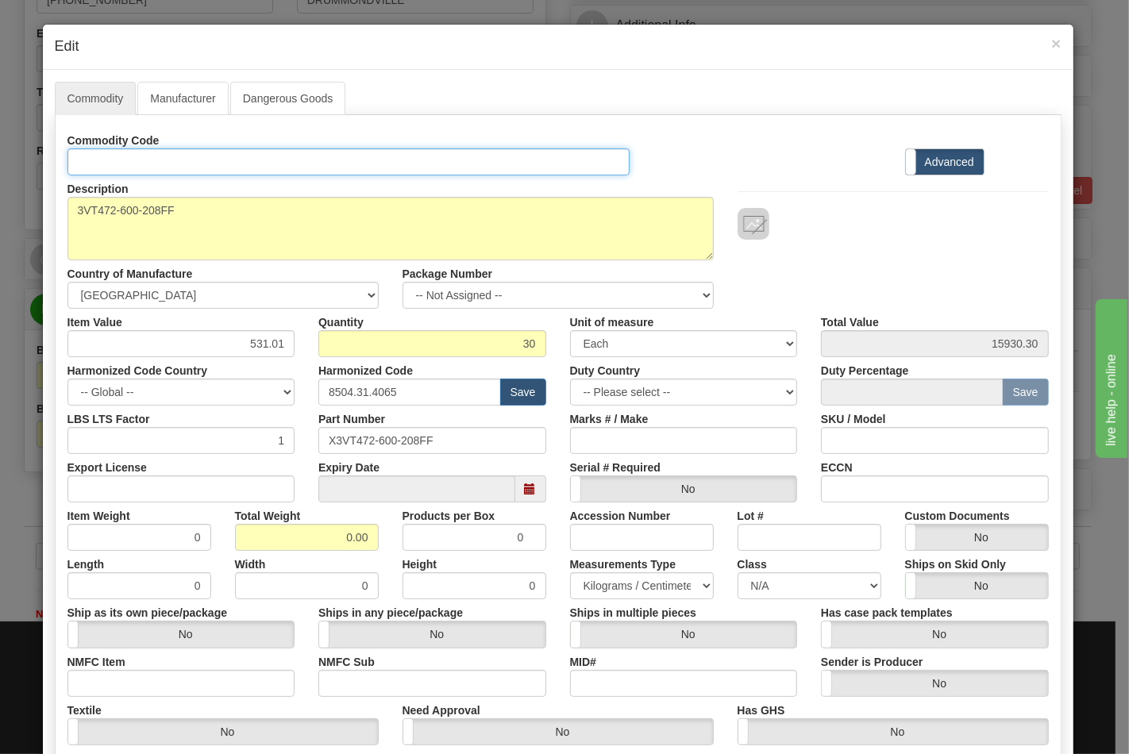
click at [192, 164] on input "Id" at bounding box center [348, 161] width 563 height 27
type input "TRANSFORMERS"
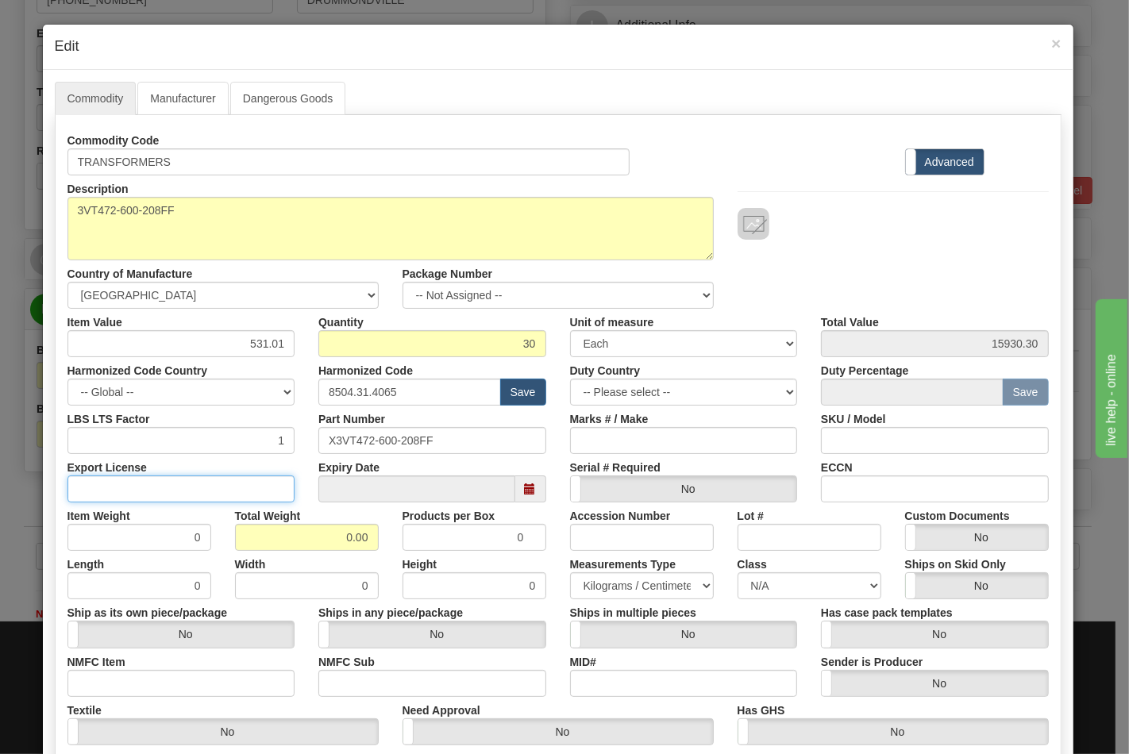
click at [179, 494] on input "Export License" at bounding box center [181, 489] width 228 height 27
type input "NLR"
click at [139, 673] on input "NMFC Item" at bounding box center [181, 683] width 228 height 27
type input "63170"
drag, startPoint x: 361, startPoint y: 684, endPoint x: 369, endPoint y: 685, distance: 8.0
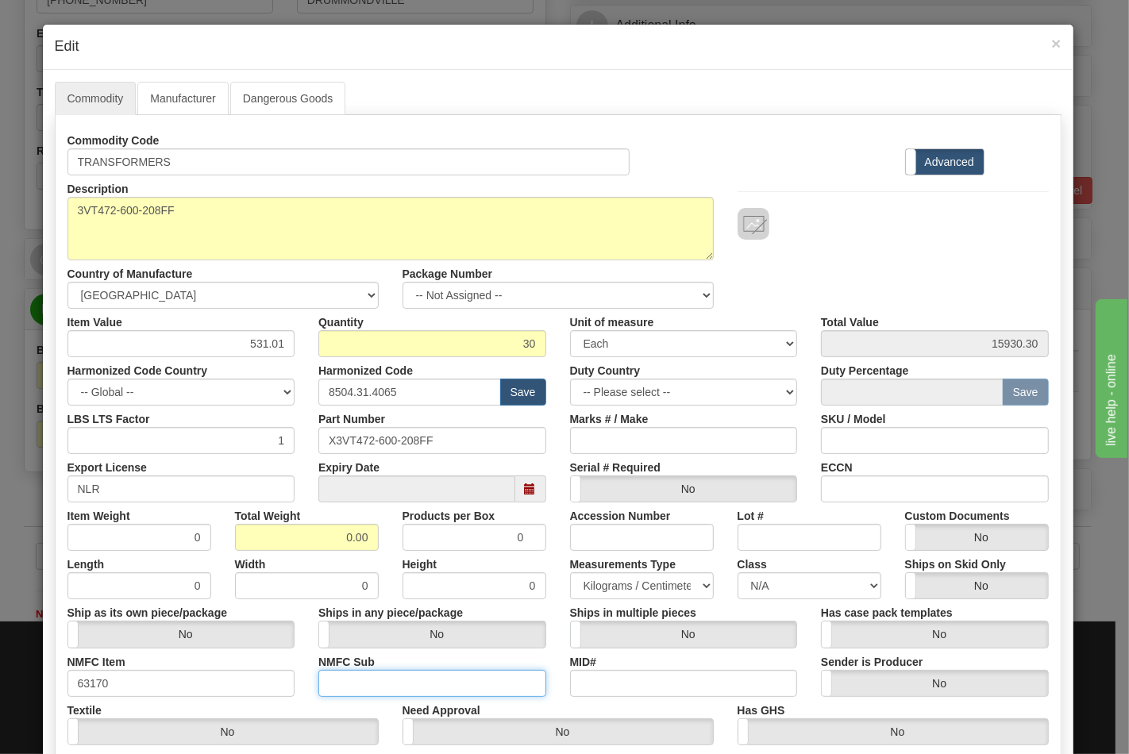
click at [361, 684] on input "NMFC Sub" at bounding box center [432, 683] width 228 height 27
type input "4"
drag, startPoint x: 330, startPoint y: 537, endPoint x: 422, endPoint y: 533, distance: 92.2
click at [422, 533] on div "Item Weight 0 Total Weight 0.00 Products per Box 0 Accession Number Lot # Custo…" at bounding box center [558, 527] width 1005 height 48
type input "258"
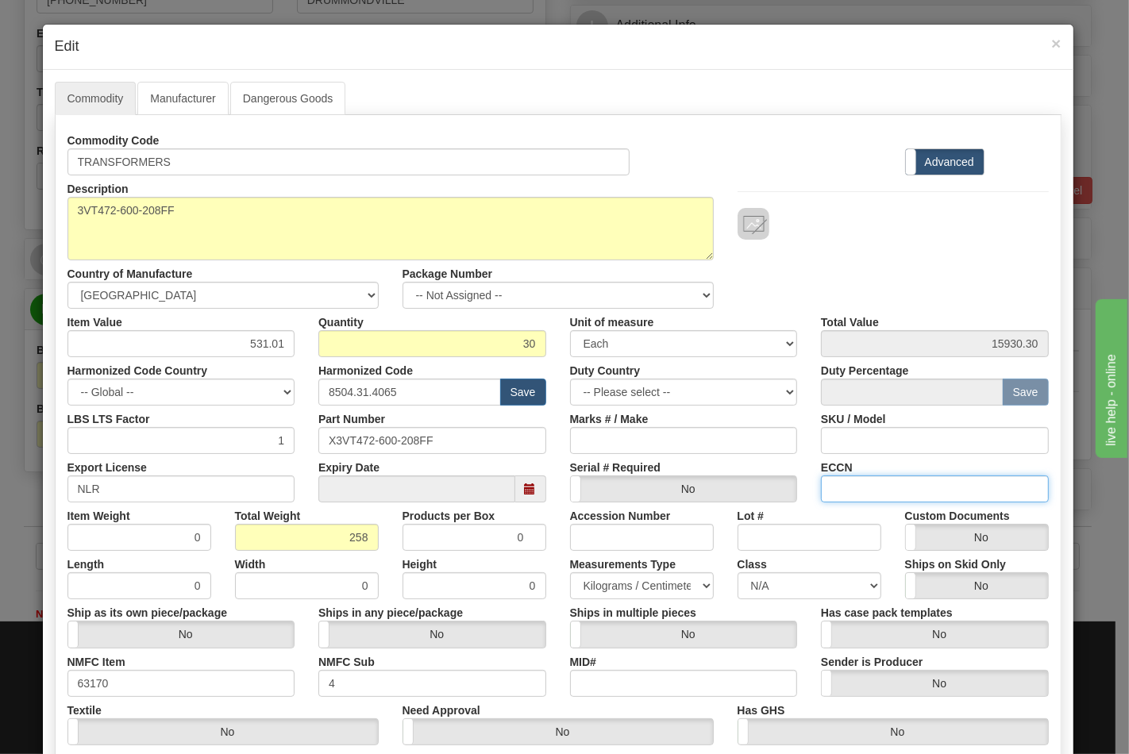
type input "8.6000"
click at [839, 490] on input "ECCN" at bounding box center [935, 489] width 228 height 27
type input "EAR99"
click at [788, 607] on div "Ships in multiple pieces Yes No" at bounding box center [684, 623] width 252 height 48
click at [788, 590] on select "N/A 50.0 55.0 60.0 65.0 70.0 85.0 92.5 100.0 125.0 175.0 250.0 300.0 400.0" at bounding box center [810, 585] width 144 height 27
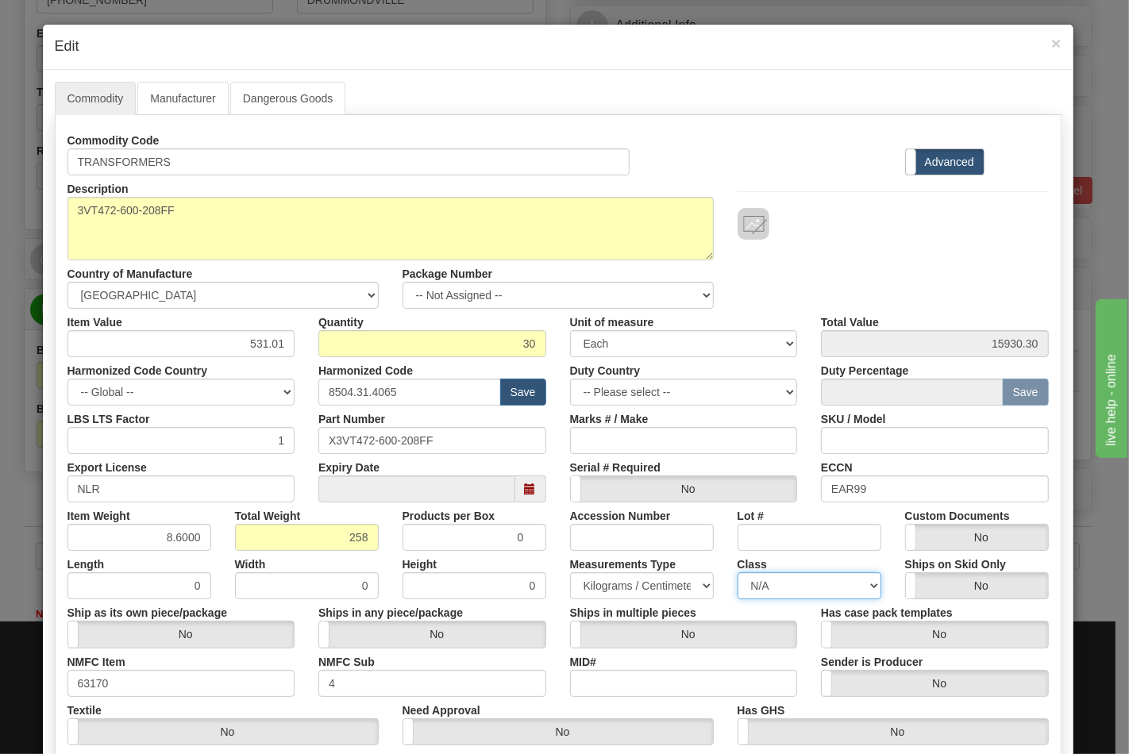
select select "70.0"
click at [738, 572] on select "N/A 50.0 55.0 60.0 65.0 70.0 85.0 92.5 100.0 125.0 175.0 250.0 300.0 400.0" at bounding box center [810, 585] width 144 height 27
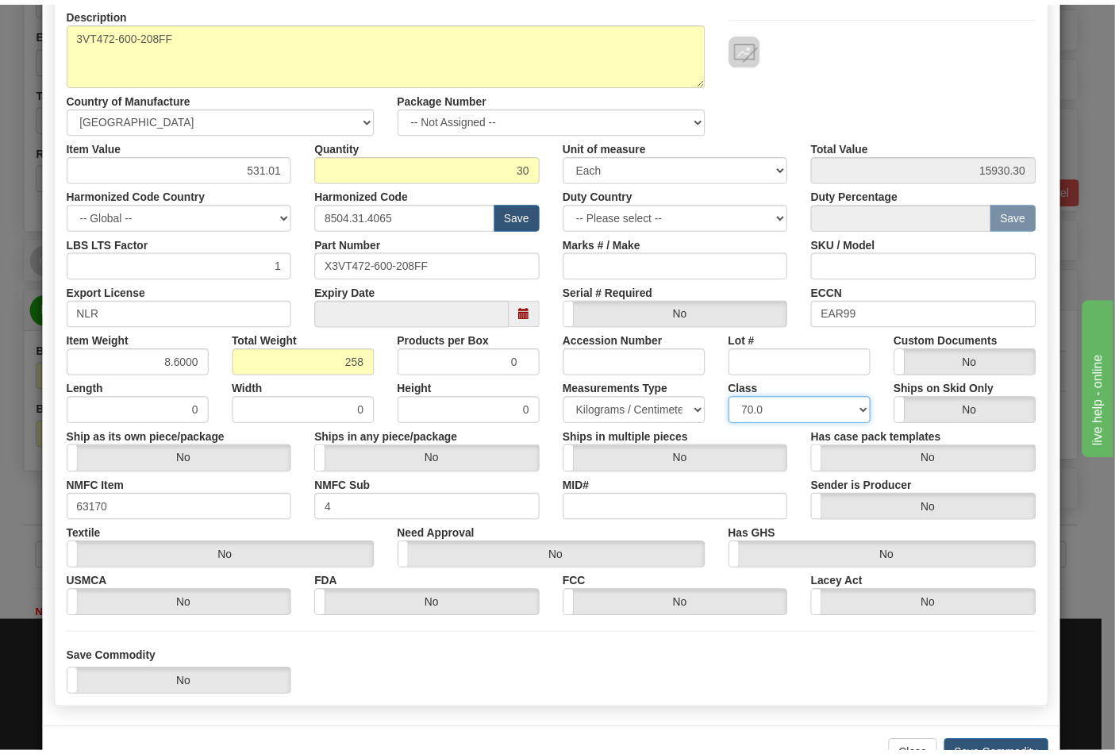
scroll to position [228, 0]
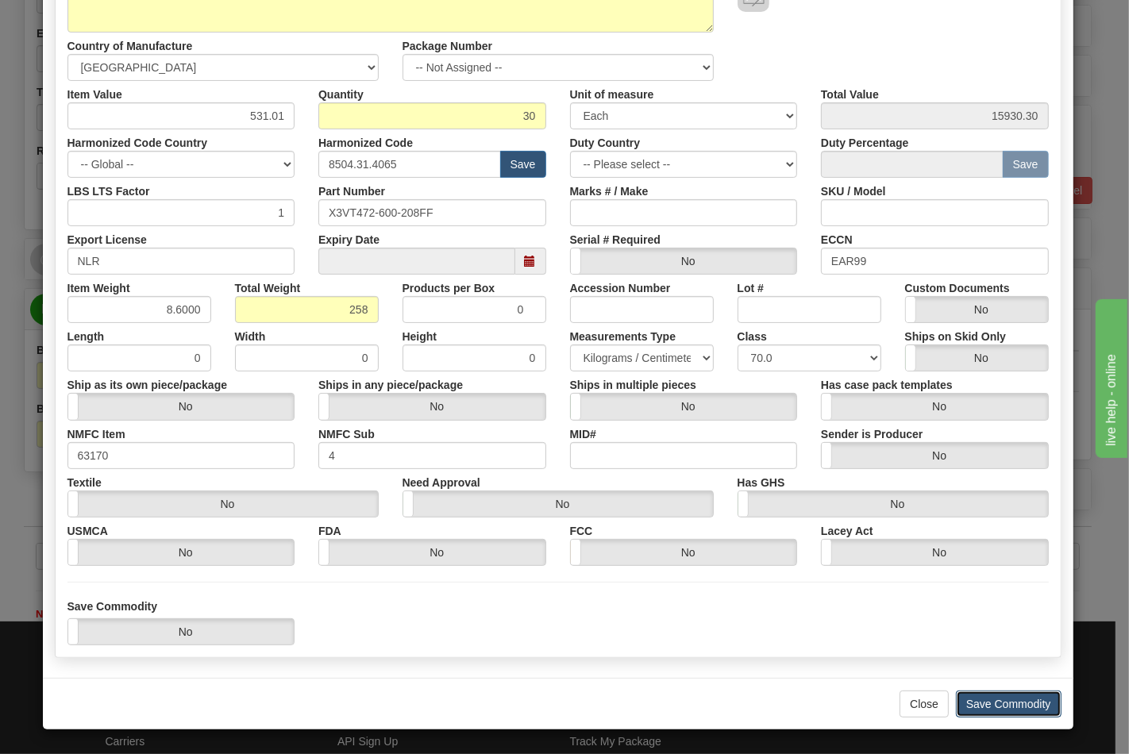
click at [990, 707] on button "Save Commodity" at bounding box center [1009, 704] width 106 height 27
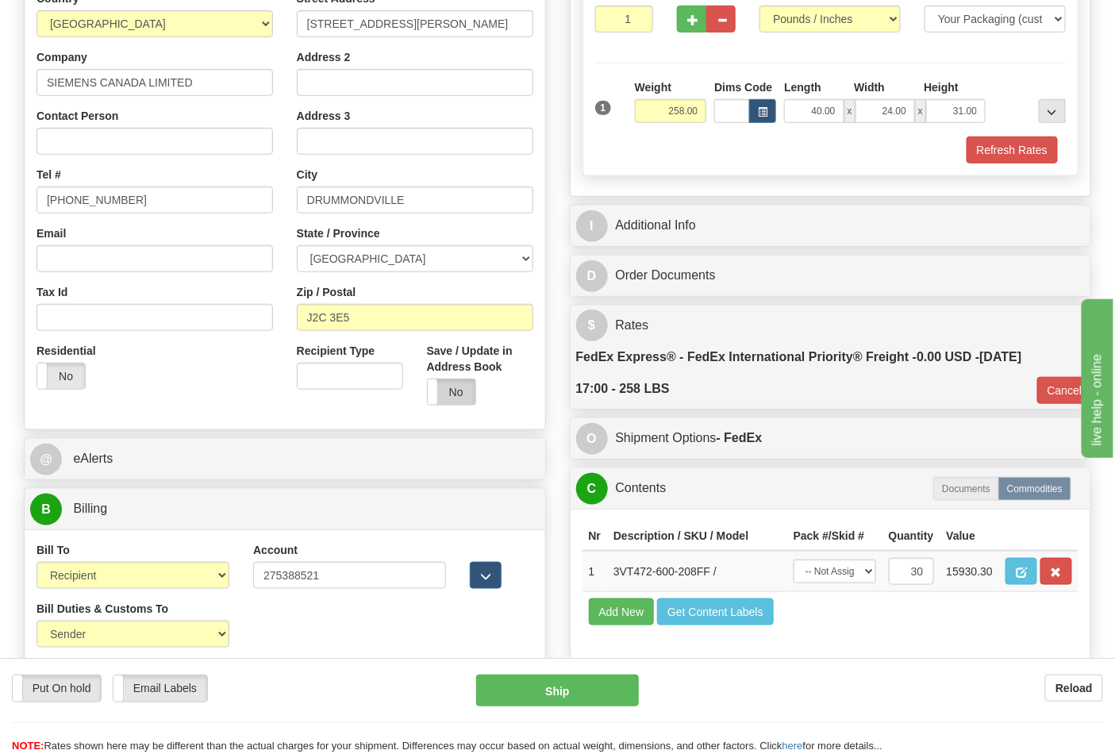
scroll to position [176, 0]
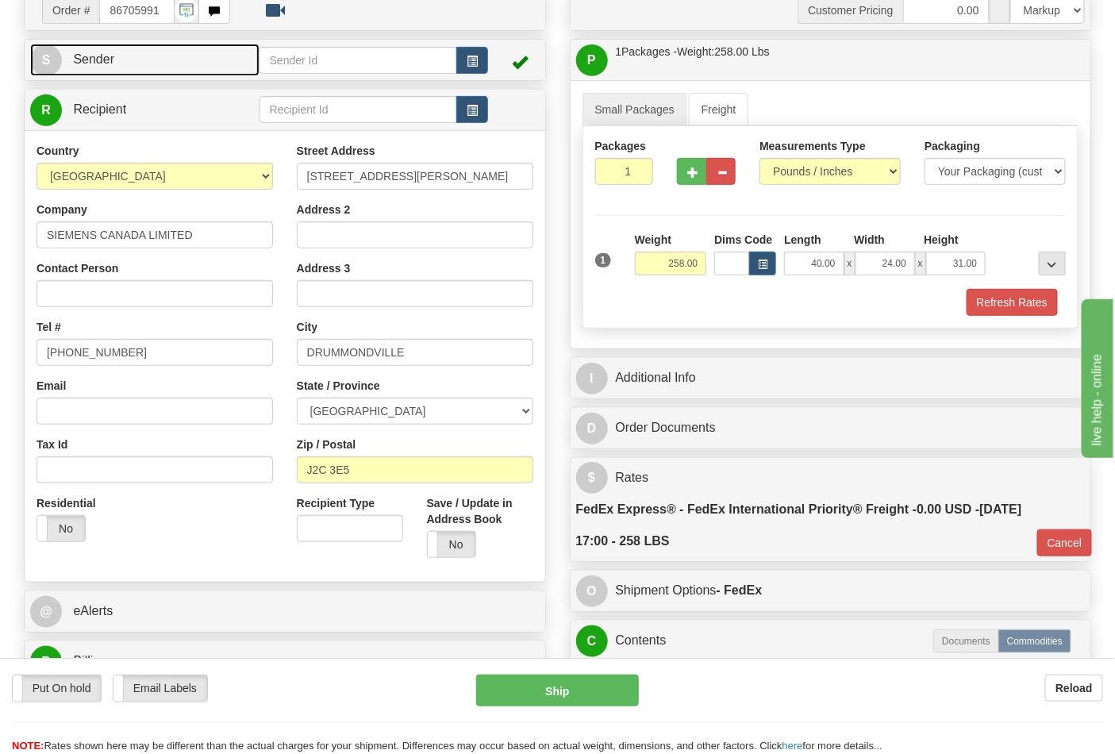
click at [187, 56] on link "S Sender" at bounding box center [144, 60] width 229 height 33
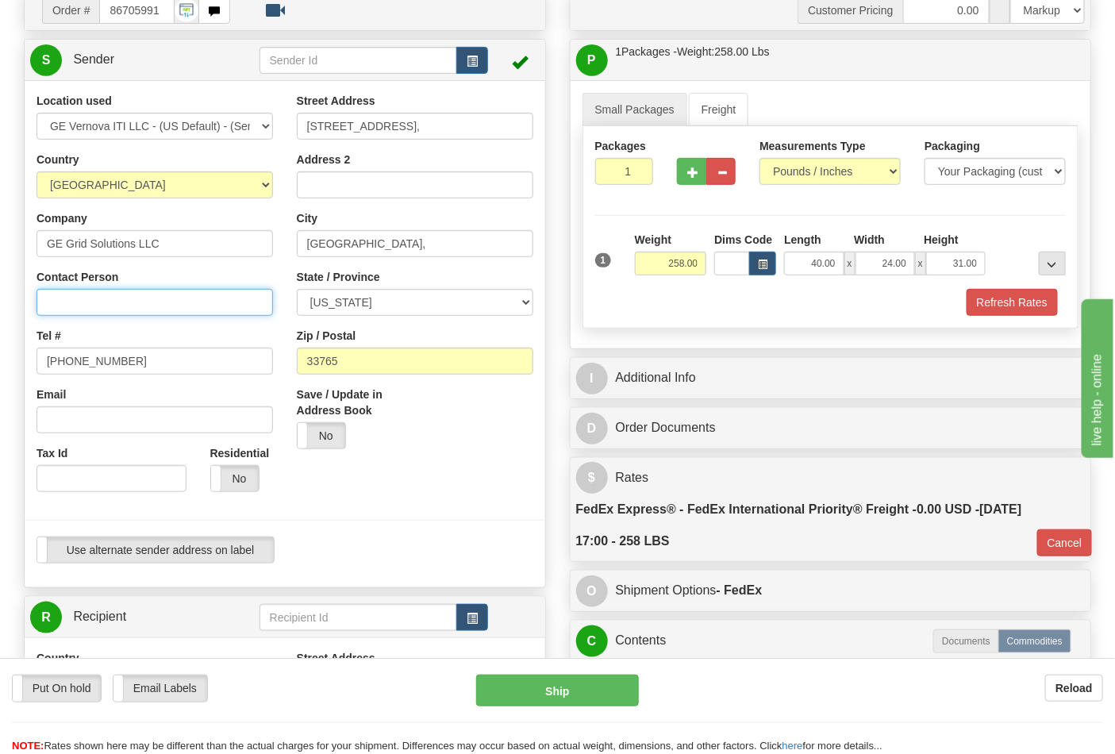
click at [113, 304] on input "Contact Person" at bounding box center [155, 302] width 237 height 27
type input "Nephtali Linares"
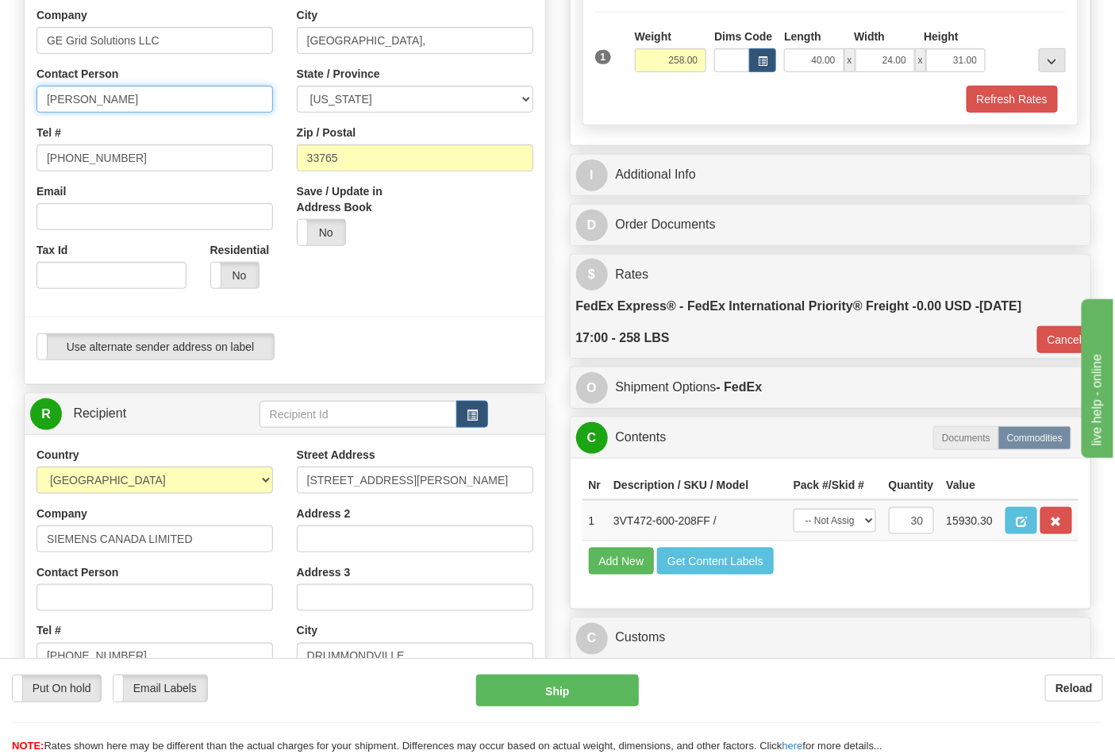
scroll to position [441, 0]
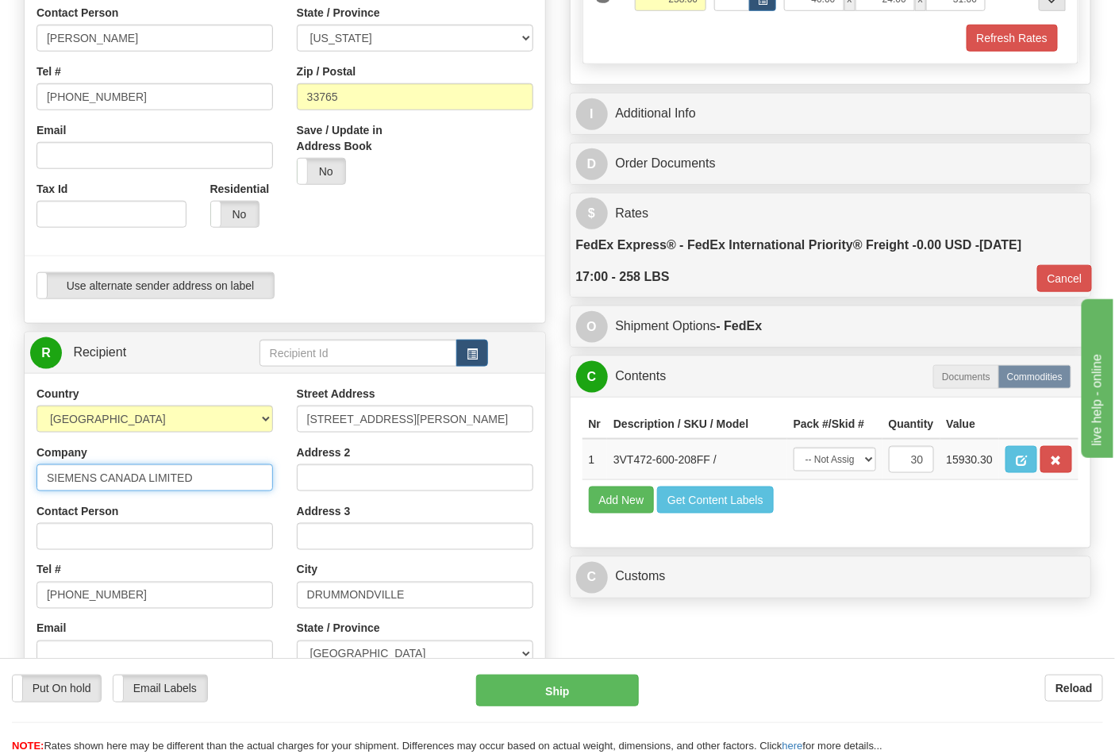
drag, startPoint x: 191, startPoint y: 480, endPoint x: 2, endPoint y: 482, distance: 188.9
click at [2, 482] on div "Toggle navigation Settings Shipping Preferences Fields Preferences New" at bounding box center [557, 357] width 1115 height 1597
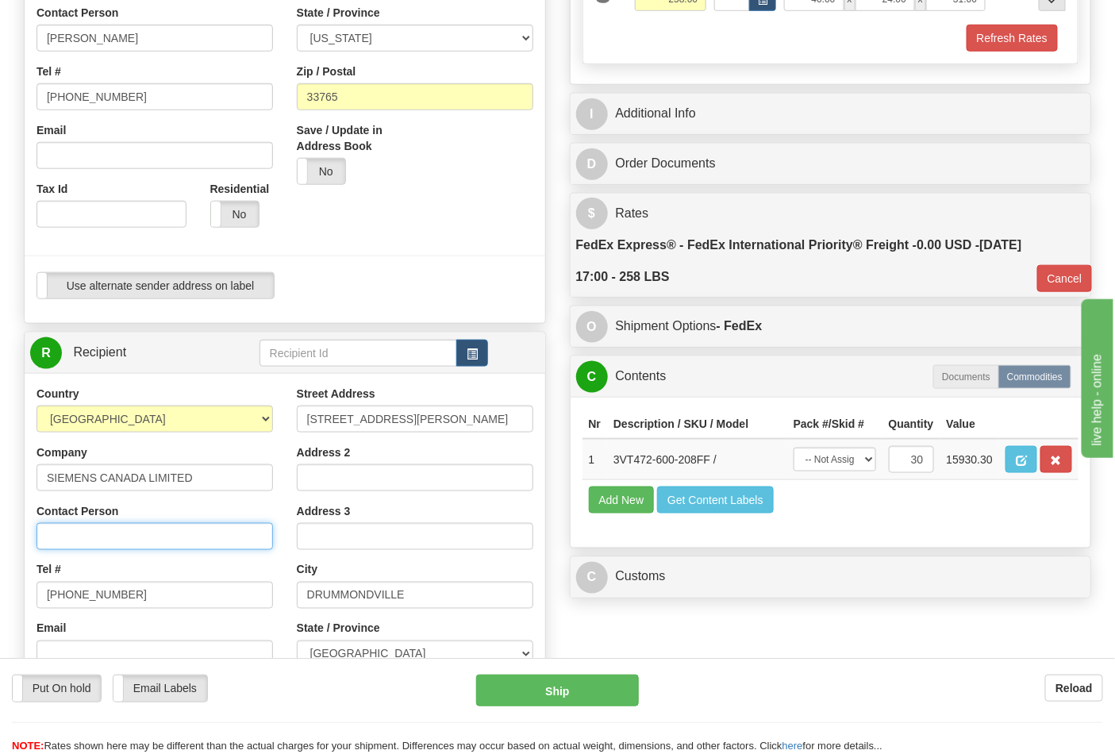
click at [114, 541] on input "Contact Person" at bounding box center [155, 536] width 237 height 27
paste input "SIEMENS CANADA LIMITED"
type input "SIEMENS CANADA LIMITED"
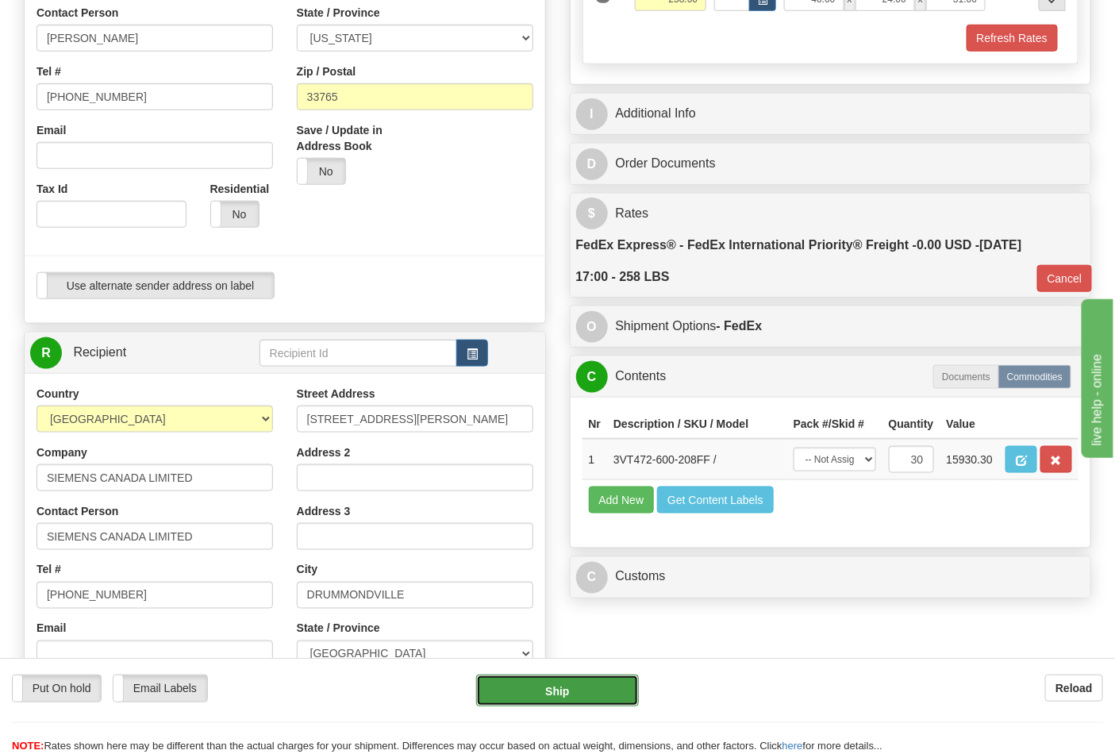
click at [567, 691] on button "Ship" at bounding box center [557, 691] width 162 height 32
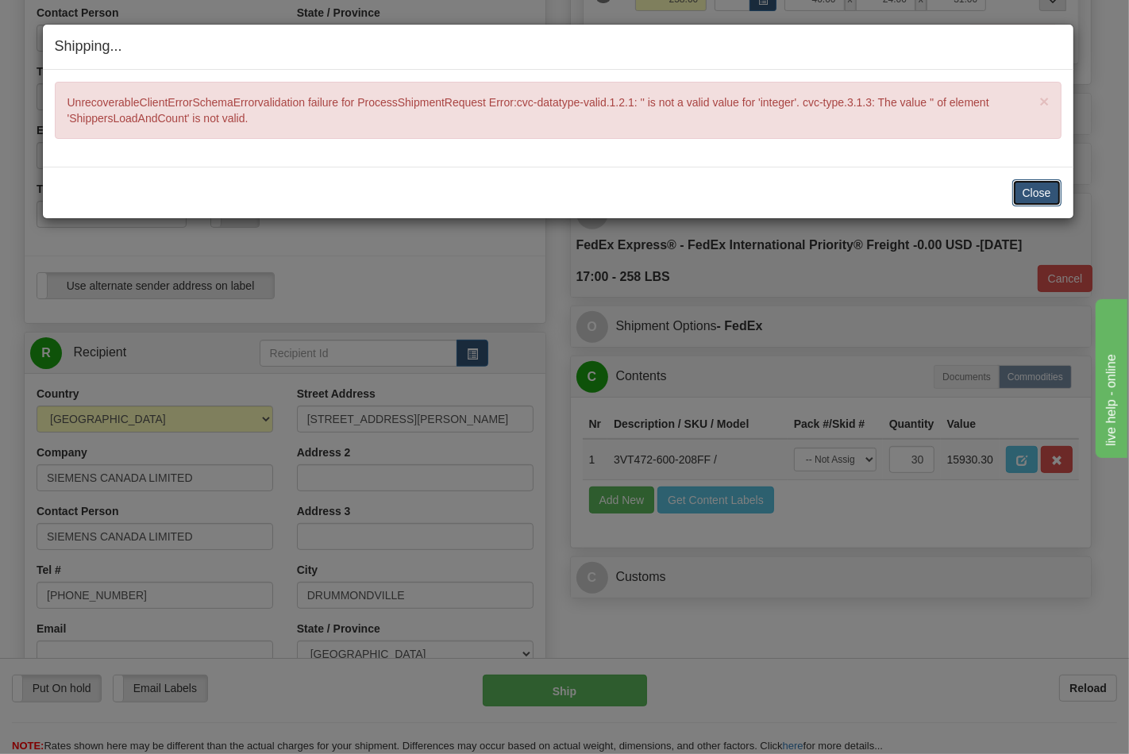
click at [1042, 183] on button "Close" at bounding box center [1036, 192] width 49 height 27
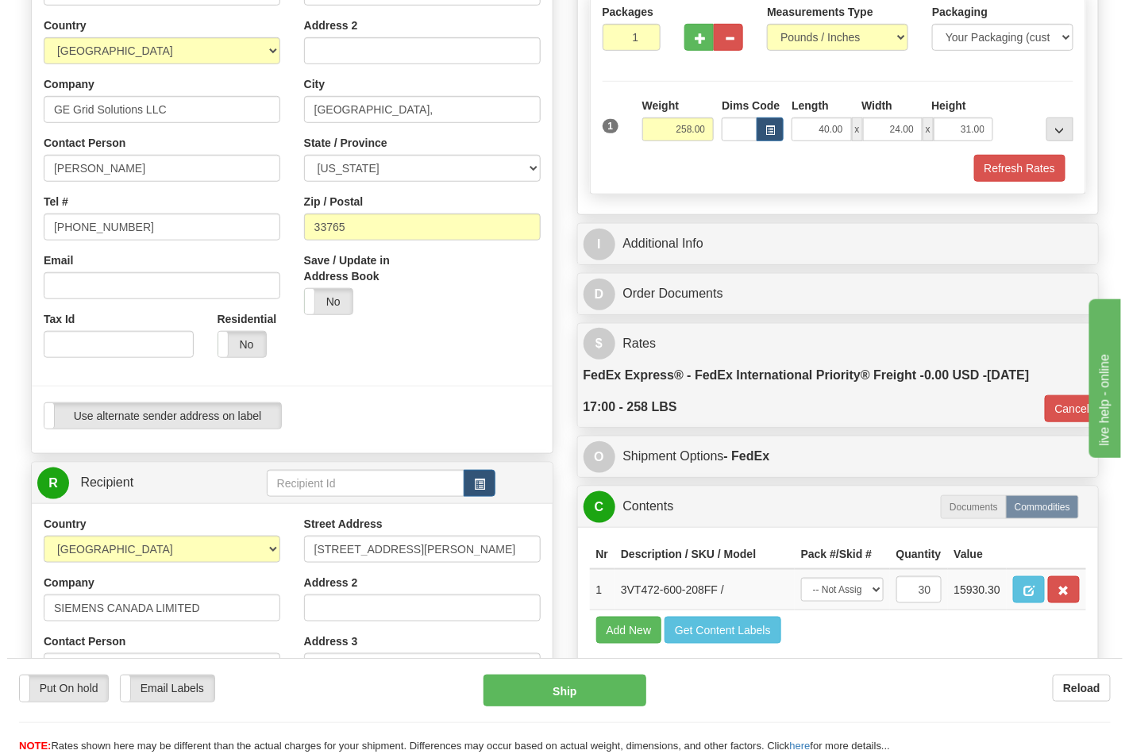
scroll to position [352, 0]
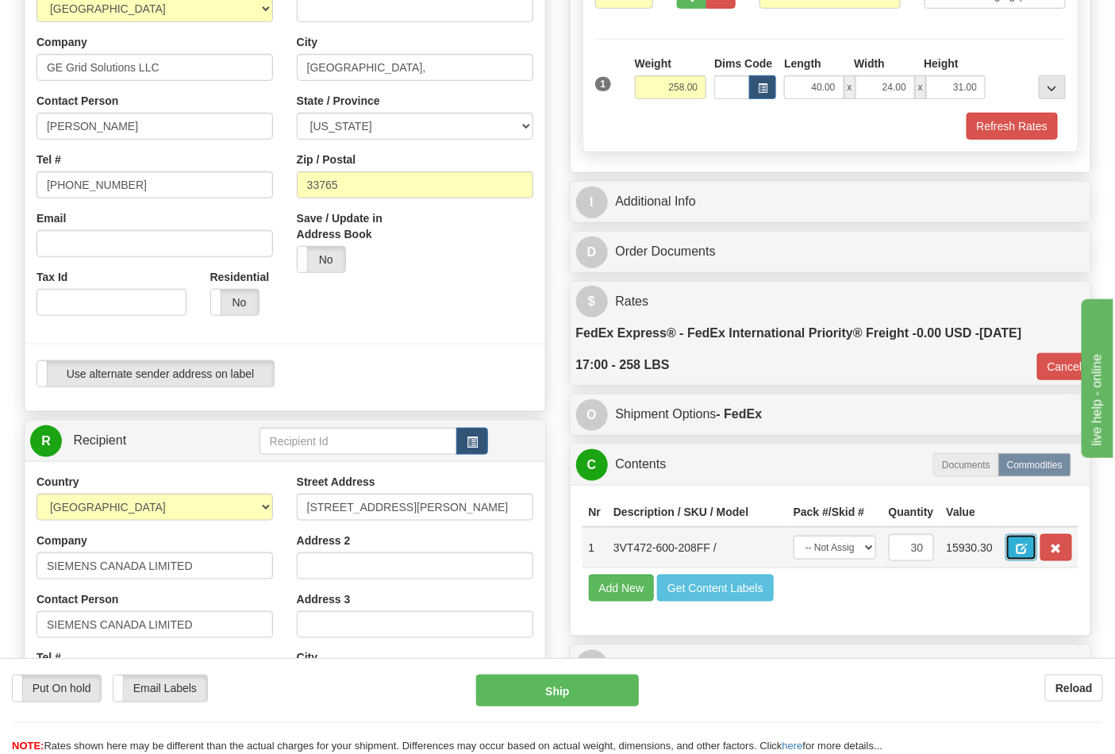
click at [1038, 537] on button "button" at bounding box center [1022, 547] width 32 height 27
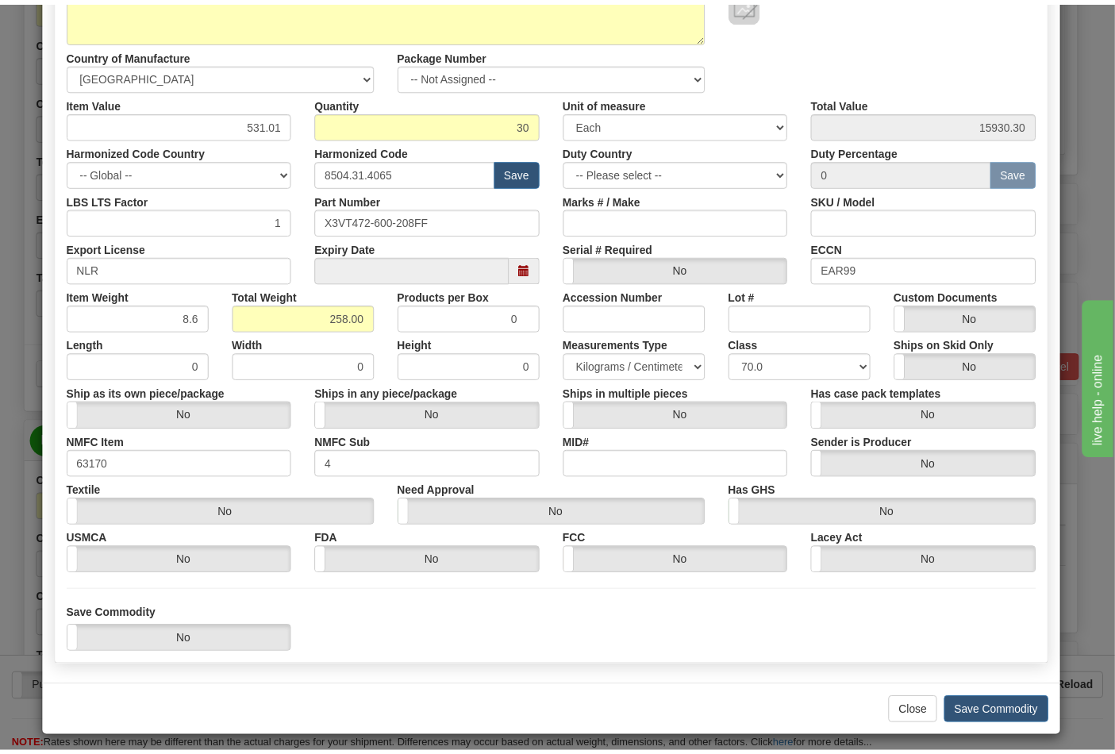
scroll to position [228, 0]
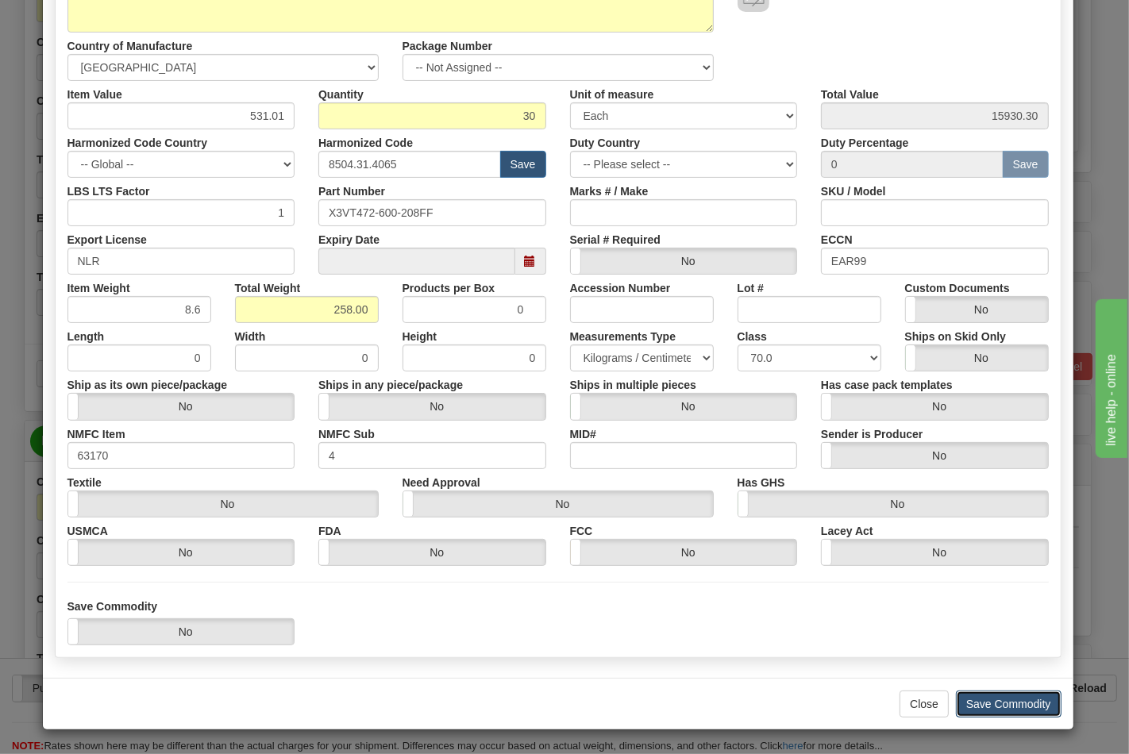
click at [1023, 695] on button "Save Commodity" at bounding box center [1009, 704] width 106 height 27
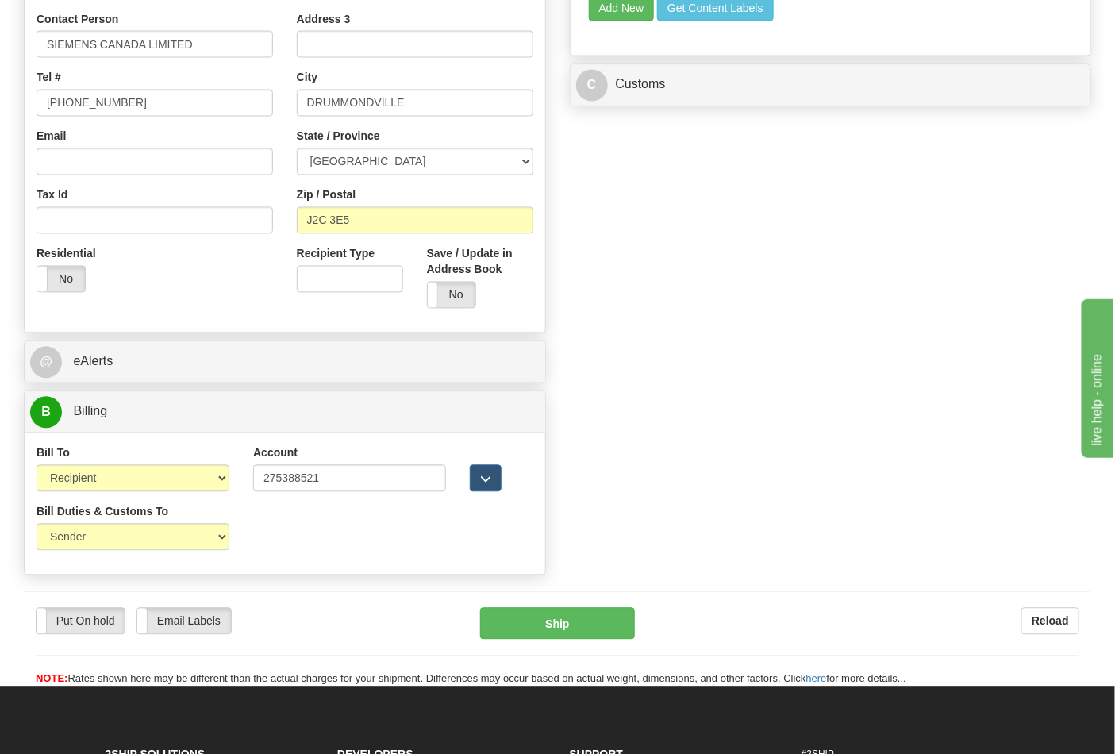
scroll to position [970, 0]
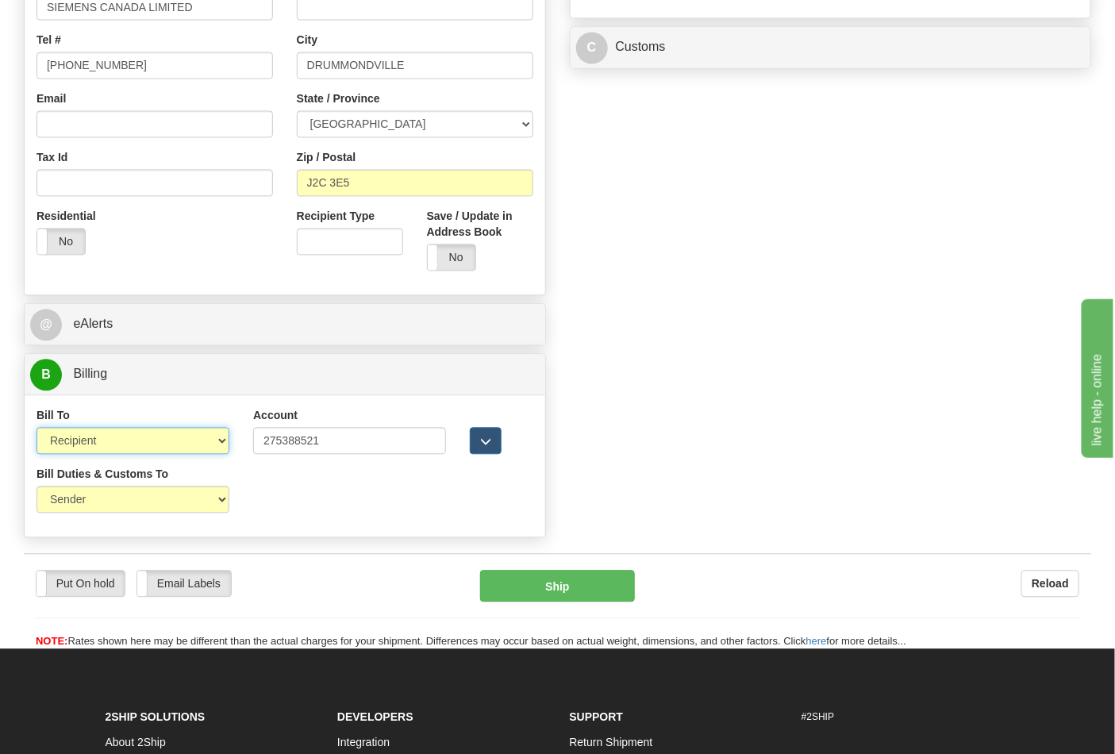
click at [223, 446] on select "Sender Recipient Third Party Collect" at bounding box center [133, 441] width 193 height 27
select select "4"
click at [37, 430] on select "Sender Recipient Third Party Collect" at bounding box center [133, 441] width 193 height 27
type input "70"
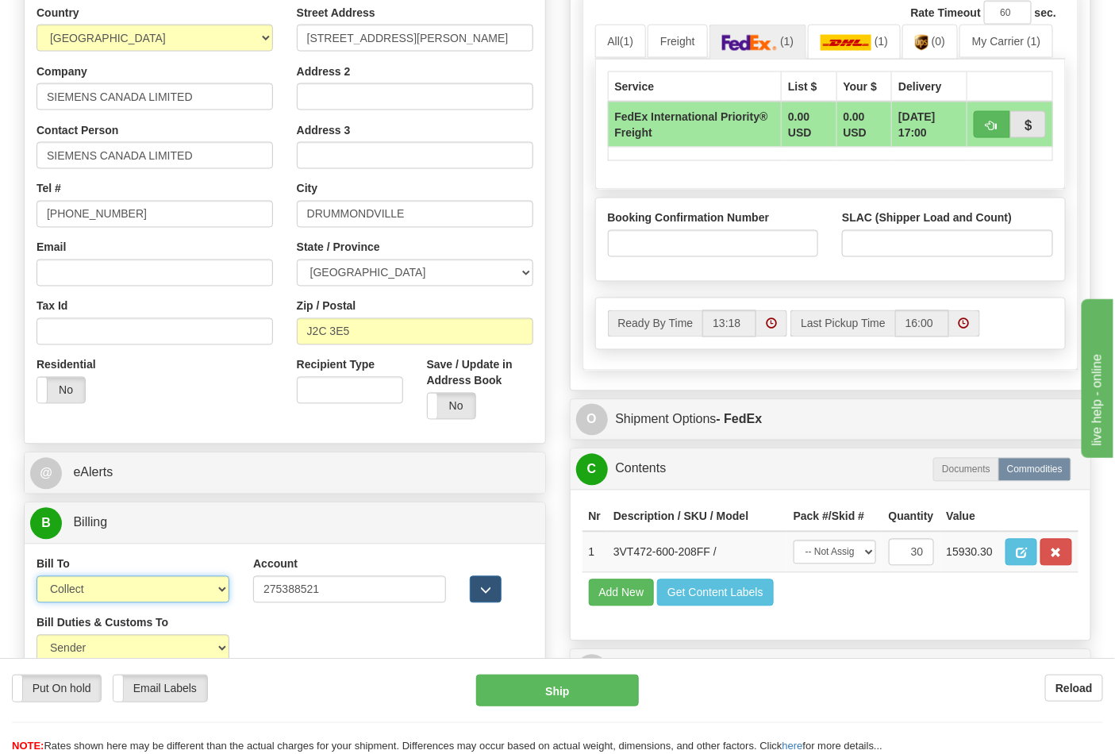
scroll to position [794, 0]
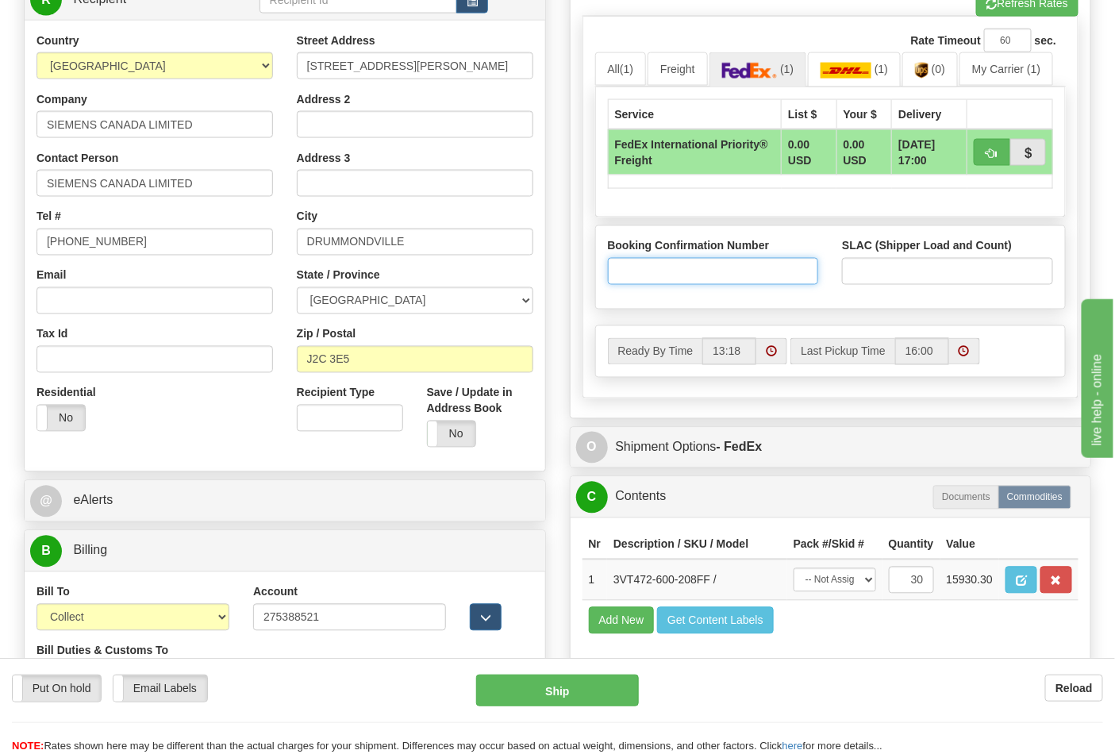
click at [700, 276] on input "Booking Confirmation Number" at bounding box center [713, 271] width 211 height 27
type input "N/A"
click at [869, 280] on input "SLAC (Shipper Load and Count)" at bounding box center [947, 271] width 211 height 27
type input "1"
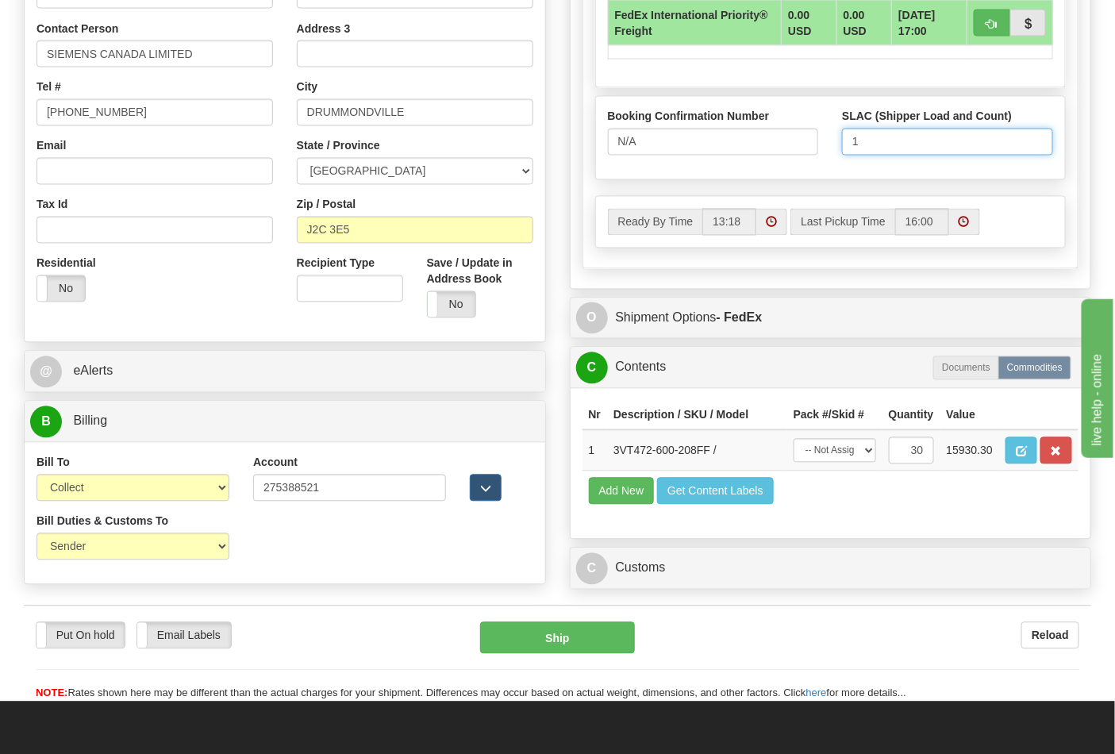
scroll to position [970, 0]
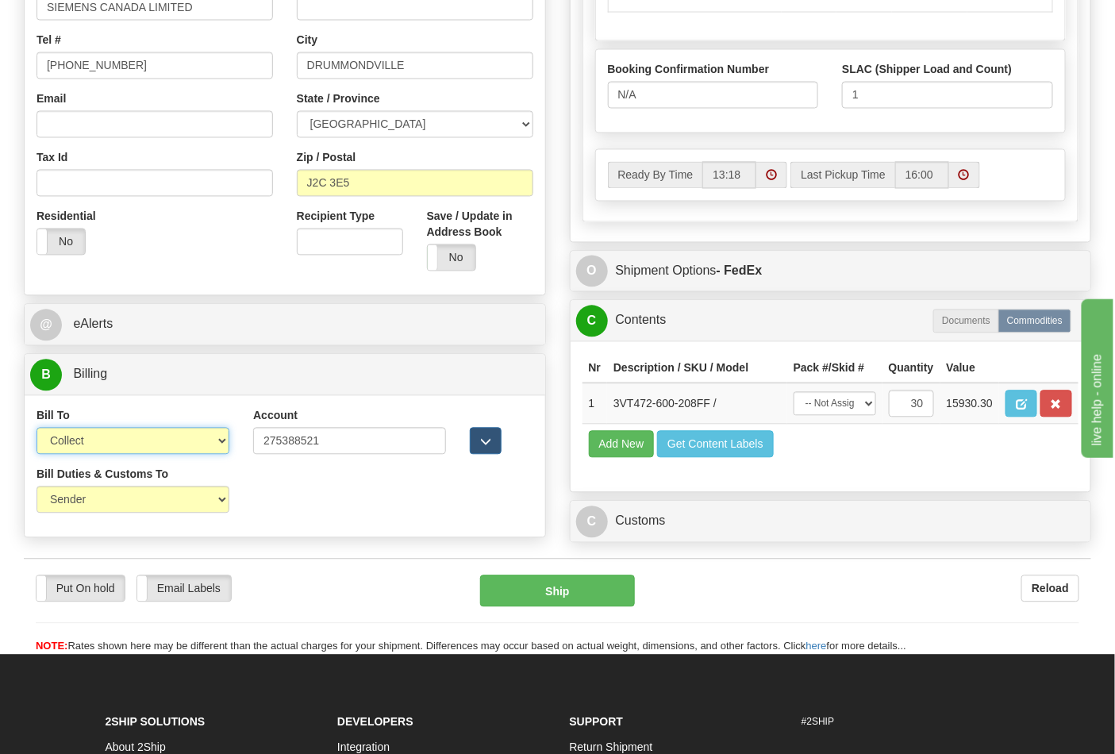
click at [218, 435] on select "Sender Recipient Third Party Collect" at bounding box center [133, 441] width 193 height 27
select select "2"
click at [37, 430] on select "Sender Recipient Third Party Collect" at bounding box center [133, 441] width 193 height 27
type input "70"
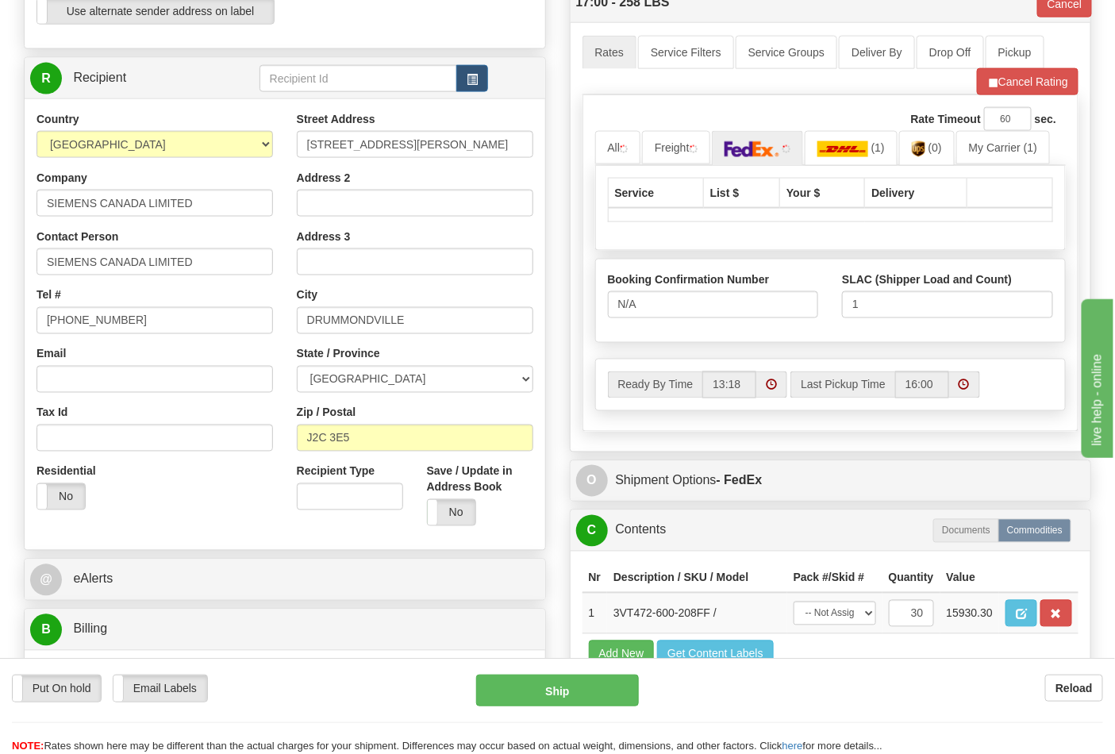
scroll to position [705, 0]
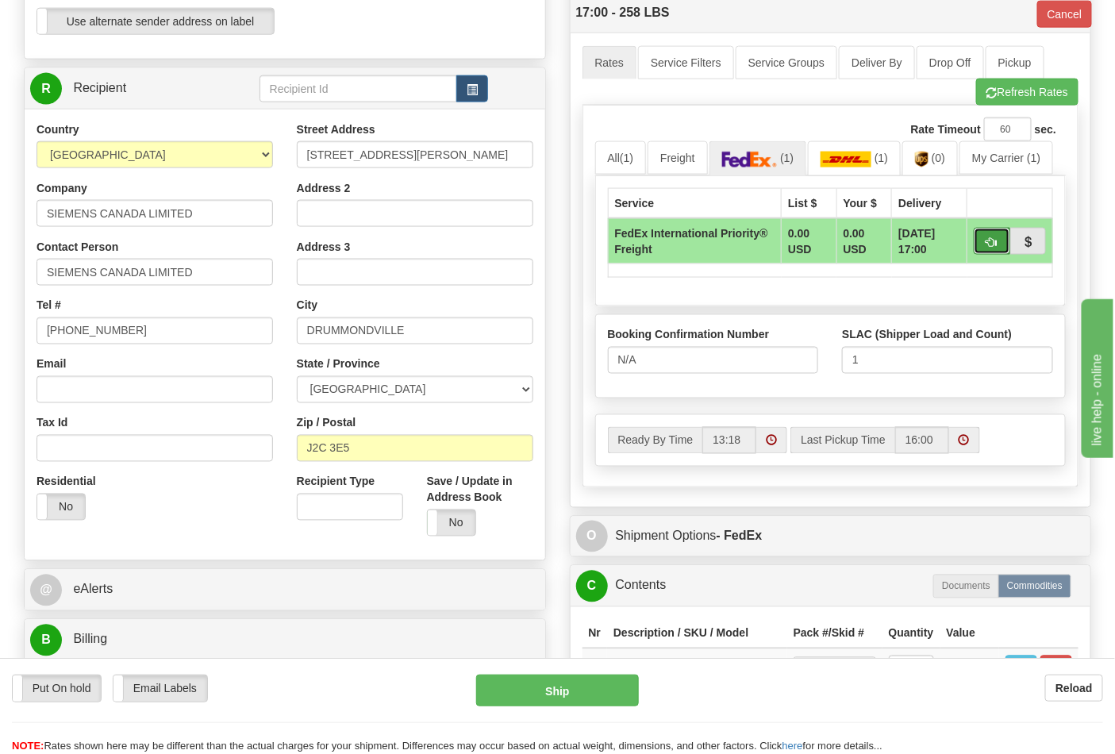
click at [997, 241] on span "button" at bounding box center [992, 242] width 11 height 10
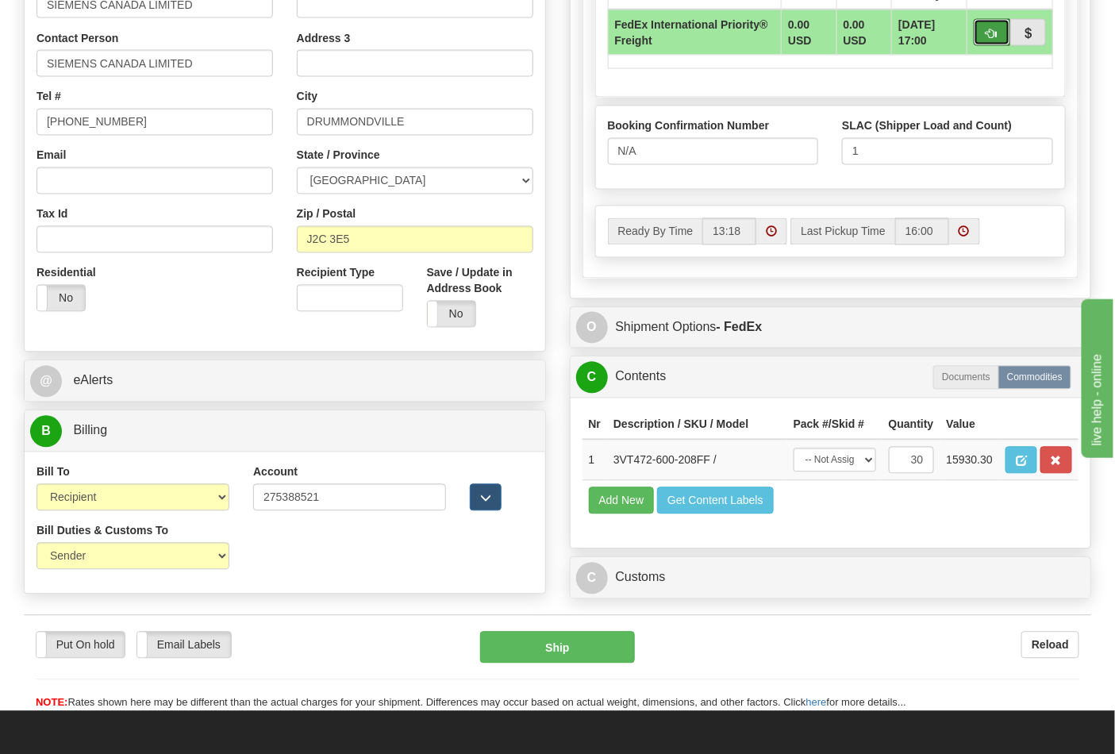
scroll to position [970, 0]
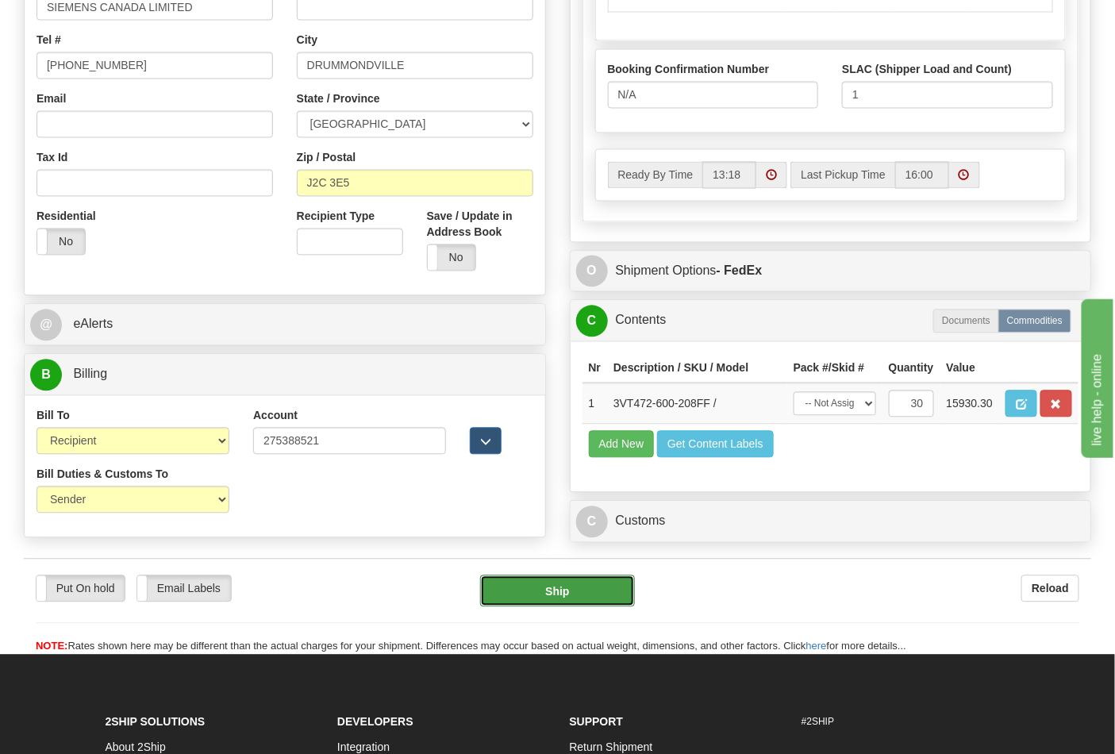
click at [597, 607] on button "Ship" at bounding box center [557, 592] width 154 height 32
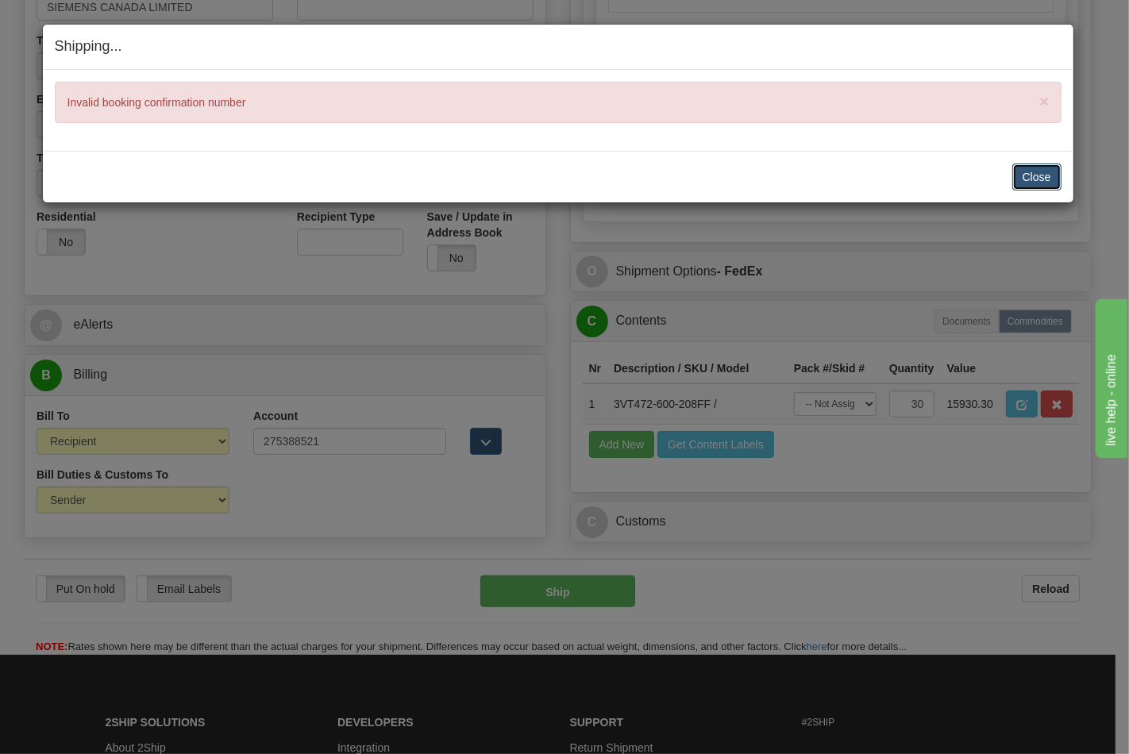
click at [1023, 175] on button "Close" at bounding box center [1036, 177] width 49 height 27
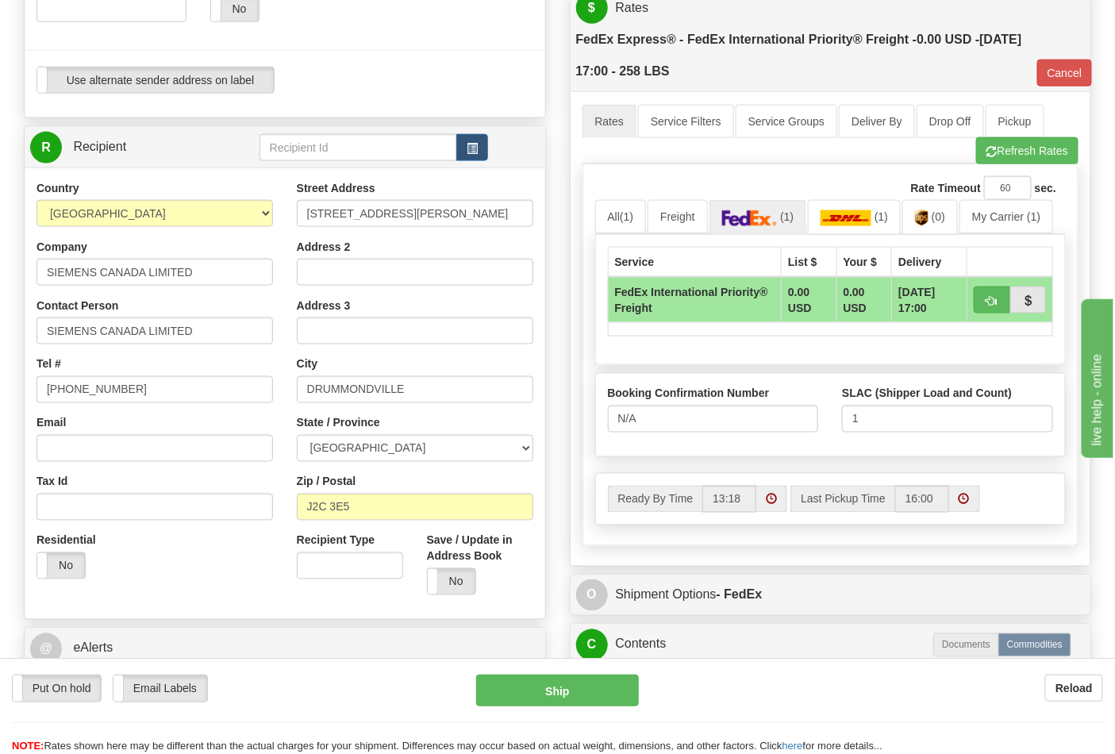
scroll to position [617, 0]
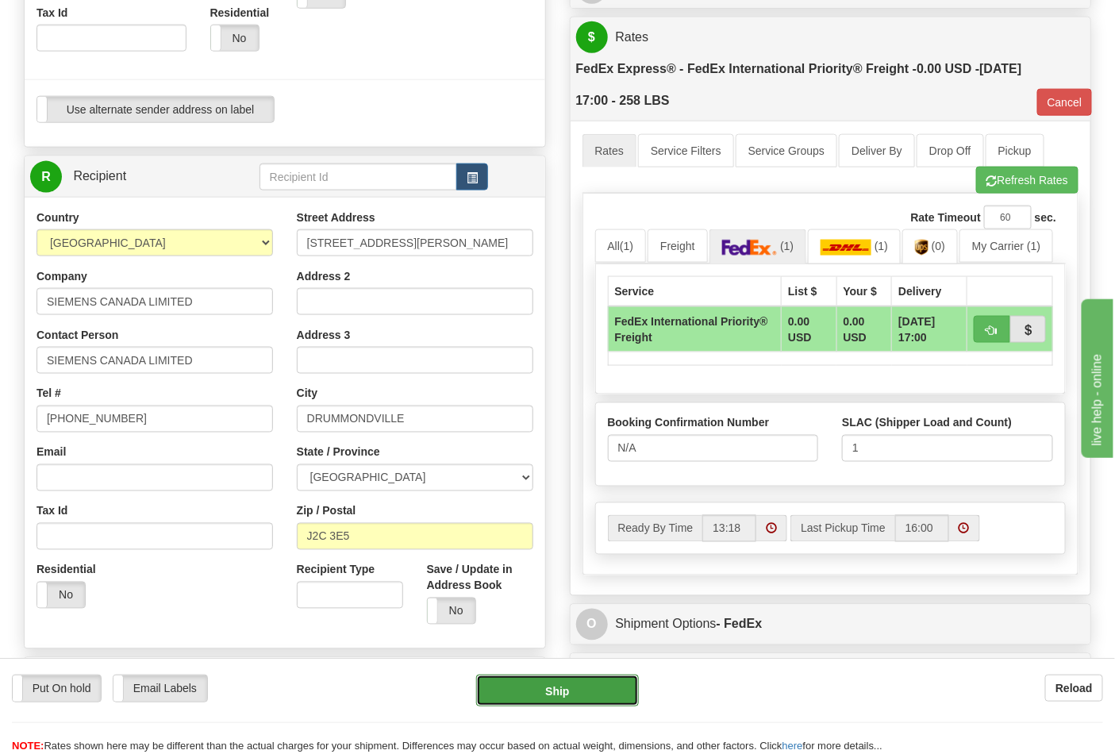
click at [600, 685] on button "Ship" at bounding box center [557, 691] width 162 height 32
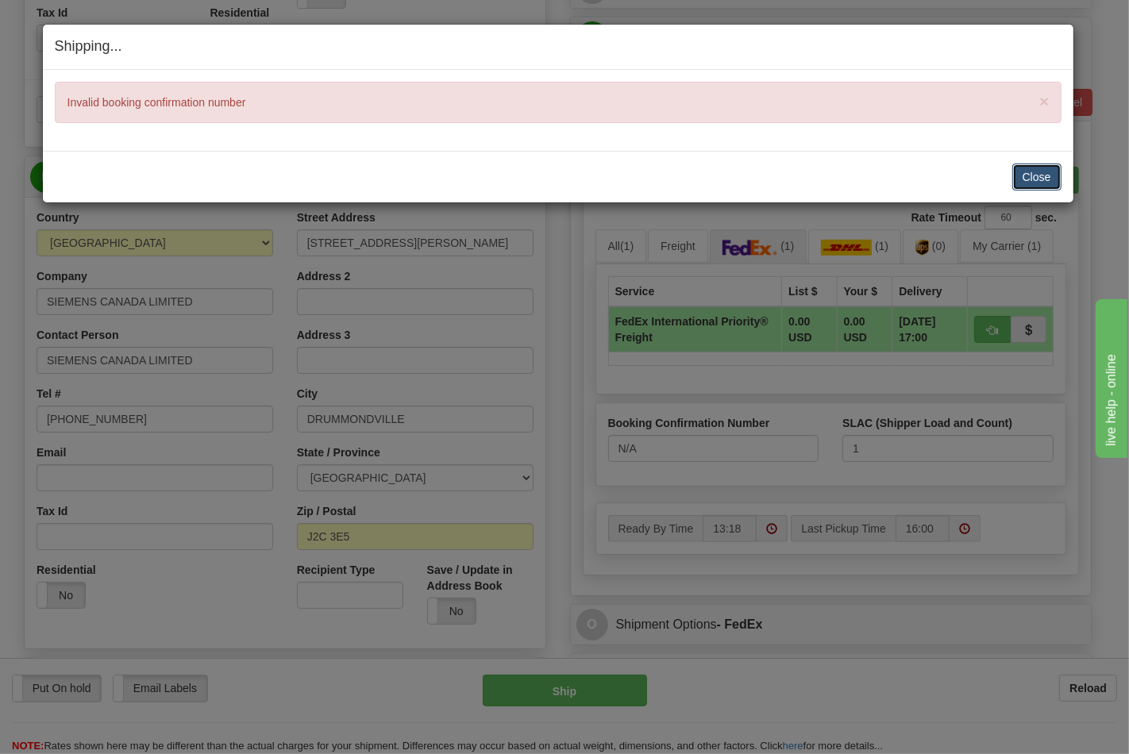
click at [1042, 181] on button "Close" at bounding box center [1036, 177] width 49 height 27
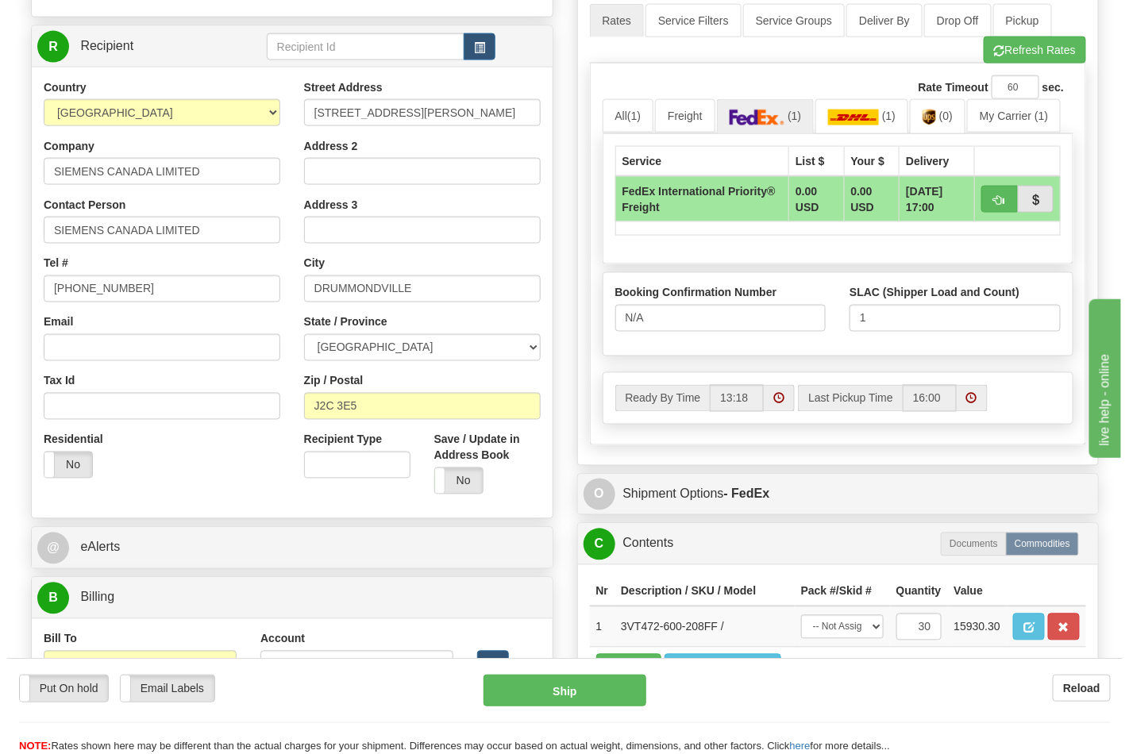
scroll to position [882, 0]
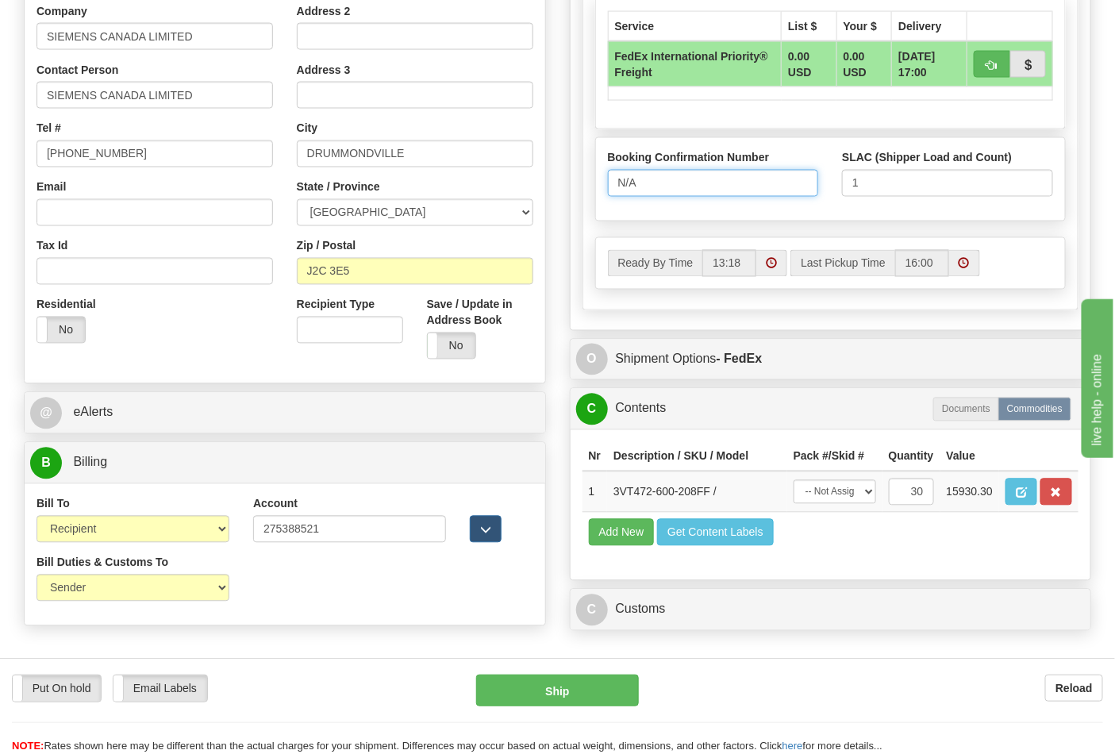
drag, startPoint x: 645, startPoint y: 189, endPoint x: 604, endPoint y: 194, distance: 40.8
click at [604, 194] on div "Booking Confirmation Number N/A" at bounding box center [713, 179] width 235 height 59
type input "27425874"
click button "Delete" at bounding box center [0, 0] width 0 height 0
click at [616, 699] on button "Ship" at bounding box center [557, 691] width 162 height 32
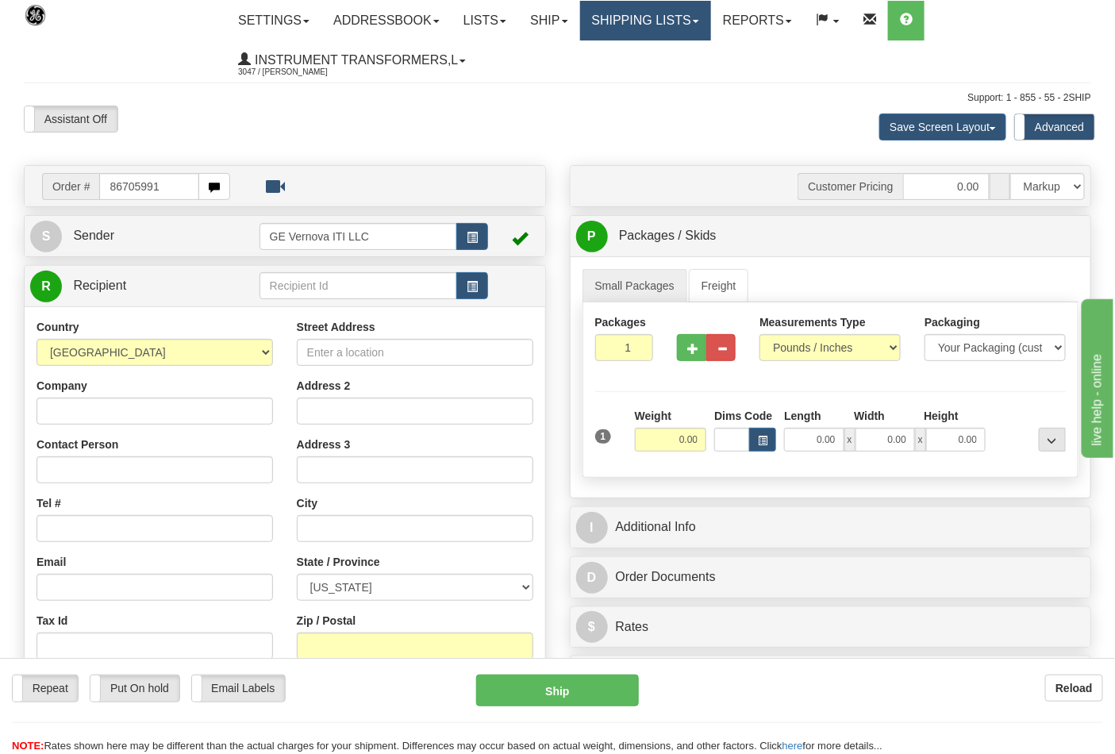
click at [699, 20] on span at bounding box center [696, 21] width 6 height 3
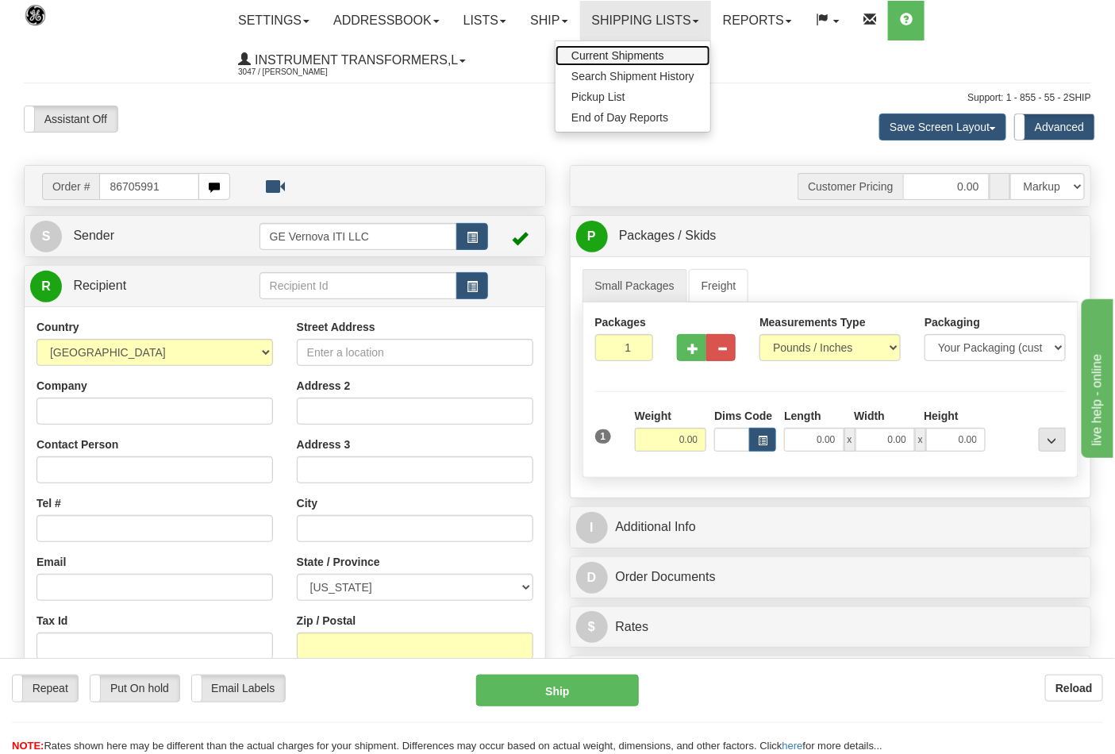
click at [641, 57] on span "Current Shipments" at bounding box center [618, 55] width 93 height 13
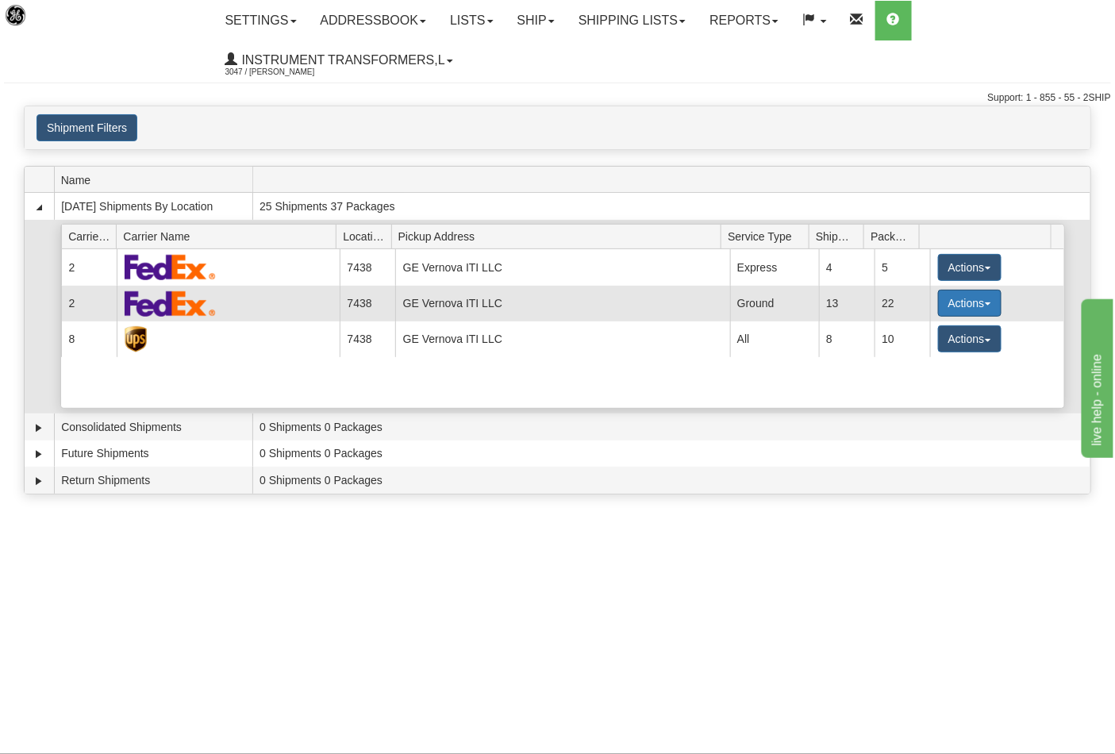
click at [987, 302] on button "Actions" at bounding box center [970, 303] width 64 height 27
click at [922, 336] on span "Details" at bounding box center [911, 332] width 43 height 11
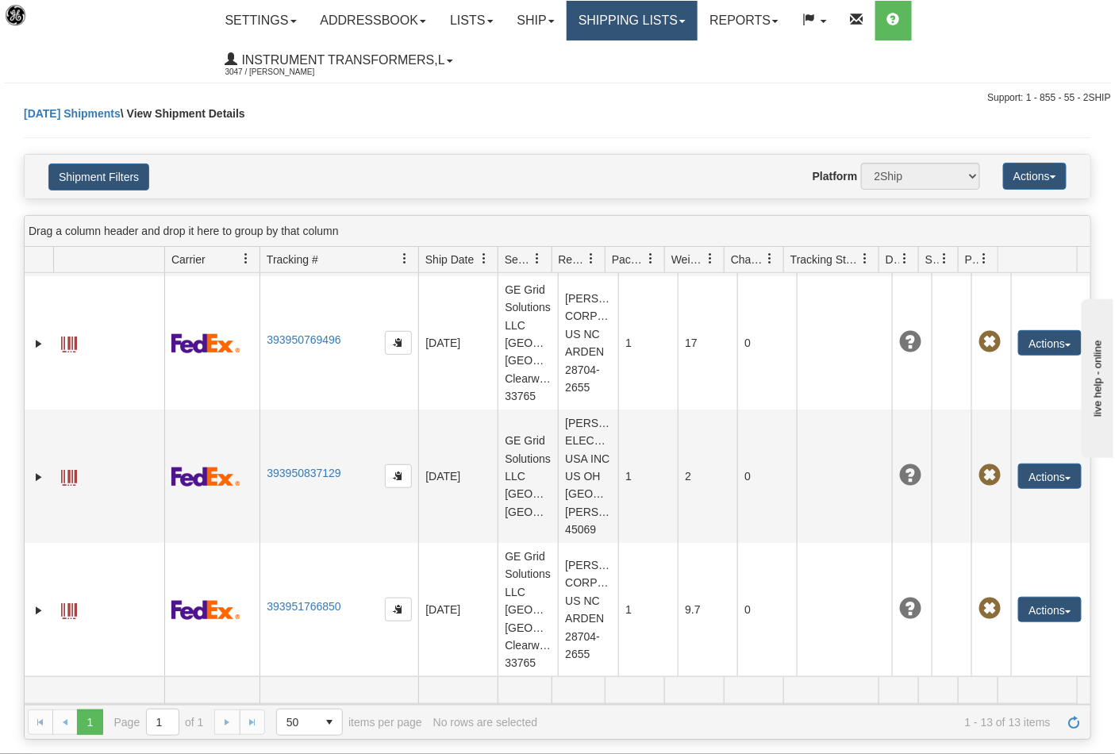
click at [696, 29] on link "Shipping lists" at bounding box center [632, 21] width 131 height 40
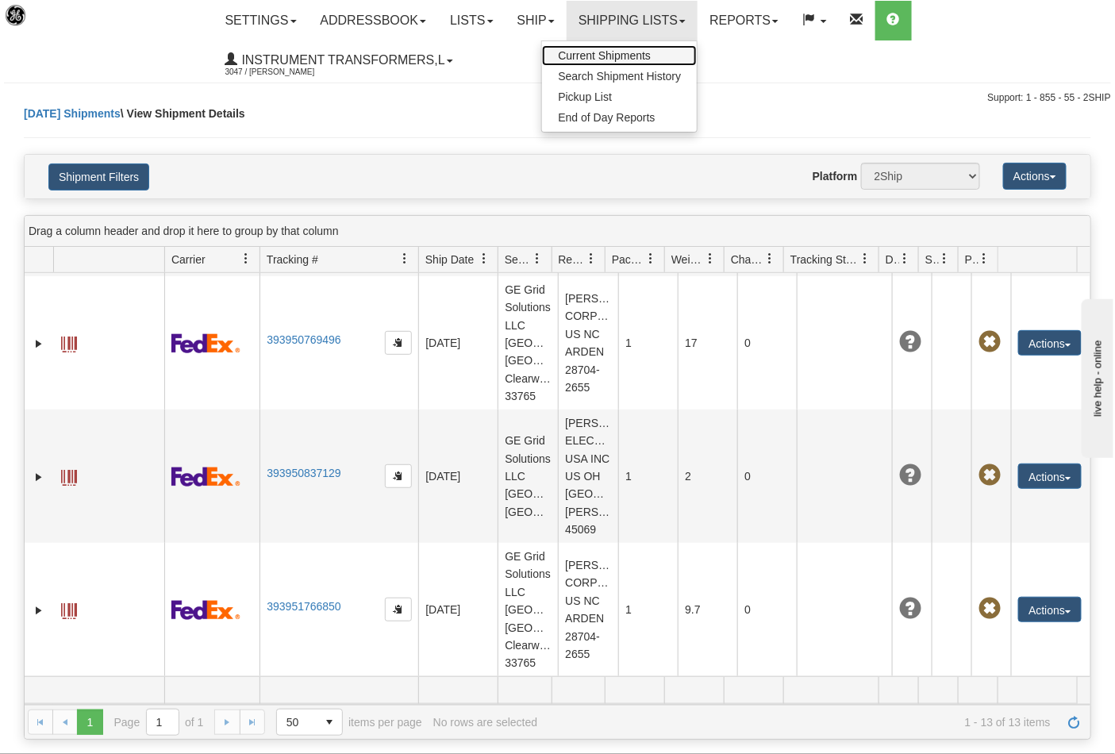
click at [680, 51] on link "Current Shipments" at bounding box center [619, 55] width 155 height 21
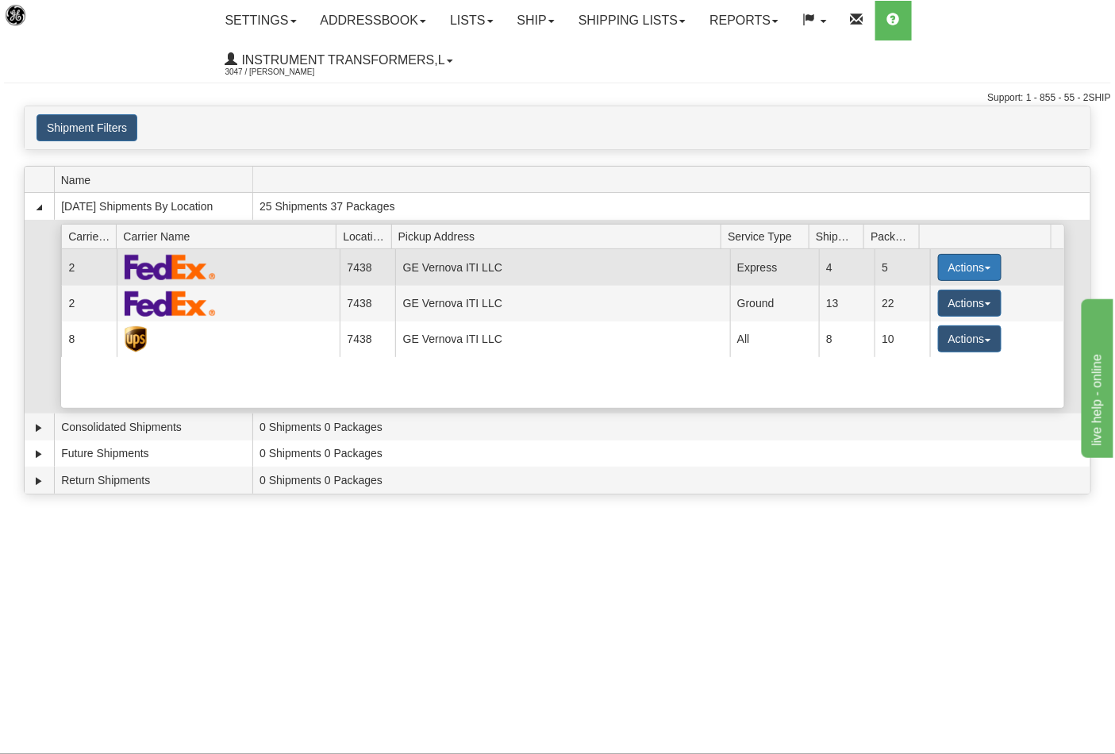
click at [983, 272] on button "Actions" at bounding box center [970, 267] width 64 height 27
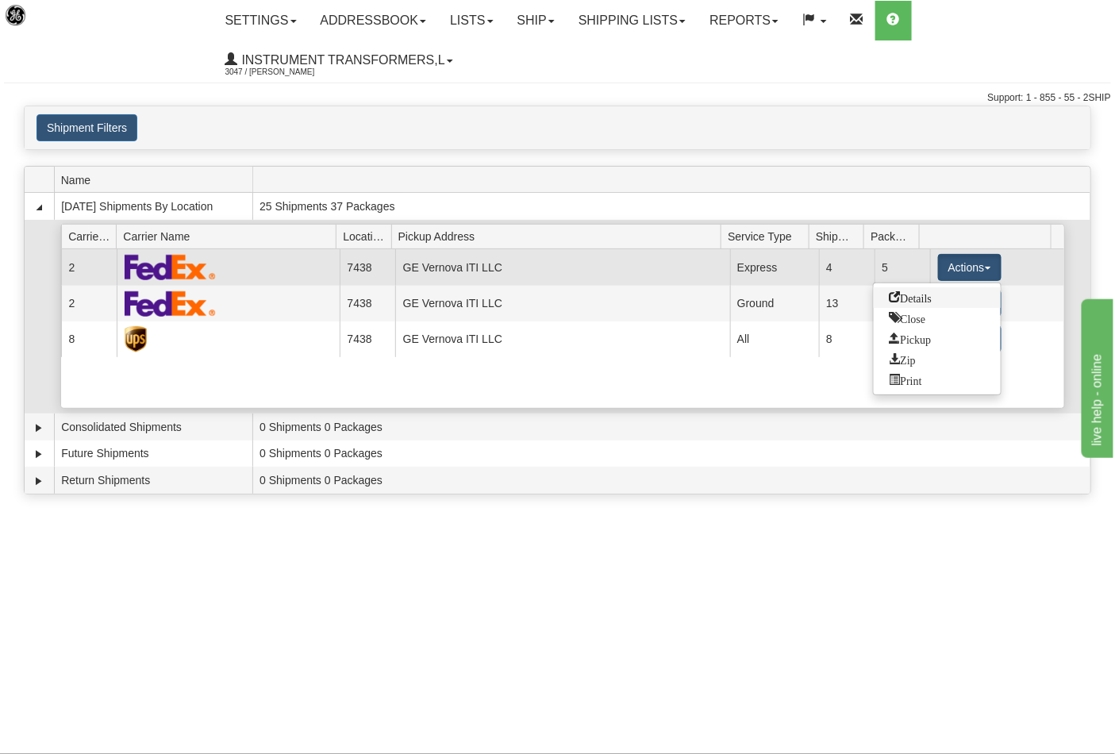
click at [938, 298] on link "Details" at bounding box center [937, 297] width 127 height 21
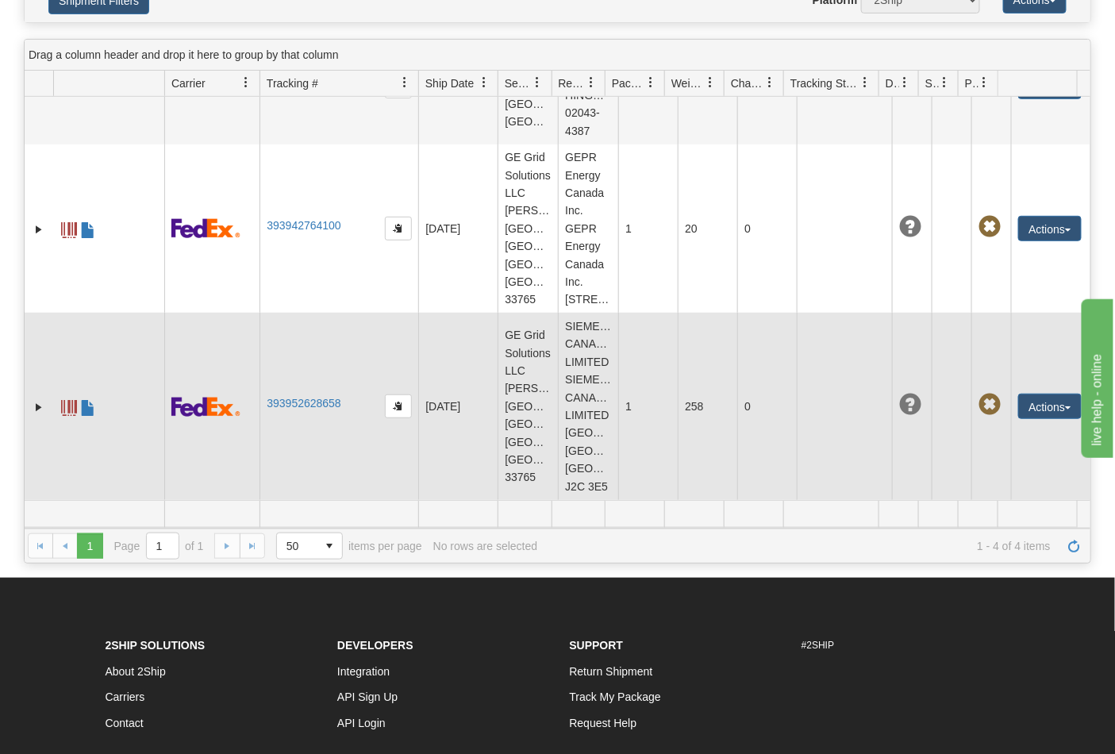
scroll to position [329, 0]
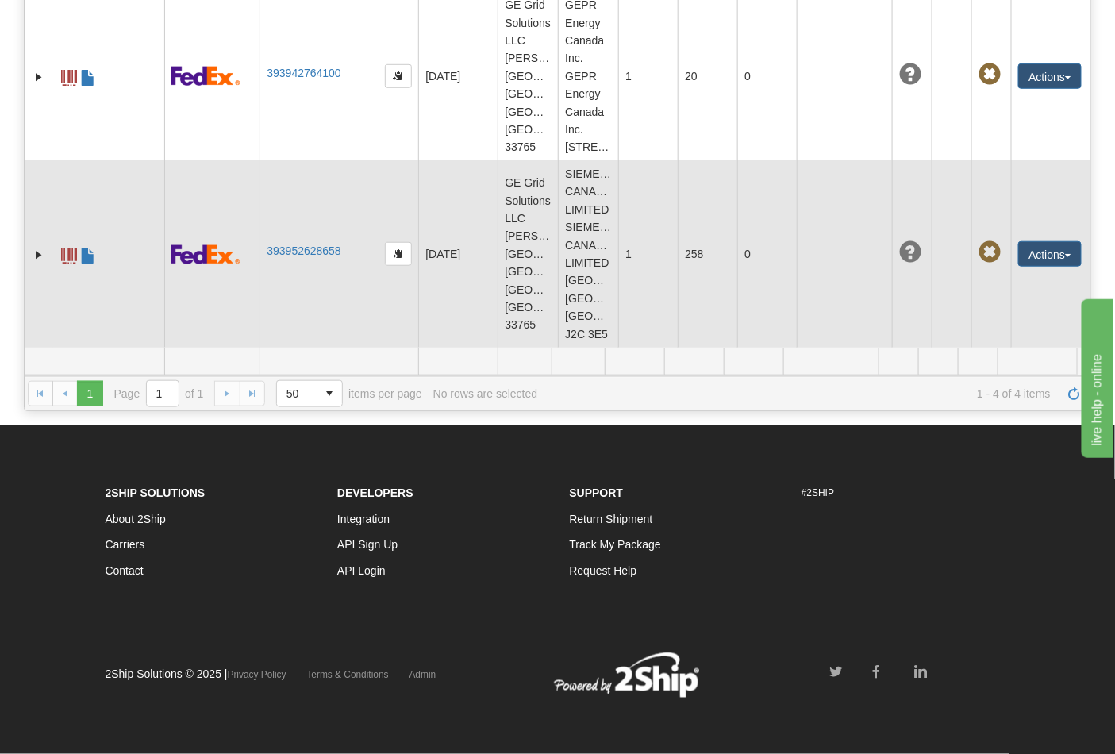
click at [67, 262] on span at bounding box center [69, 256] width 16 height 16
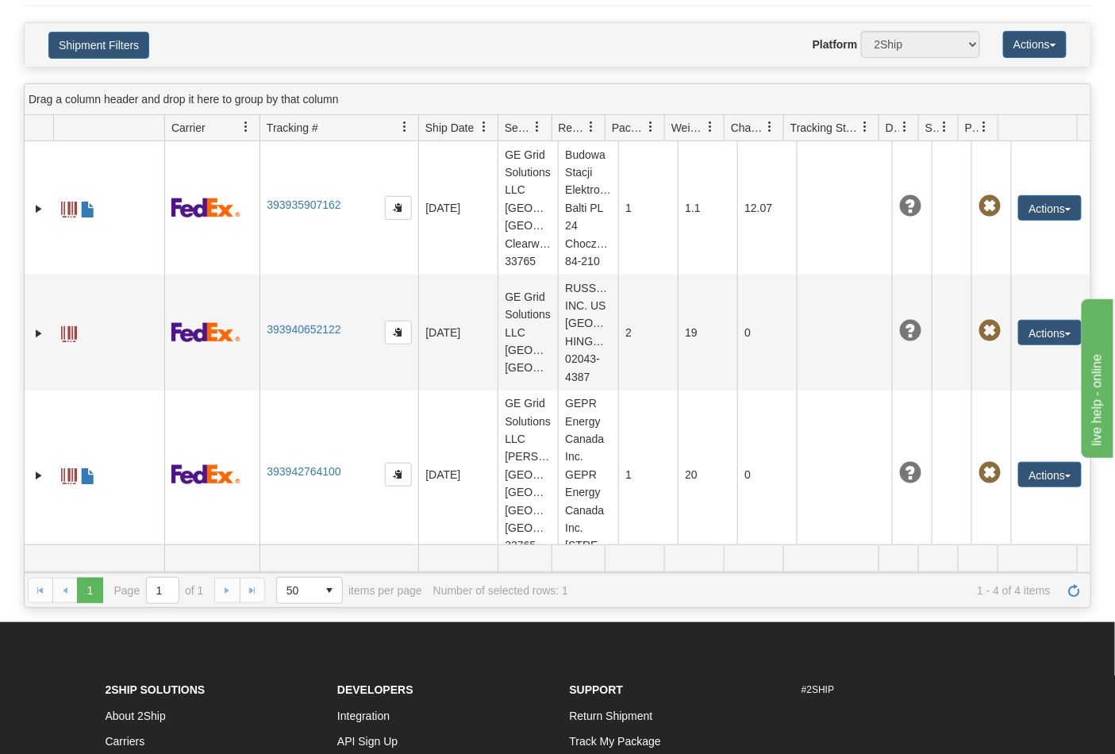
scroll to position [0, 0]
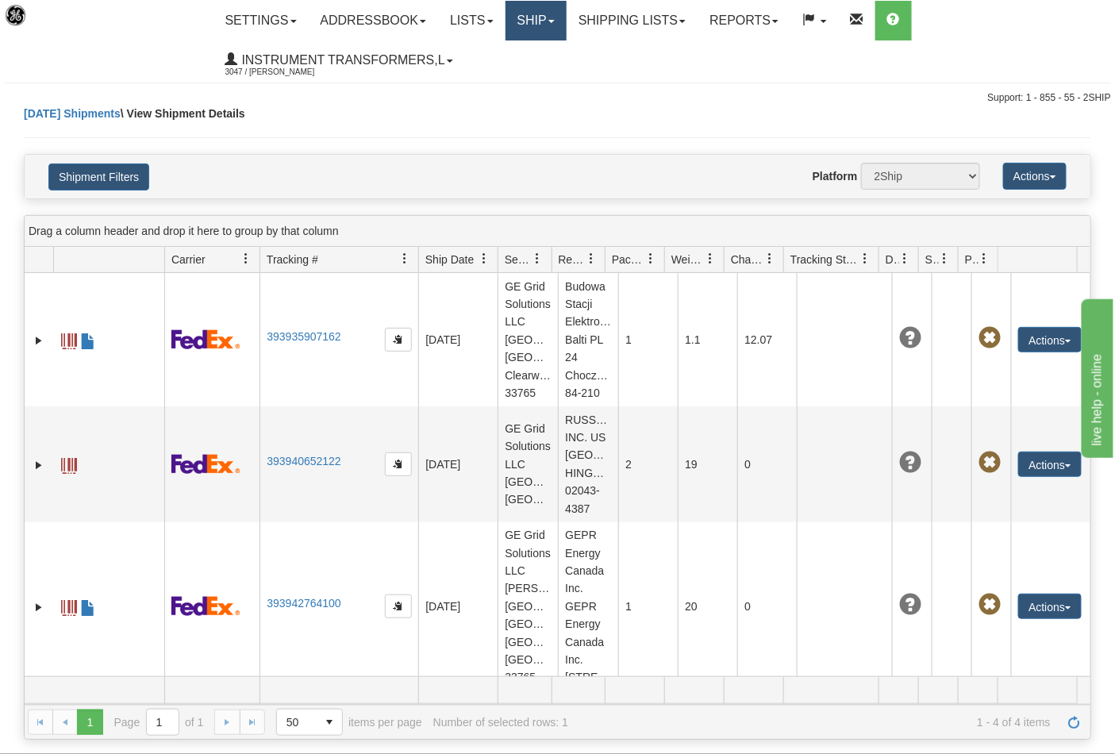
click at [543, 20] on link "Ship" at bounding box center [536, 21] width 61 height 40
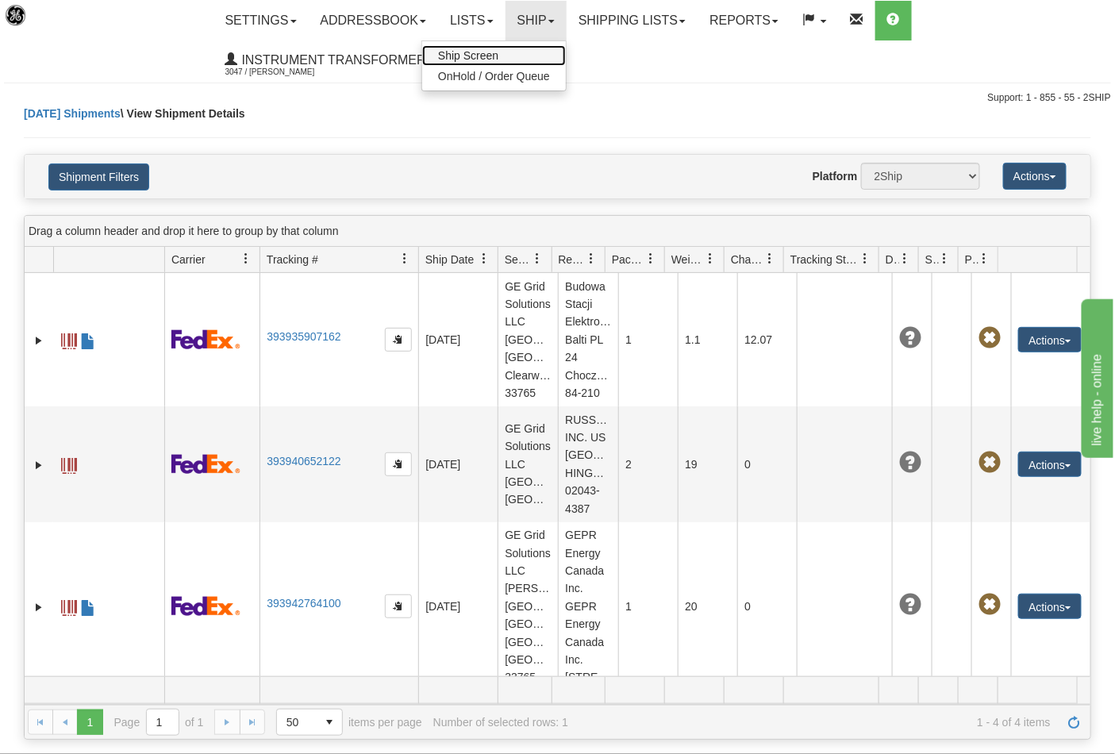
click at [522, 56] on link "Ship Screen" at bounding box center [494, 55] width 144 height 21
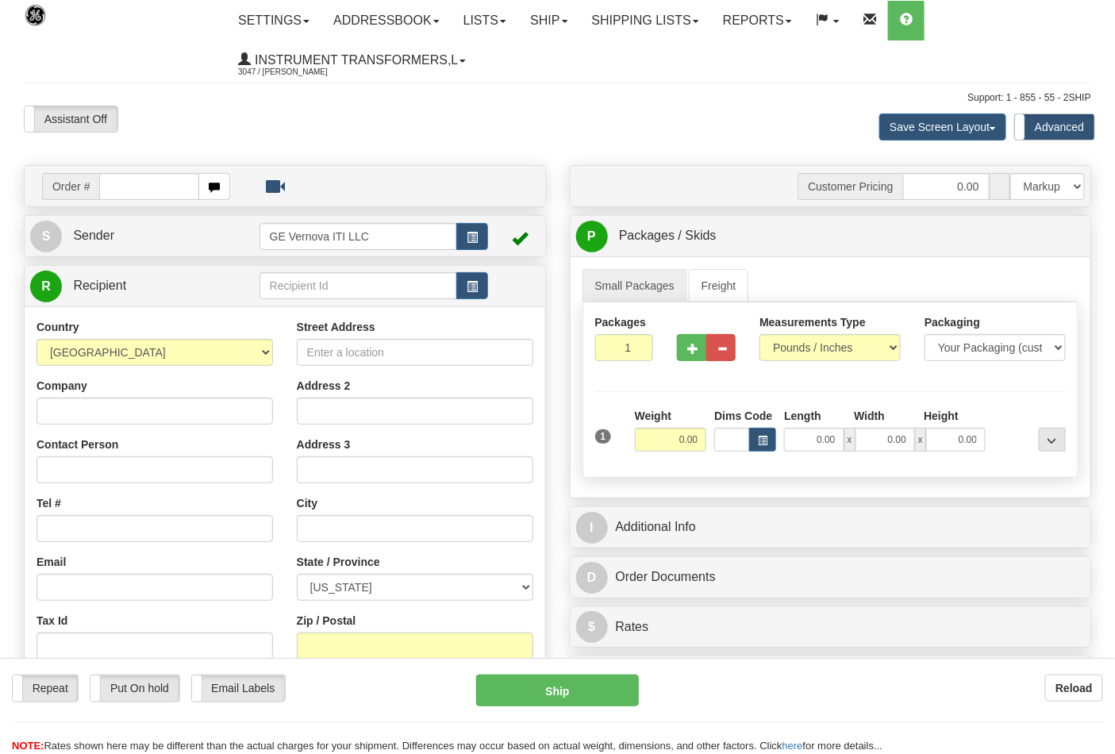
click at [137, 185] on input "text" at bounding box center [149, 186] width 100 height 27
type input "86706605"
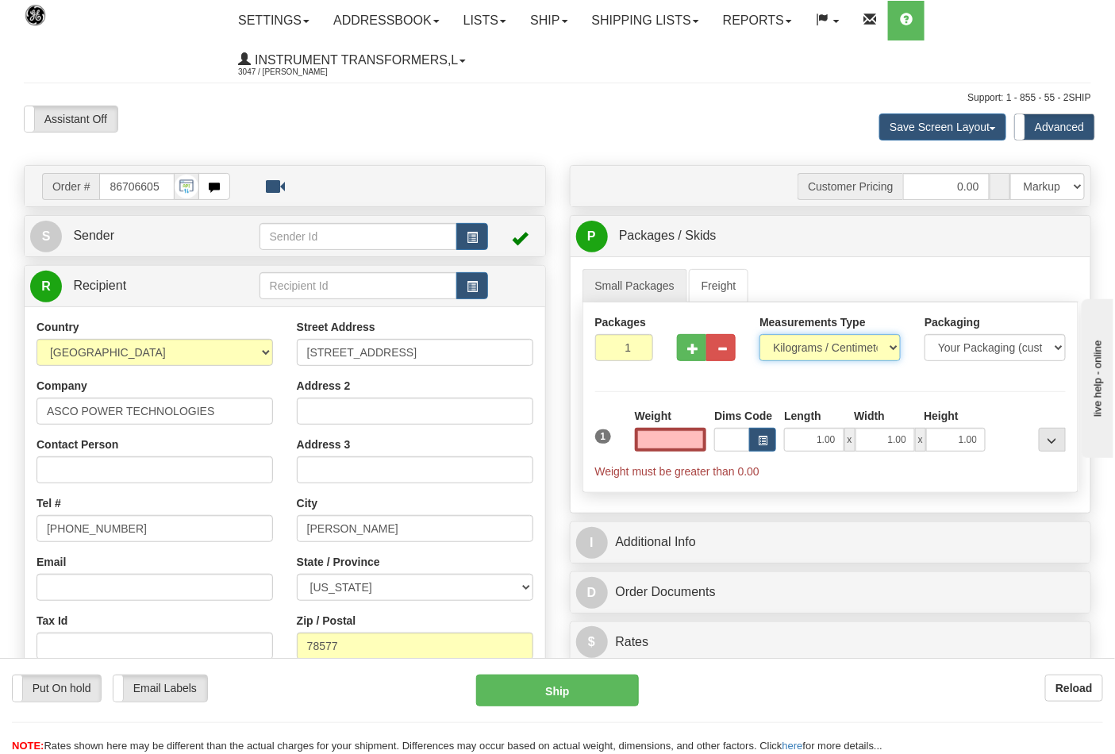
type input "0.00"
click at [818, 349] on select "Pounds / Inches Kilograms / Centimeters" at bounding box center [830, 347] width 141 height 27
select select "0"
click at [760, 335] on select "Pounds / Inches Kilograms / Centimeters" at bounding box center [830, 347] width 141 height 27
click at [657, 438] on input "0.00" at bounding box center [671, 440] width 72 height 24
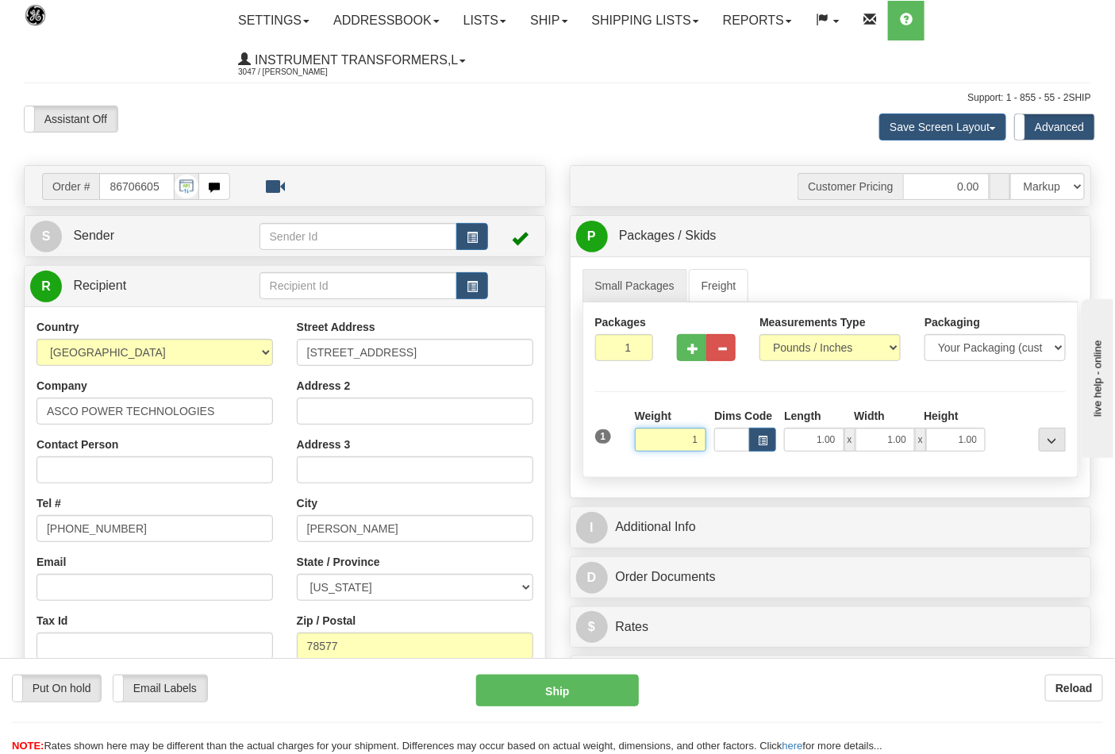
click button "Delete" at bounding box center [0, 0] width 0 height 0
type input "1.00"
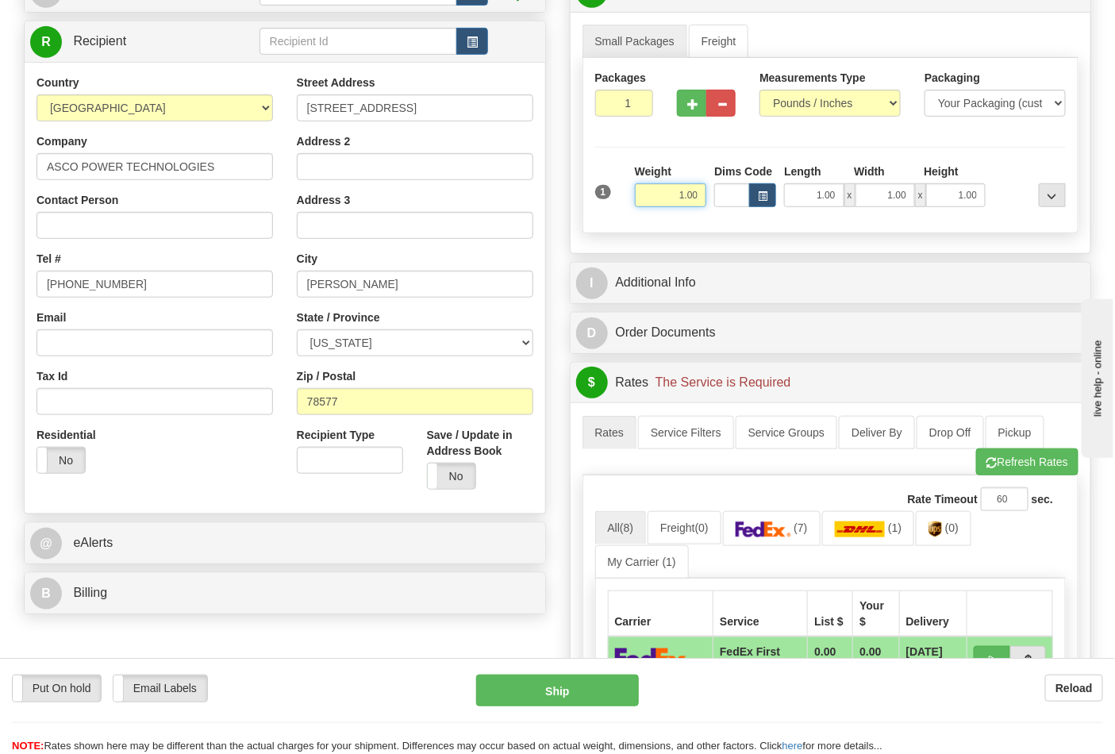
scroll to position [264, 0]
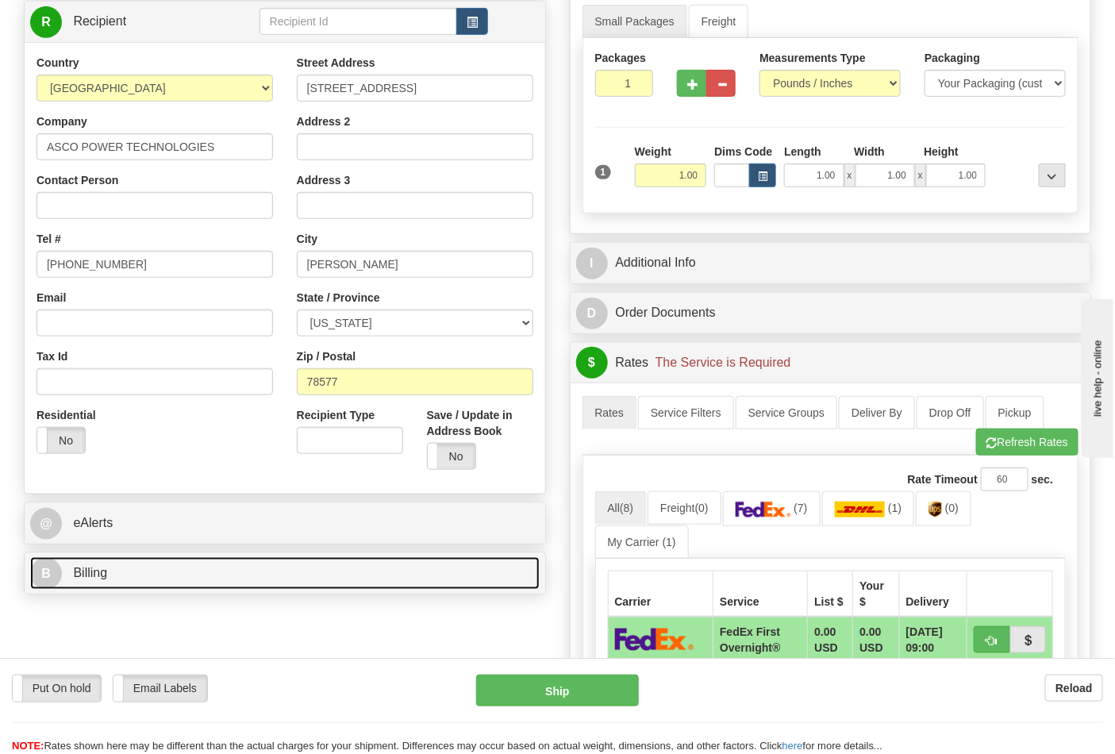
click at [345, 580] on link "B Billing" at bounding box center [285, 573] width 510 height 33
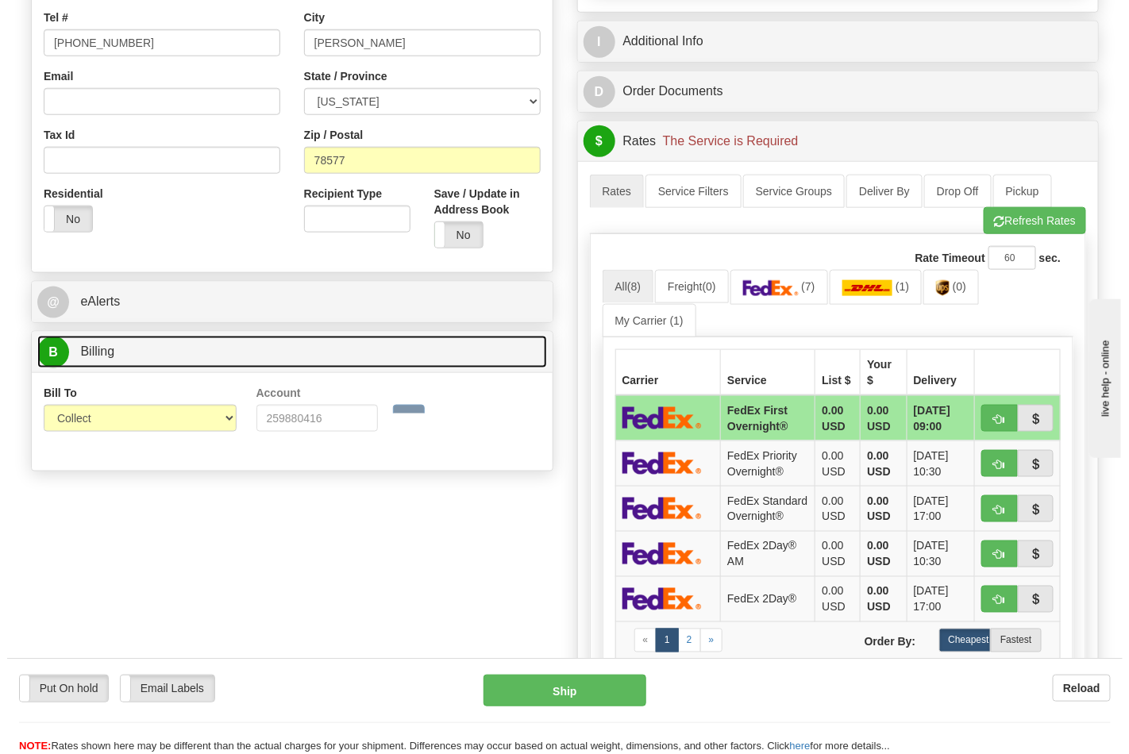
scroll to position [529, 0]
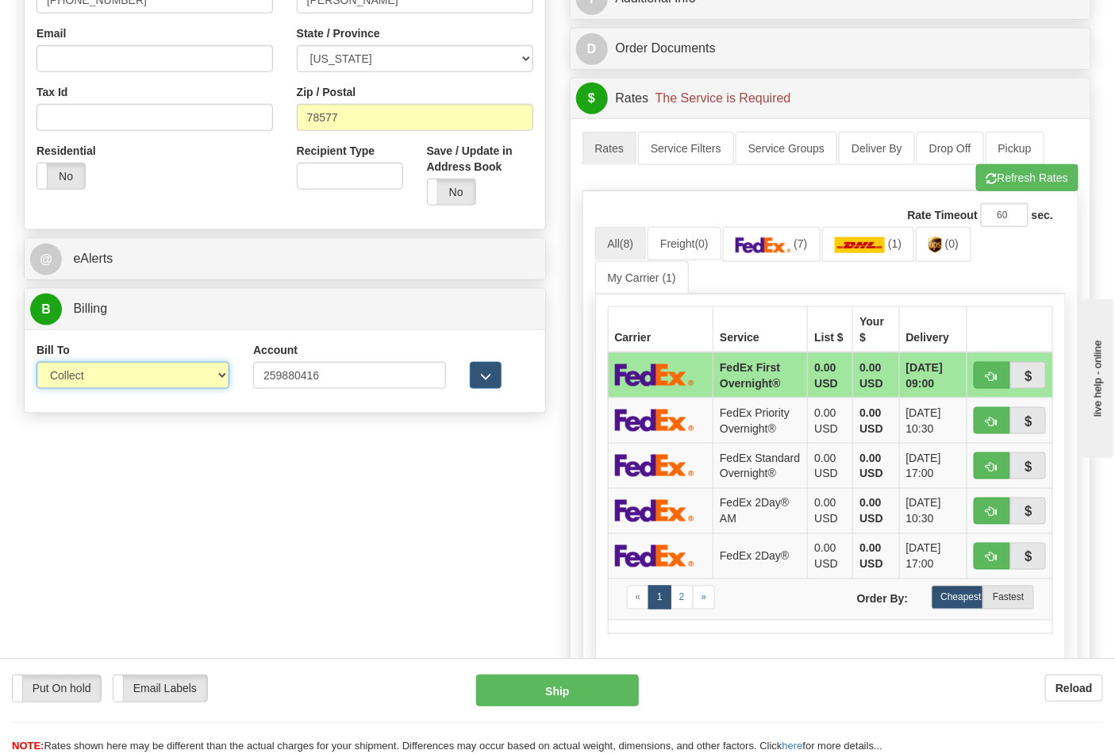
click at [171, 367] on select "Sender Recipient Third Party Collect" at bounding box center [133, 375] width 193 height 27
select select "2"
click at [37, 364] on select "Sender Recipient Third Party Collect" at bounding box center [133, 375] width 193 height 27
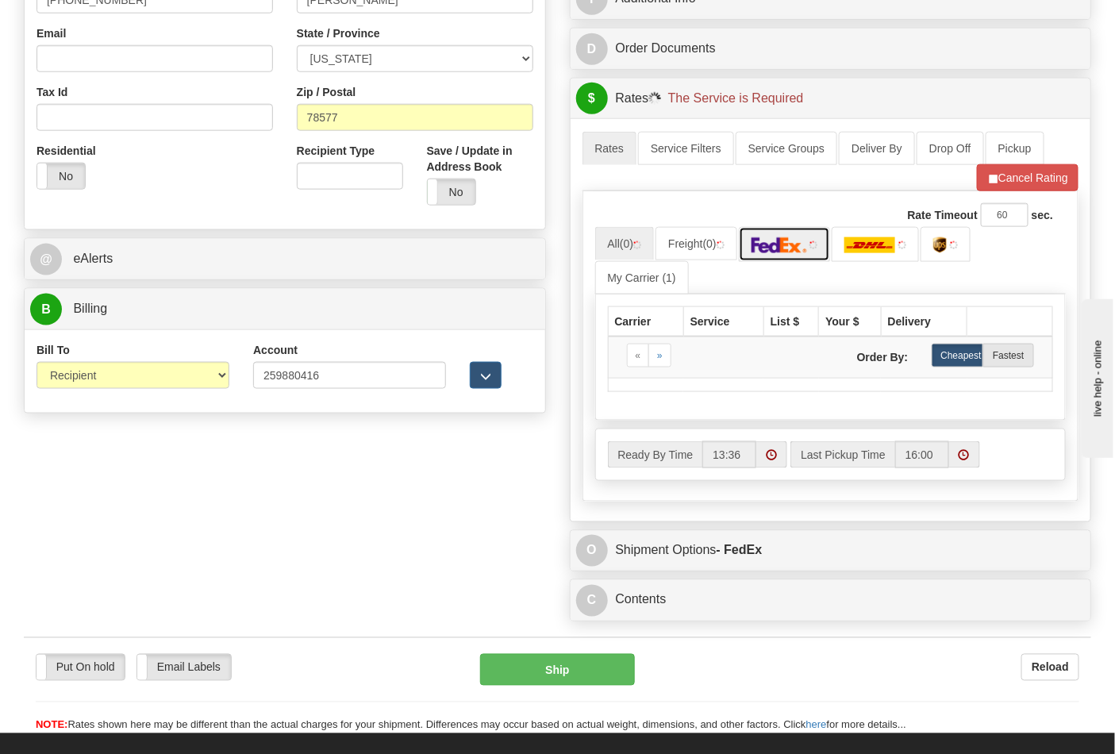
click at [806, 249] on img at bounding box center [780, 245] width 56 height 16
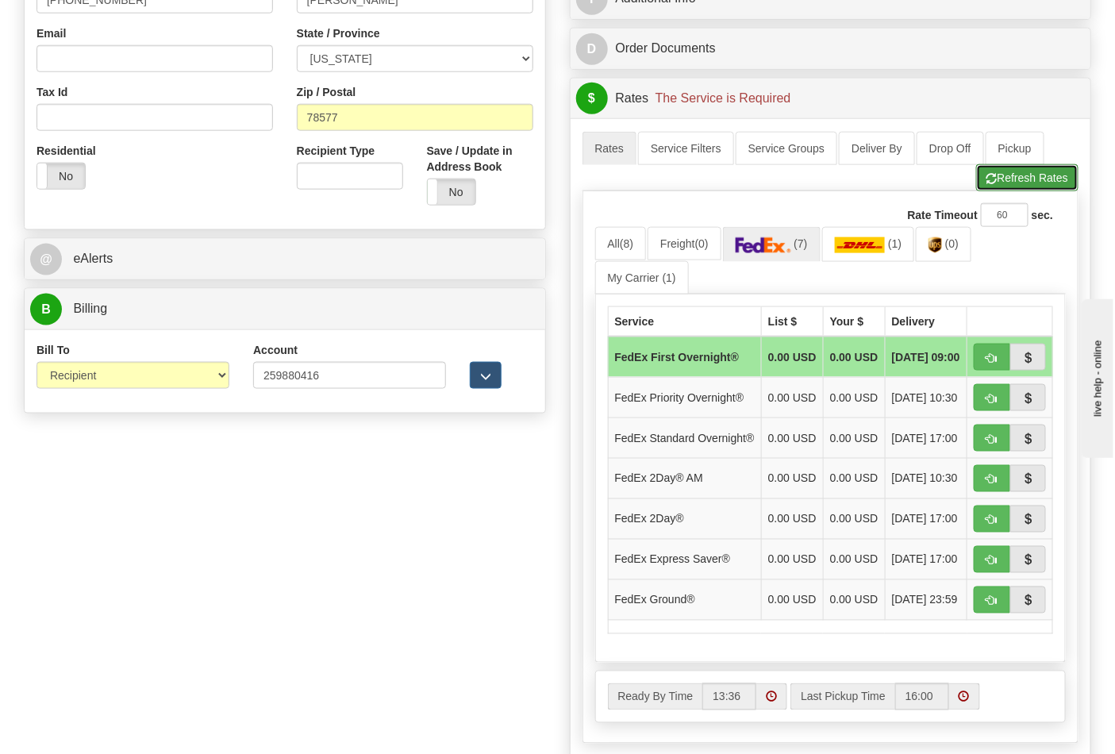
click at [999, 185] on button "Refresh Rates" at bounding box center [1027, 177] width 102 height 27
click at [998, 614] on button "button" at bounding box center [992, 600] width 37 height 27
type input "92"
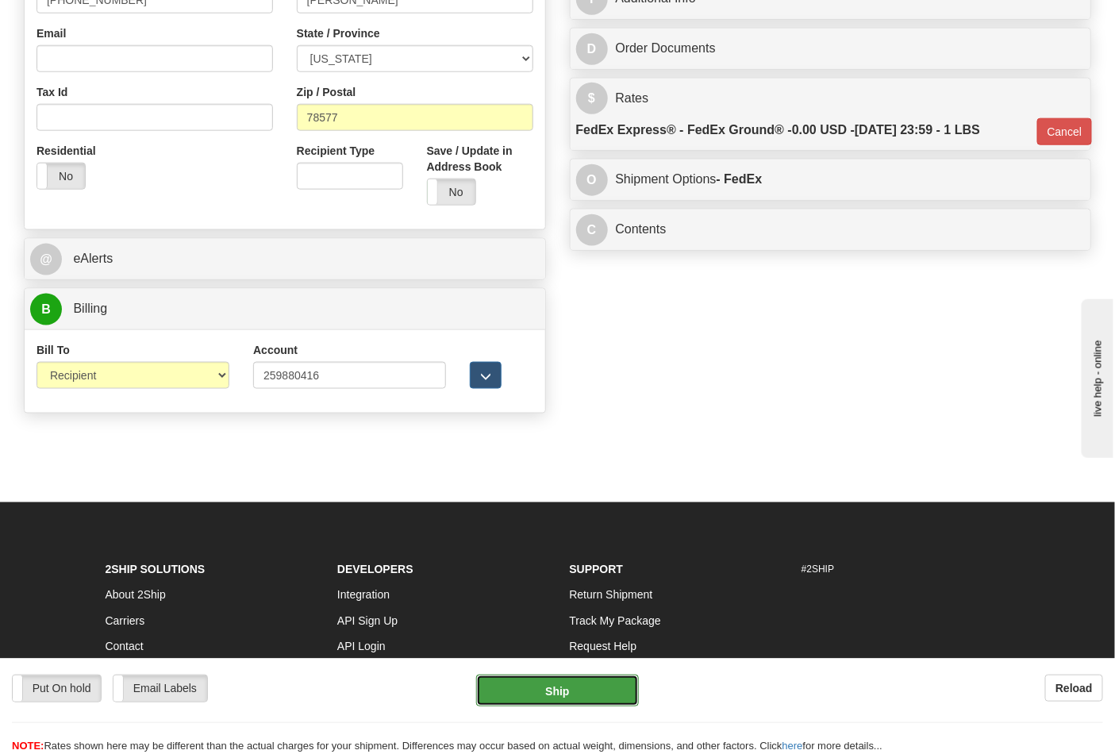
click at [568, 691] on button "Ship" at bounding box center [557, 691] width 162 height 32
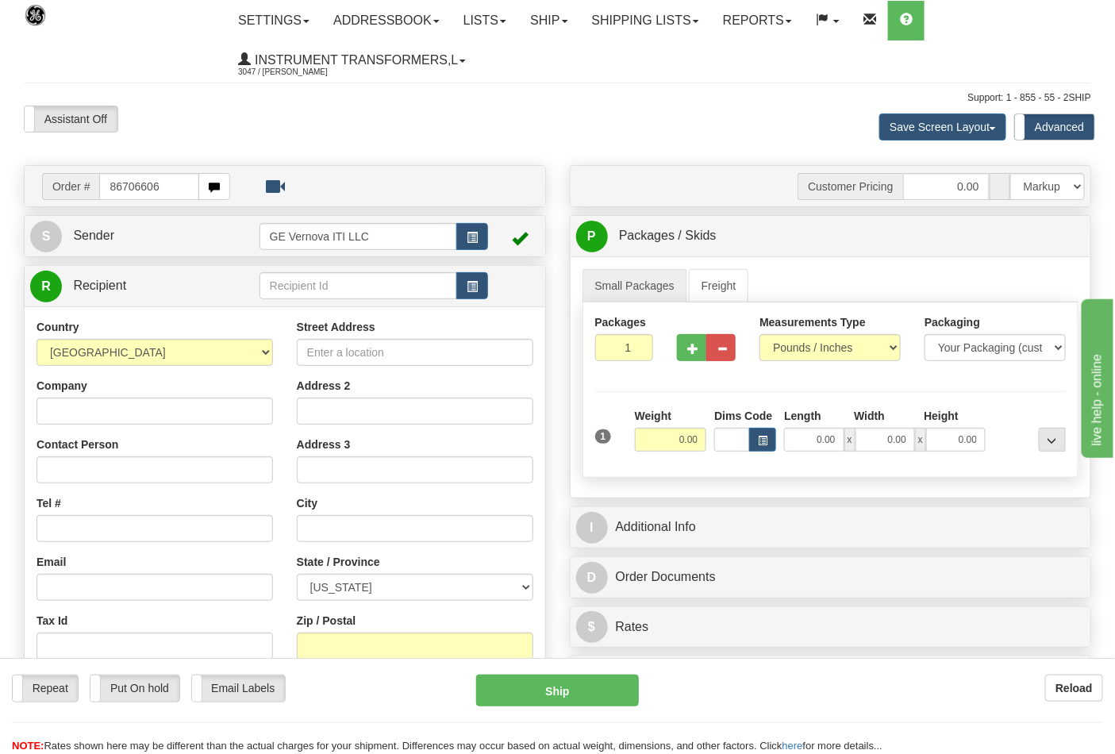
type input "86706606"
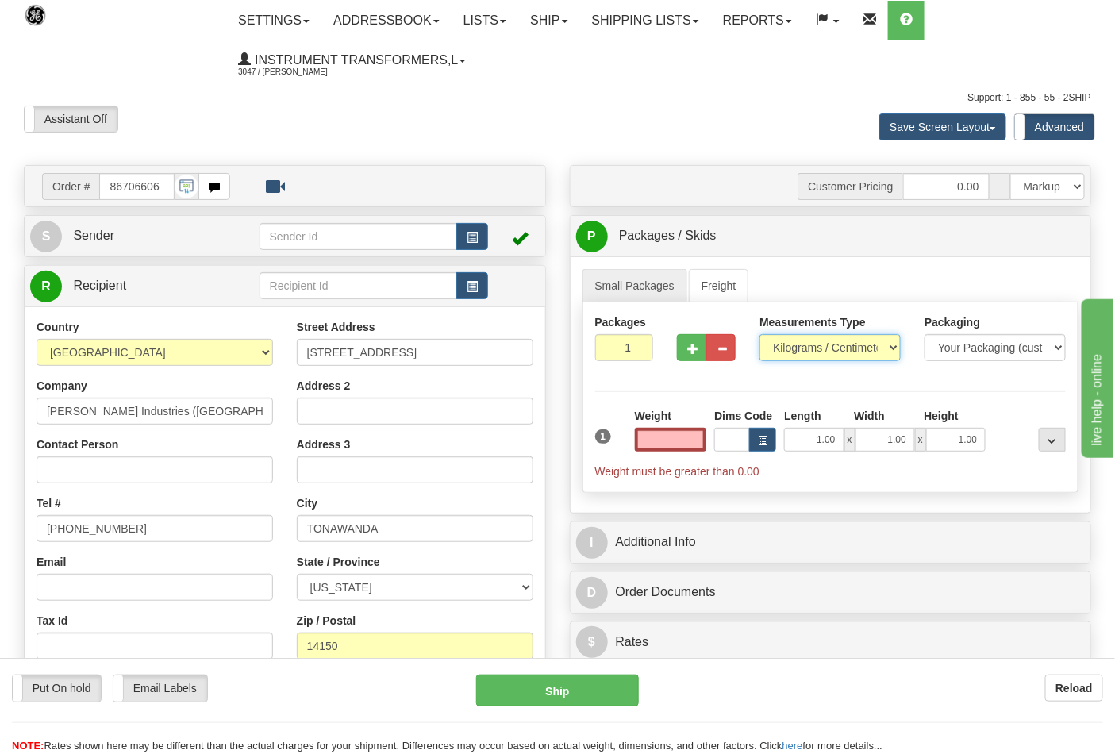
type input "0.00"
click at [802, 344] on select "Pounds / Inches Kilograms / Centimeters" at bounding box center [830, 347] width 141 height 27
select select "0"
click at [760, 335] on select "Pounds / Inches Kilograms / Centimeters" at bounding box center [830, 347] width 141 height 27
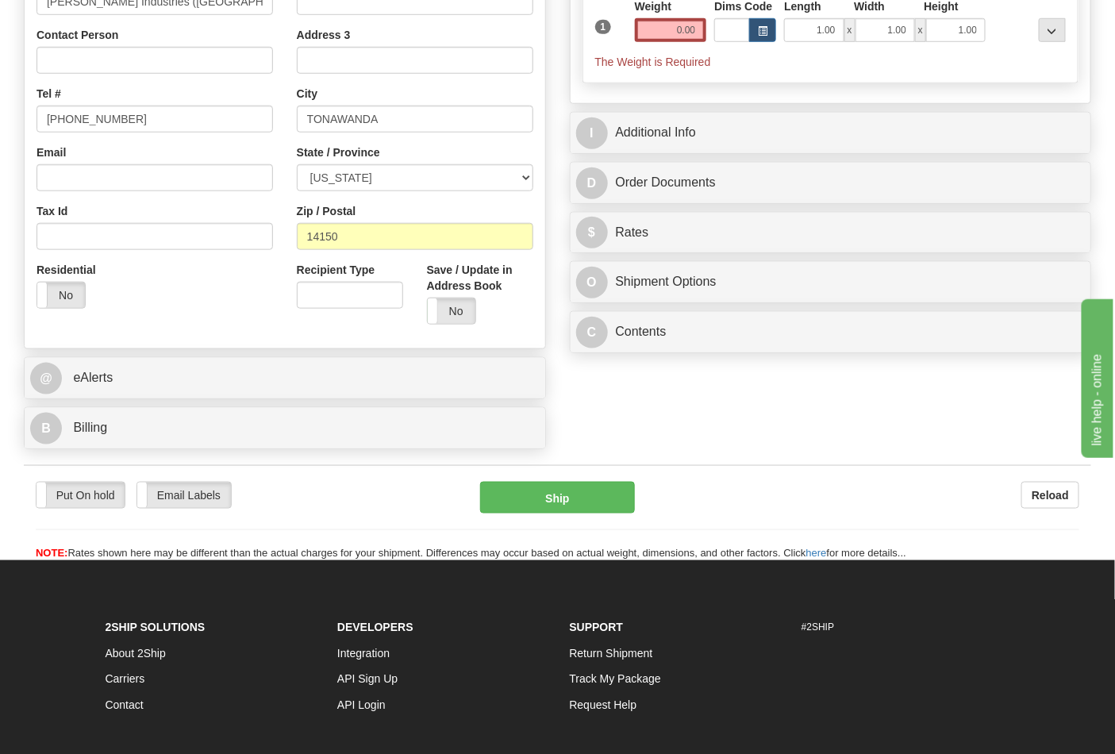
scroll to position [441, 0]
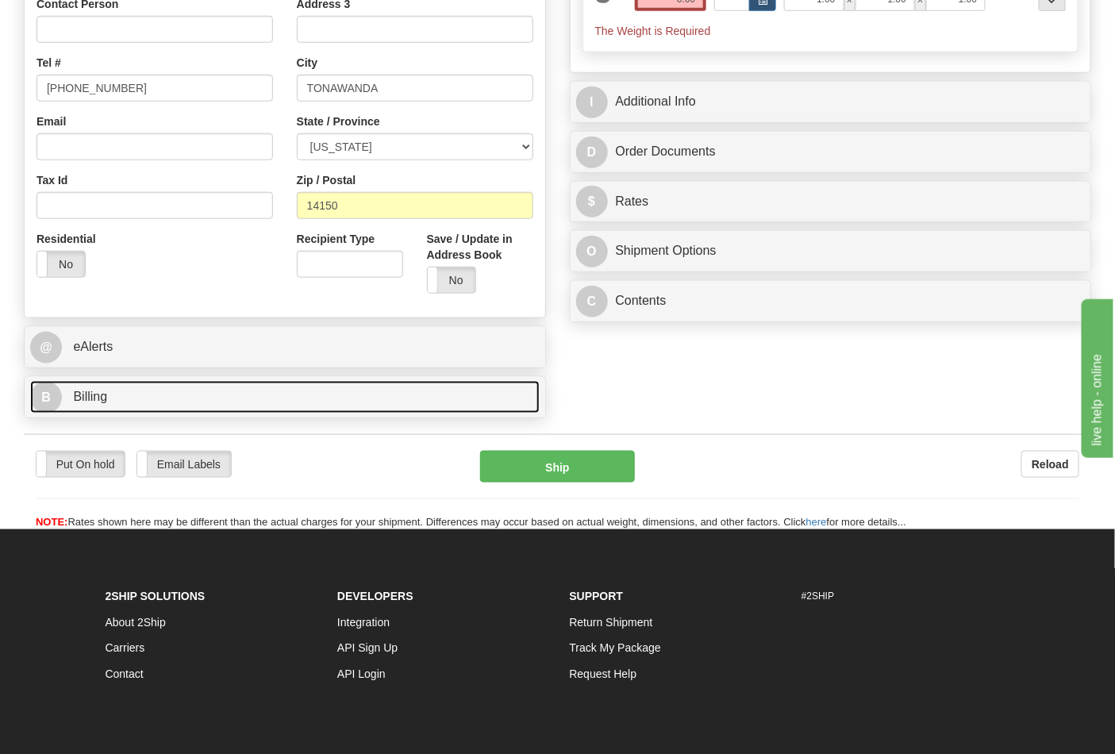
click at [218, 389] on link "B Billing" at bounding box center [285, 397] width 510 height 33
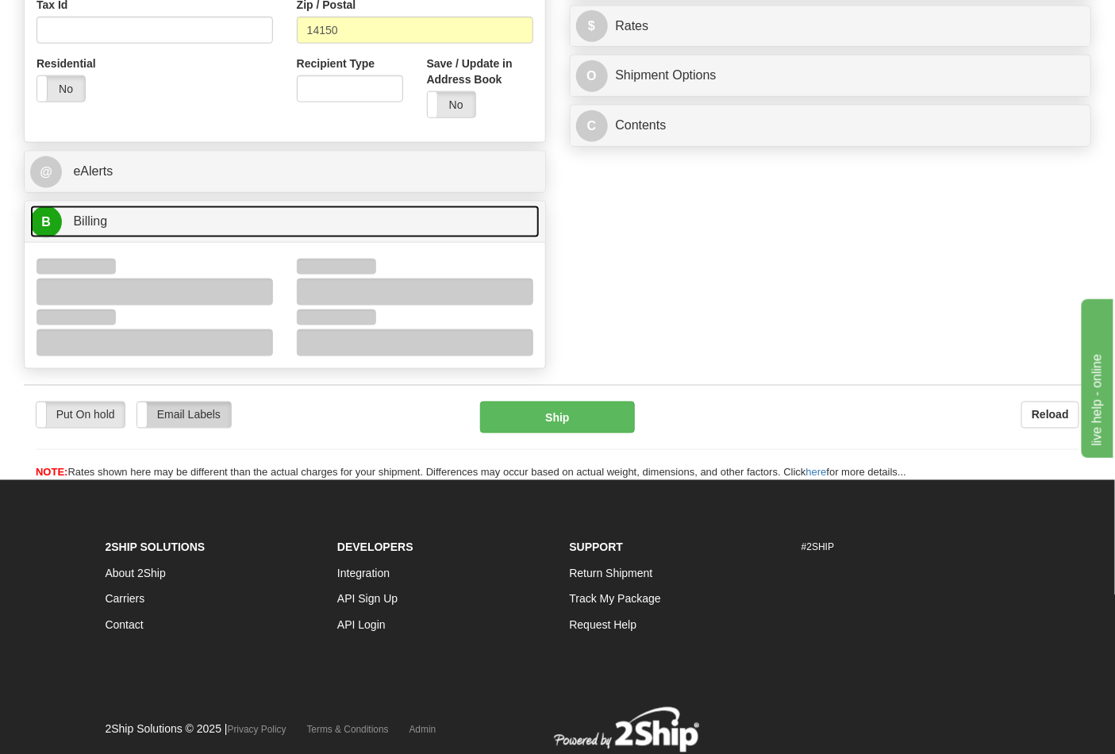
scroll to position [617, 0]
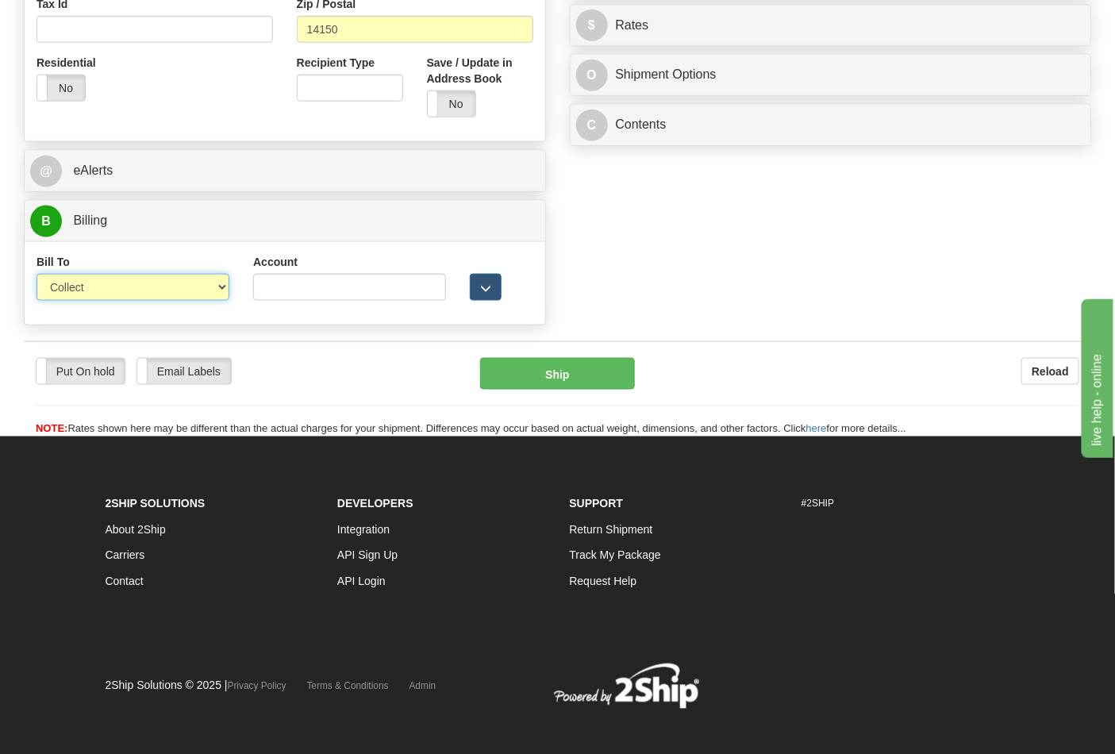
click at [202, 279] on select "Sender Recipient Third Party Collect" at bounding box center [133, 287] width 193 height 27
select select "2"
click at [37, 275] on select "Sender Recipient Third Party Collect" at bounding box center [133, 287] width 193 height 27
click at [288, 295] on input "Account" at bounding box center [349, 287] width 193 height 27
type input "130592767"
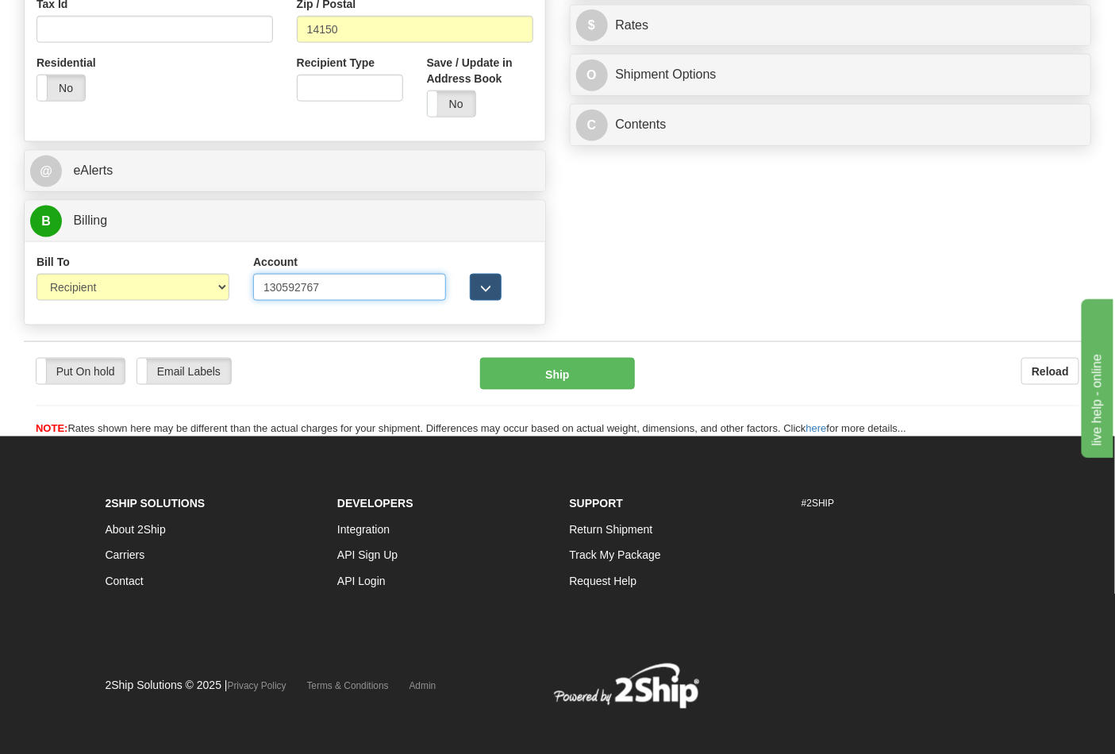
click button "Delete" at bounding box center [0, 0] width 0 height 0
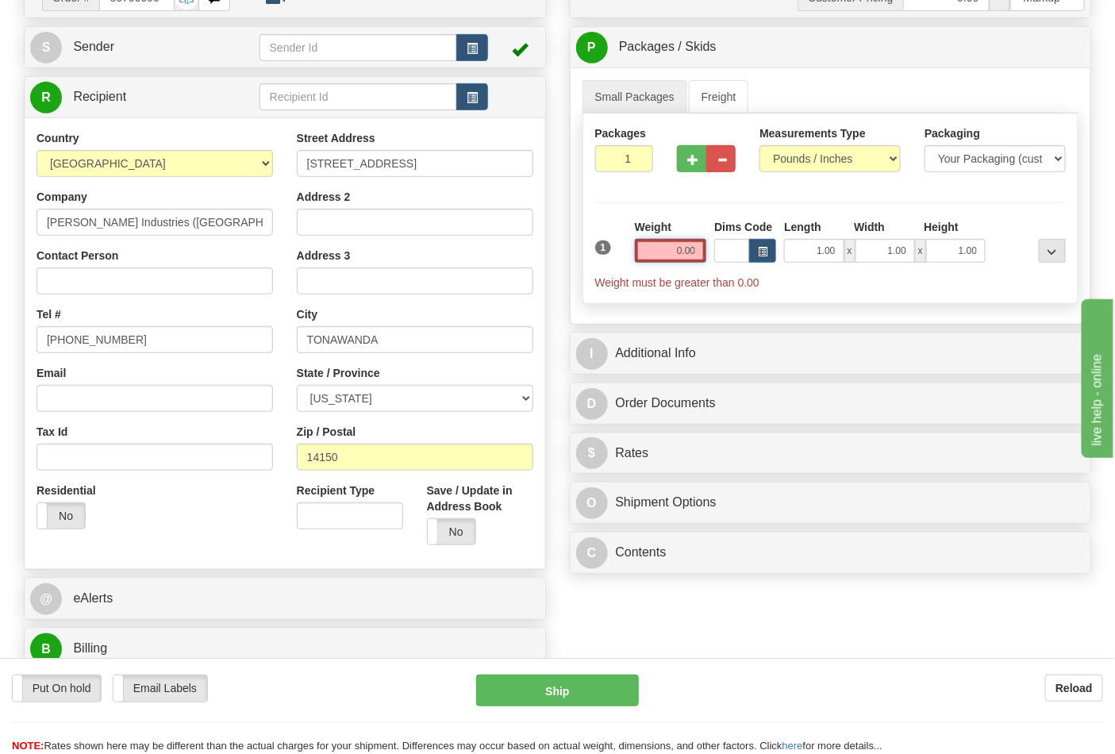
scroll to position [176, 0]
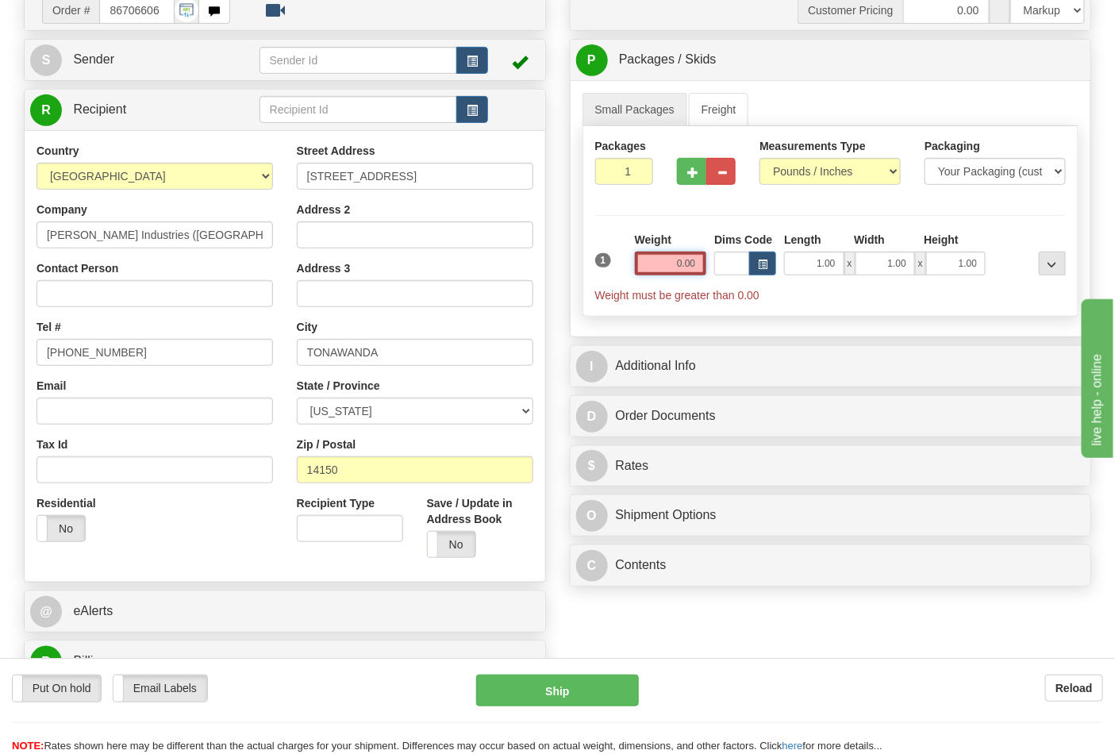
click at [668, 262] on input "0.00" at bounding box center [671, 264] width 72 height 24
drag, startPoint x: 668, startPoint y: 262, endPoint x: 687, endPoint y: 266, distance: 19.5
click at [687, 266] on input "text" at bounding box center [671, 264] width 72 height 24
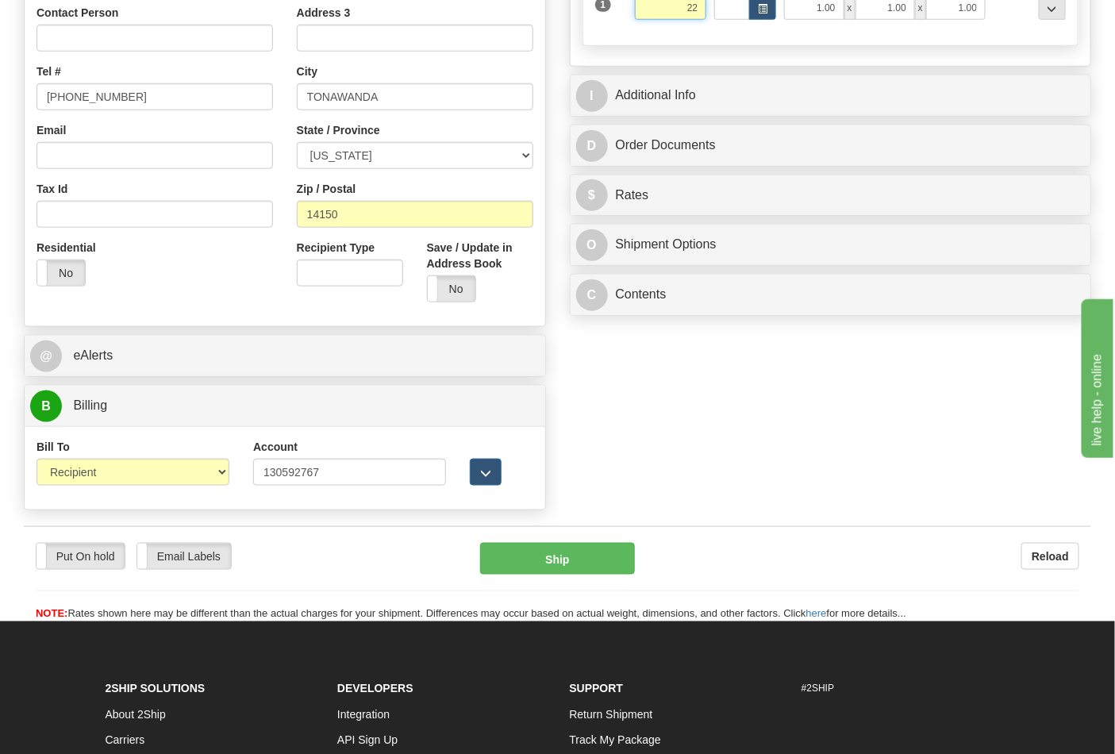
scroll to position [441, 0]
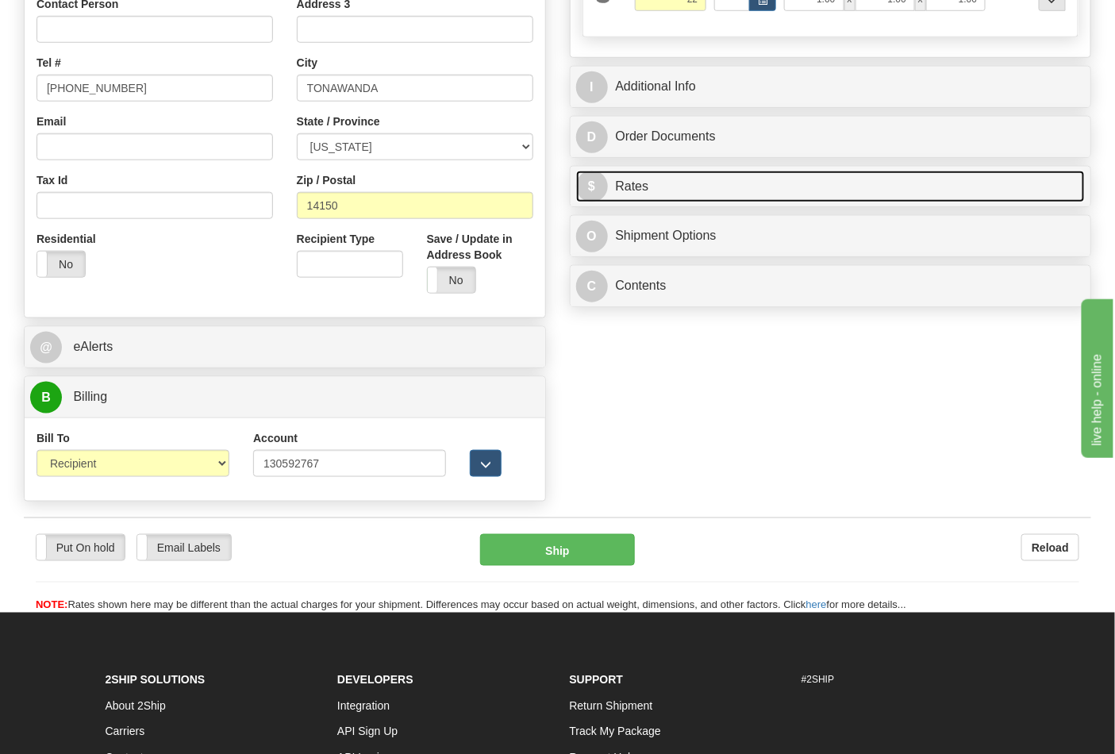
type input "22.00"
click at [733, 188] on link "$ Rates" at bounding box center [831, 187] width 510 height 33
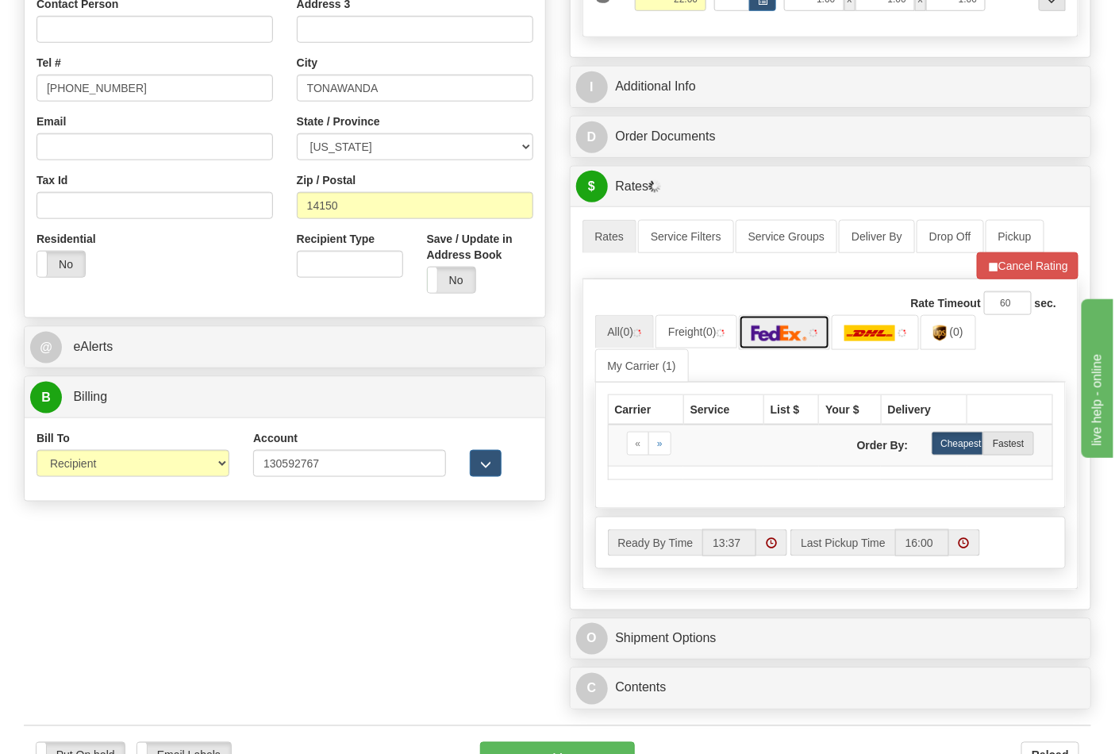
click at [811, 345] on link at bounding box center [785, 332] width 92 height 34
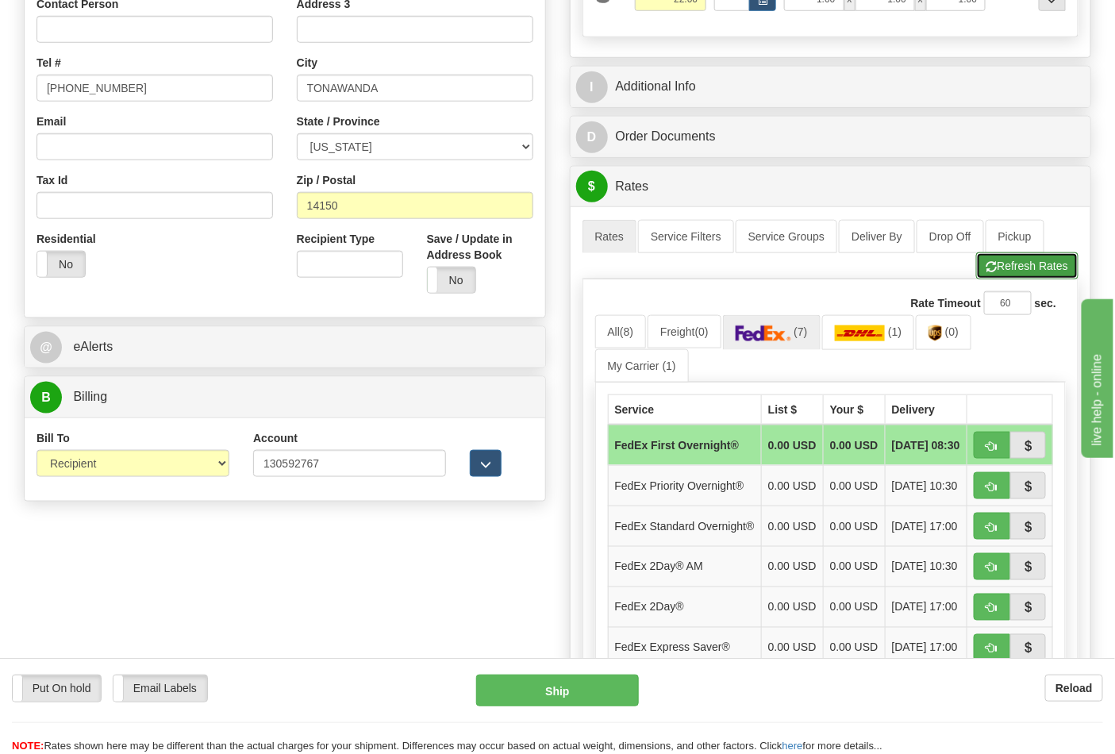
click at [1007, 275] on button "Refresh Rates" at bounding box center [1027, 265] width 102 height 27
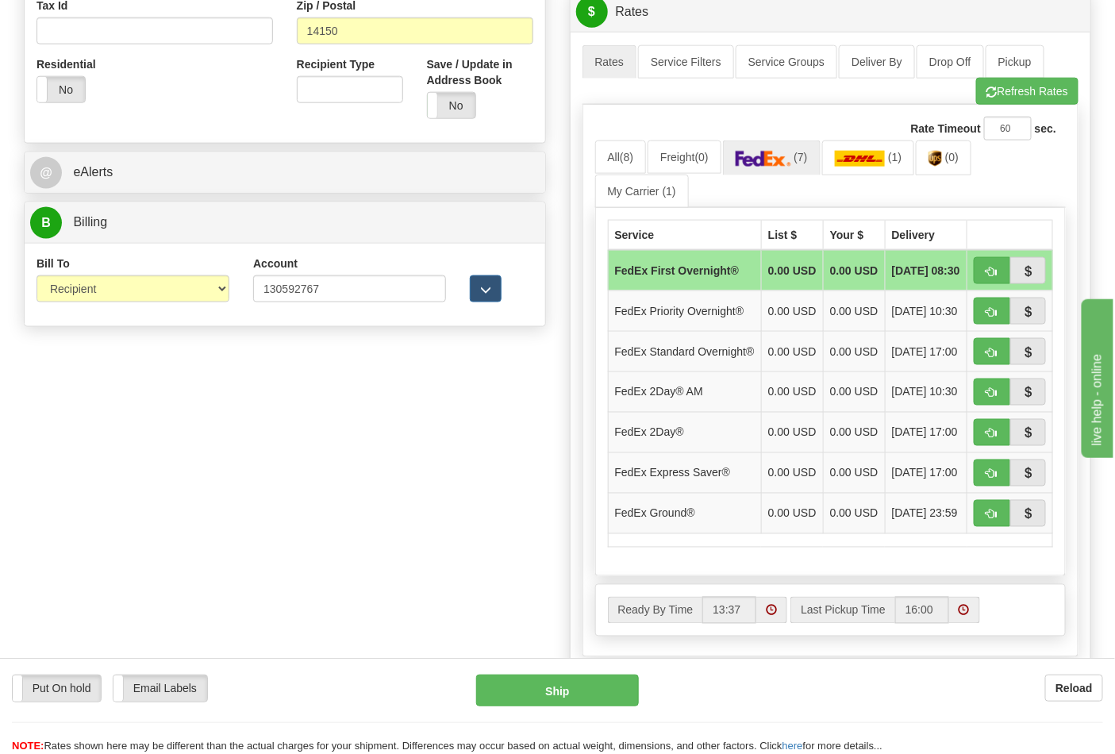
scroll to position [617, 0]
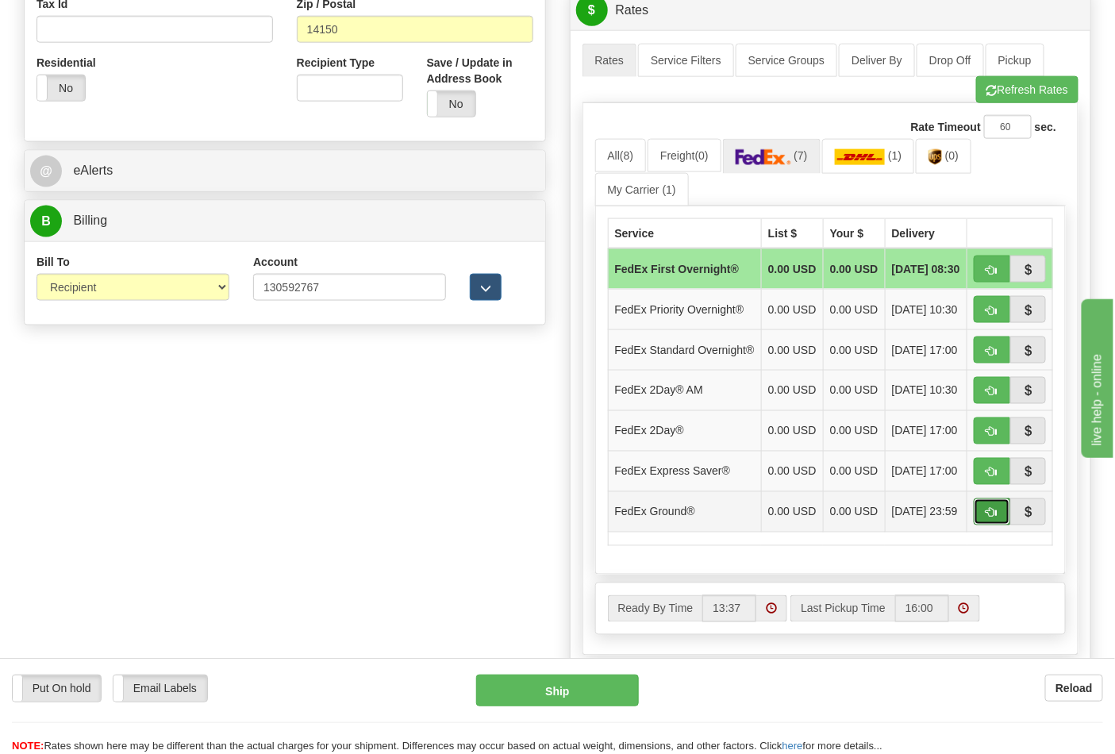
click at [982, 526] on button "button" at bounding box center [992, 512] width 37 height 27
type input "92"
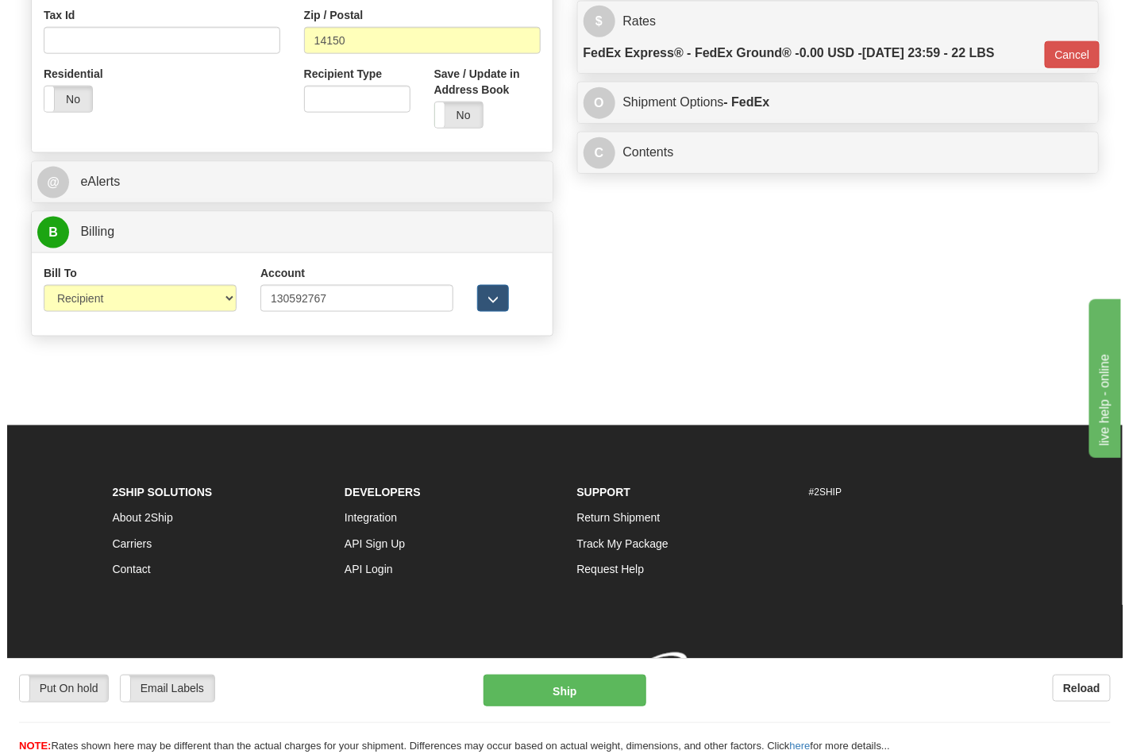
scroll to position [608, 0]
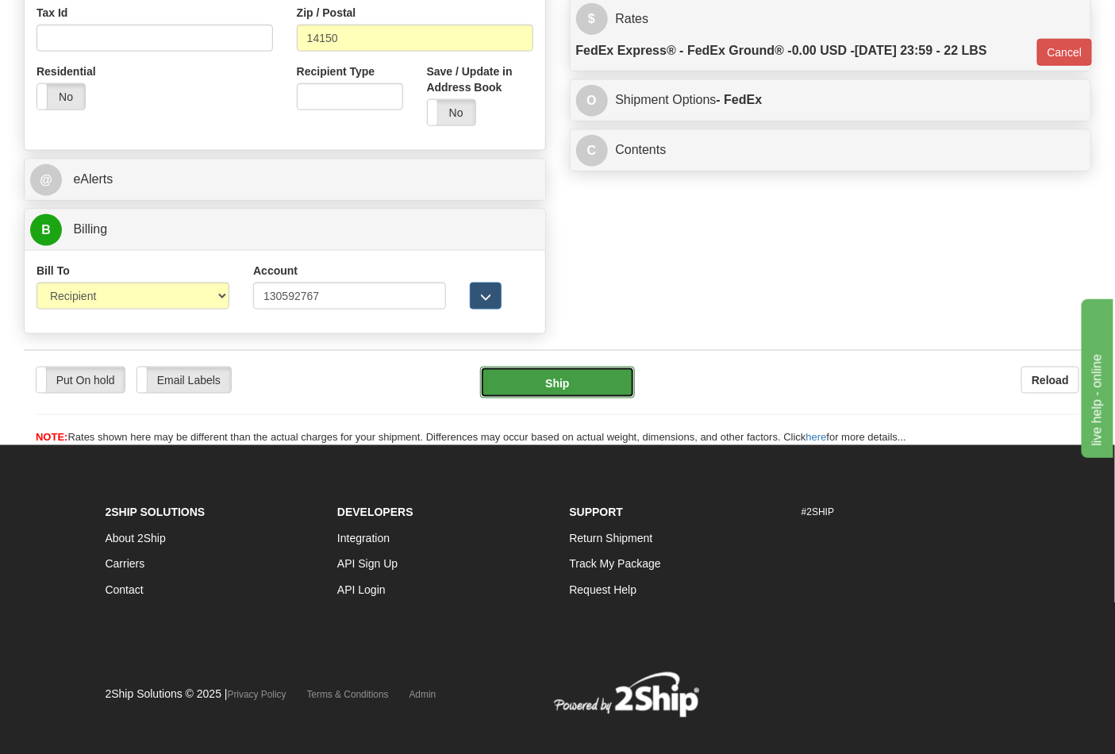
click at [567, 392] on button "Ship" at bounding box center [557, 383] width 154 height 32
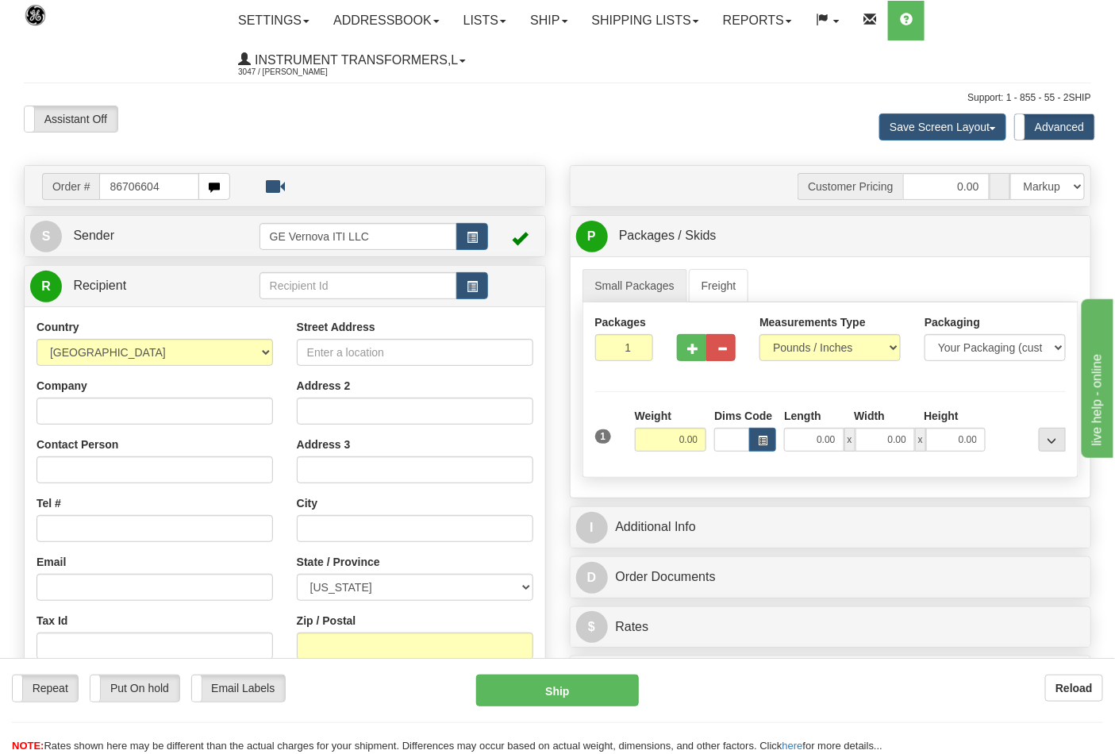
type input "86706604"
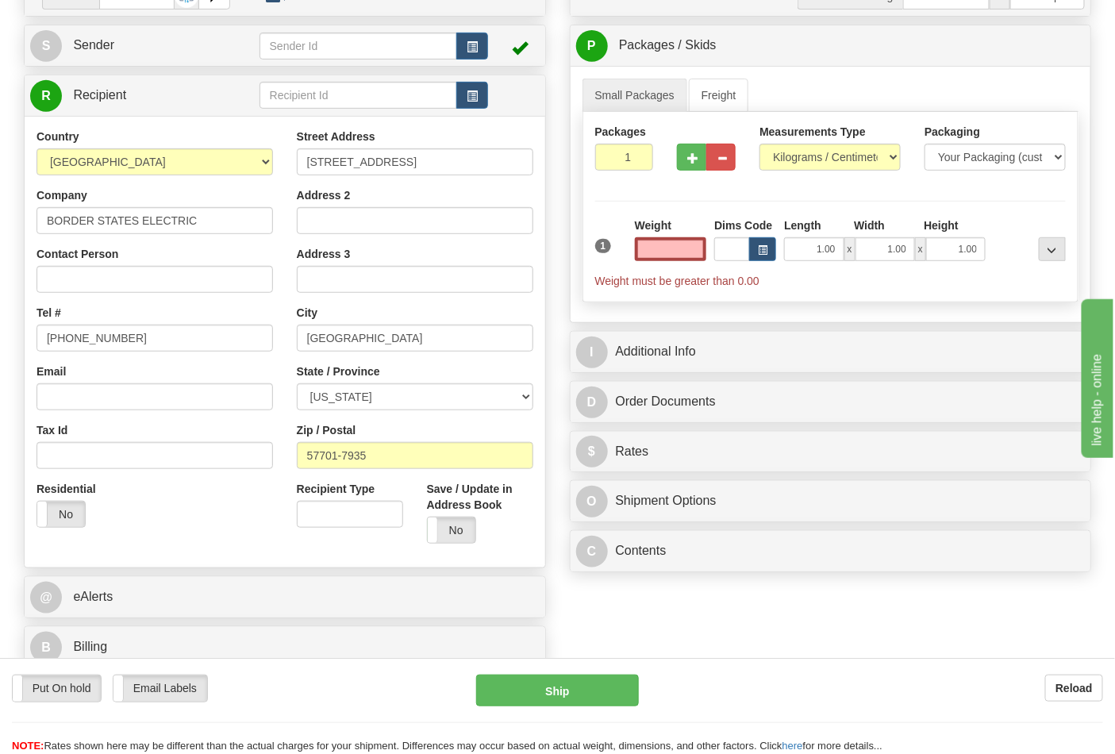
scroll to position [441, 0]
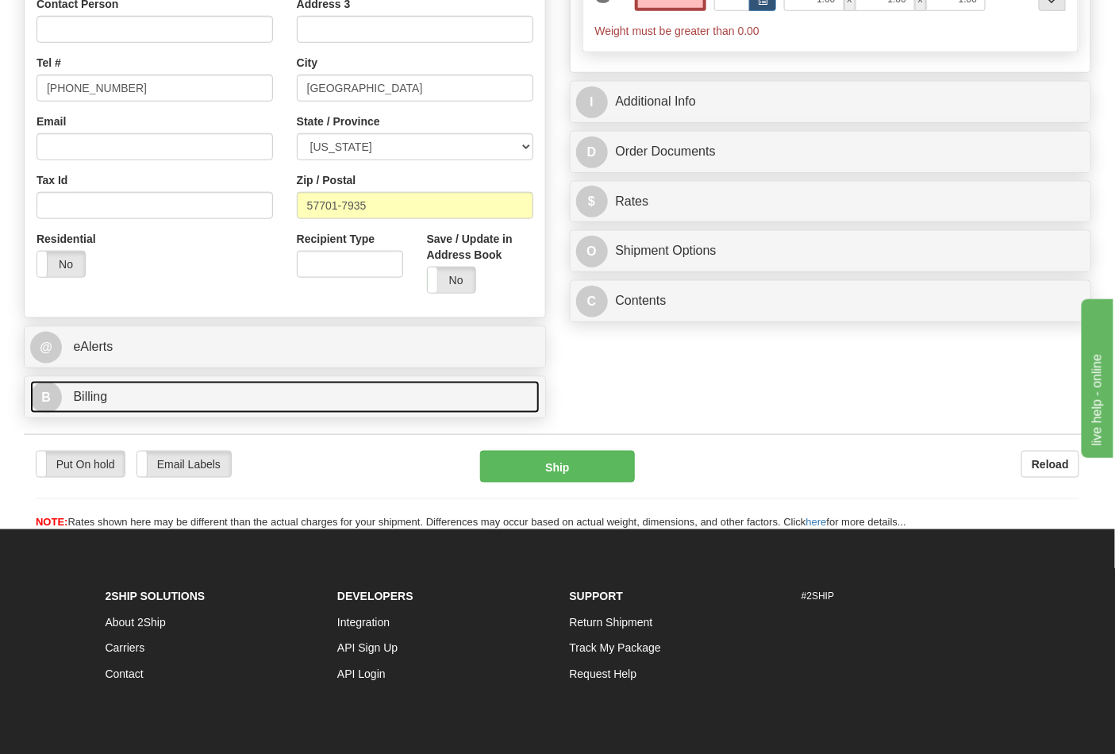
type input "0.00"
click at [143, 406] on link "B Billing" at bounding box center [285, 397] width 510 height 33
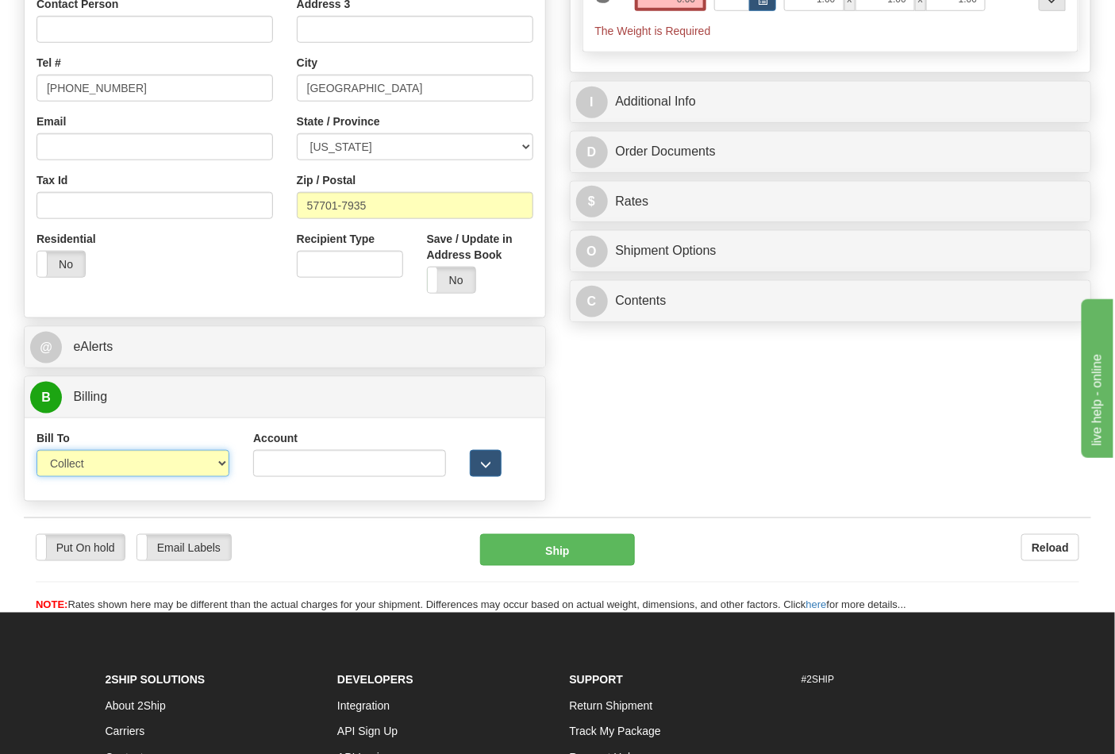
click at [132, 464] on select "Sender Recipient Third Party Collect" at bounding box center [133, 463] width 193 height 27
select select "2"
click at [37, 452] on select "Sender Recipient Third Party Collect" at bounding box center [133, 463] width 193 height 27
click at [270, 460] on input "Account" at bounding box center [349, 463] width 193 height 27
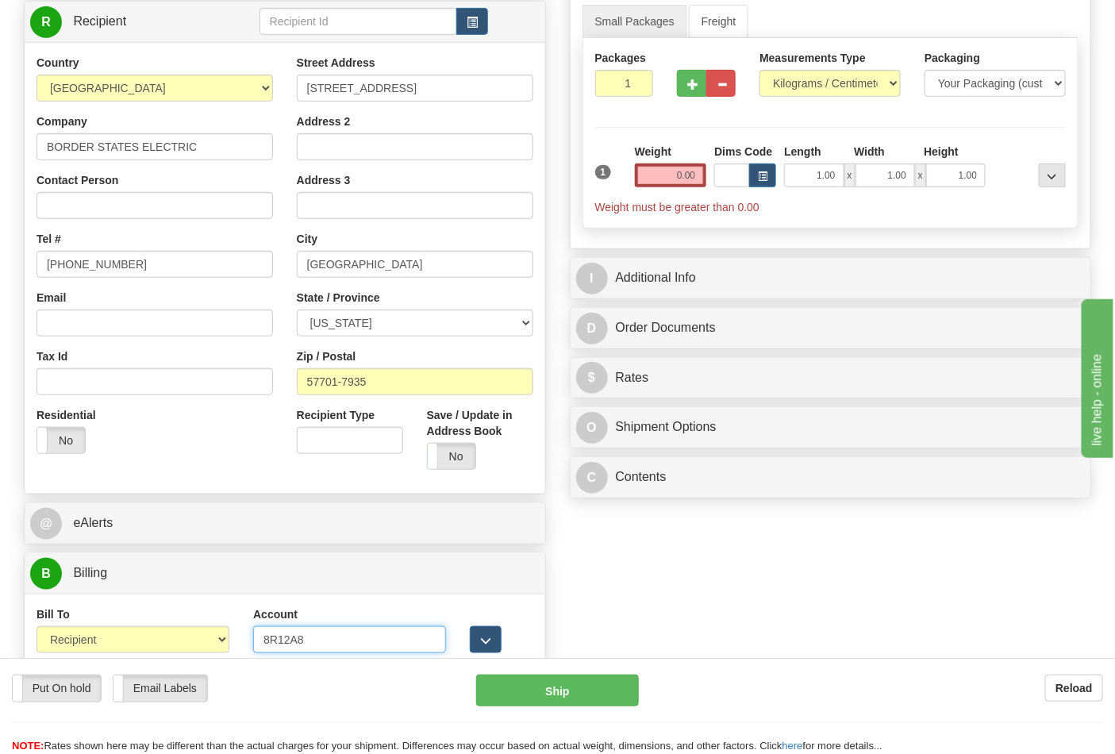
scroll to position [0, 0]
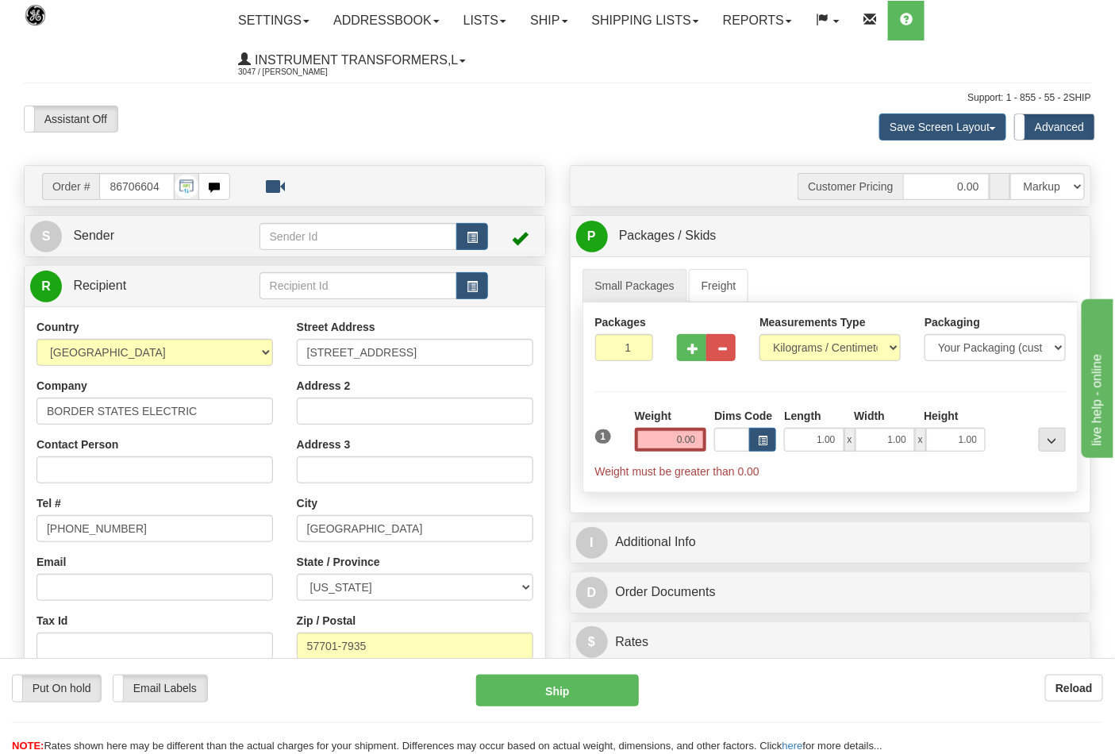
type input "8R12A8"
click at [834, 337] on select "Pounds / Inches Kilograms / Centimeters" at bounding box center [830, 347] width 141 height 27
select select "0"
click at [760, 335] on select "Pounds / Inches Kilograms / Centimeters" at bounding box center [830, 347] width 141 height 27
click at [676, 442] on input "0.00" at bounding box center [671, 440] width 72 height 24
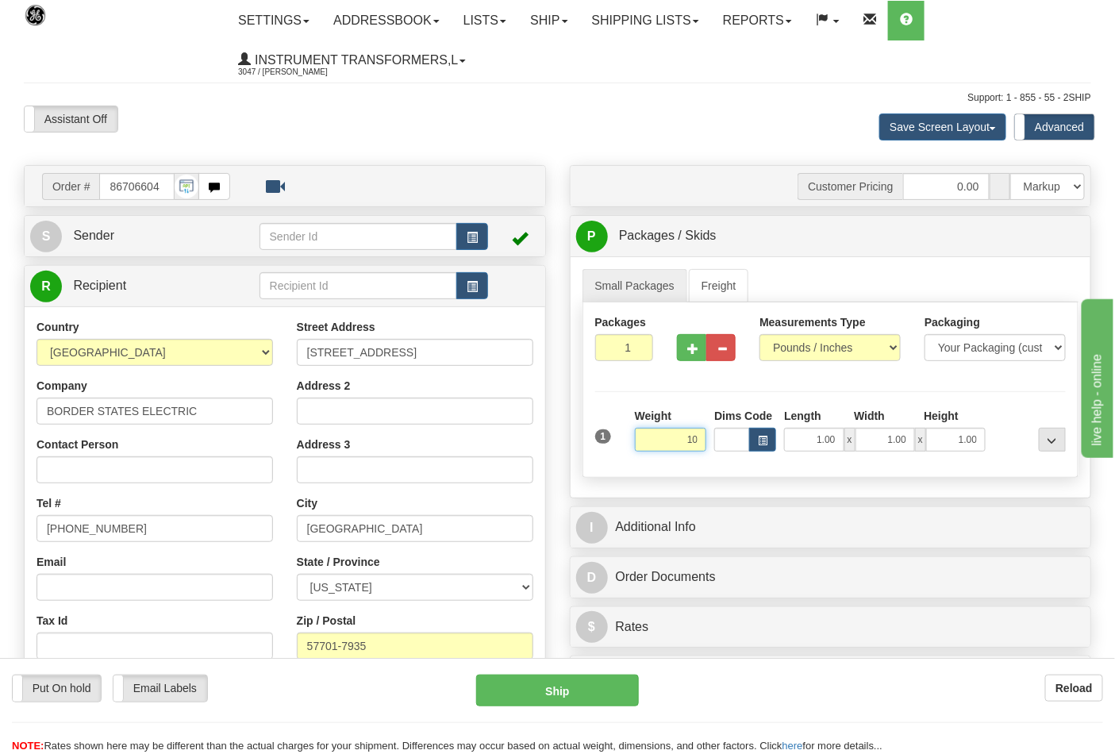
click button "Delete" at bounding box center [0, 0] width 0 height 0
type input "10.00"
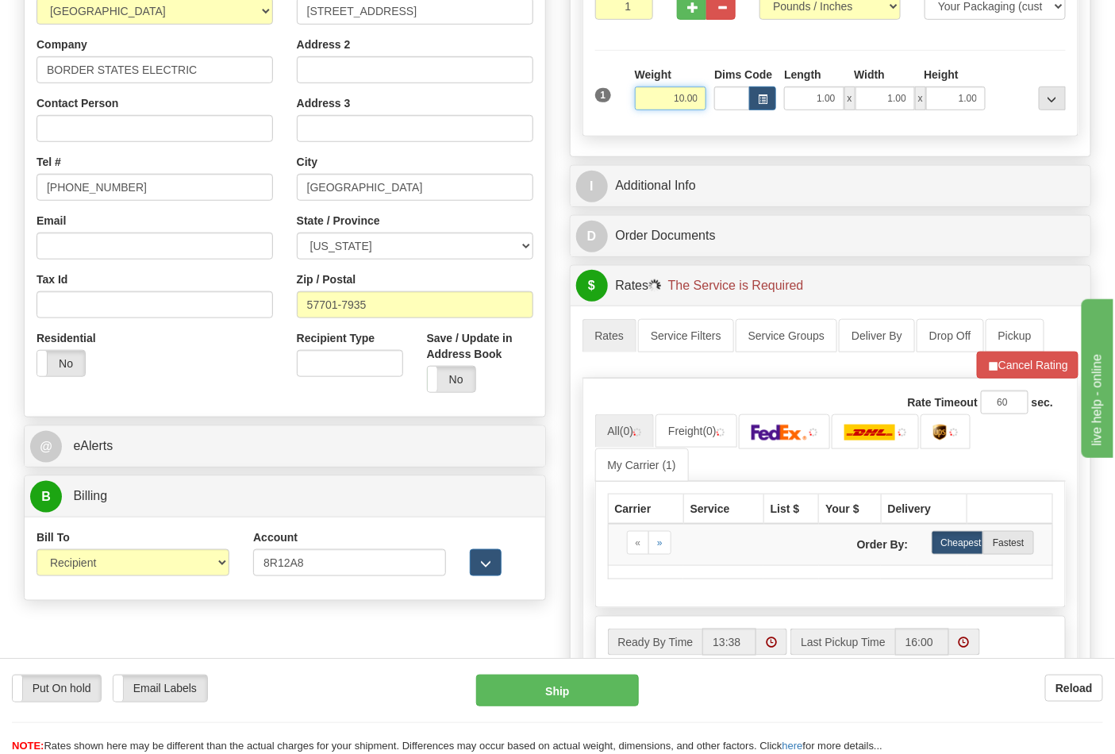
scroll to position [352, 0]
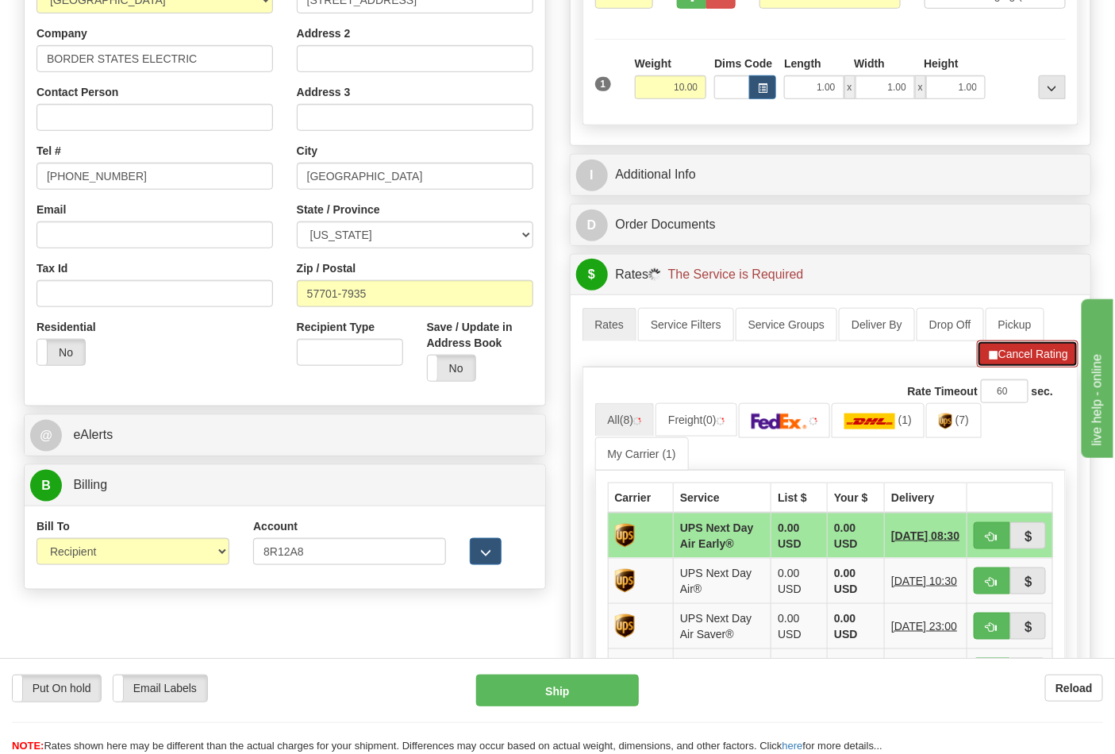
click at [1009, 354] on button "Cancel Rating" at bounding box center [1028, 354] width 102 height 27
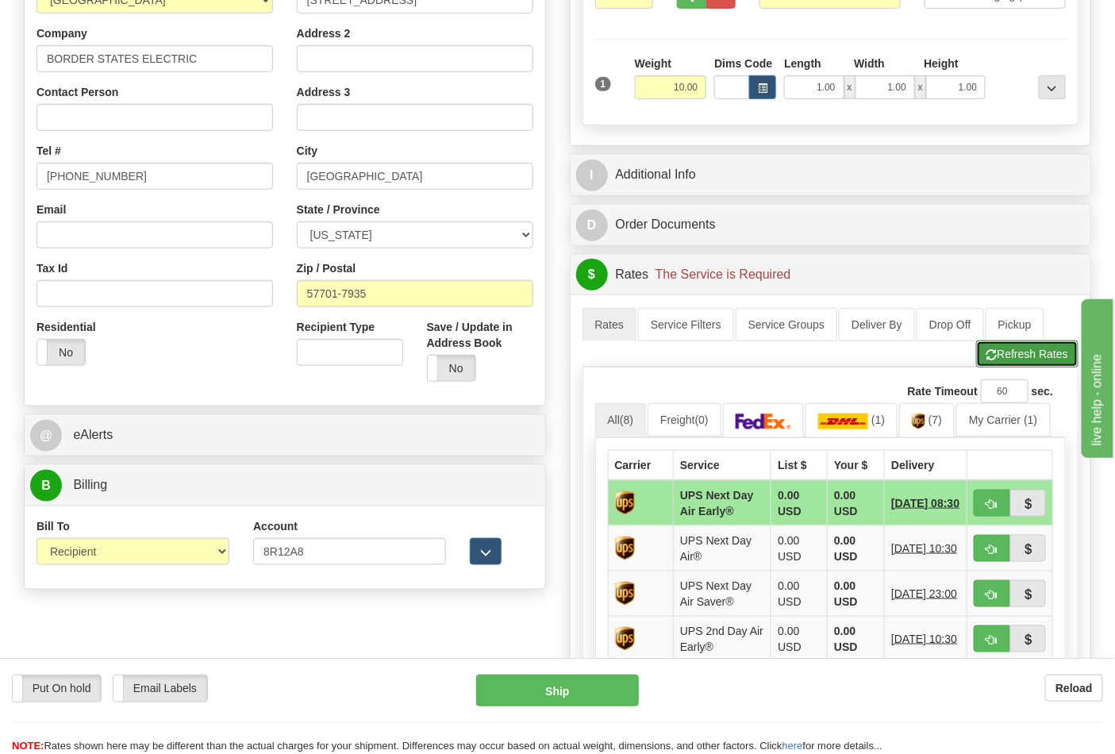
click at [1012, 356] on button "Refresh Rates" at bounding box center [1027, 354] width 102 height 27
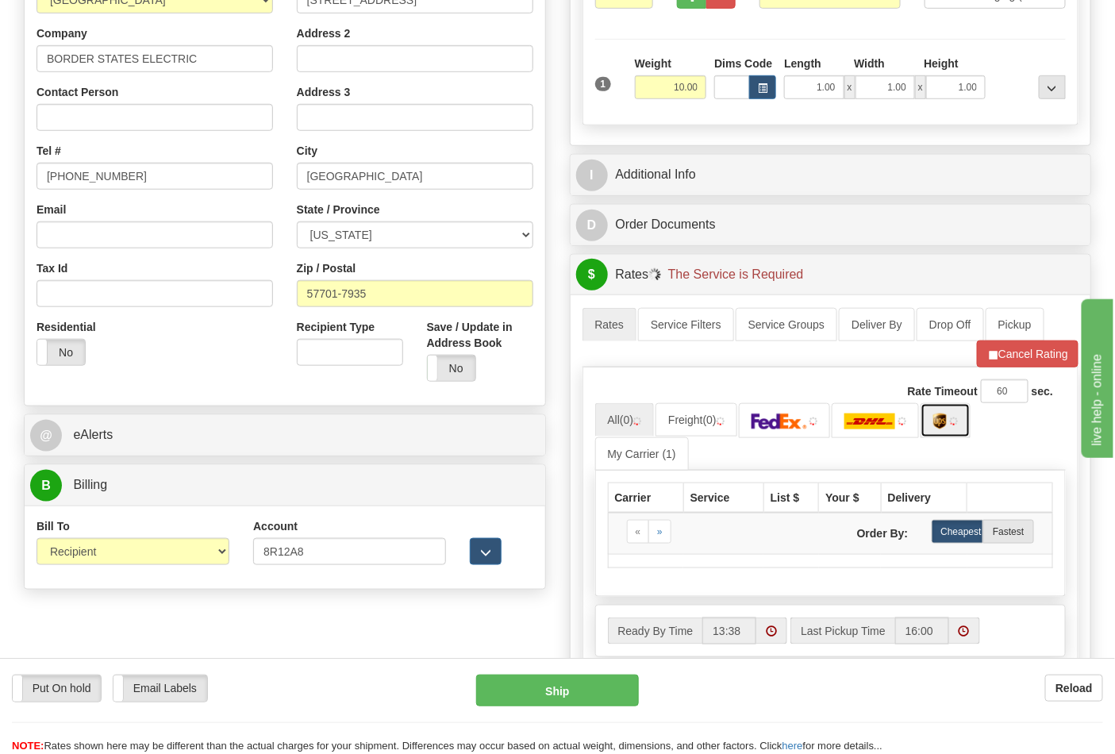
click at [946, 426] on img at bounding box center [940, 422] width 13 height 16
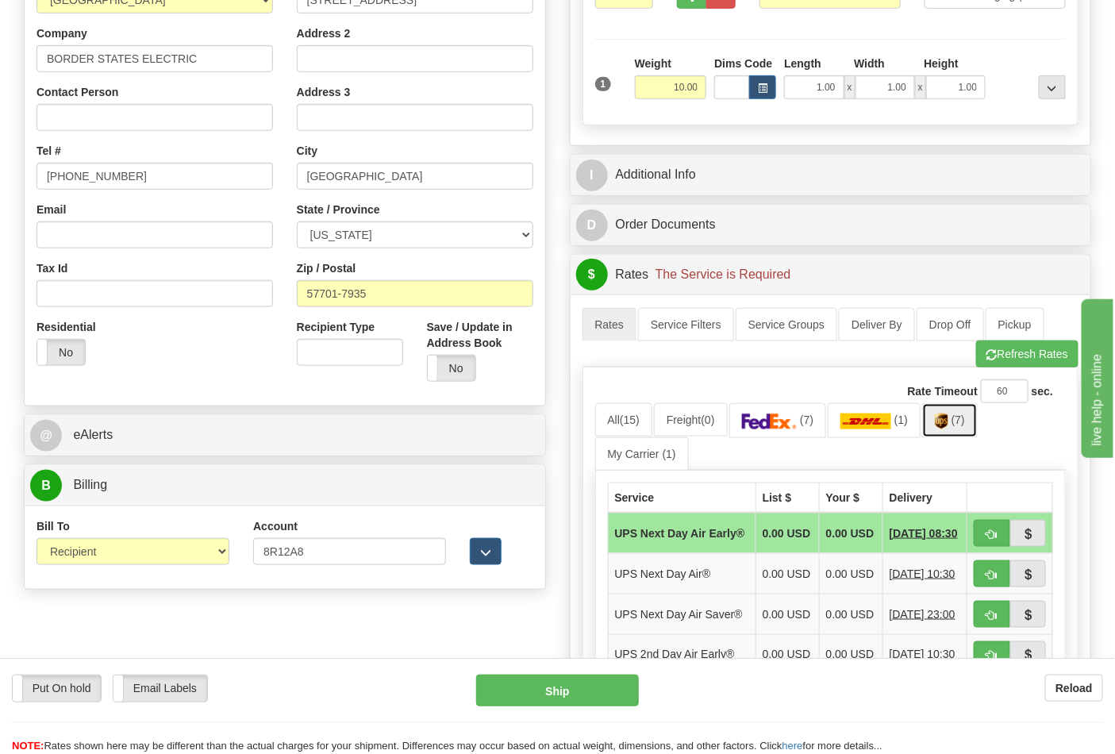
scroll to position [705, 0]
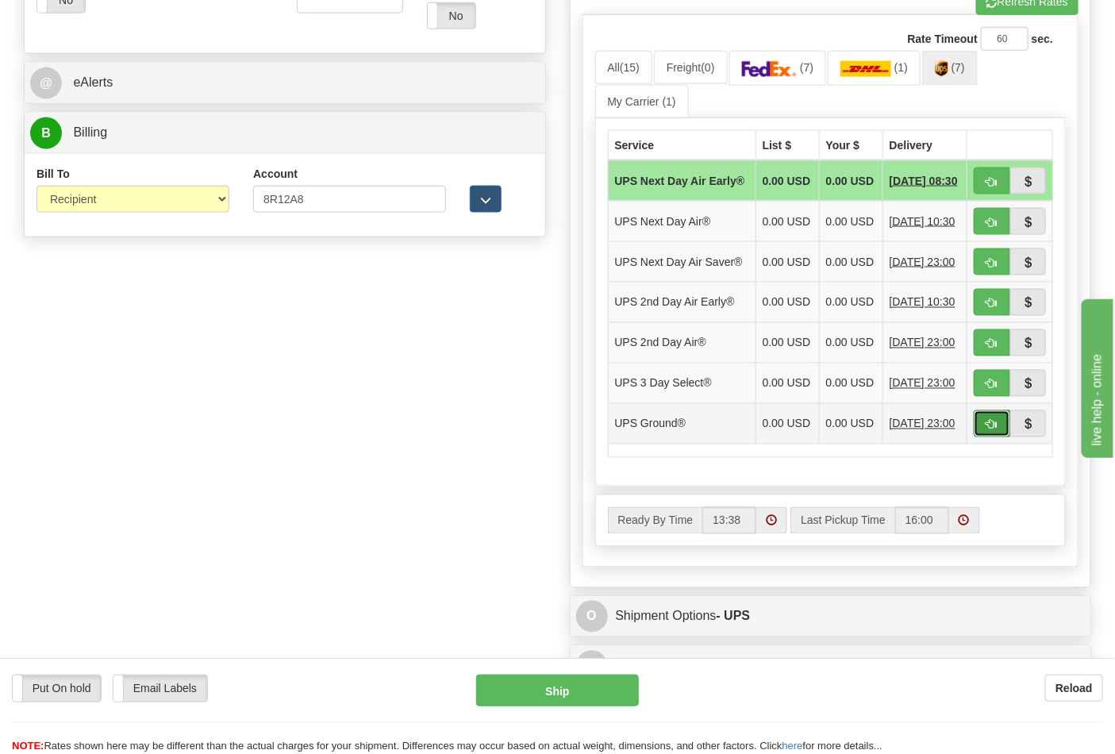
click at [989, 430] on span "button" at bounding box center [992, 425] width 11 height 10
type input "03"
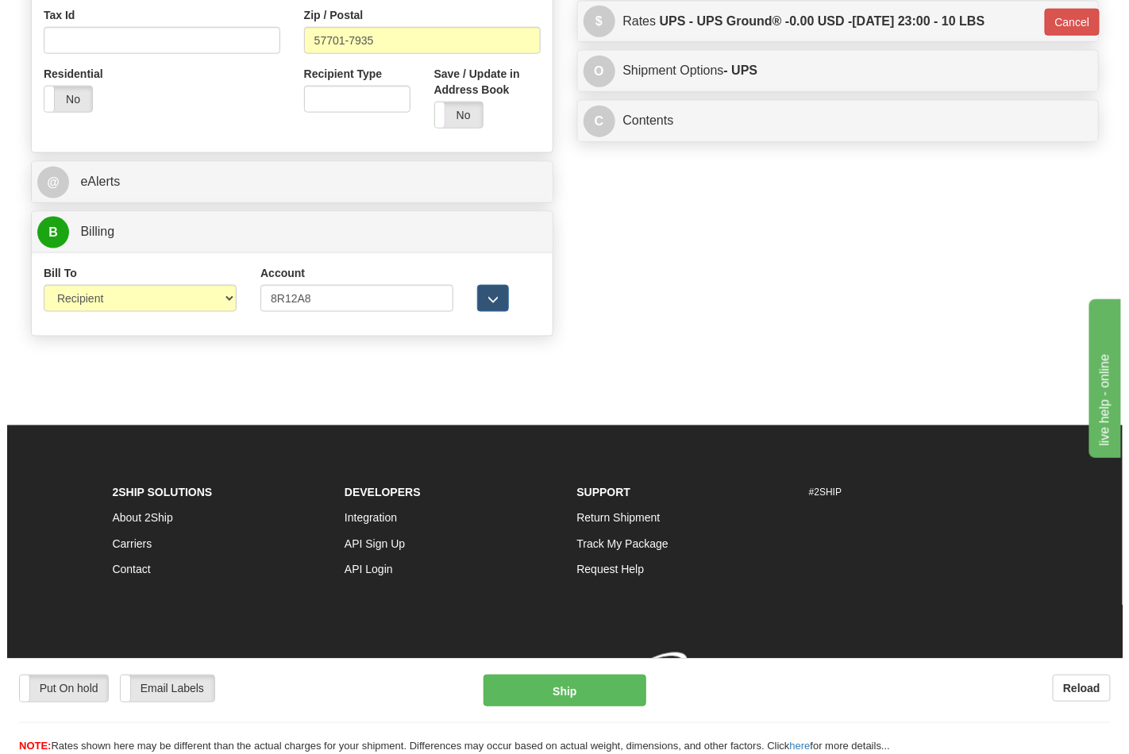
scroll to position [631, 0]
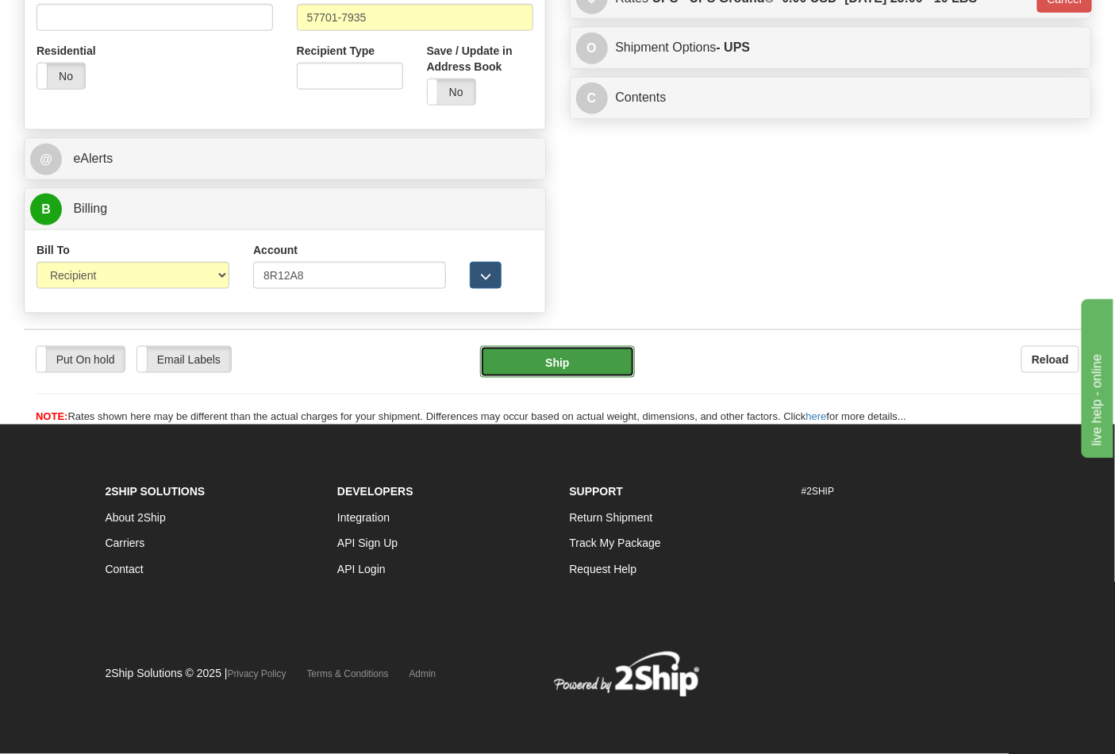
drag, startPoint x: 591, startPoint y: 357, endPoint x: 589, endPoint y: 367, distance: 9.7
click at [589, 367] on button "Ship" at bounding box center [557, 362] width 154 height 32
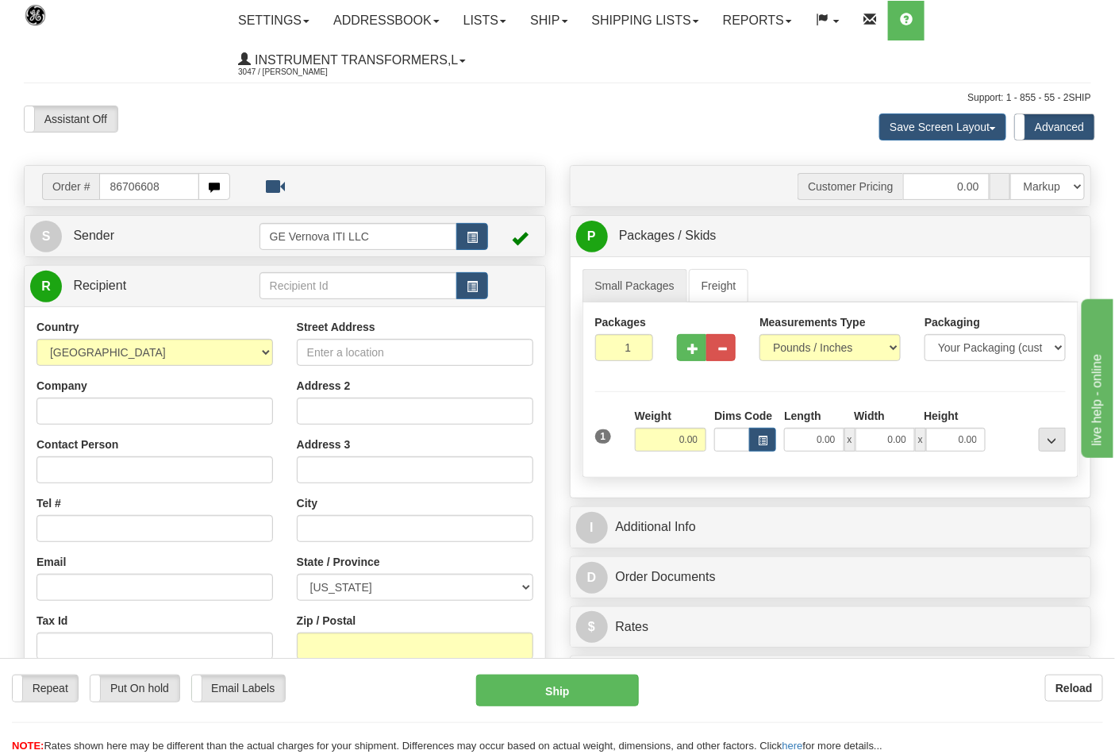
type input "86706608"
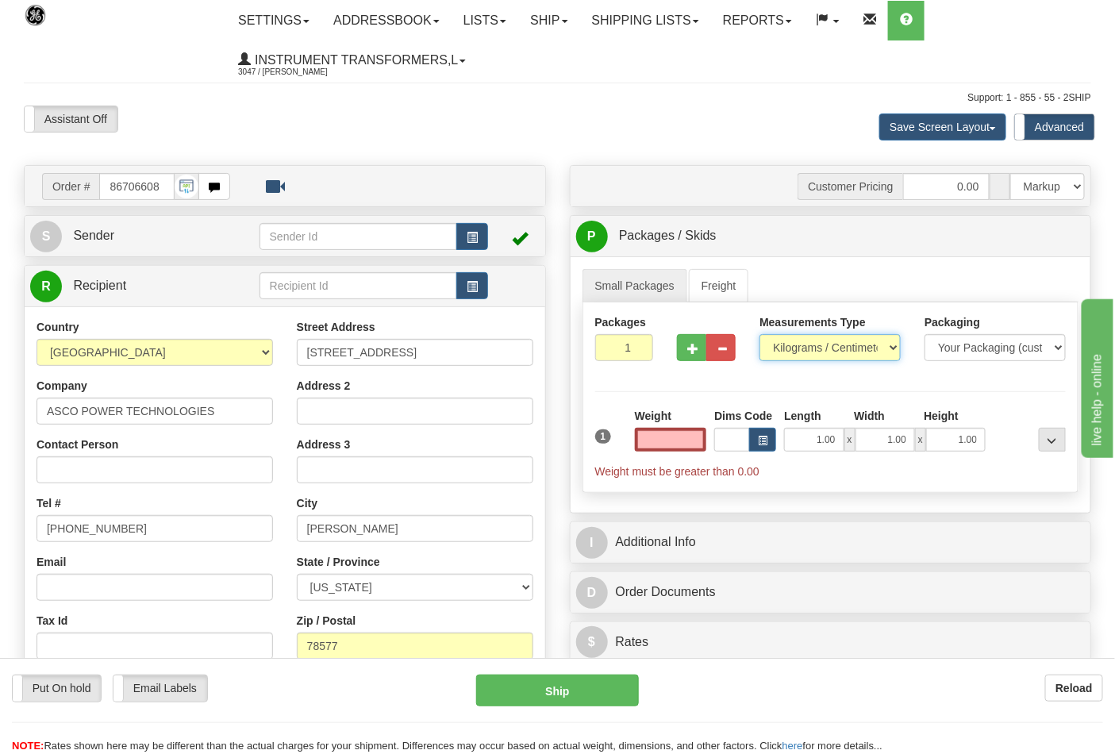
type input "0.00"
click at [860, 345] on select "Pounds / Inches Kilograms / Centimeters" at bounding box center [830, 347] width 141 height 27
select select "0"
click at [760, 335] on select "Pounds / Inches Kilograms / Centimeters" at bounding box center [830, 347] width 141 height 27
click at [655, 446] on input "0.00" at bounding box center [671, 440] width 72 height 24
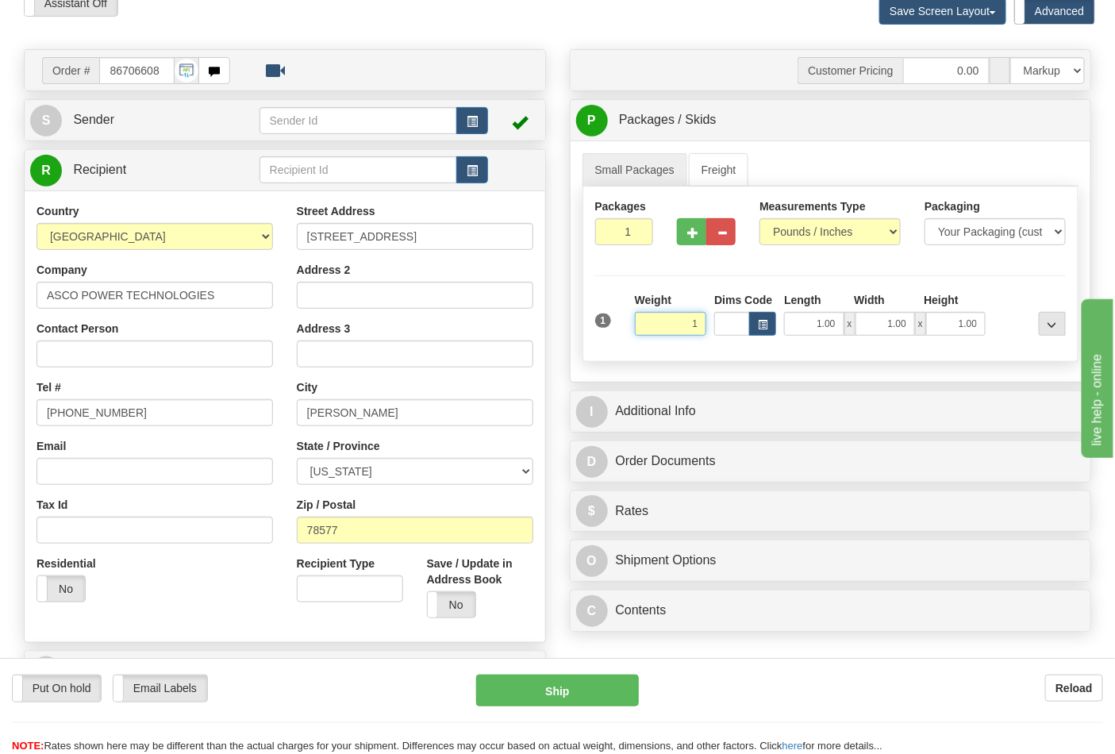
scroll to position [264, 0]
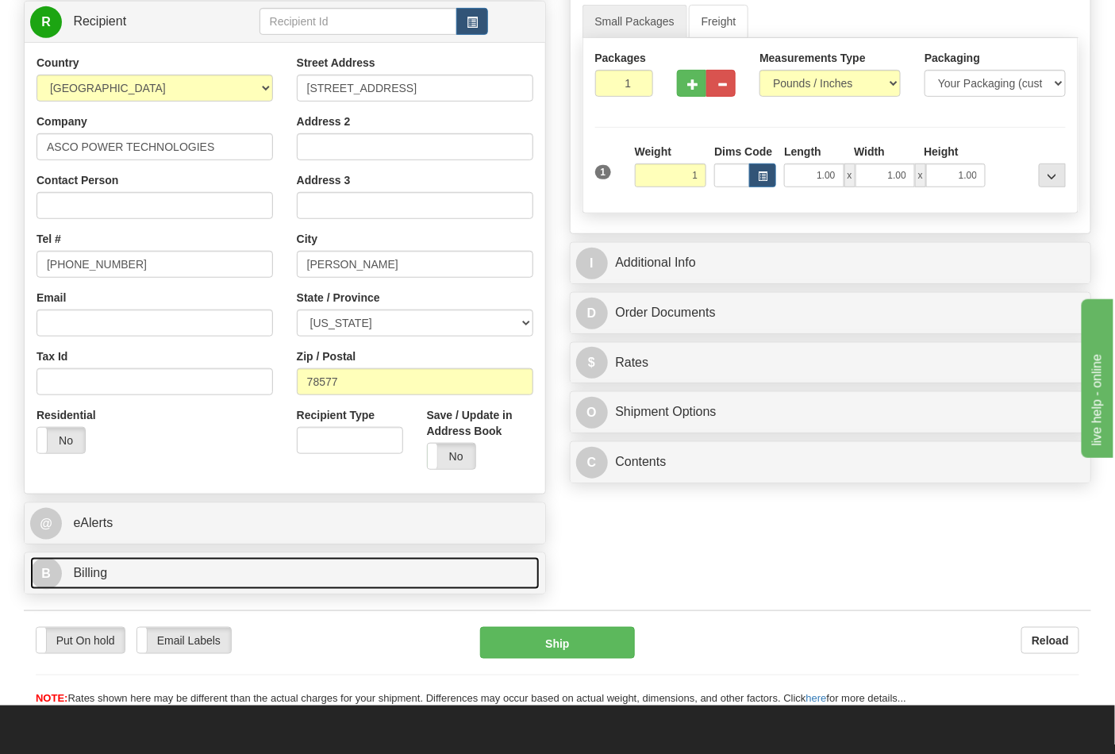
type input "1.00"
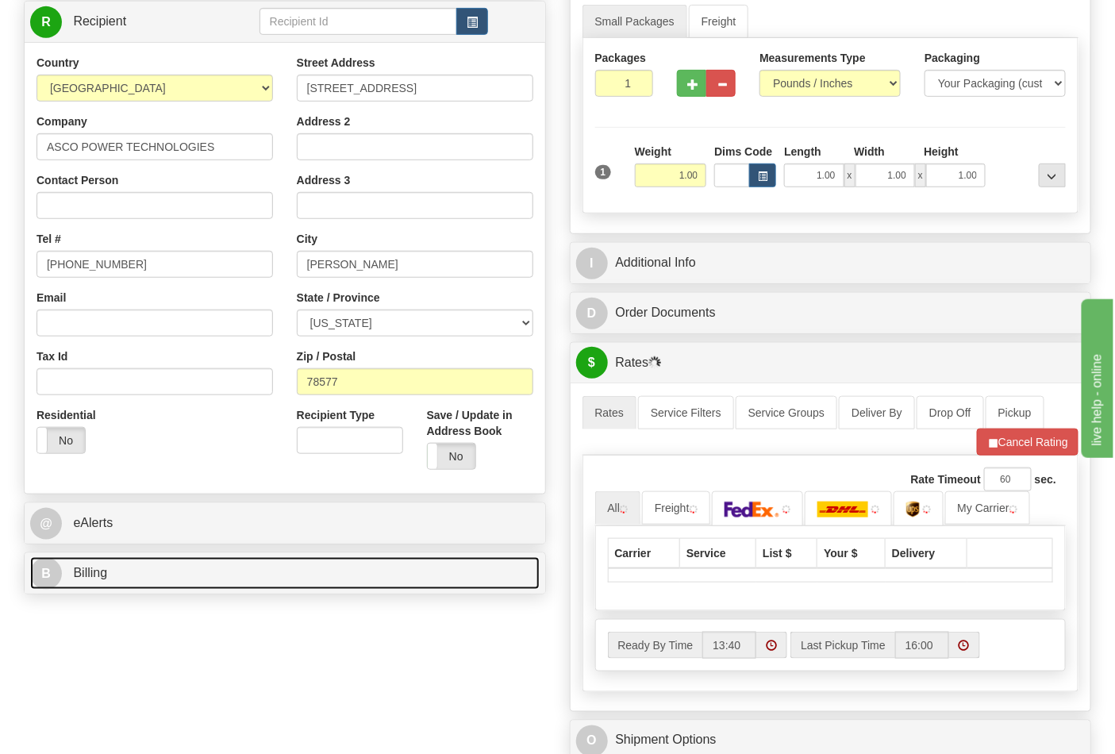
click at [191, 568] on link "B Billing" at bounding box center [285, 573] width 510 height 33
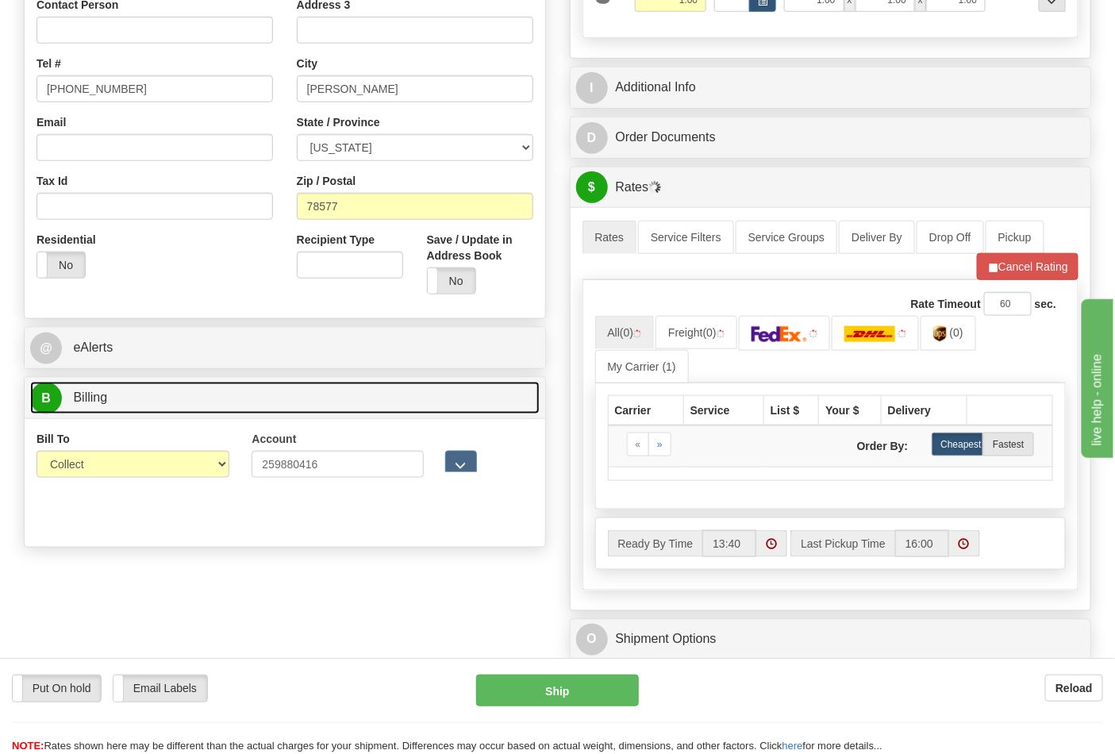
scroll to position [441, 0]
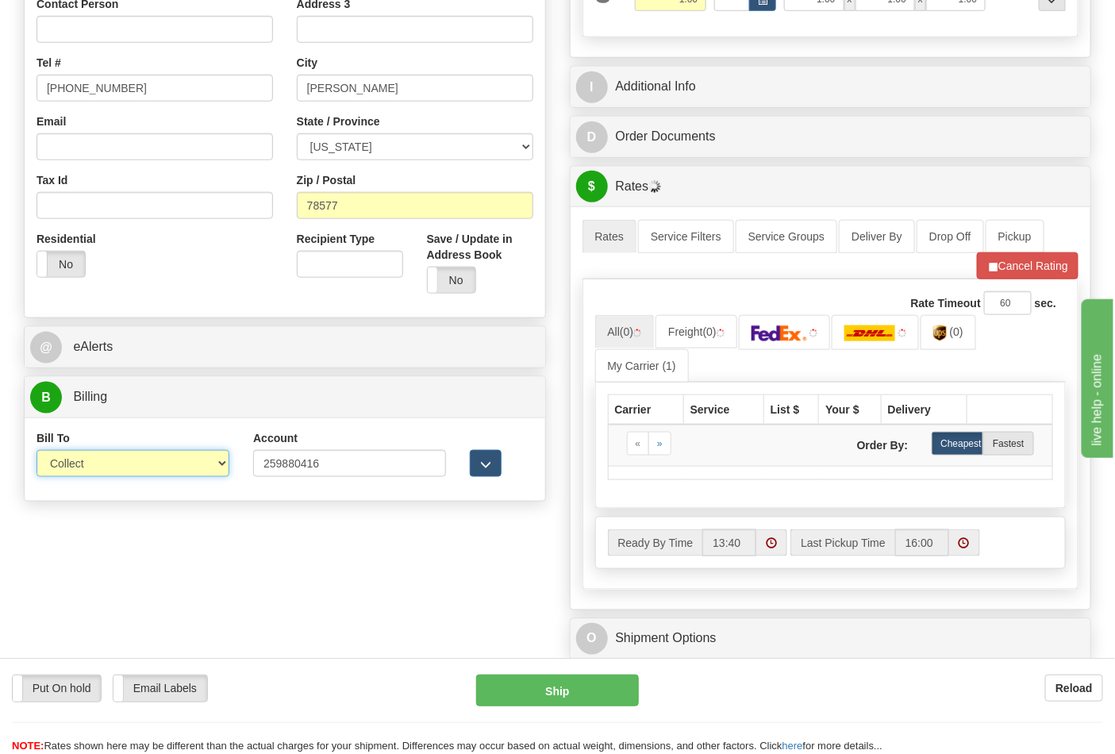
click at [217, 469] on select "Sender Recipient Third Party Collect" at bounding box center [133, 463] width 193 height 27
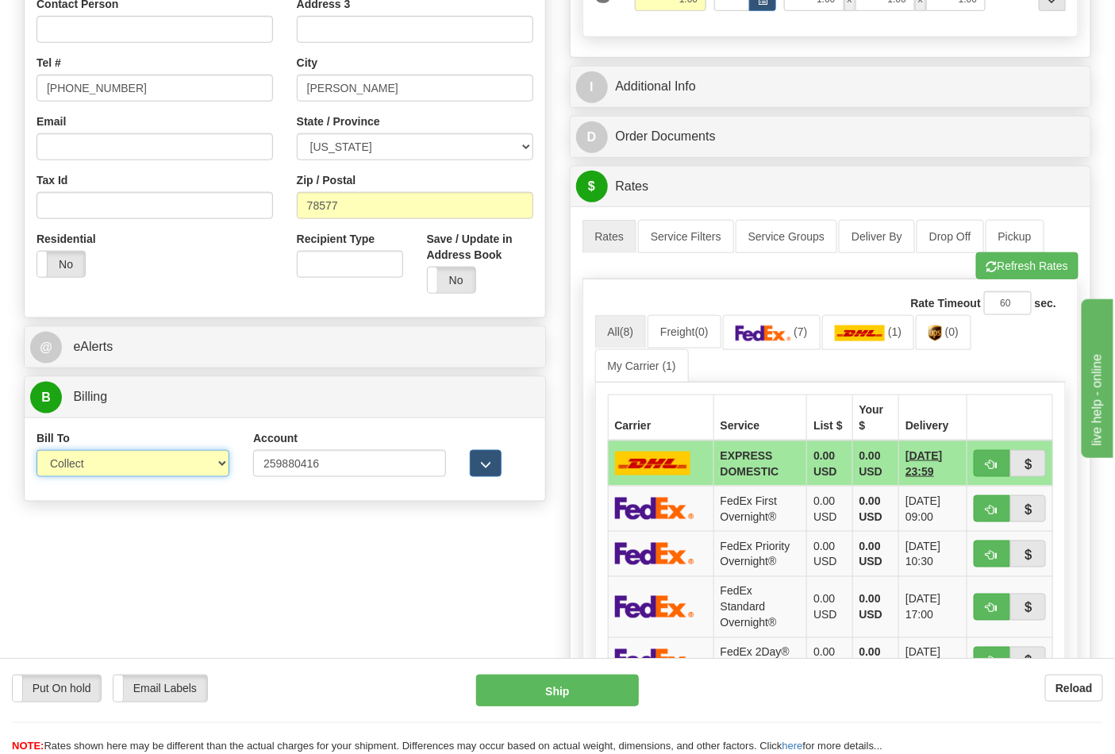
select select "2"
click at [37, 452] on select "Sender Recipient Third Party Collect" at bounding box center [133, 463] width 193 height 27
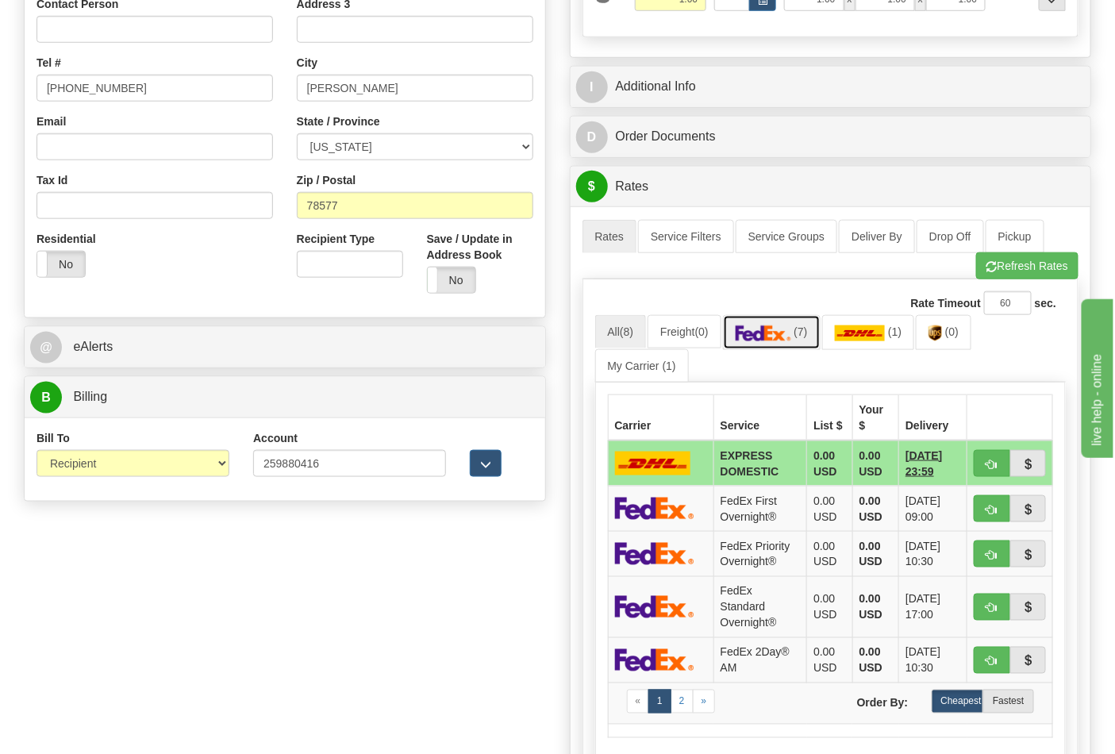
click at [770, 321] on link "(7)" at bounding box center [772, 332] width 98 height 34
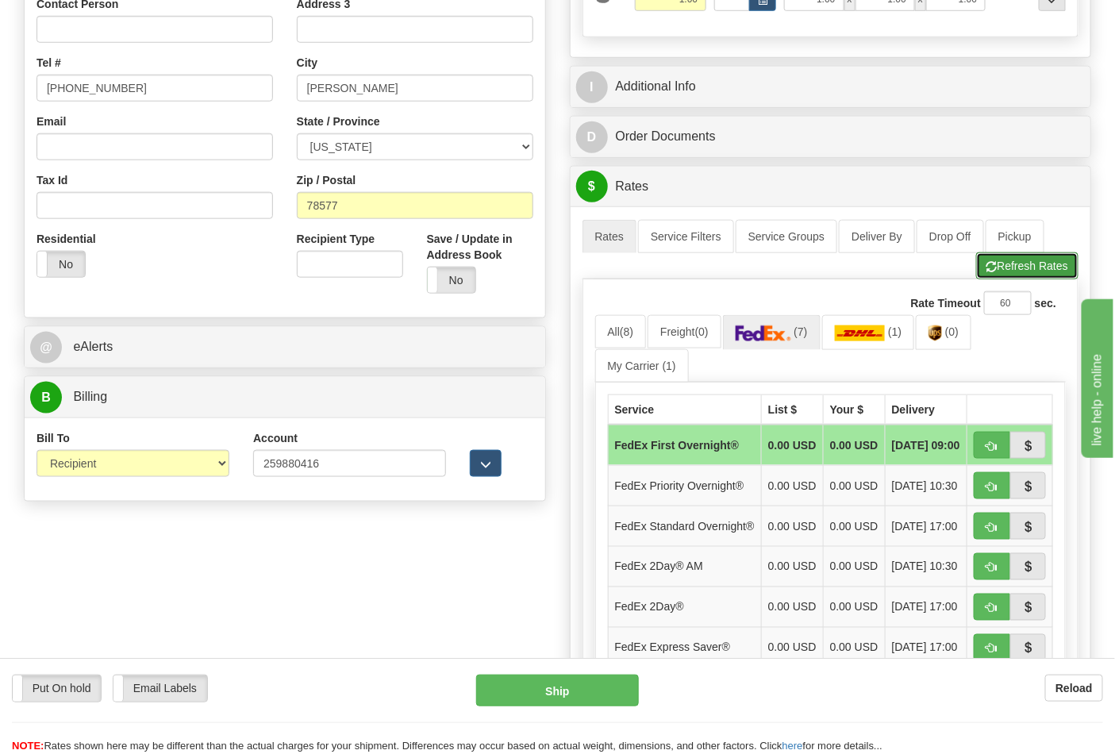
click at [1002, 270] on button "Refresh Rates" at bounding box center [1027, 265] width 102 height 27
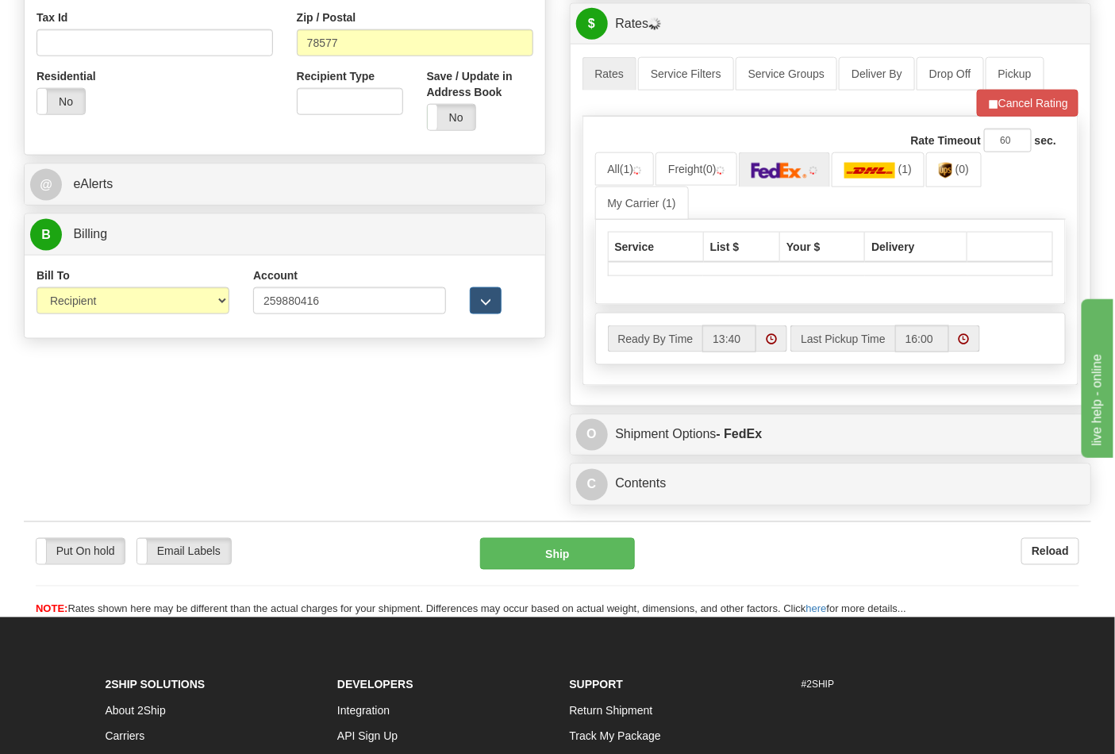
scroll to position [617, 0]
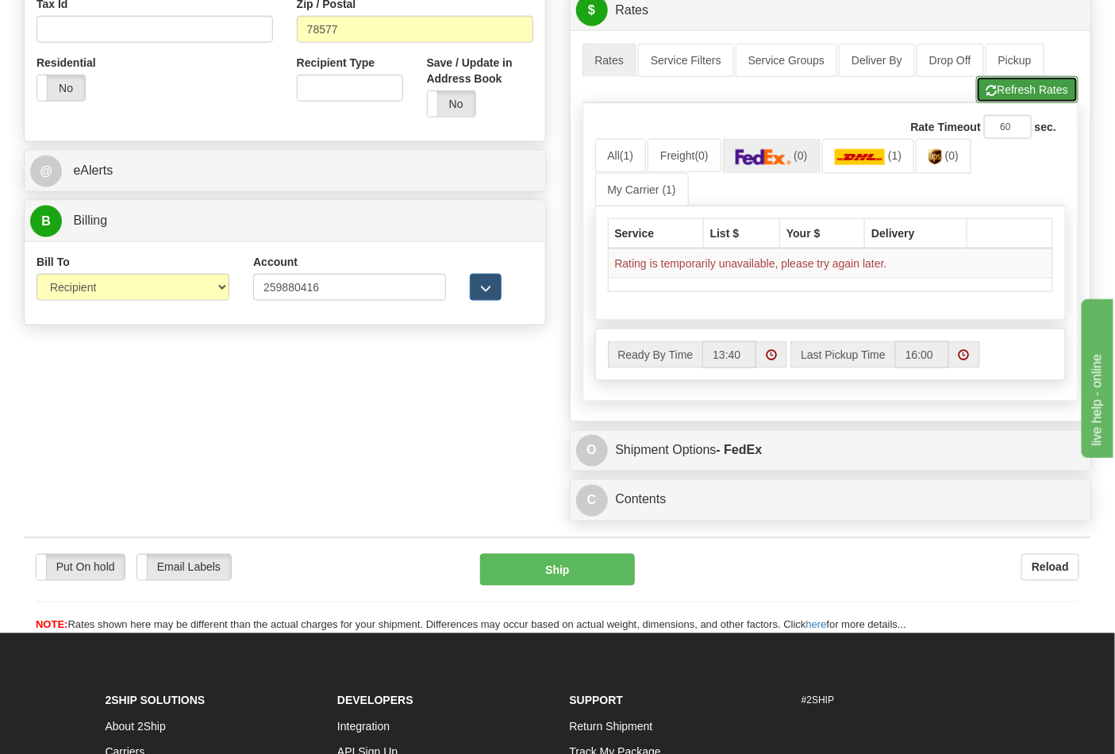
click at [1015, 97] on button "Refresh Rates" at bounding box center [1027, 89] width 102 height 27
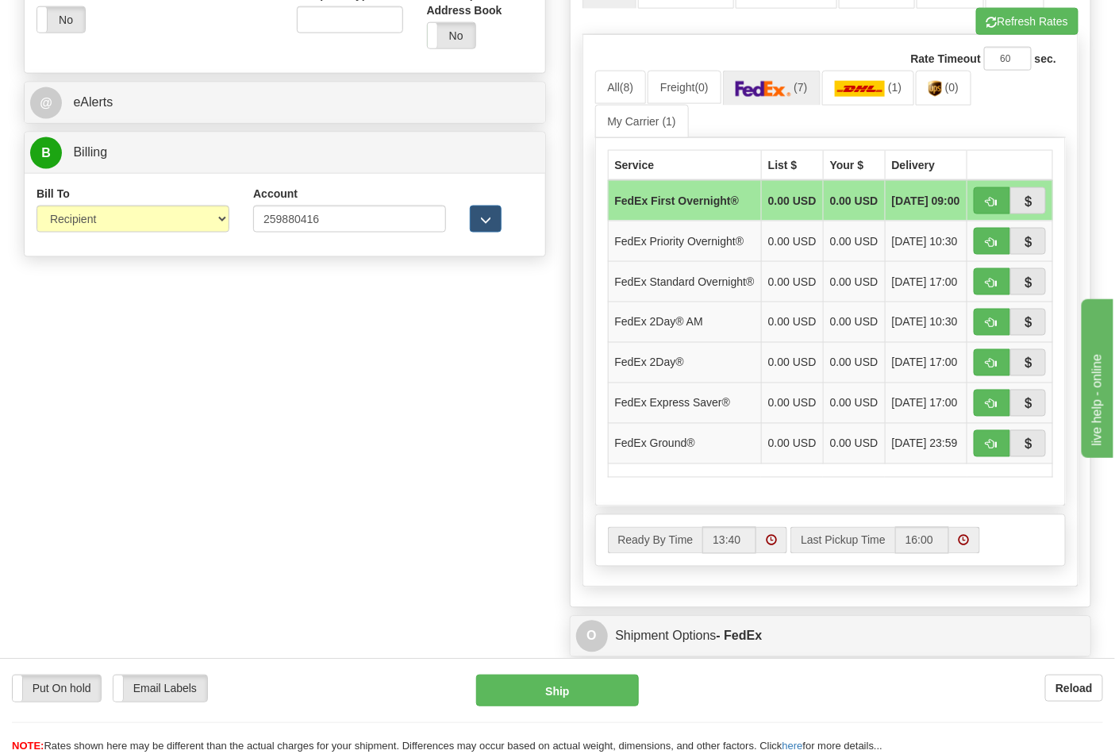
scroll to position [705, 0]
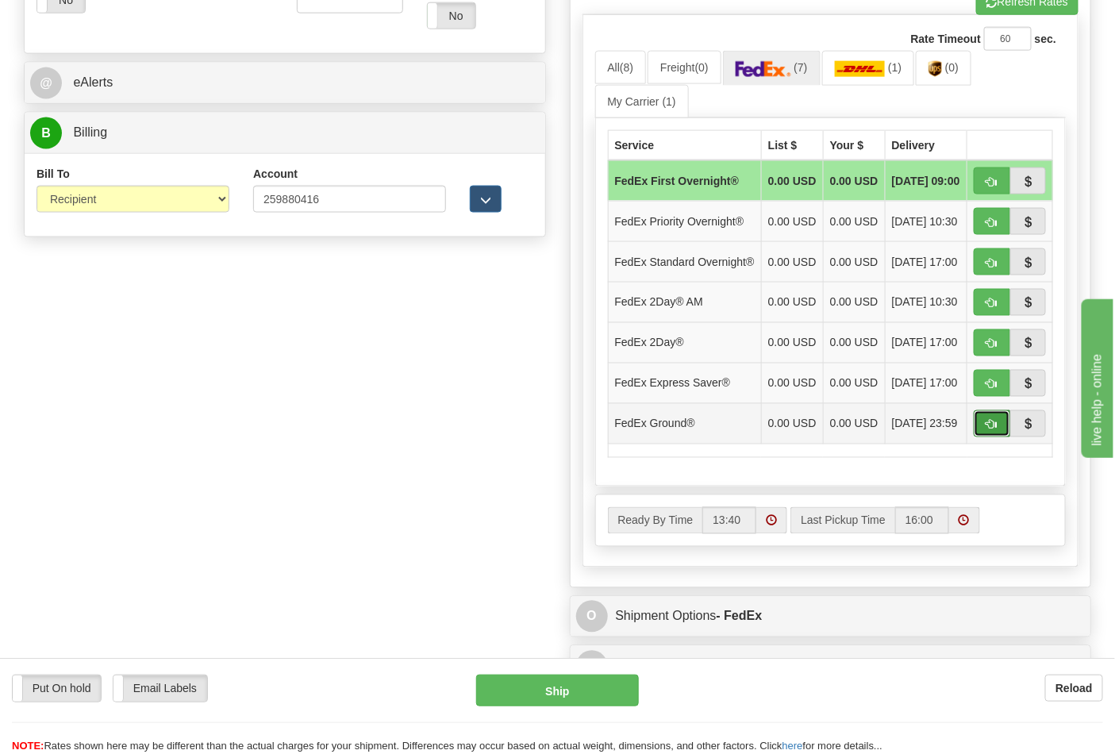
click at [987, 430] on span "button" at bounding box center [992, 425] width 11 height 10
type input "92"
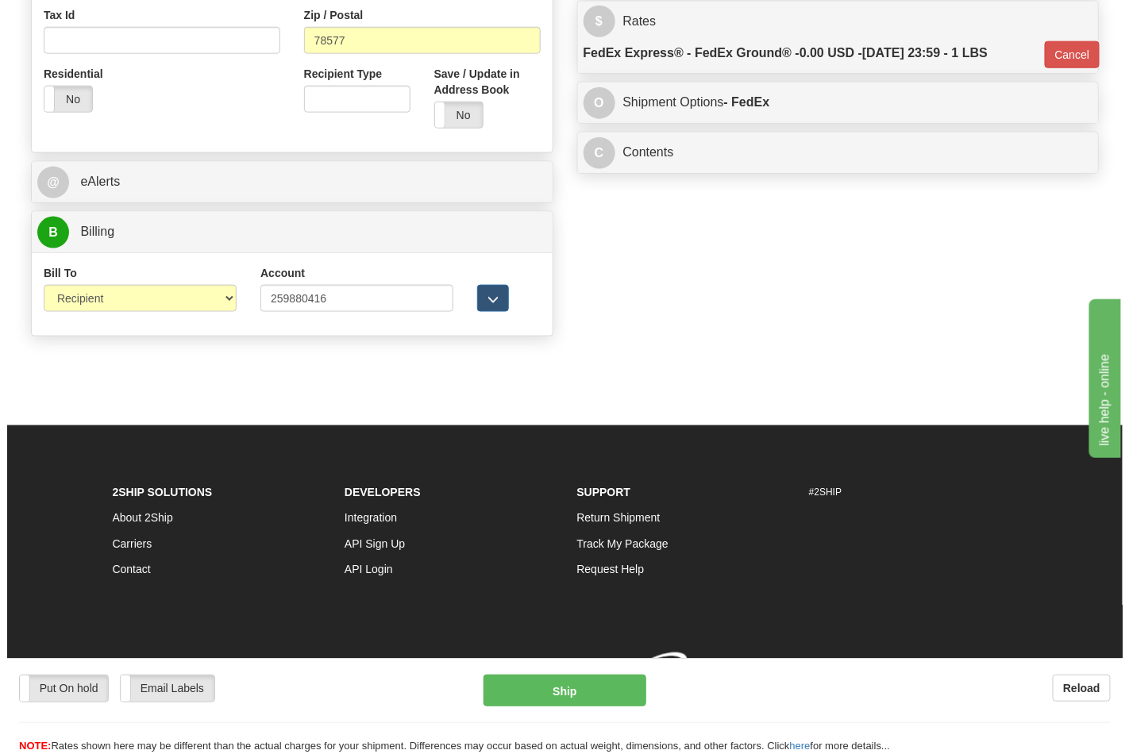
scroll to position [631, 0]
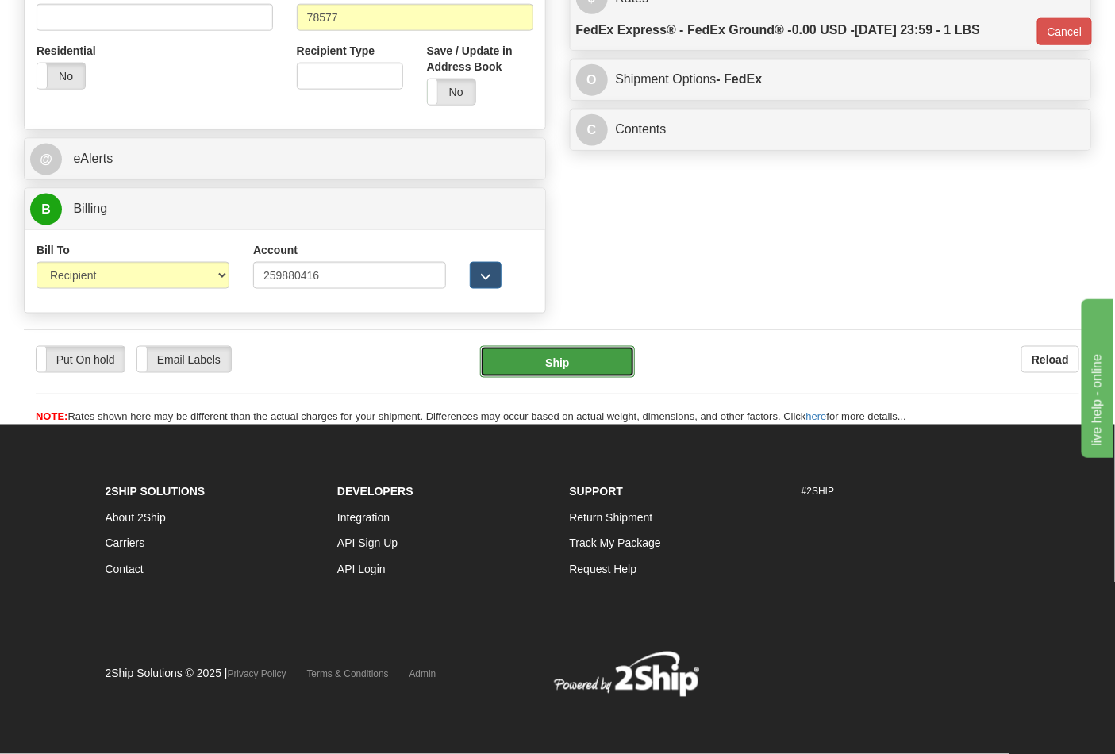
click at [558, 362] on button "Ship" at bounding box center [557, 362] width 154 height 32
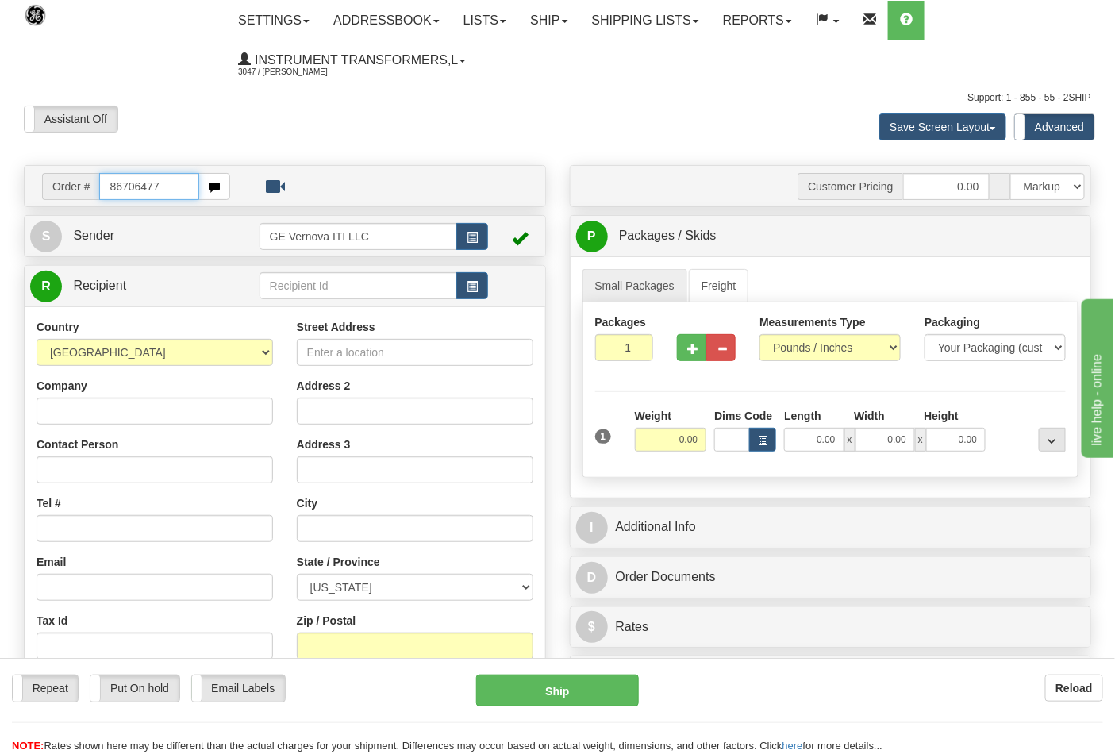
type input "86706477"
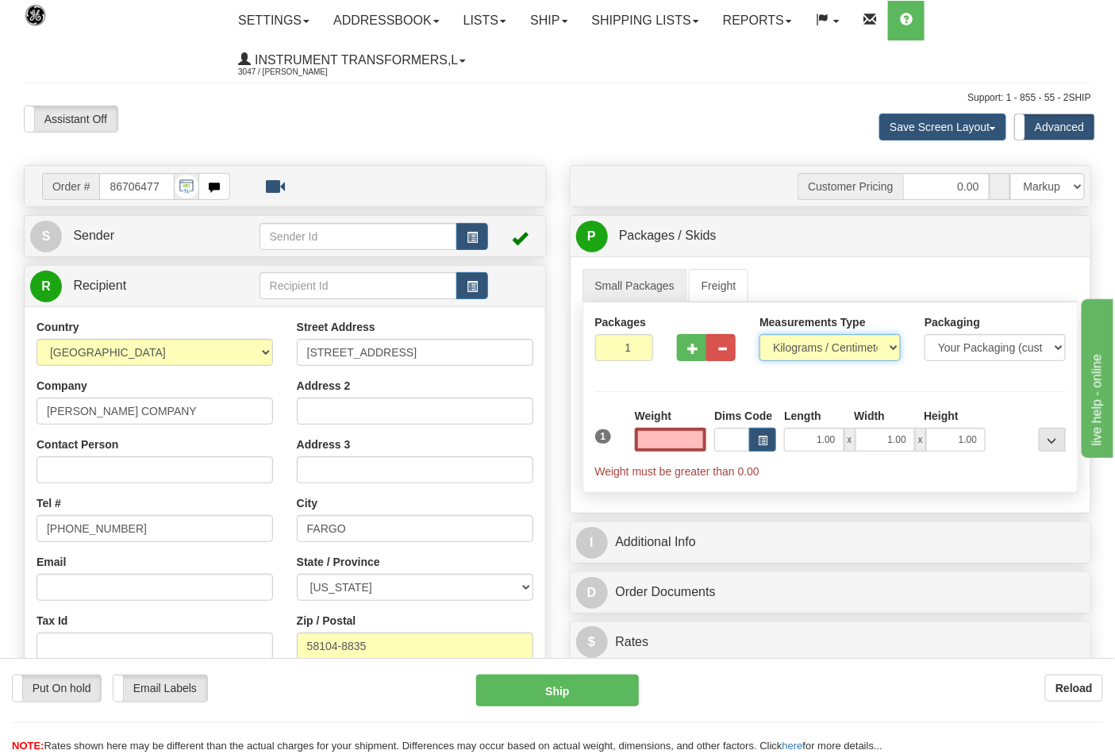
type input "0.00"
click at [803, 347] on select "Pounds / Inches Kilograms / Centimeters" at bounding box center [830, 347] width 141 height 27
select select "0"
click at [760, 335] on select "Pounds / Inches Kilograms / Centimeters" at bounding box center [830, 347] width 141 height 27
click at [699, 356] on button "button" at bounding box center [691, 347] width 29 height 27
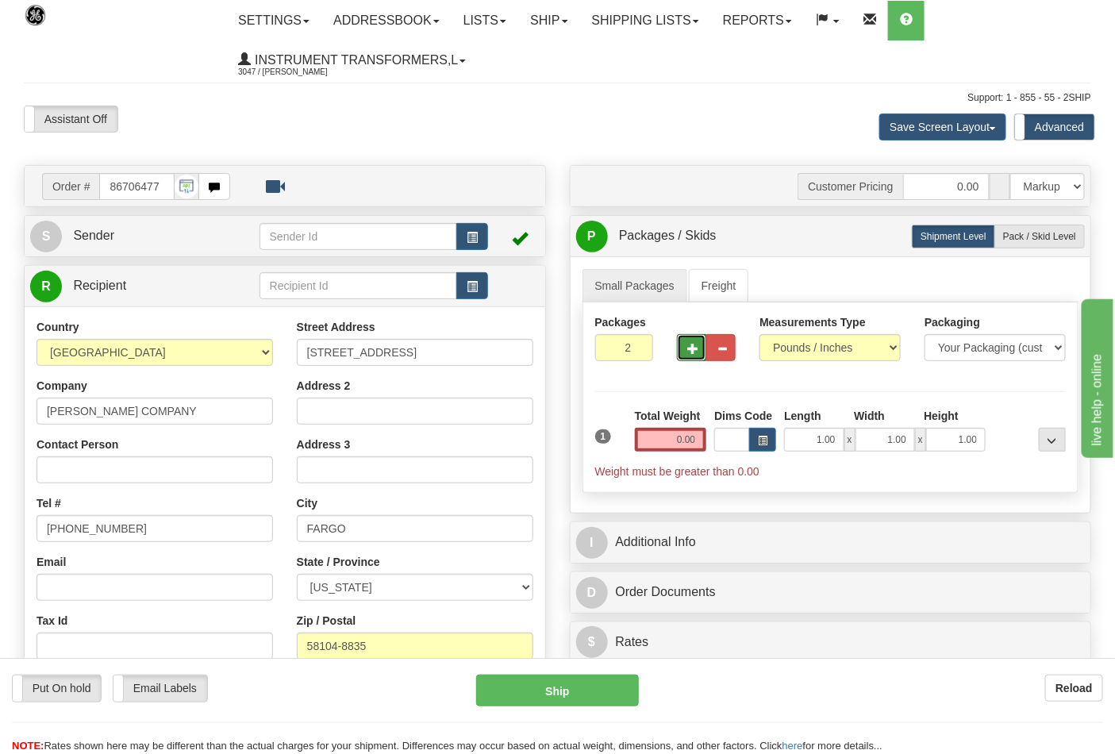
click at [695, 353] on span "button" at bounding box center [692, 349] width 11 height 10
type input "3"
click at [659, 443] on input "0.00" at bounding box center [671, 440] width 72 height 24
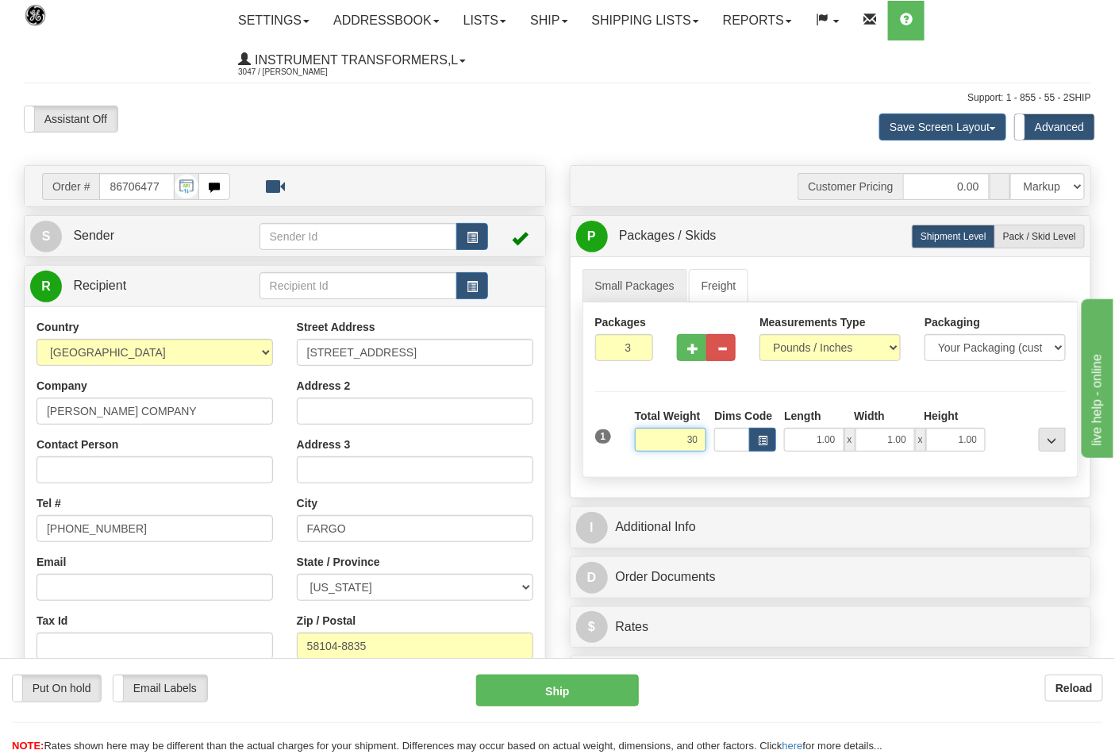
click button "Delete" at bounding box center [0, 0] width 0 height 0
type input "30.00"
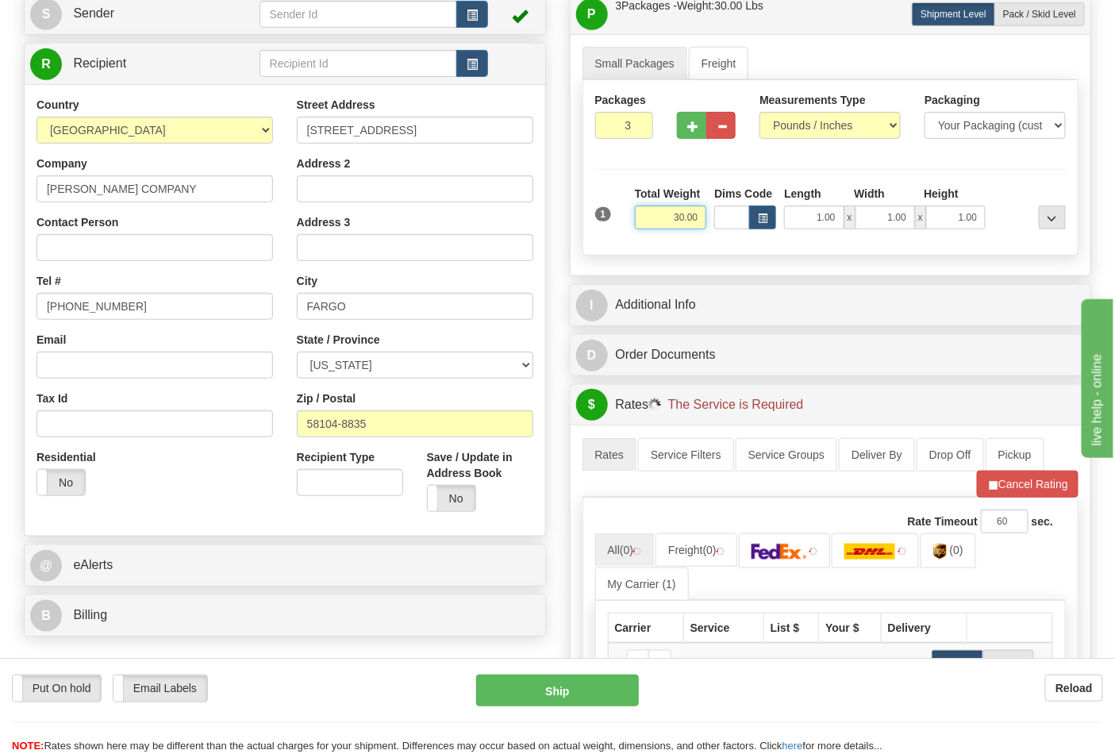
scroll to position [352, 0]
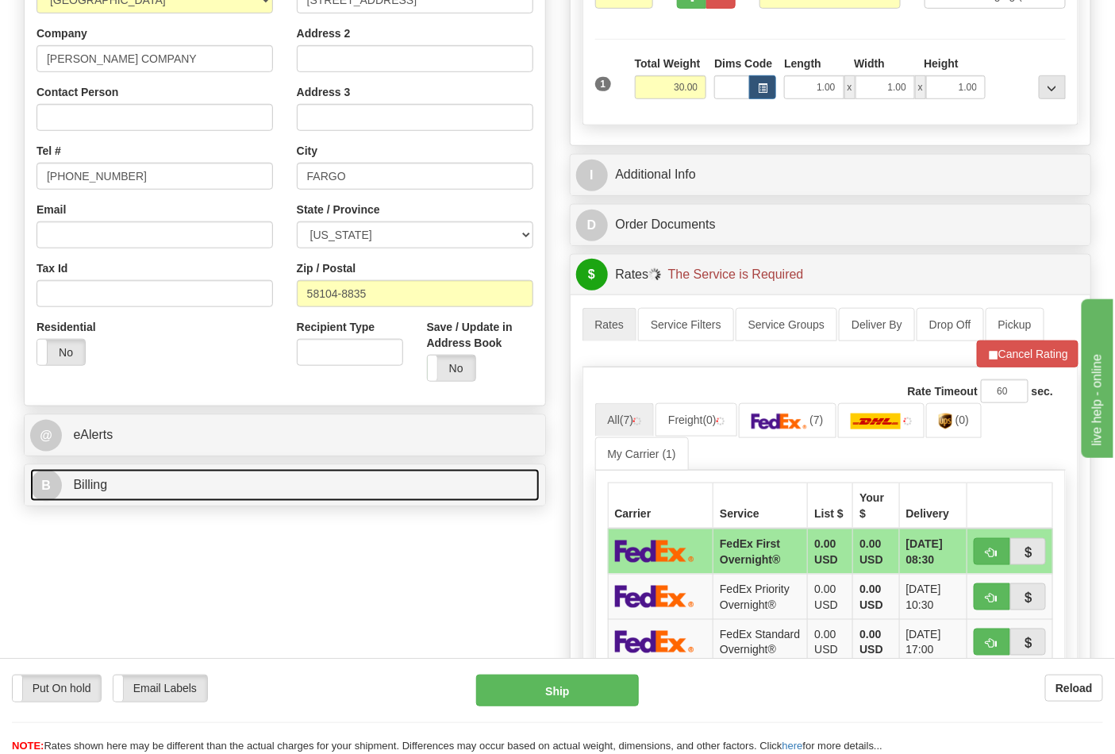
click at [290, 493] on link "B Billing" at bounding box center [285, 485] width 510 height 33
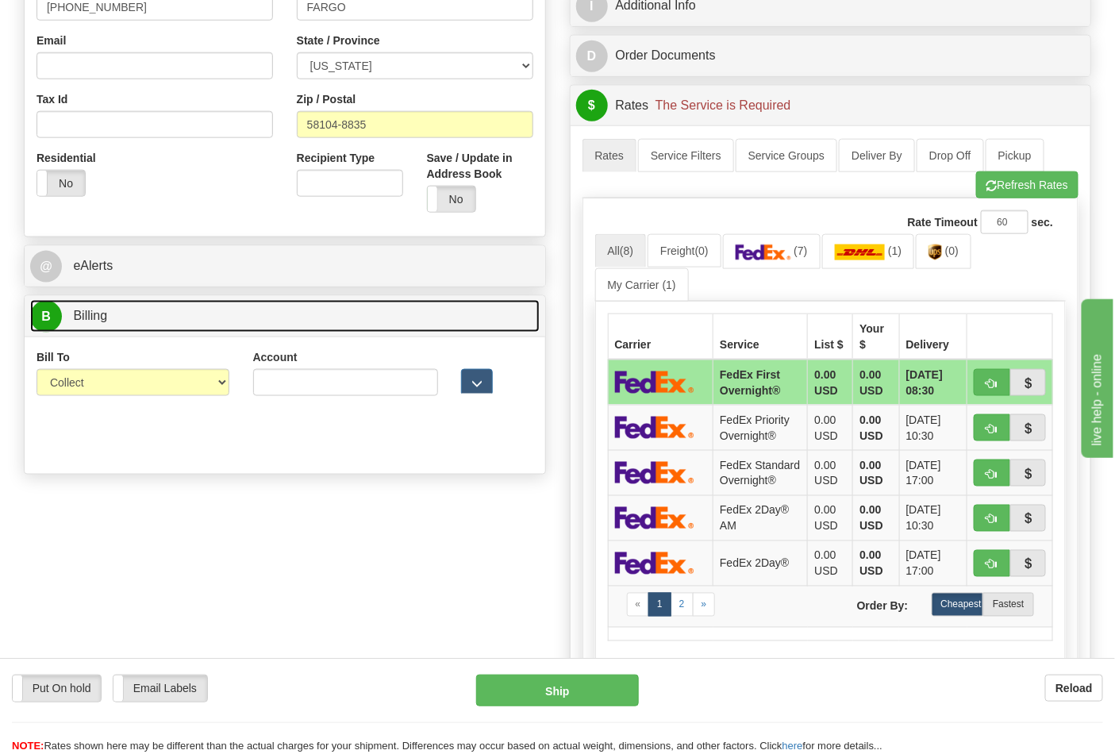
scroll to position [529, 0]
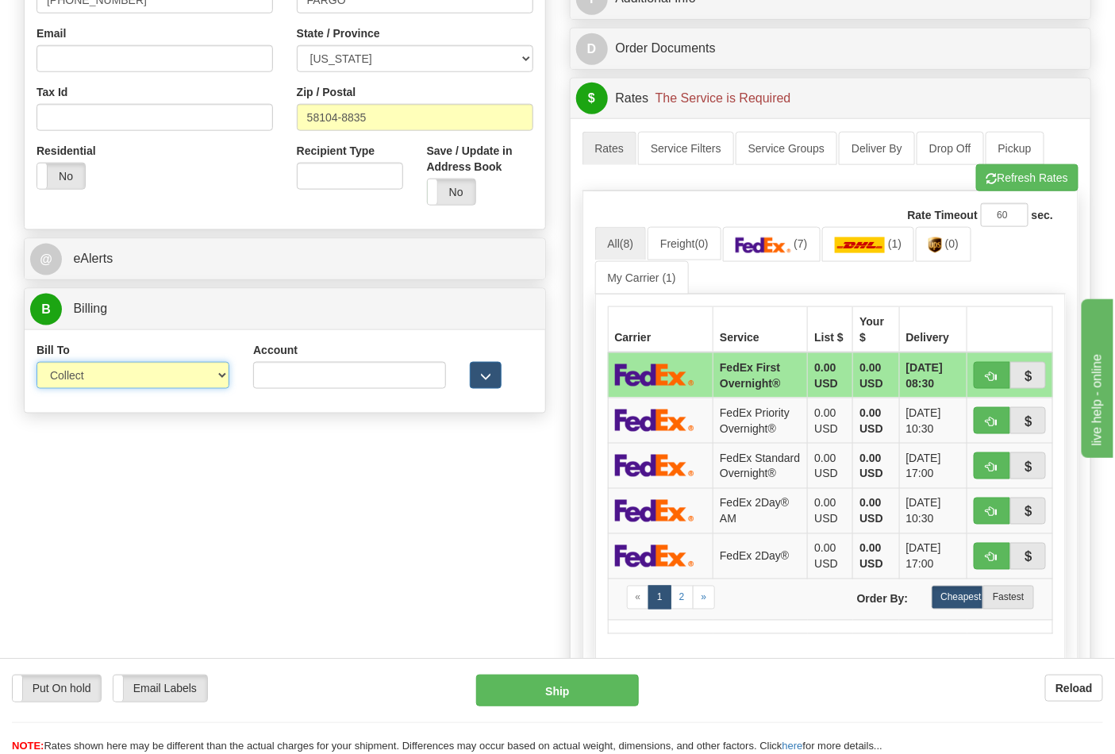
click at [185, 377] on select "Sender Recipient Third Party Collect" at bounding box center [133, 375] width 193 height 27
select select "2"
click at [37, 364] on select "Sender Recipient Third Party Collect" at bounding box center [133, 375] width 193 height 27
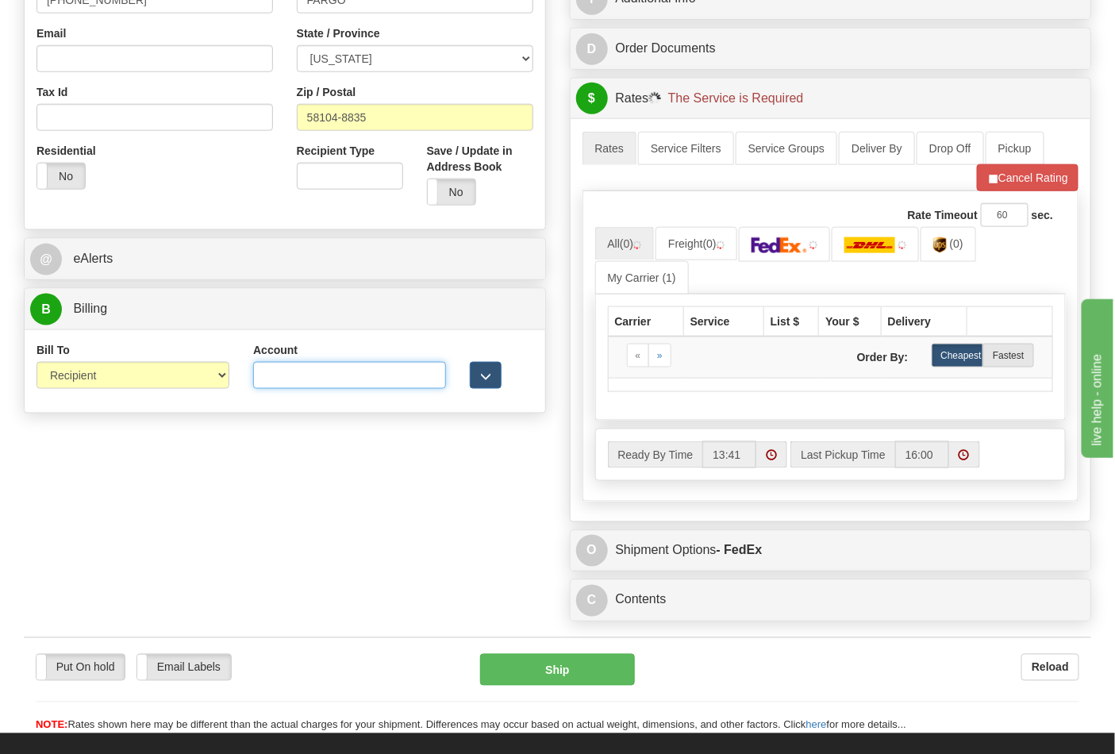
click at [275, 375] on input "Account" at bounding box center [349, 375] width 193 height 27
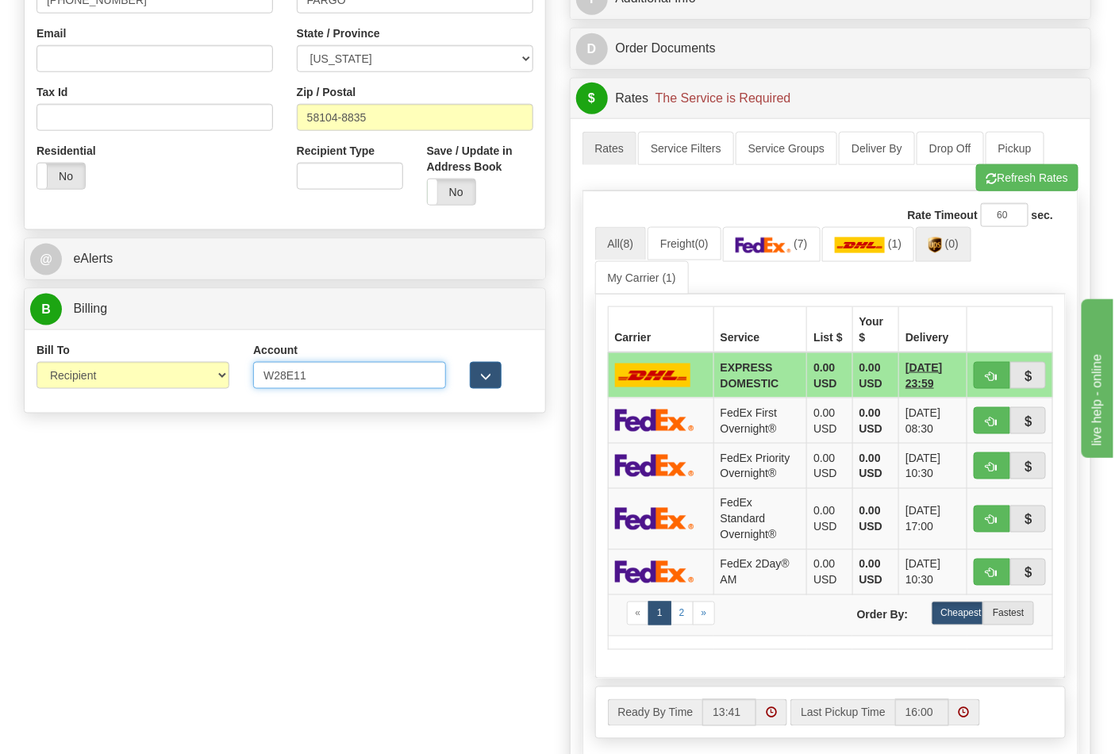
type input "W28E11"
click at [959, 247] on span "(0)" at bounding box center [952, 243] width 13 height 13
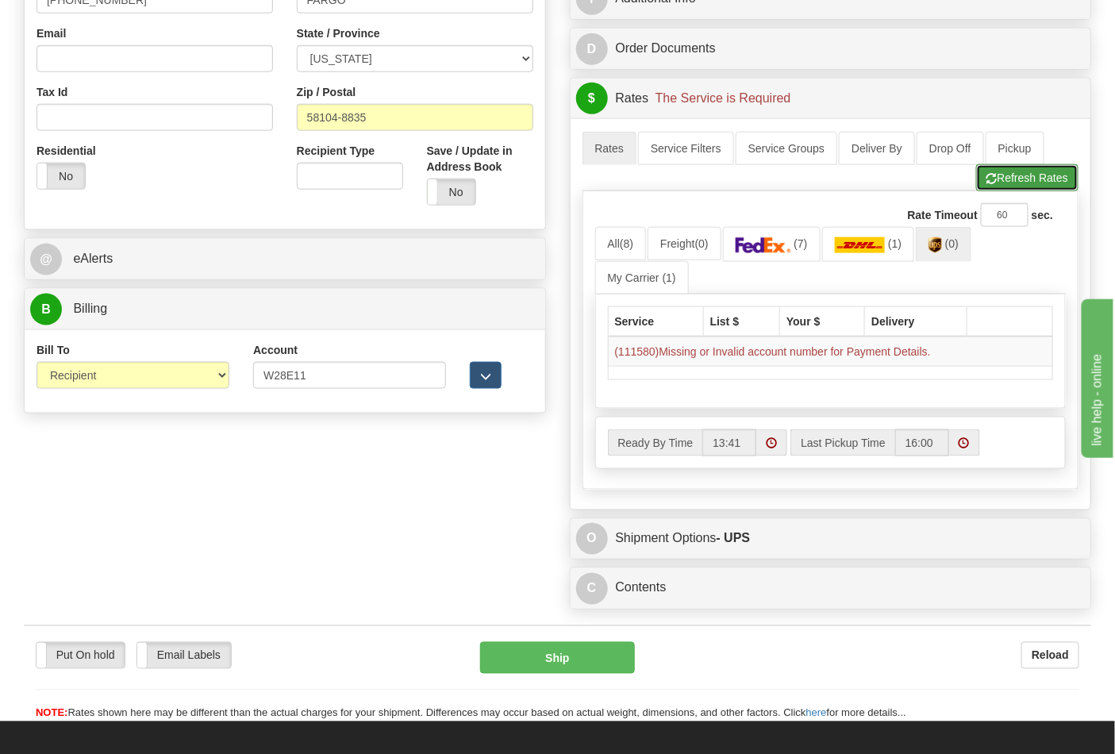
click at [1049, 183] on button "Refresh Rates" at bounding box center [1027, 177] width 102 height 27
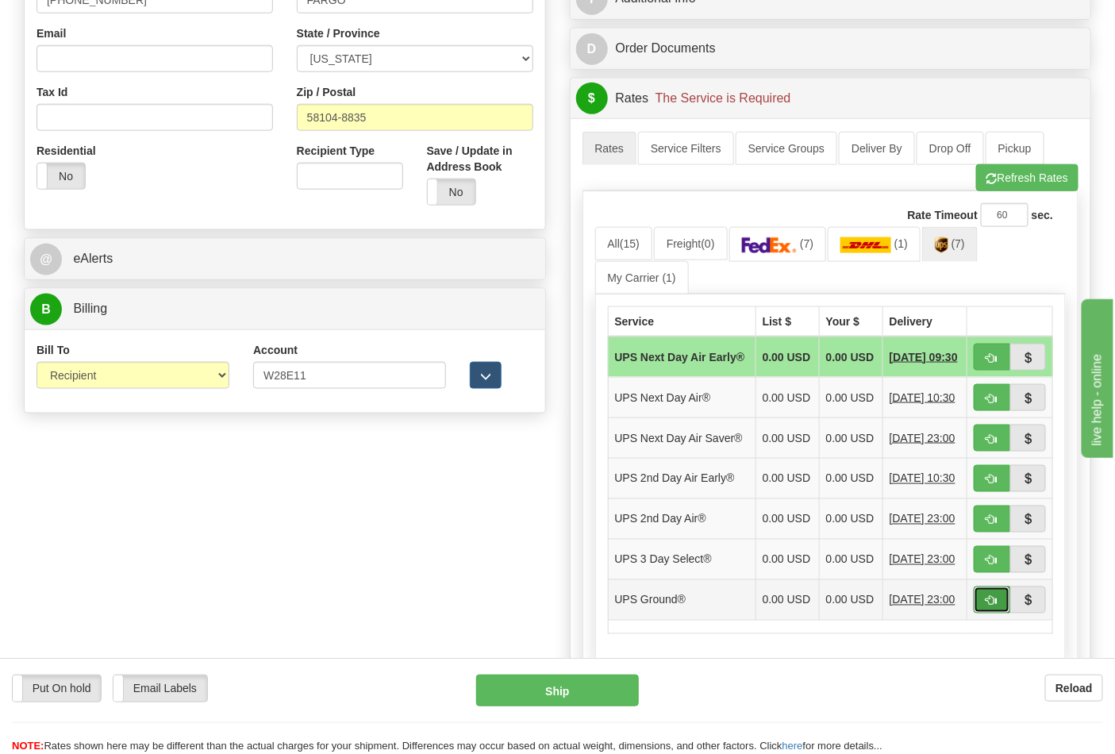
click at [999, 614] on button "button" at bounding box center [992, 600] width 37 height 27
type input "03"
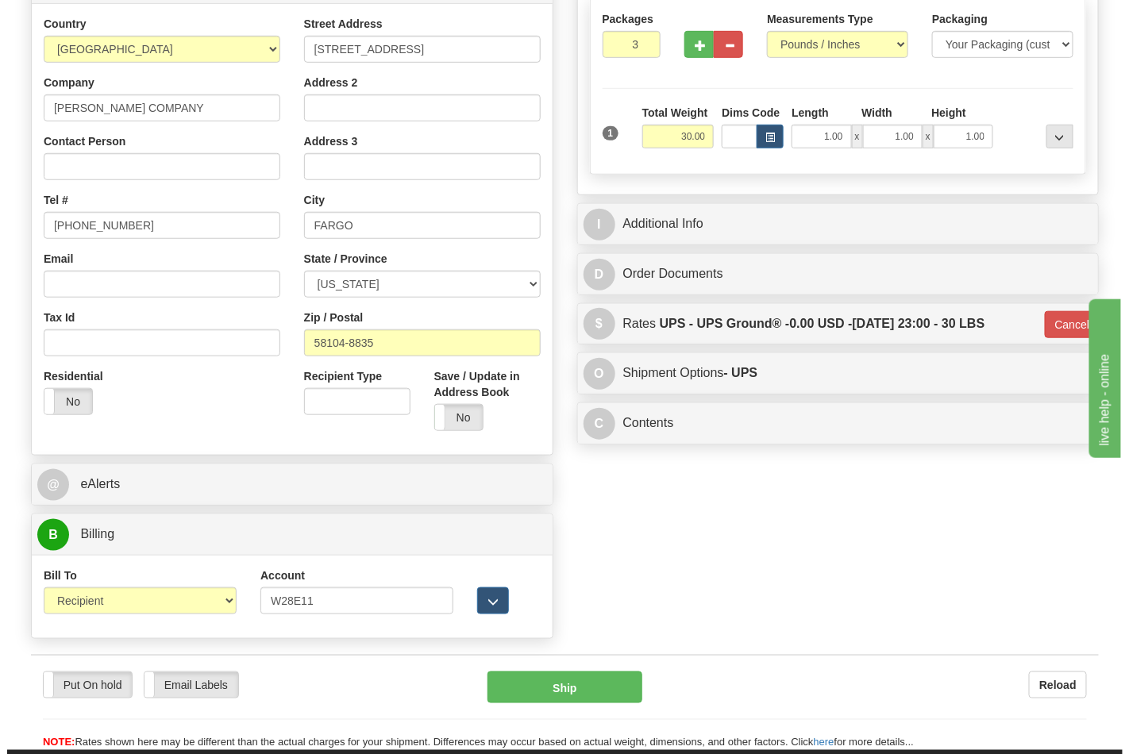
scroll to position [344, 0]
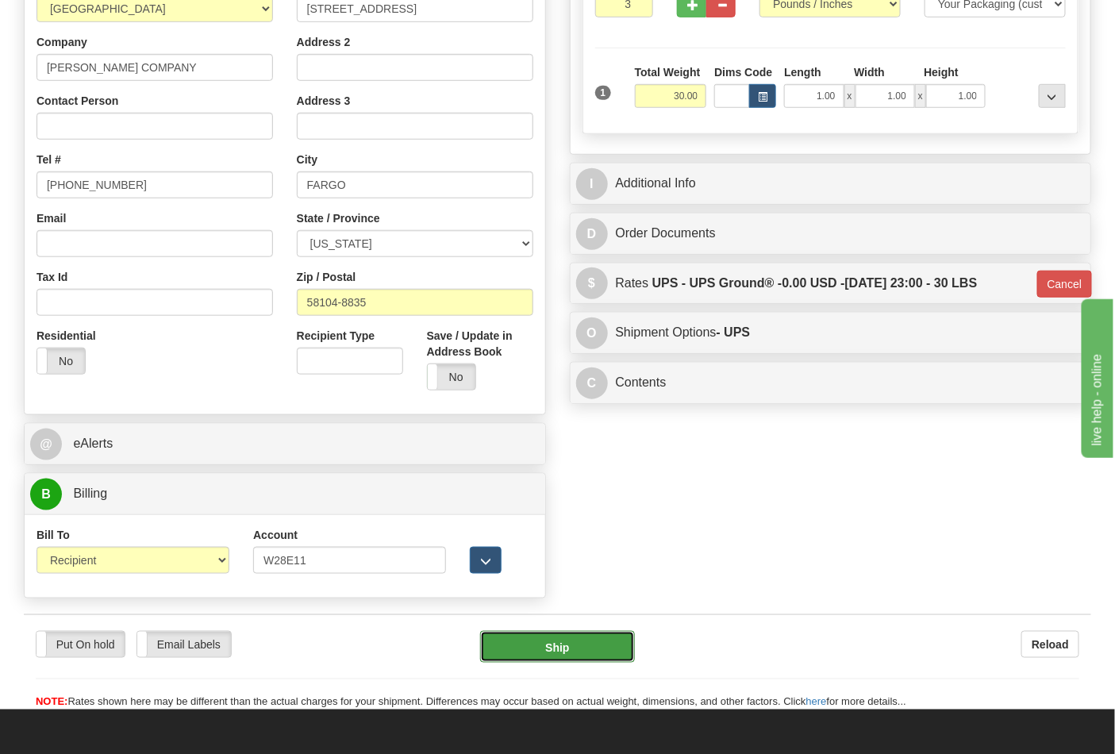
click at [581, 655] on button "Ship" at bounding box center [557, 647] width 154 height 32
